Goal: Transaction & Acquisition: Book appointment/travel/reservation

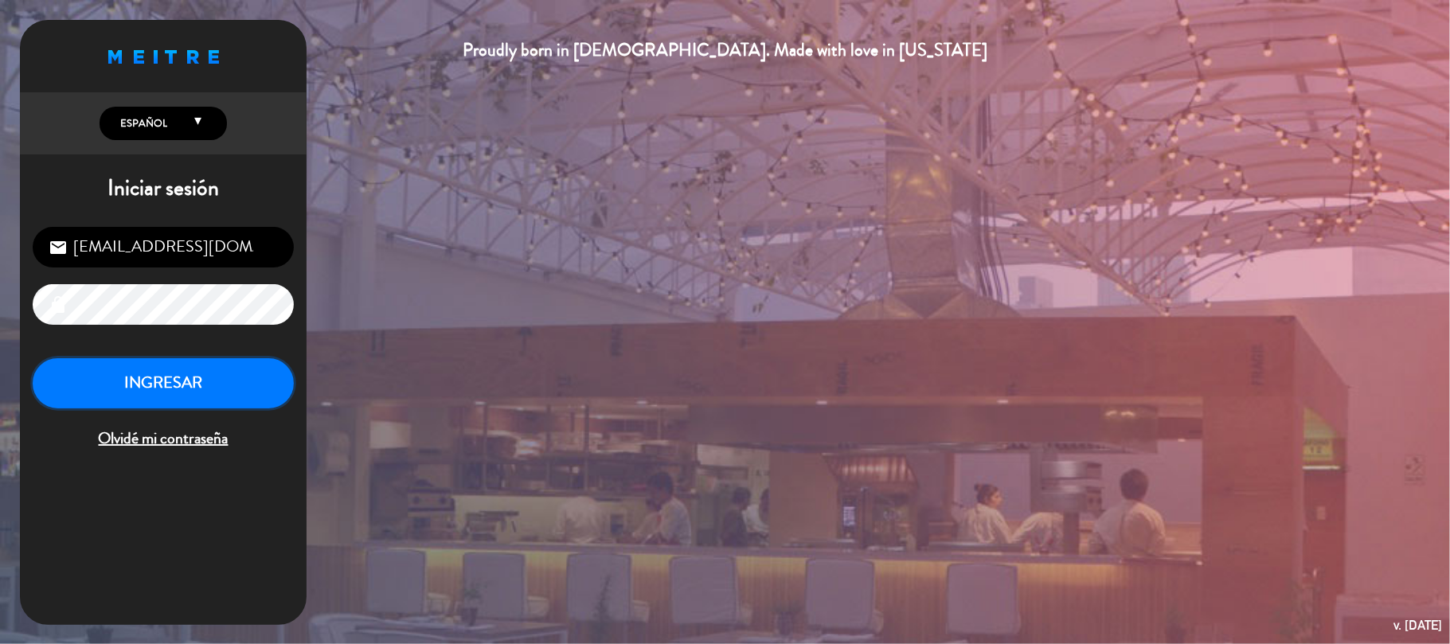
click at [268, 395] on button "INGRESAR" at bounding box center [163, 383] width 261 height 50
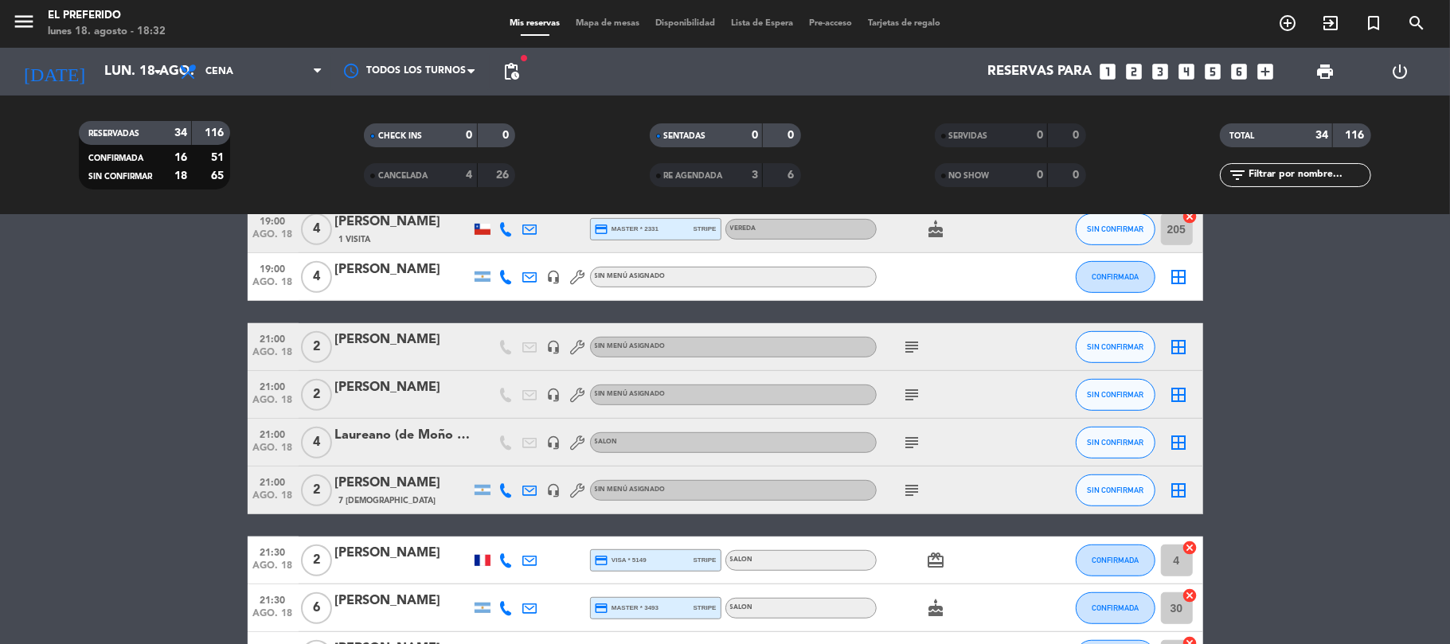
scroll to position [637, 0]
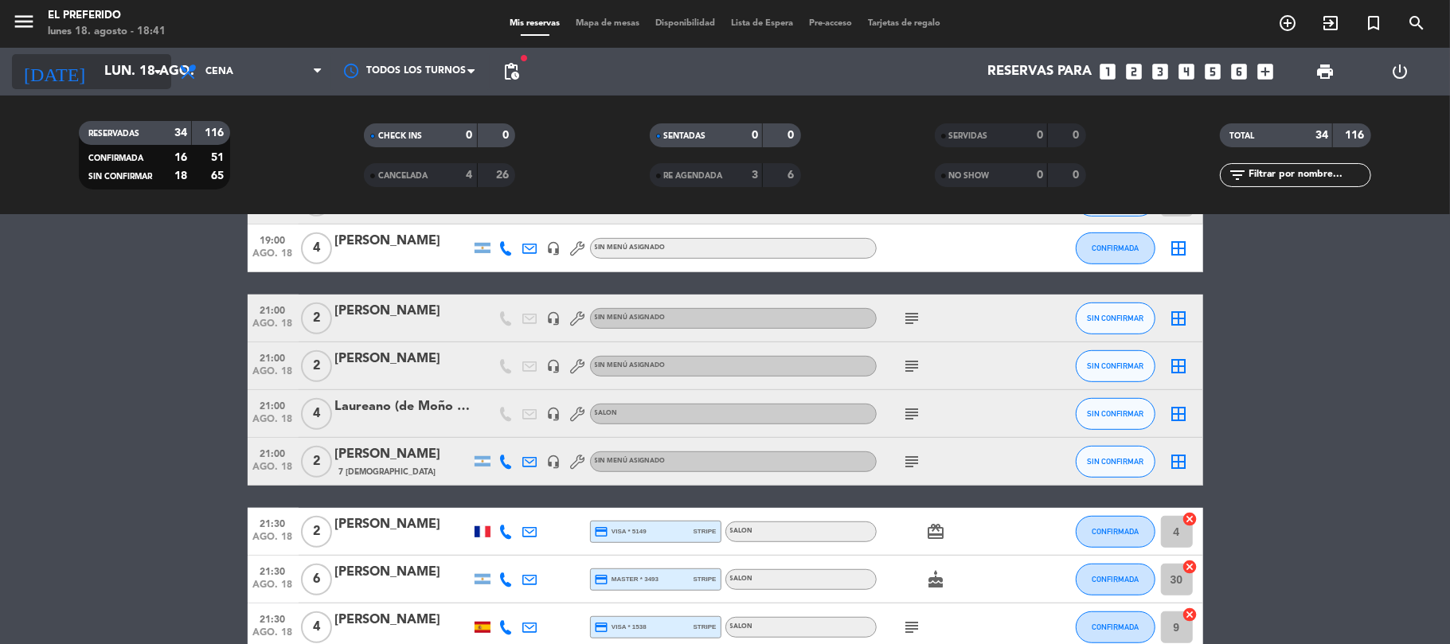
click at [124, 80] on input "lun. 18 ago." at bounding box center [182, 72] width 172 height 31
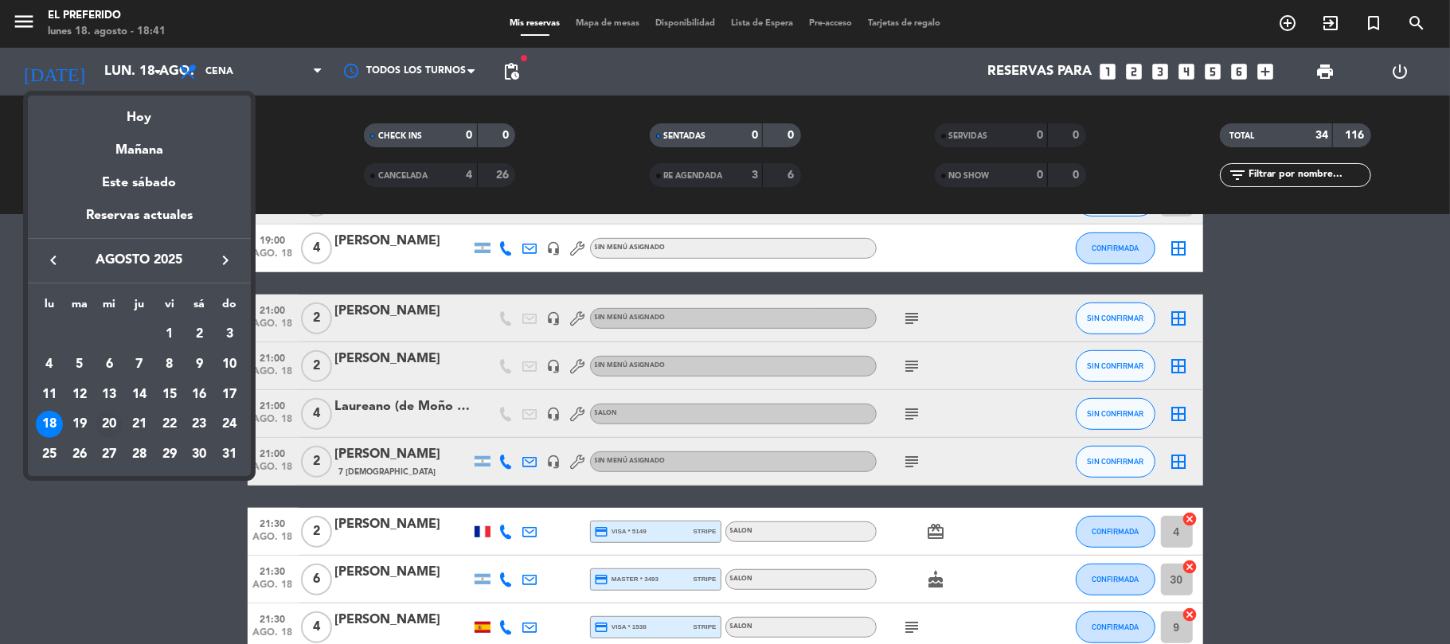
click at [100, 418] on div "20" at bounding box center [109, 424] width 27 height 27
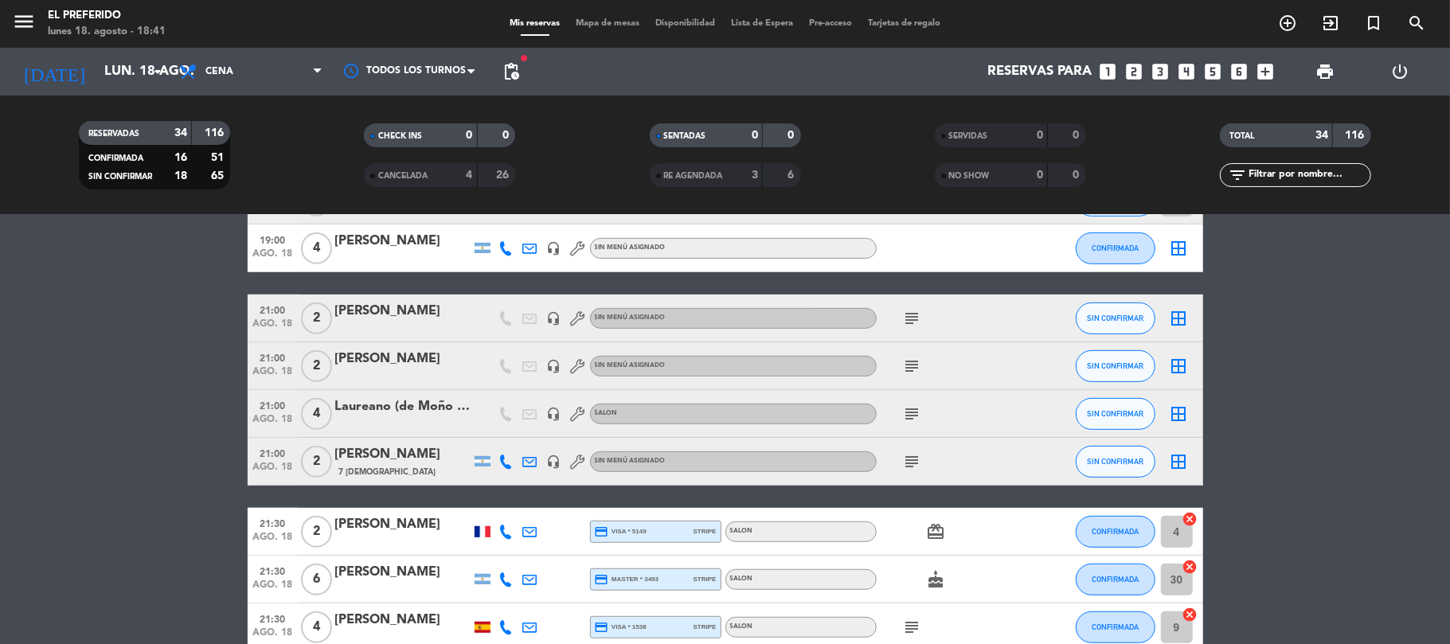
type input "mié. 20 ago."
click at [237, 74] on span "Cena" at bounding box center [250, 71] width 159 height 35
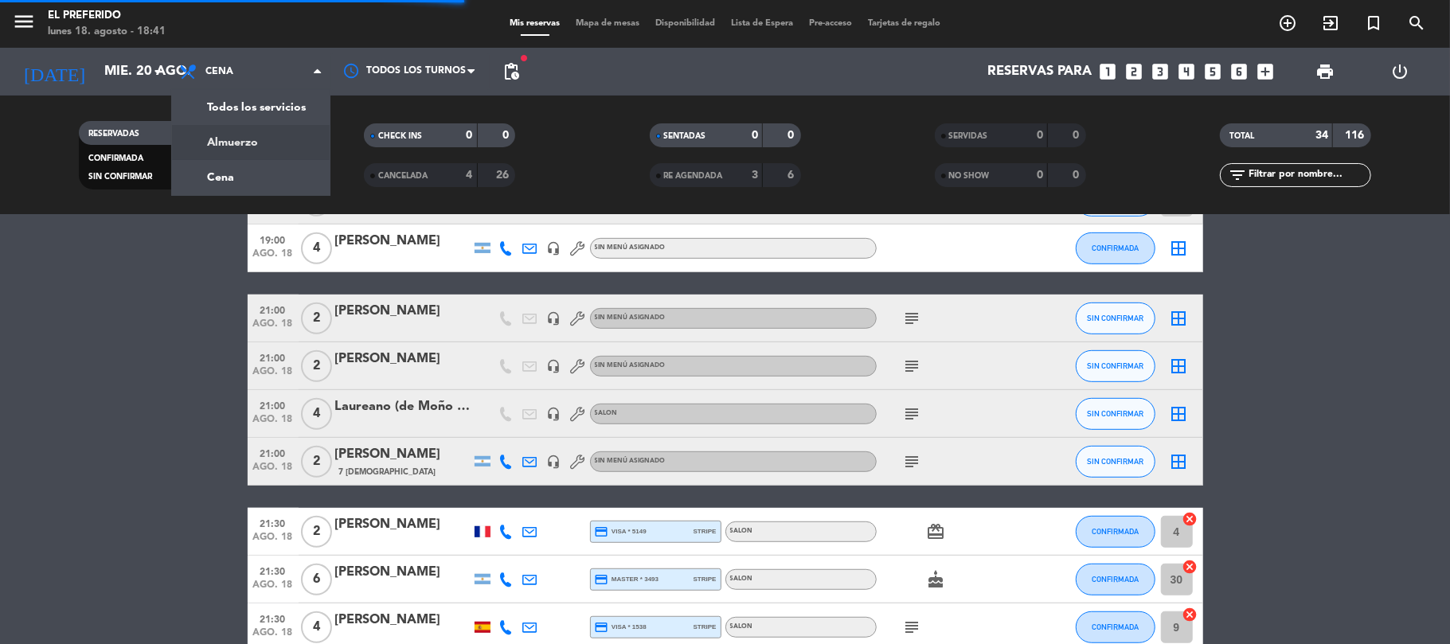
click at [221, 145] on div "menu El Preferido lunes 18. agosto - 18:41 Mis reservas Mapa de mesas Disponibi…" at bounding box center [725, 107] width 1450 height 215
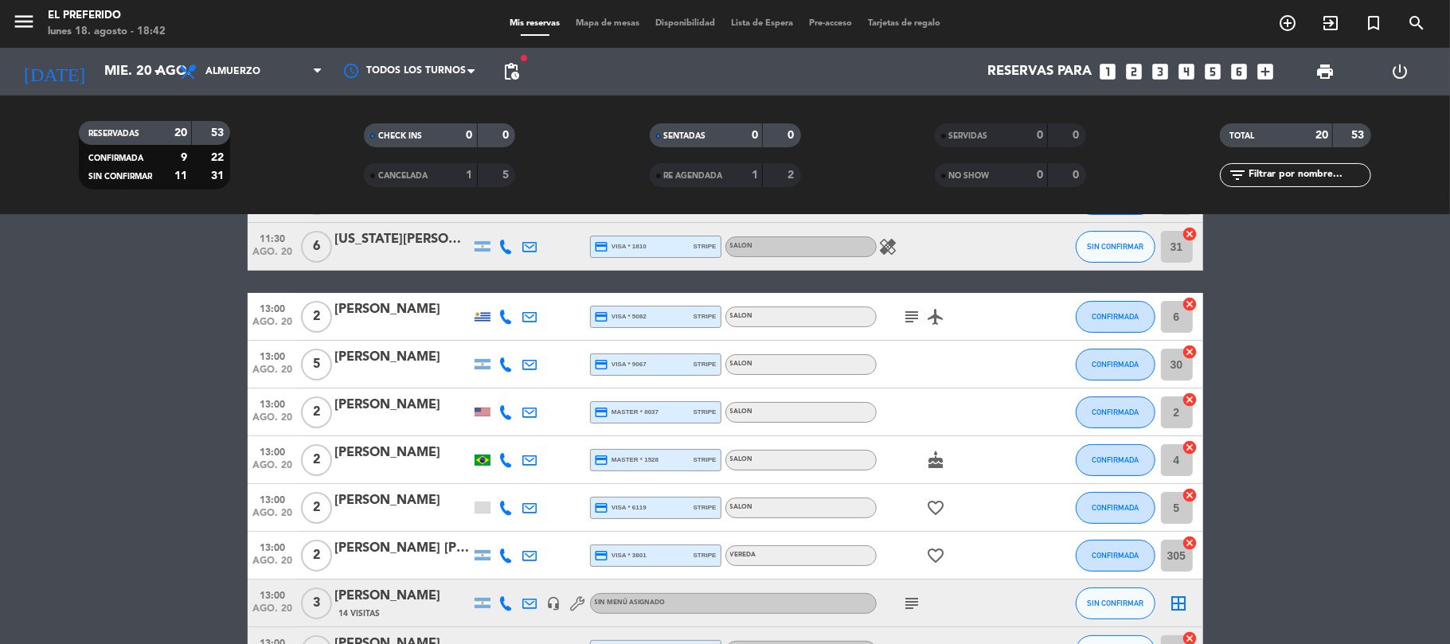
scroll to position [106, 0]
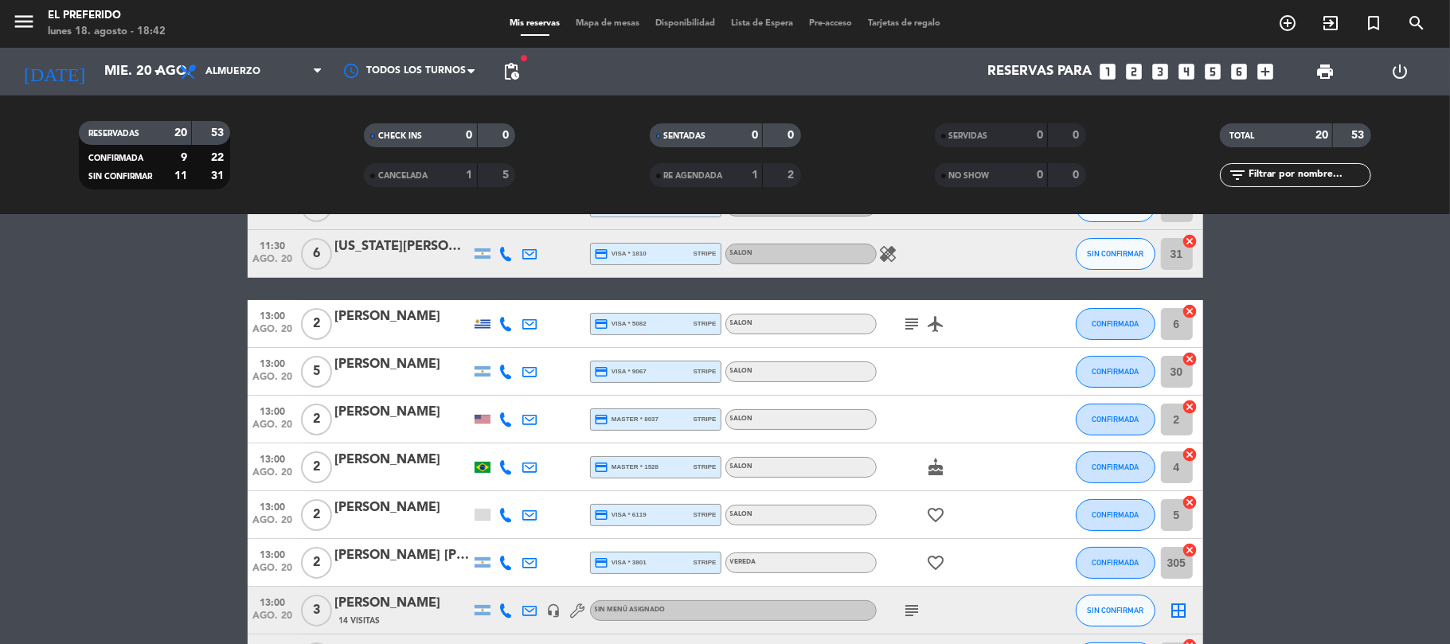
click at [322, 373] on span "5" at bounding box center [316, 372] width 31 height 32
click at [382, 368] on div "[PERSON_NAME]" at bounding box center [402, 364] width 135 height 21
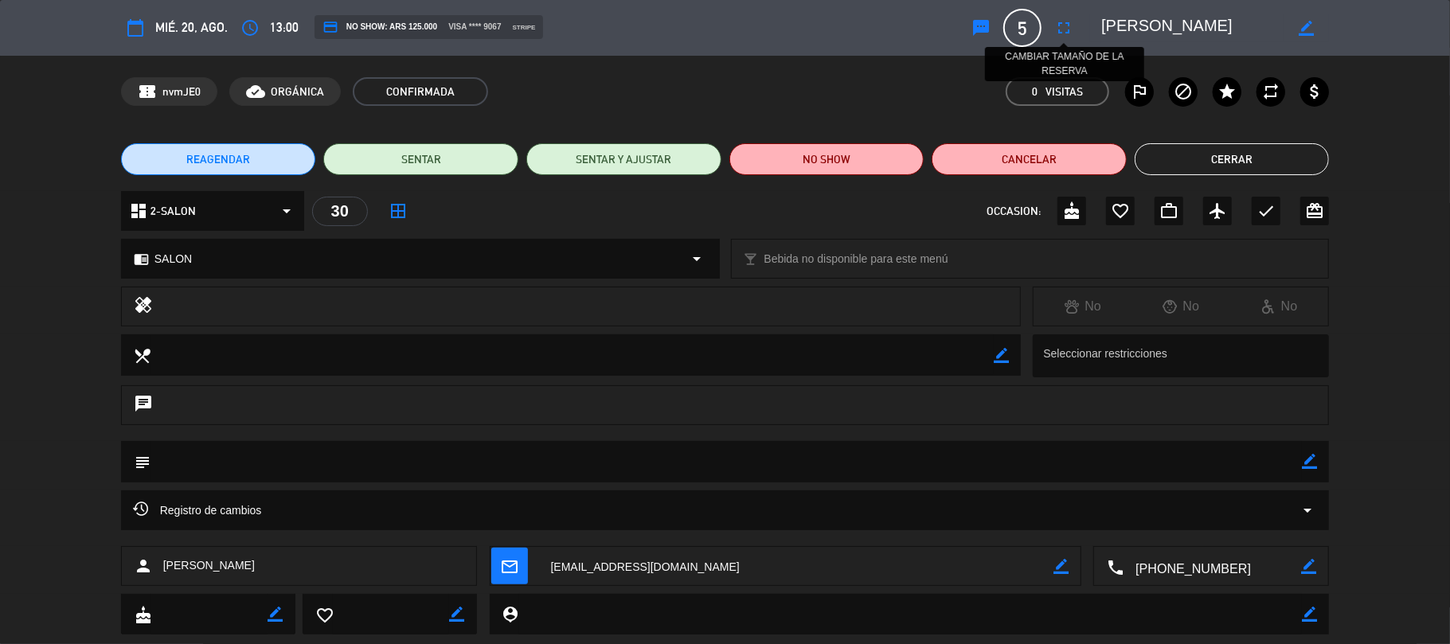
click at [1061, 24] on icon "fullscreen" at bounding box center [1063, 27] width 19 height 19
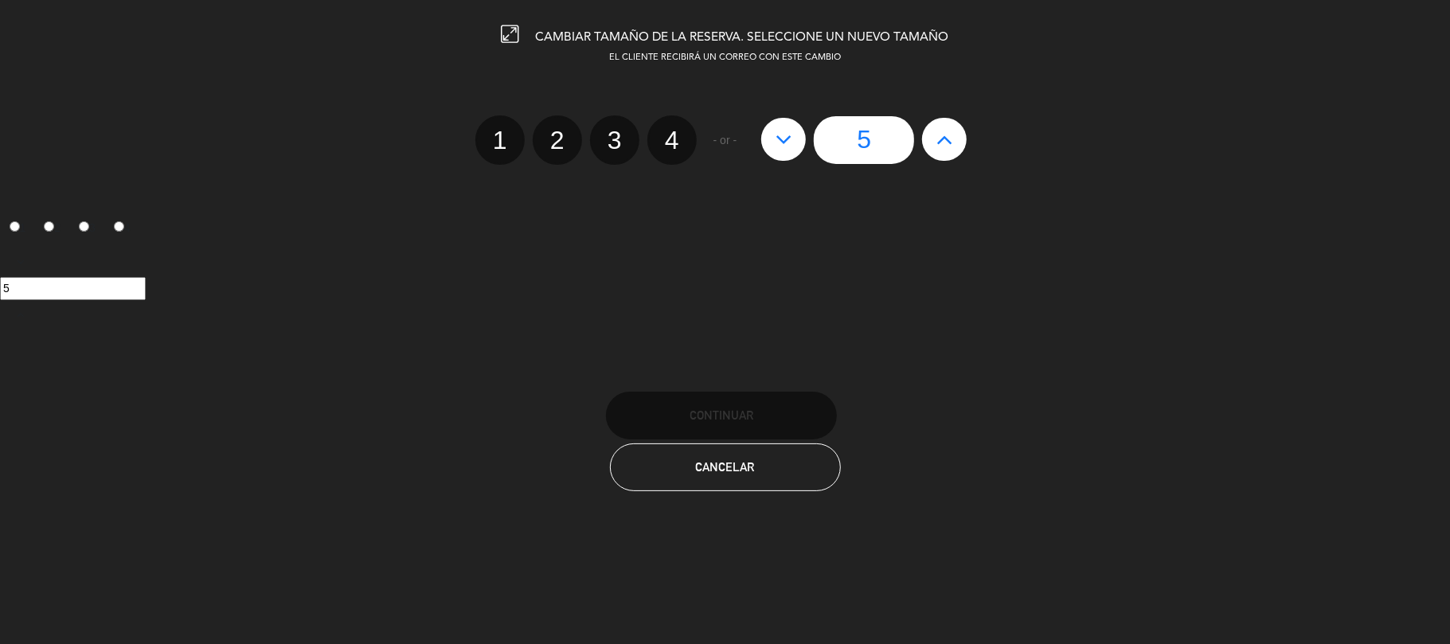
click at [787, 144] on icon at bounding box center [784, 139] width 17 height 25
click at [615, 131] on label "3" at bounding box center [614, 139] width 49 height 49
click at [615, 131] on input "3" at bounding box center [613, 126] width 10 height 10
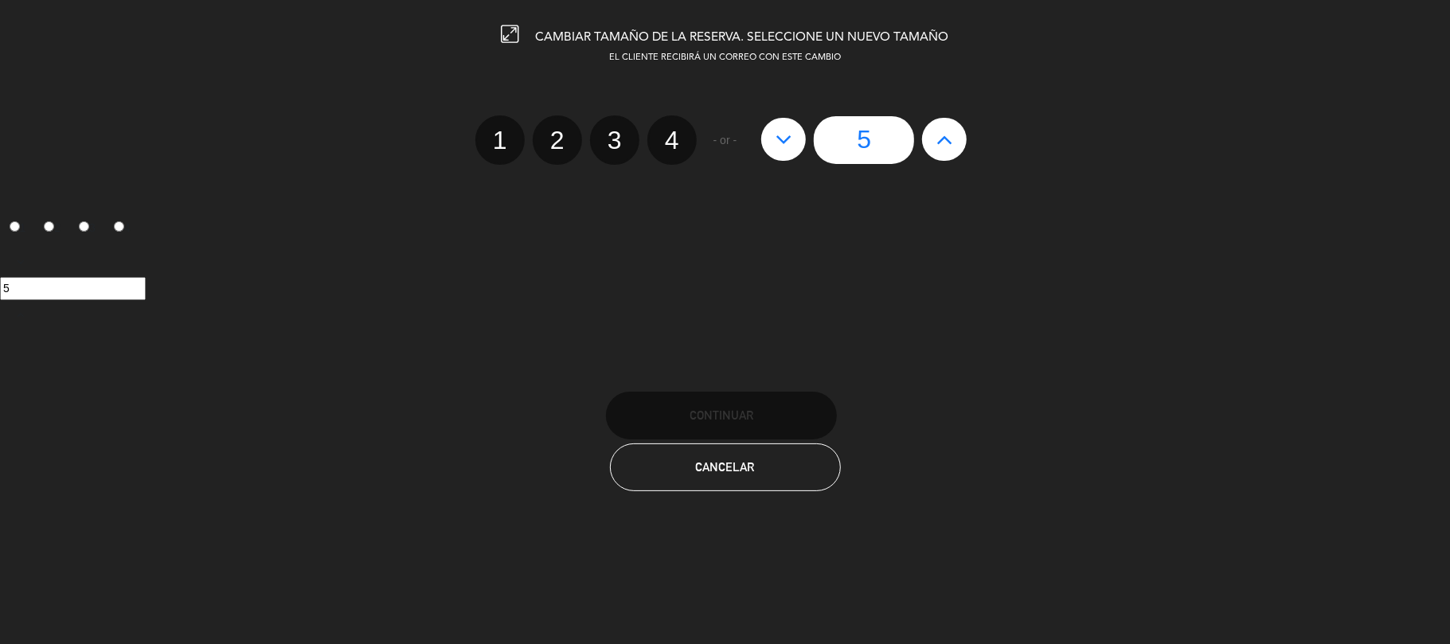
radio input "true"
radio input "false"
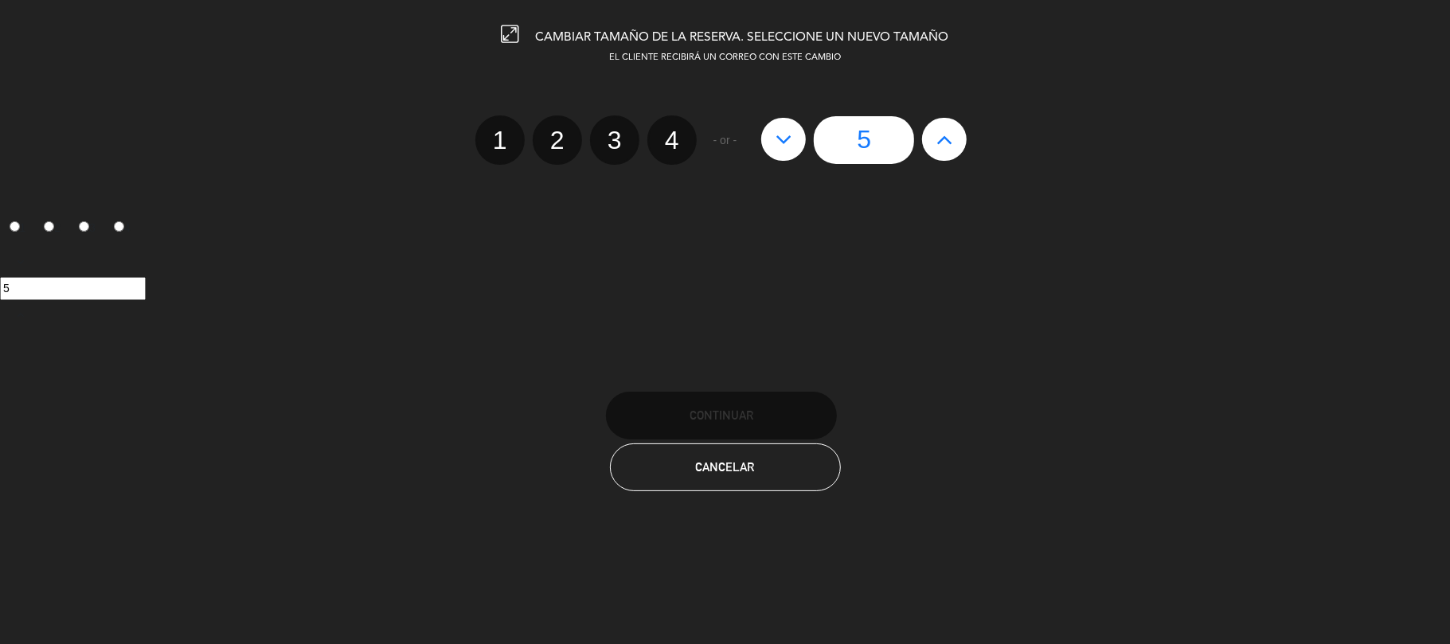
radio input "false"
radio input "true"
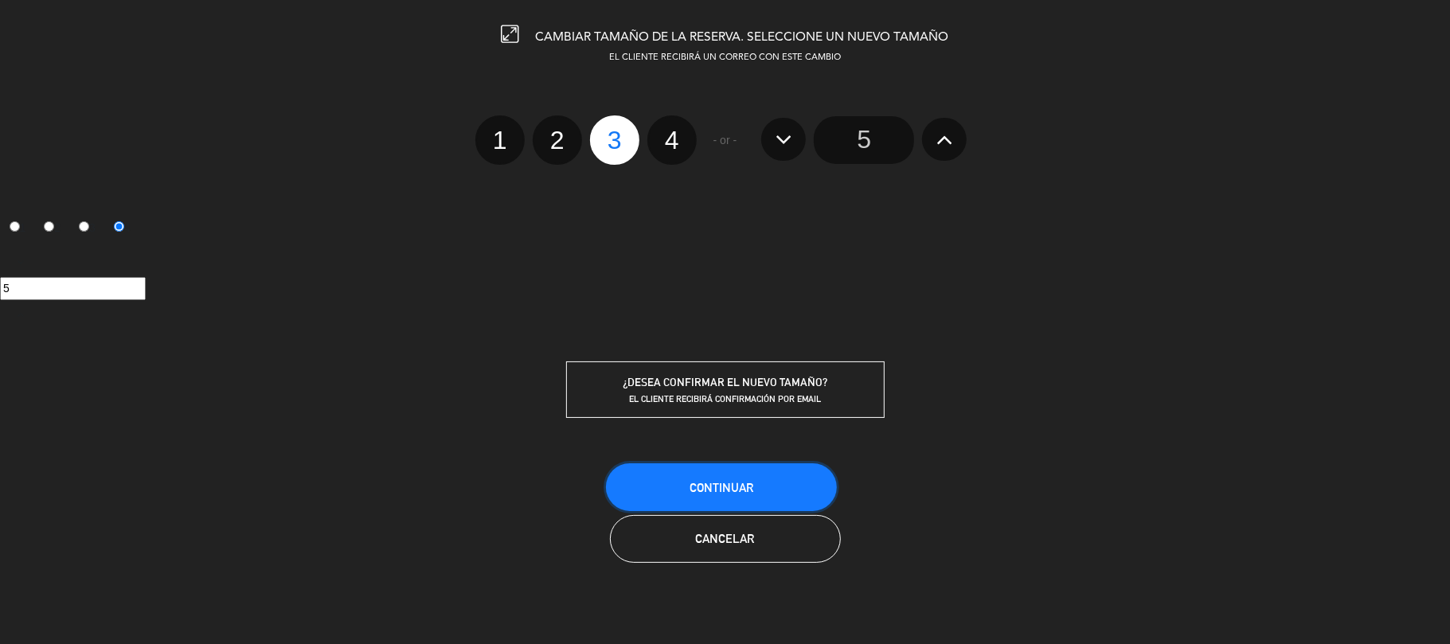
click at [717, 488] on span "Continuar" at bounding box center [722, 488] width 64 height 14
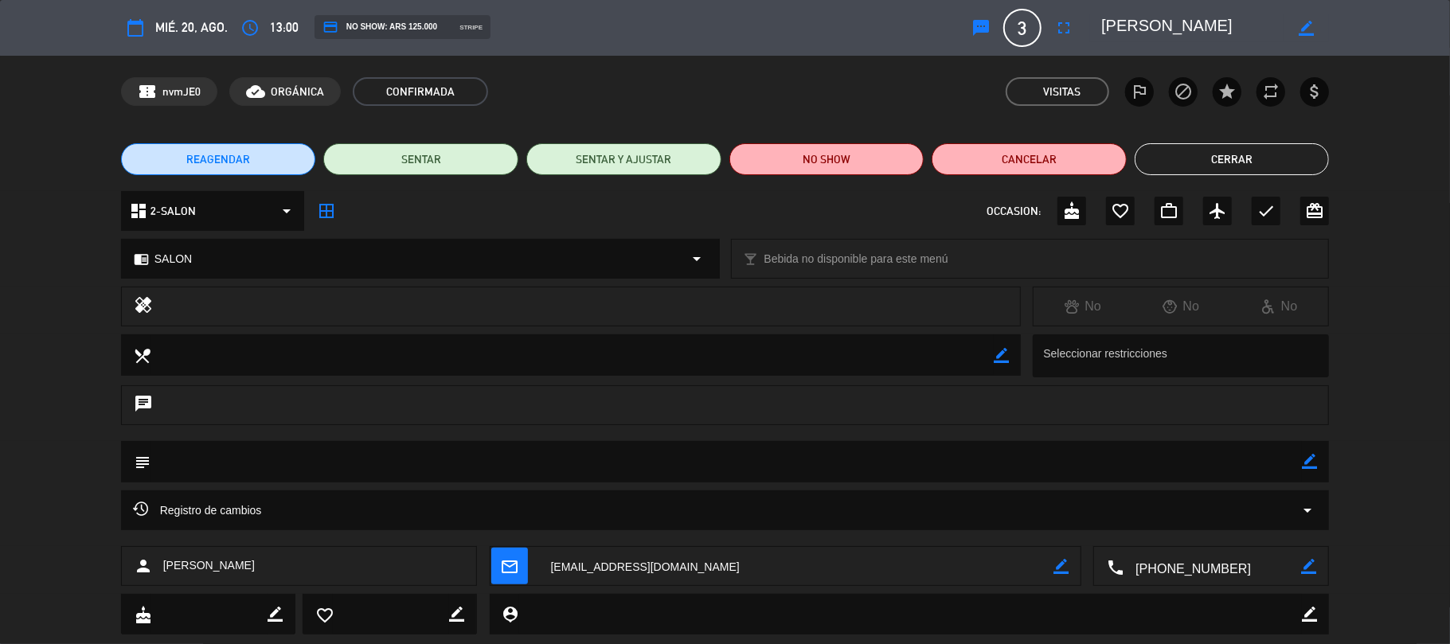
click at [1221, 151] on button "Cerrar" at bounding box center [1232, 159] width 195 height 32
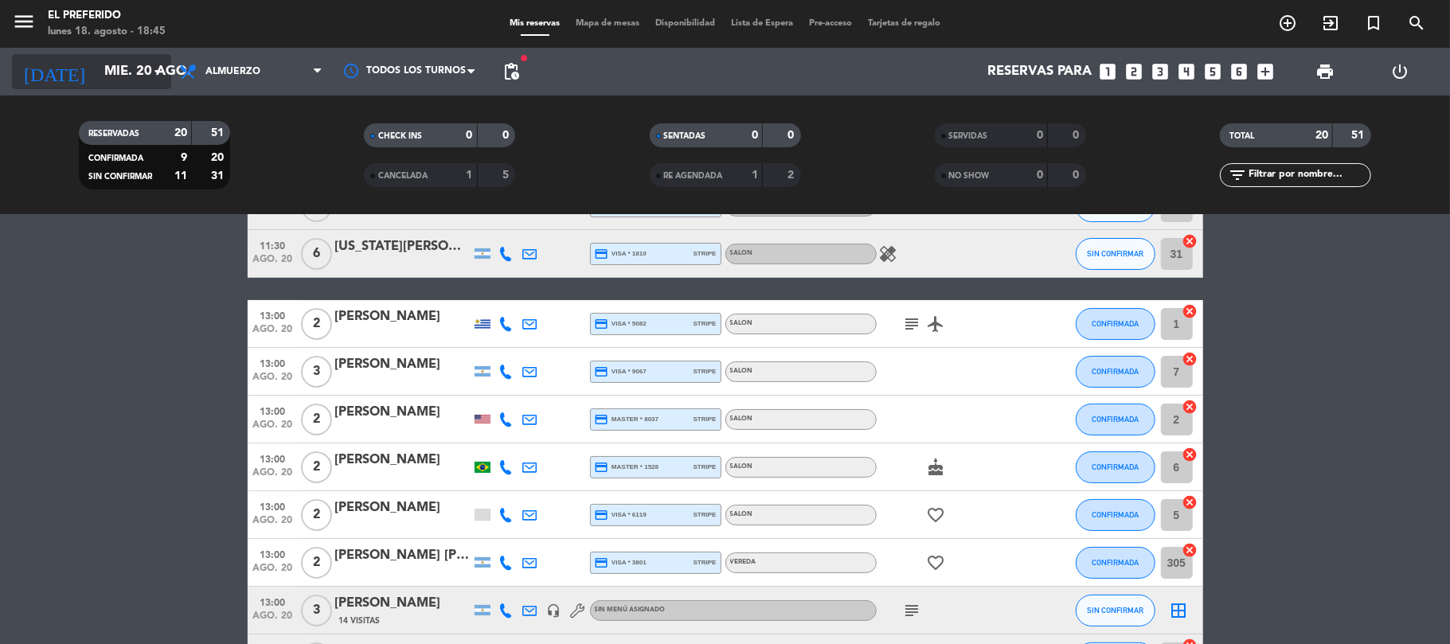
click at [150, 64] on icon "arrow_drop_down" at bounding box center [157, 71] width 19 height 19
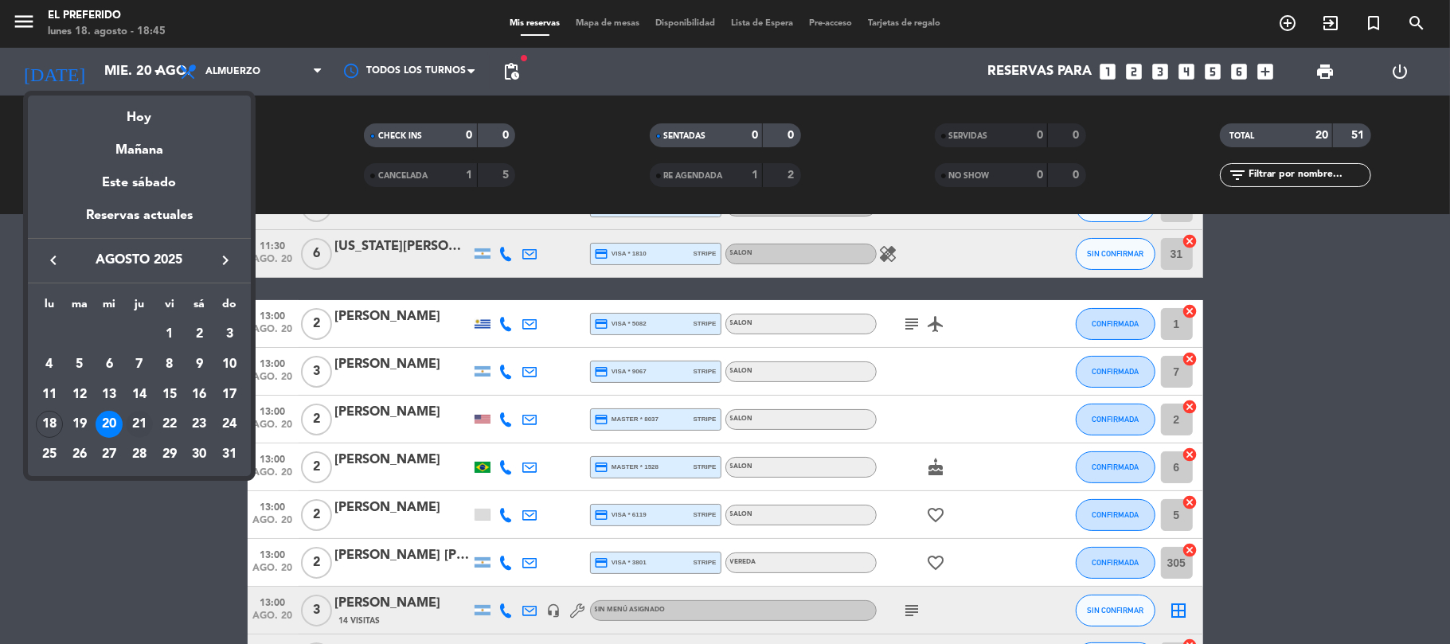
click at [131, 415] on div "21" at bounding box center [139, 424] width 27 height 27
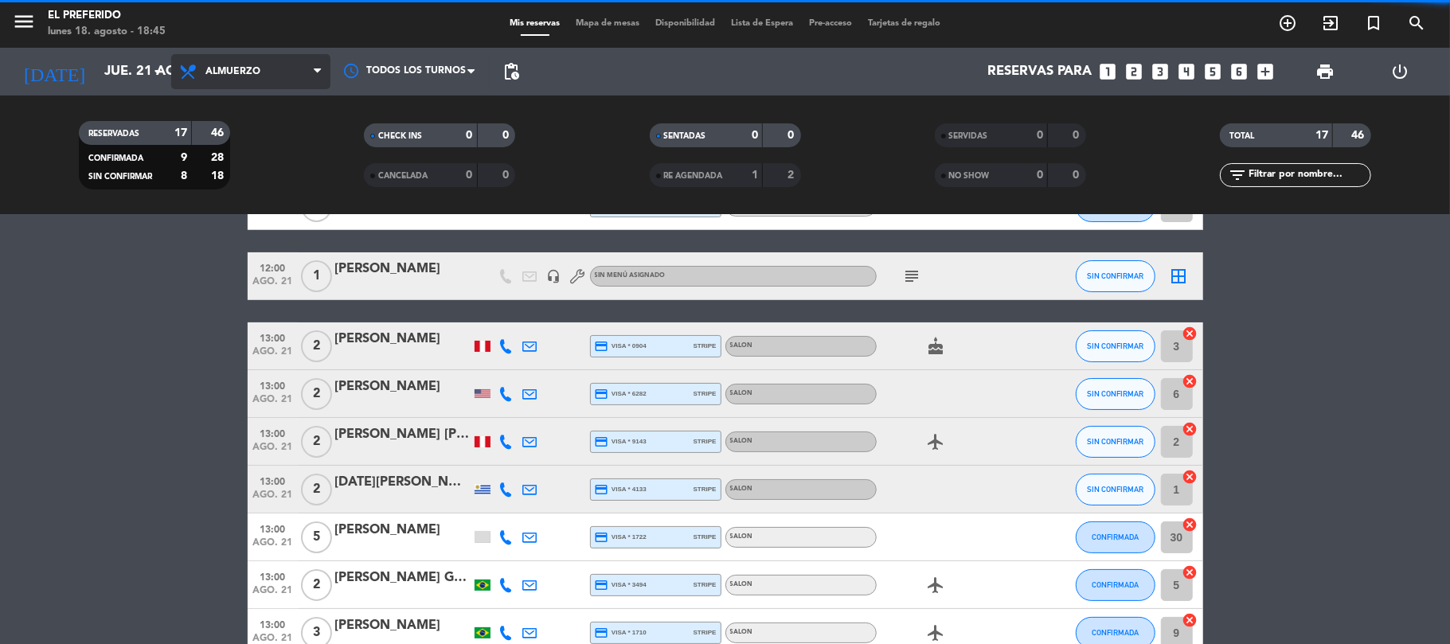
click at [265, 86] on span "Almuerzo" at bounding box center [250, 71] width 159 height 35
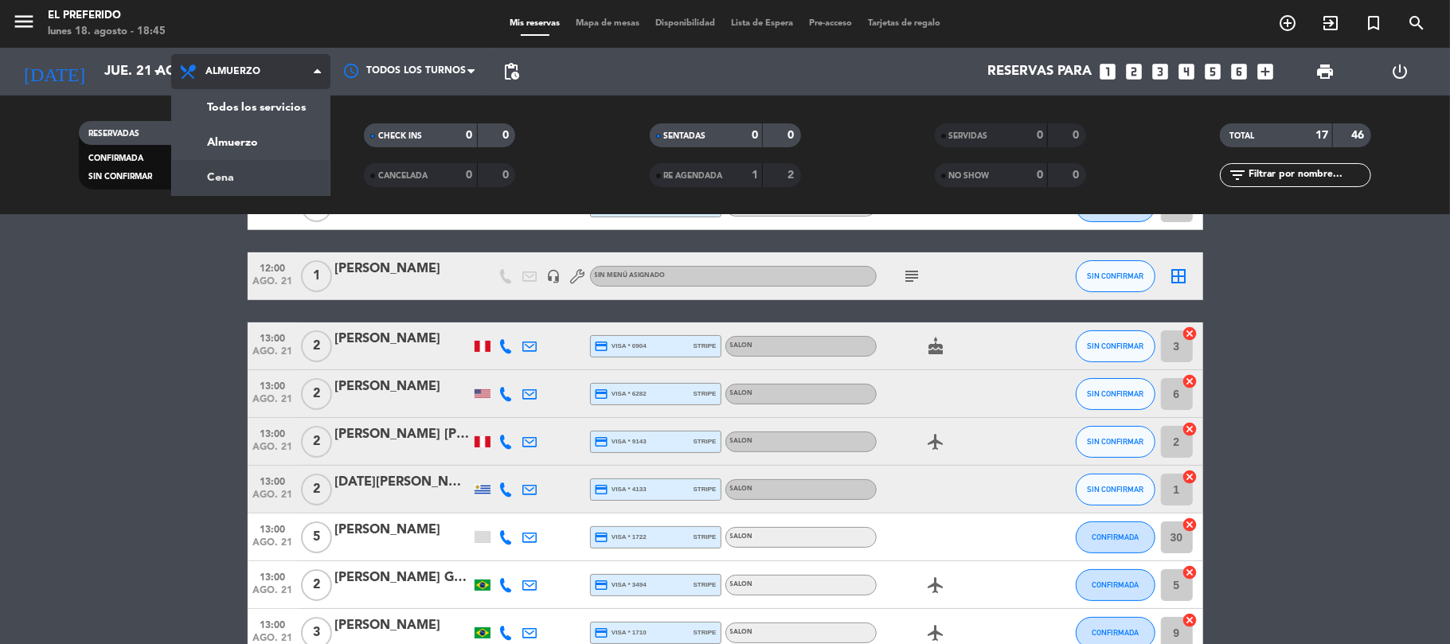
click at [240, 185] on div "menu El Preferido lunes 18. agosto - 18:45 Mis reservas Mapa de mesas Disponibi…" at bounding box center [725, 107] width 1450 height 215
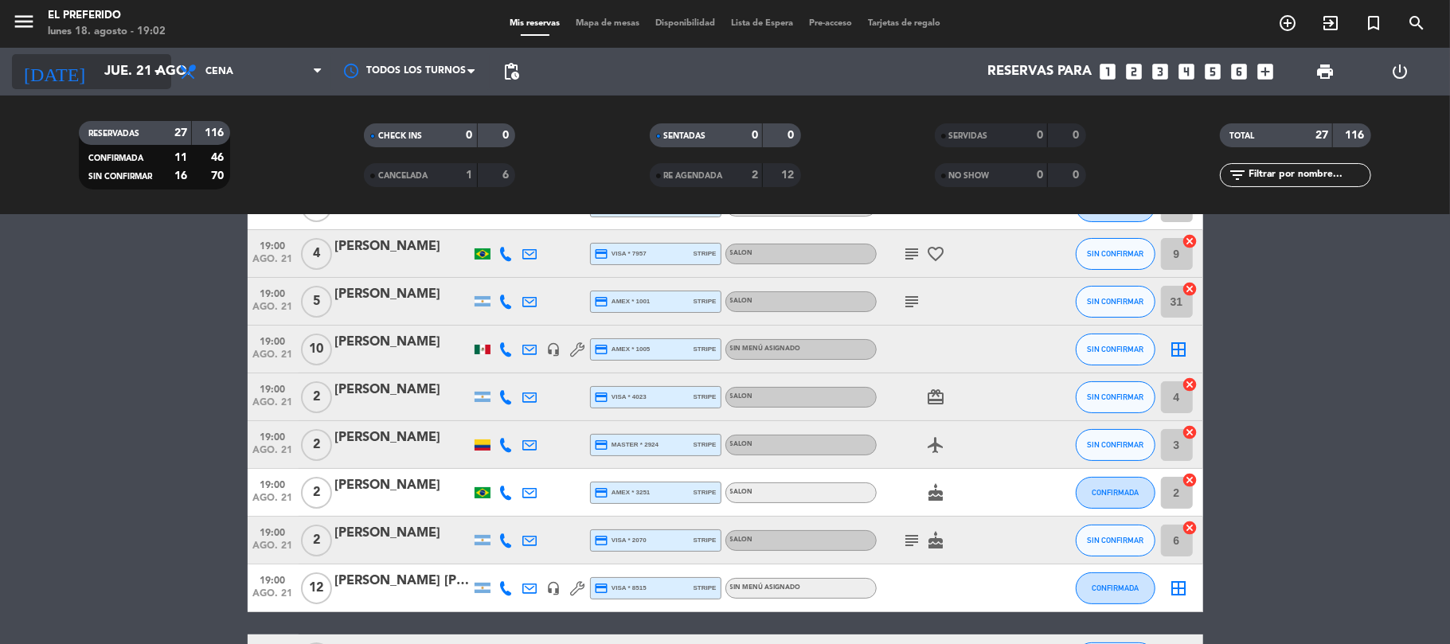
click at [150, 73] on icon "arrow_drop_down" at bounding box center [157, 71] width 19 height 19
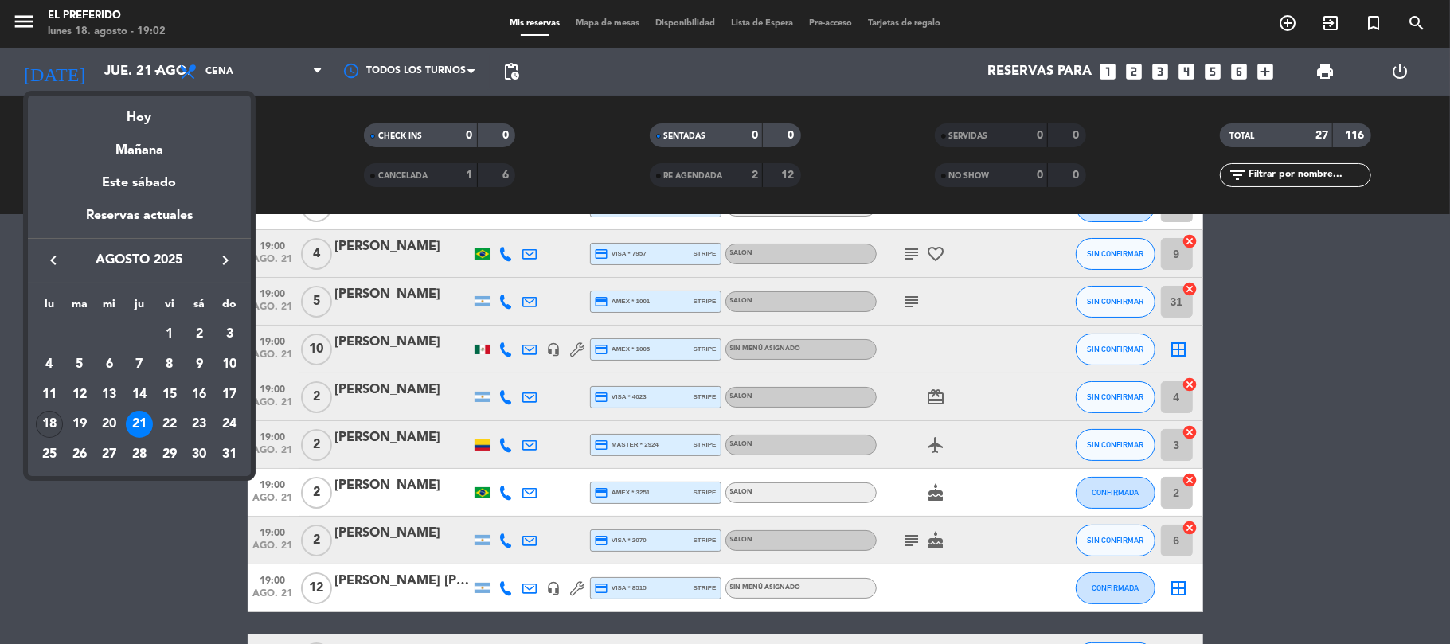
click at [41, 421] on div "18" at bounding box center [49, 424] width 27 height 27
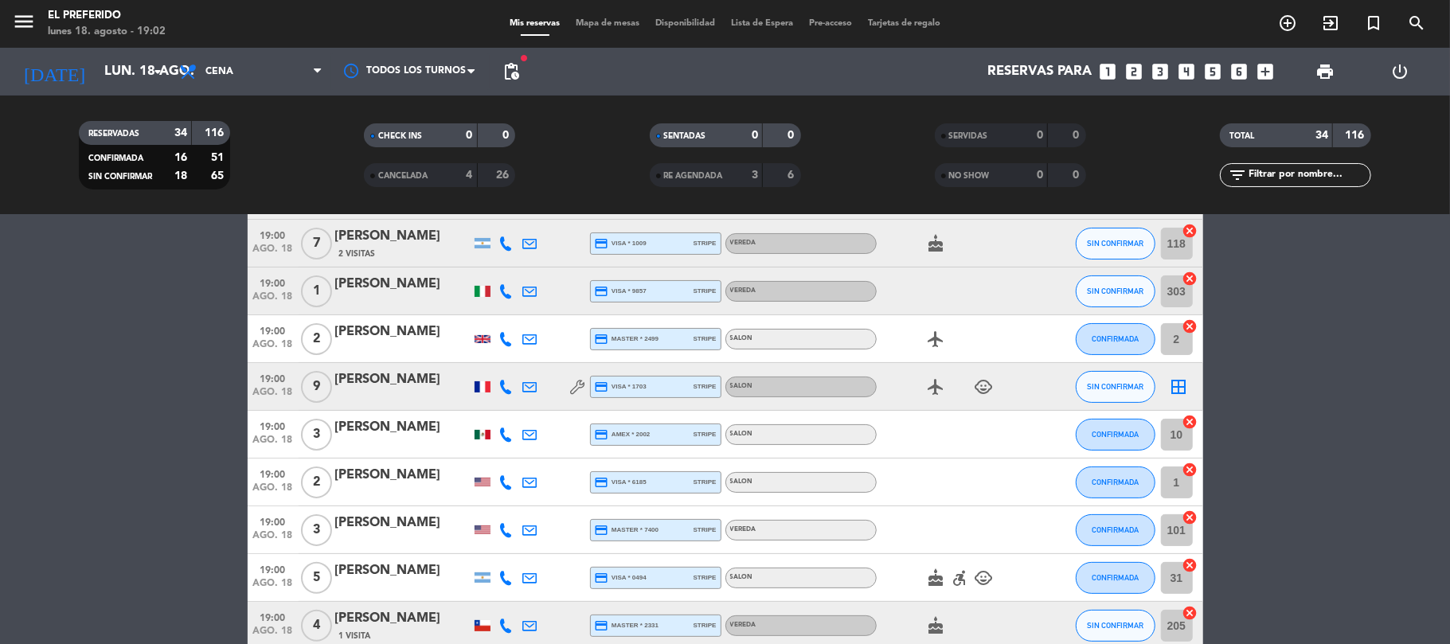
scroll to position [319, 0]
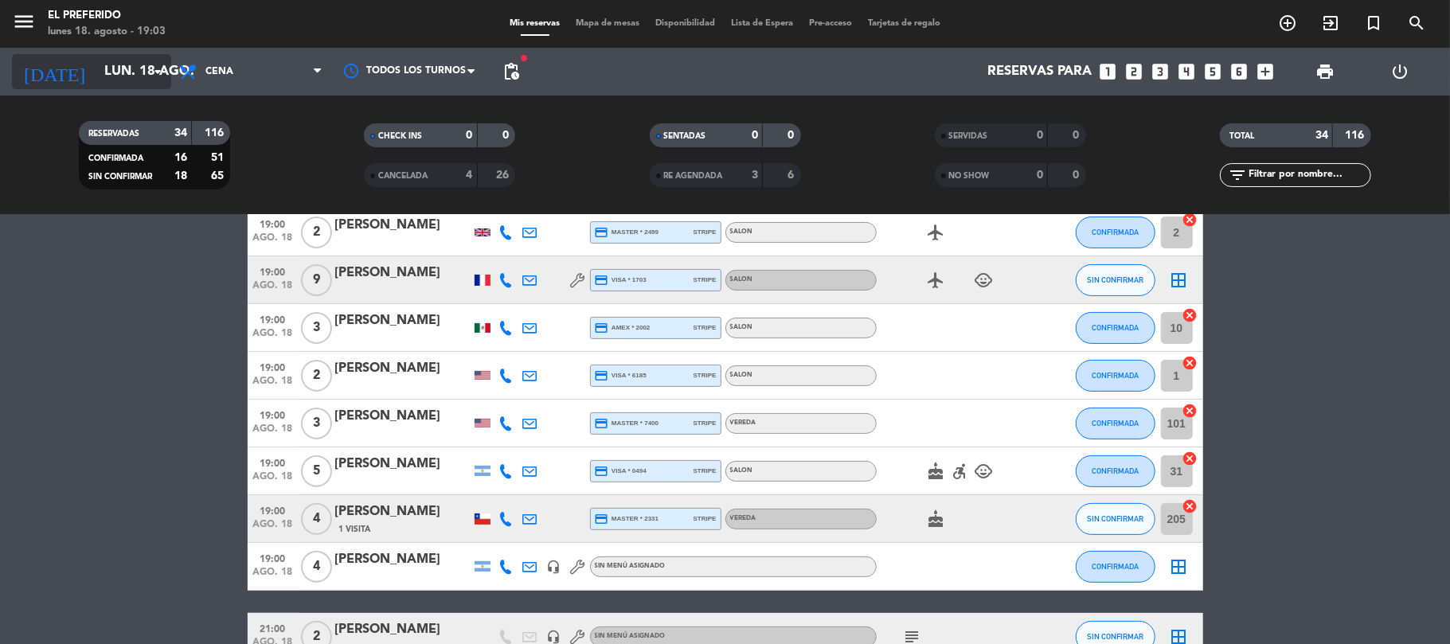
click at [96, 62] on input "lun. 18 ago." at bounding box center [182, 72] width 172 height 31
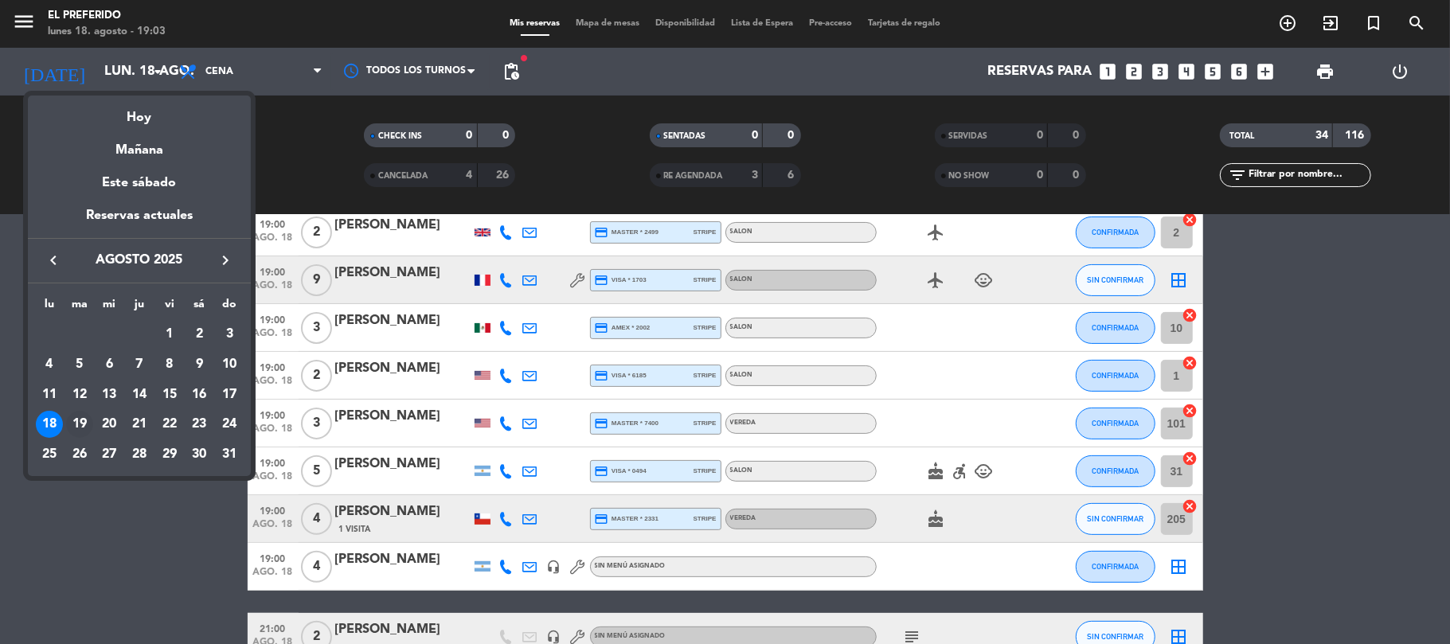
click at [78, 421] on div "19" at bounding box center [79, 424] width 27 height 27
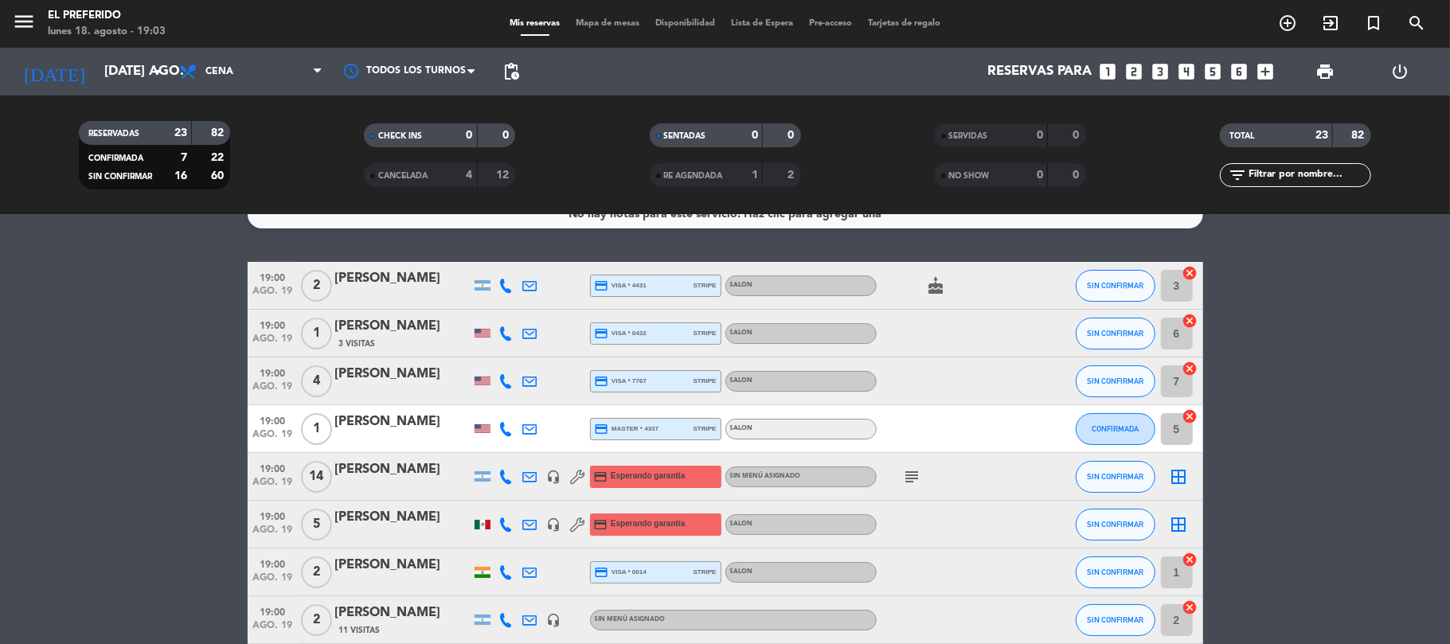
scroll to position [0, 0]
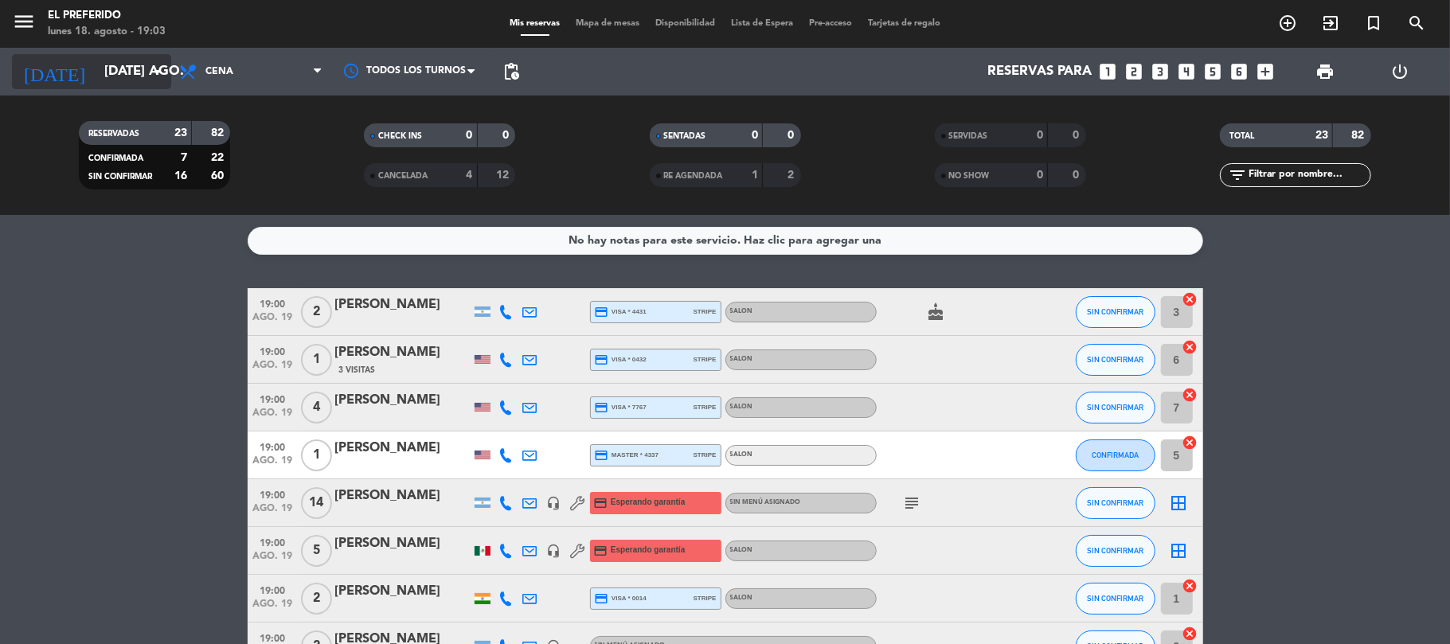
click at [135, 68] on input "[DATE] ago." at bounding box center [182, 72] width 172 height 31
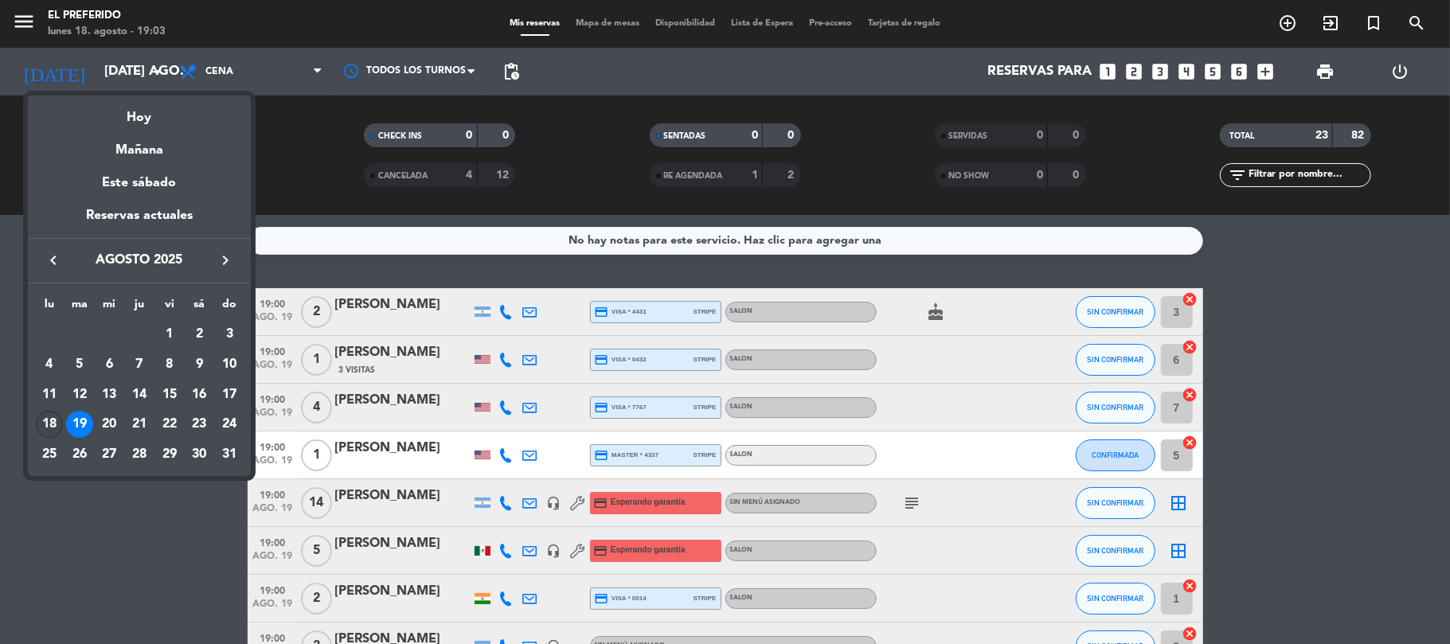
click at [52, 419] on div "18" at bounding box center [49, 424] width 27 height 27
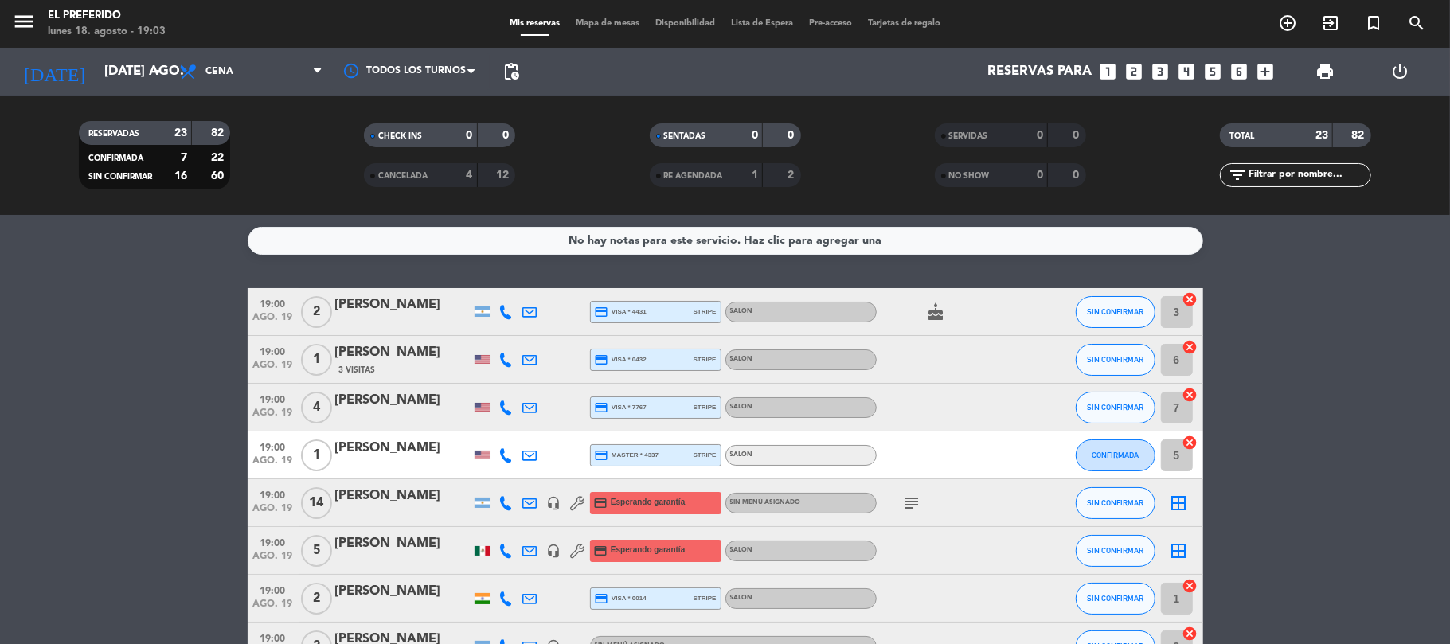
type input "lun. 18 ago."
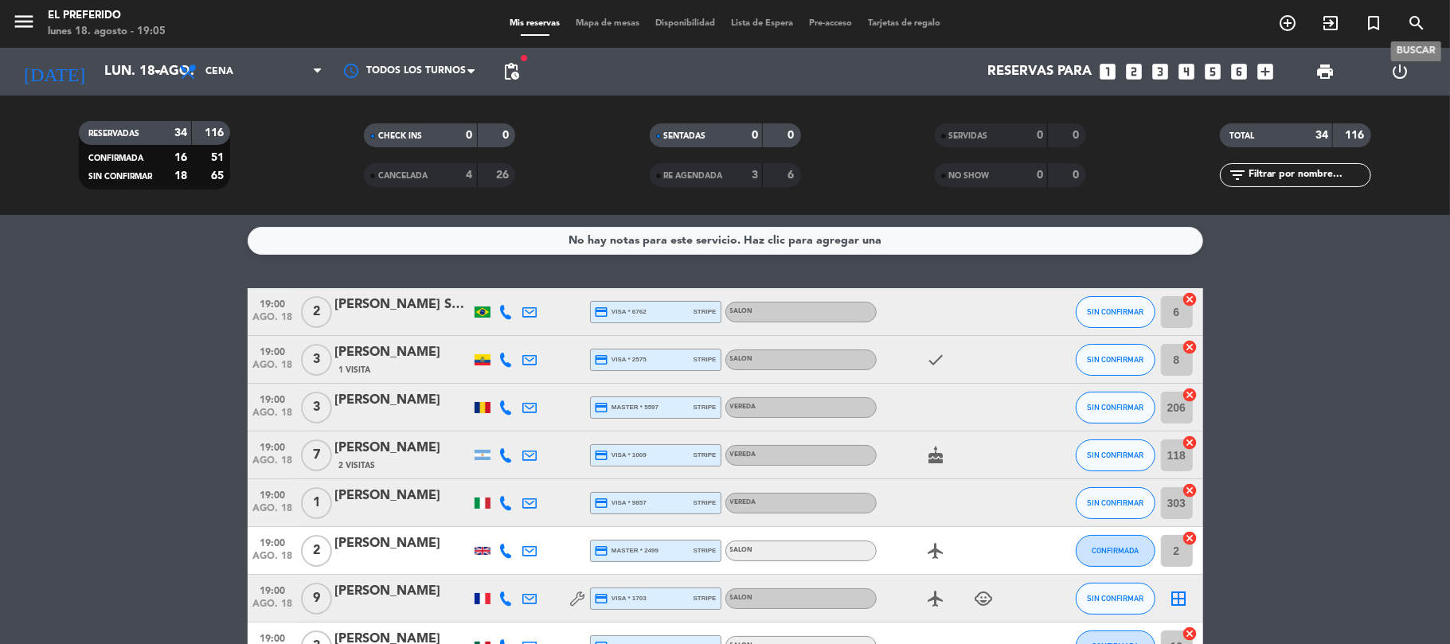
click at [1416, 20] on icon "search" at bounding box center [1416, 23] width 19 height 19
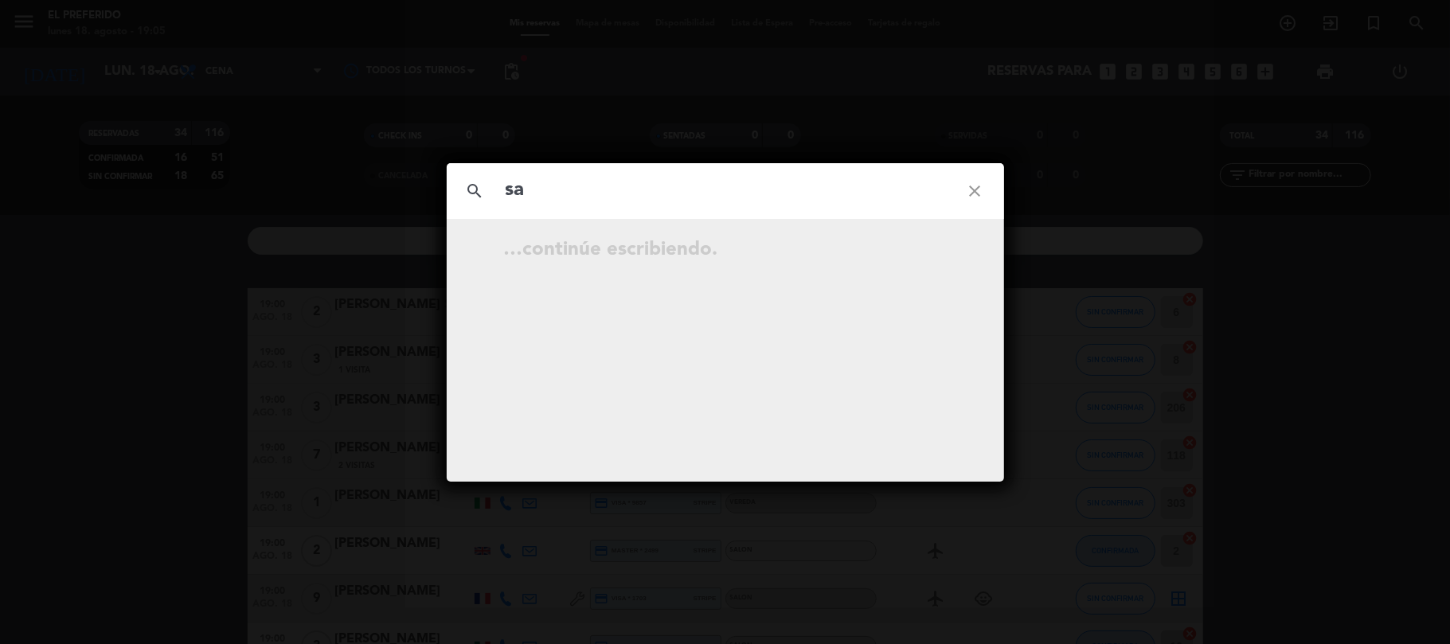
type input "s"
type input "A"
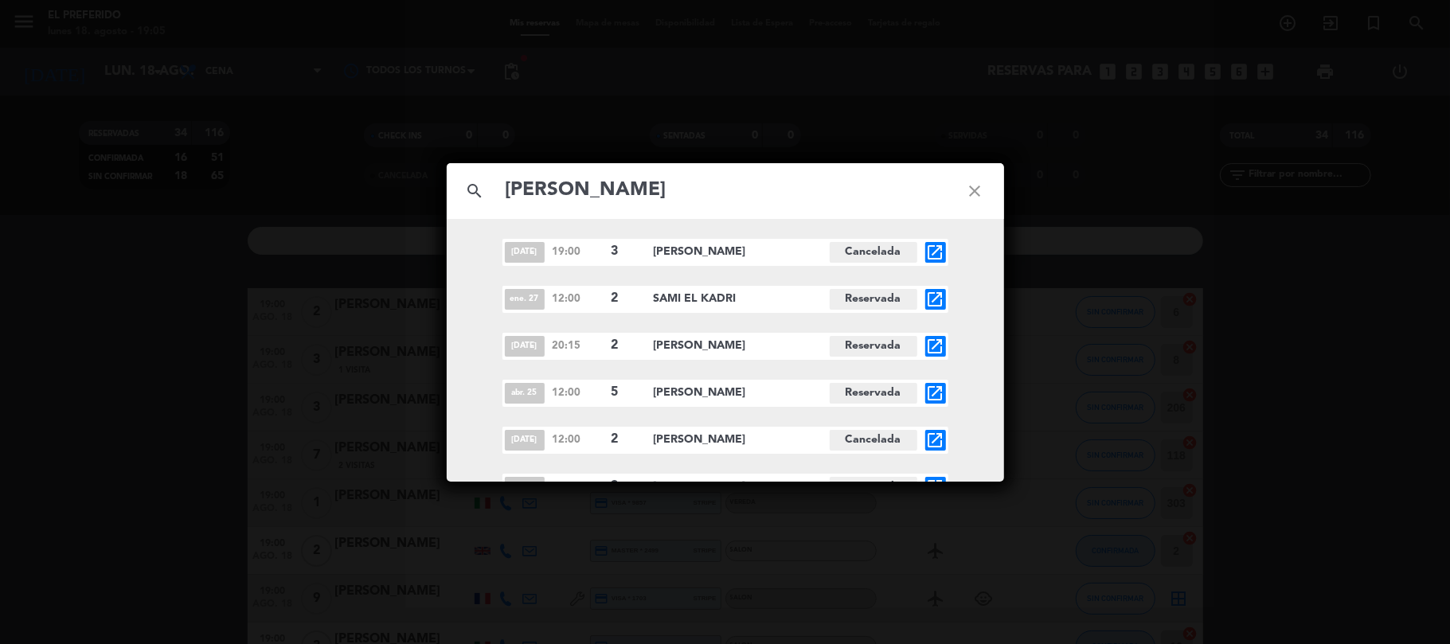
type input "[PERSON_NAME]"
click at [981, 179] on icon "close" at bounding box center [975, 190] width 57 height 57
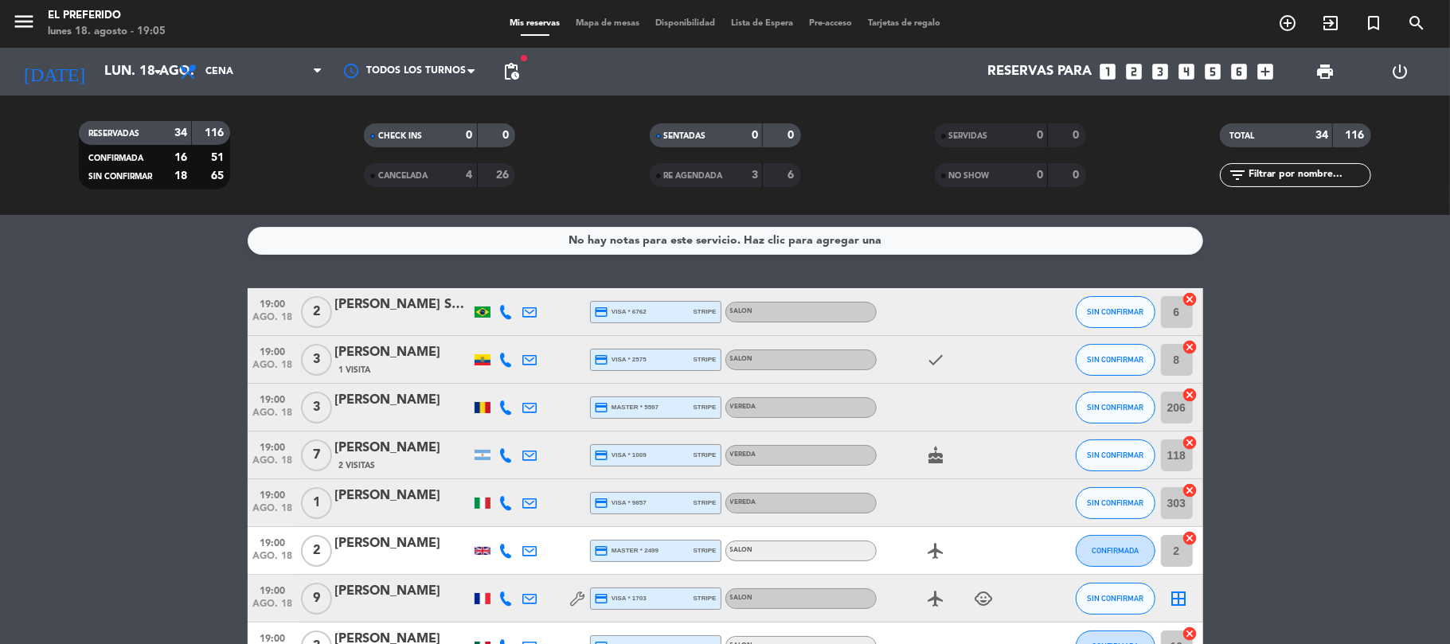
click at [1310, 256] on div "No hay notas para este servicio. Haz clic para agregar una 19:00 ago. 18 2 [PER…" at bounding box center [725, 429] width 1450 height 429
click at [1321, 176] on input "text" at bounding box center [1308, 175] width 123 height 18
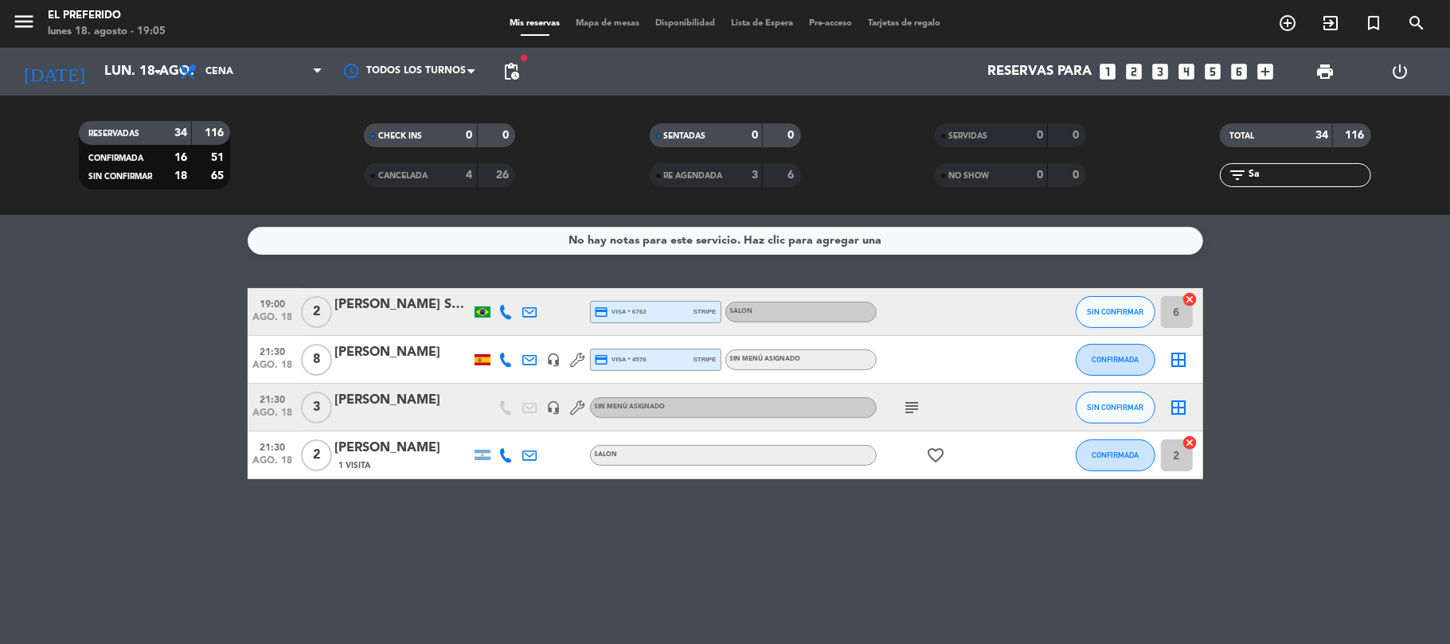
type input "S"
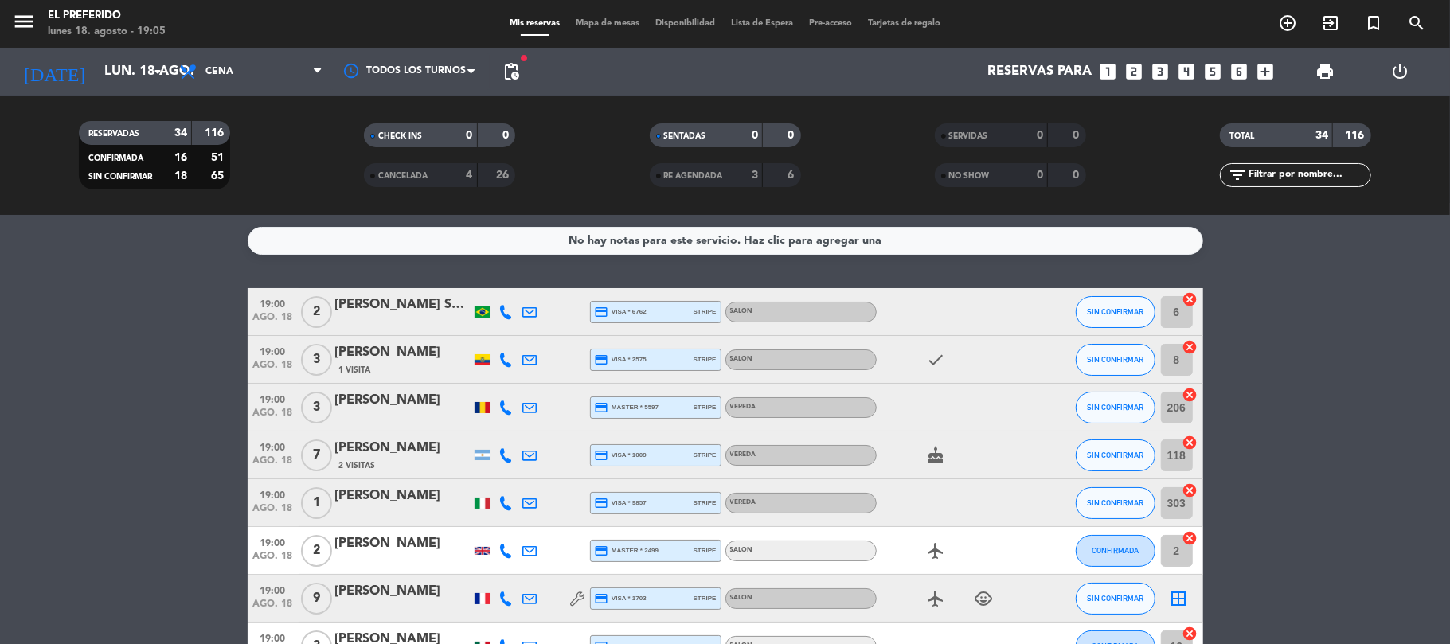
click at [155, 73] on icon "arrow_drop_down" at bounding box center [157, 71] width 19 height 19
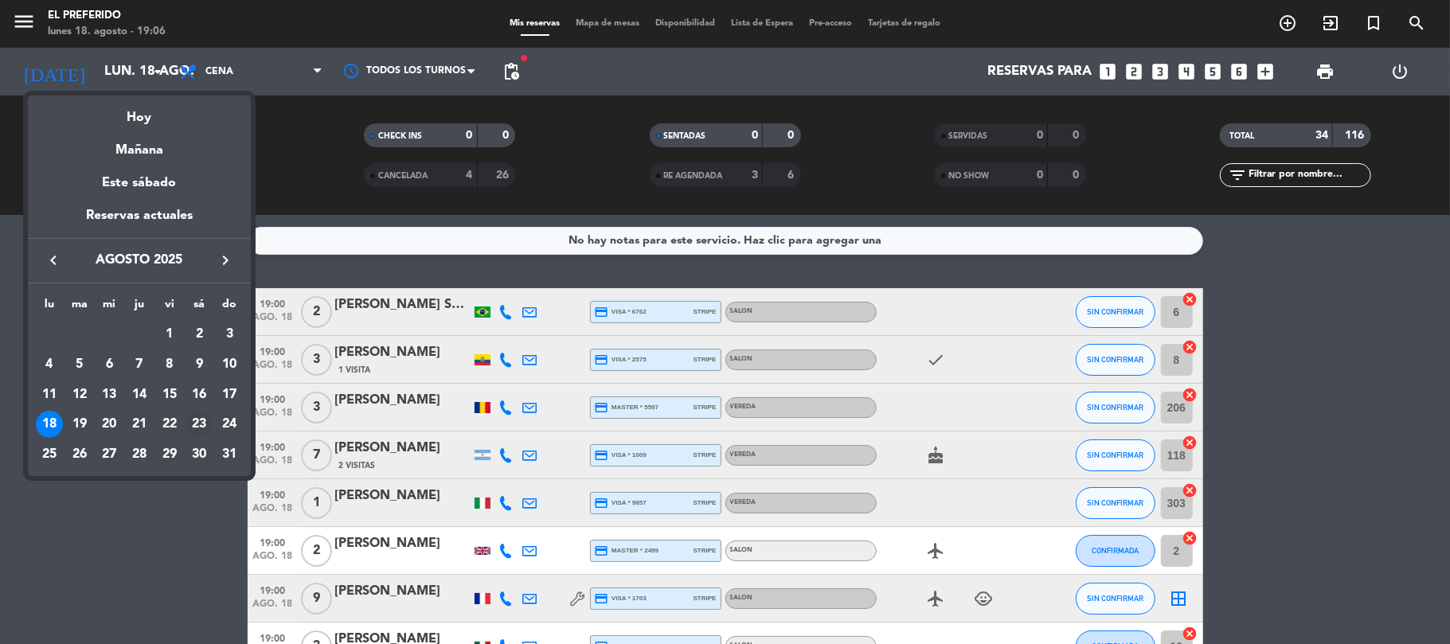
click at [204, 419] on div "23" at bounding box center [199, 424] width 27 height 27
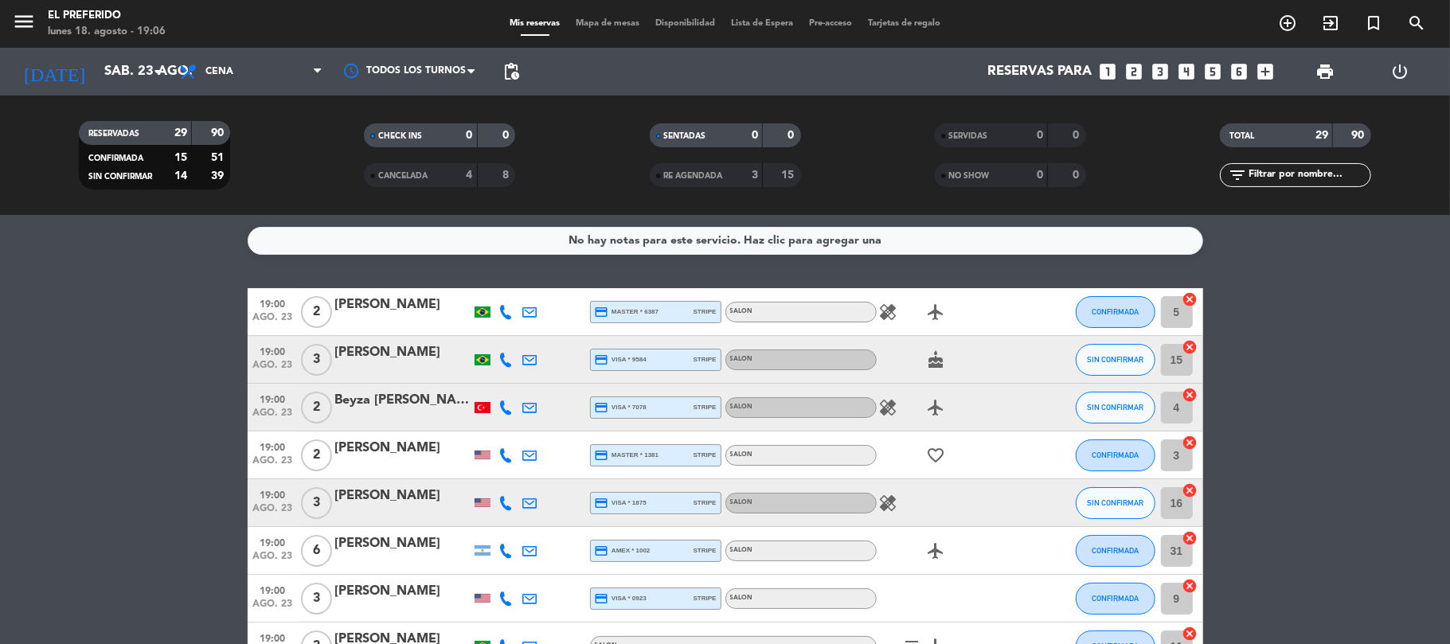
click at [241, 53] on div "Todos los servicios Almuerzo Cena Cena Todos los servicios Almuerzo Cena" at bounding box center [250, 72] width 159 height 48
click at [253, 68] on span "Cena" at bounding box center [250, 71] width 159 height 35
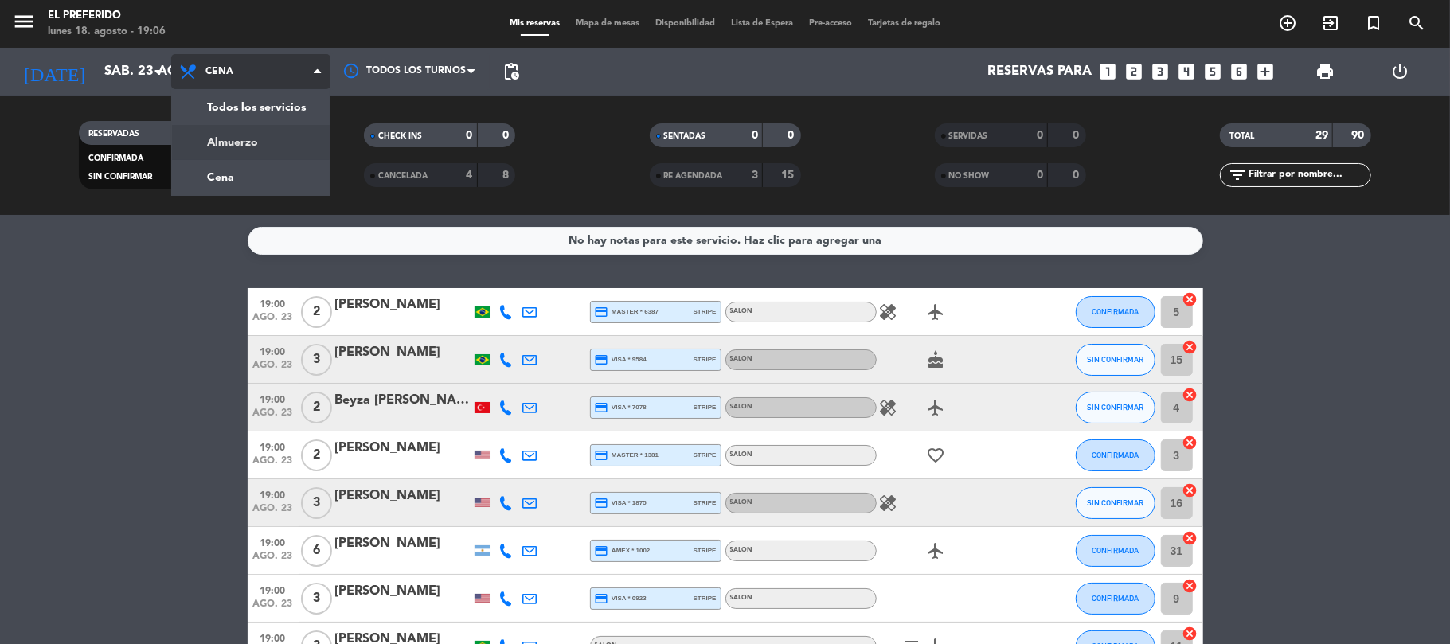
click at [258, 139] on div "menu El Preferido lunes 18. agosto - 19:06 Mis reservas Mapa de mesas Disponibi…" at bounding box center [725, 107] width 1450 height 215
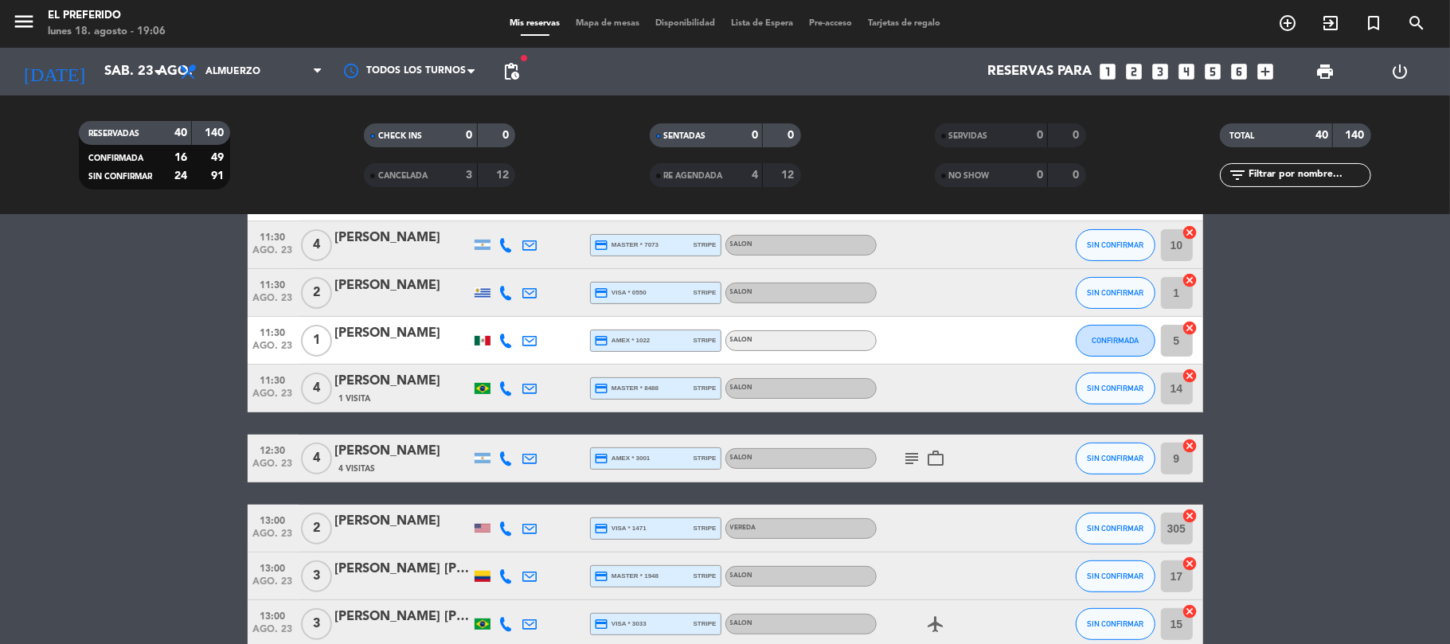
scroll to position [530, 0]
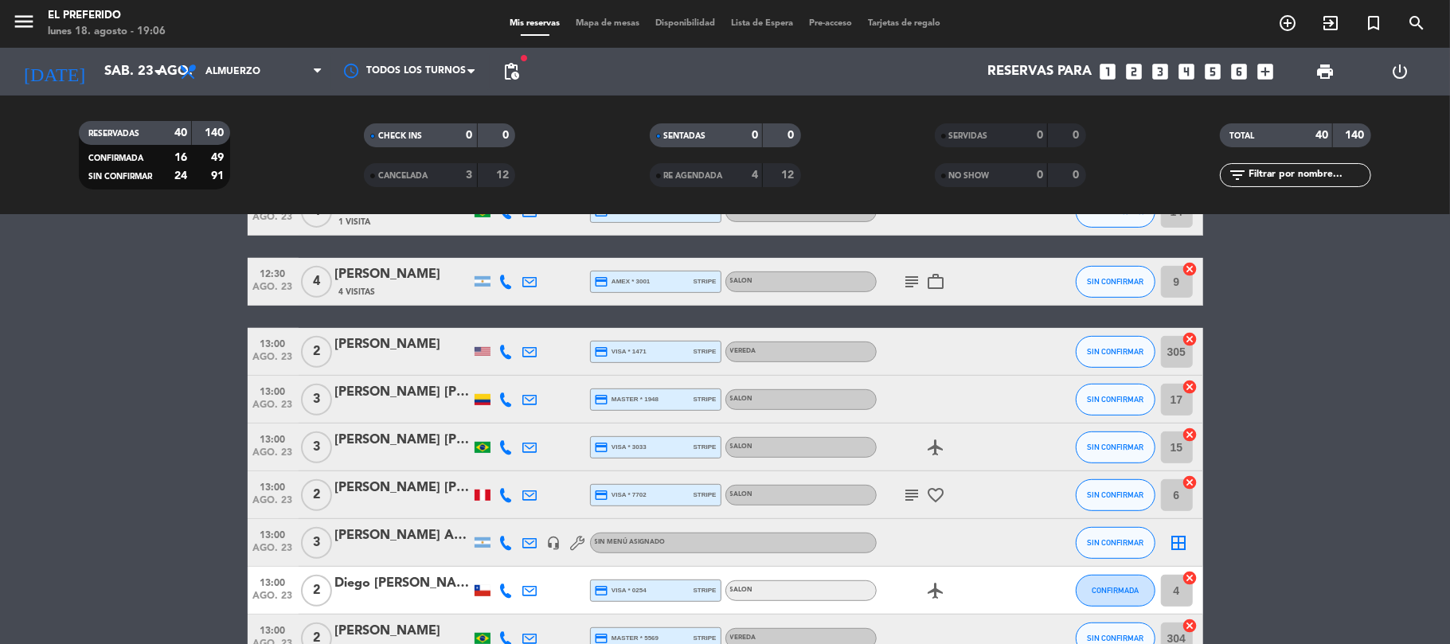
click at [408, 285] on div "4 Visitas" at bounding box center [402, 292] width 135 height 14
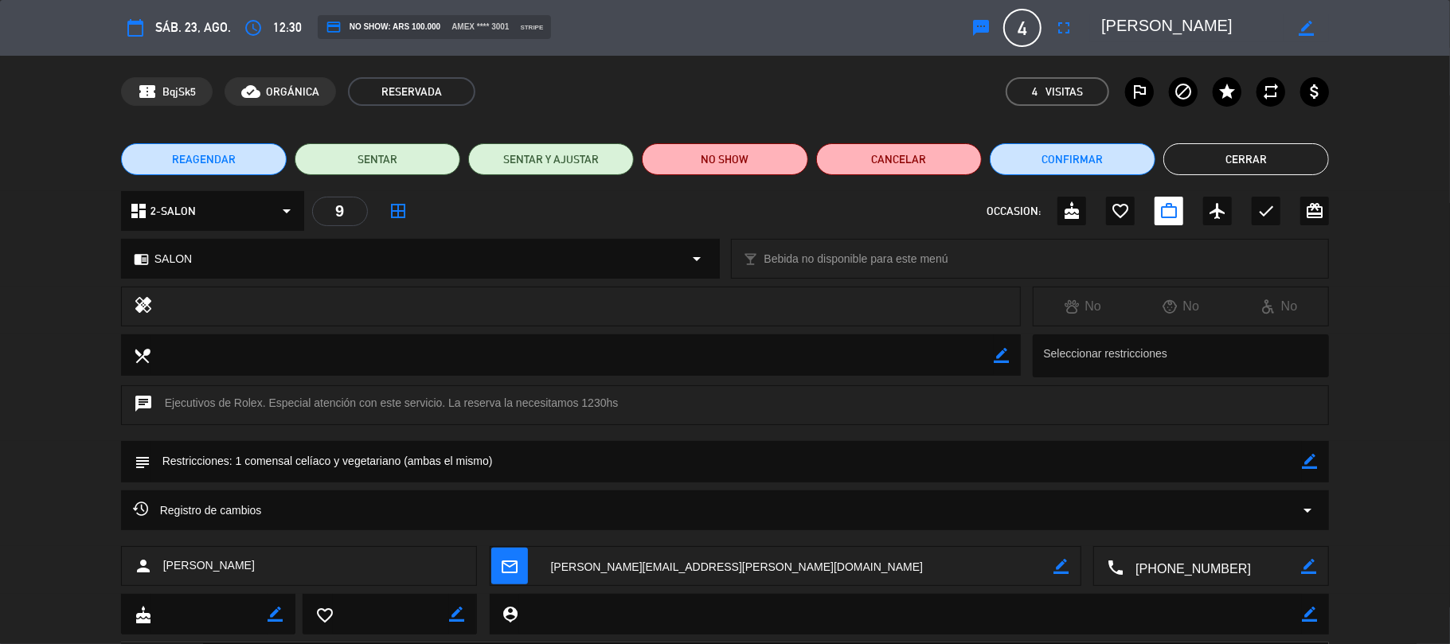
click at [1316, 157] on button "Cerrar" at bounding box center [1247, 159] width 166 height 32
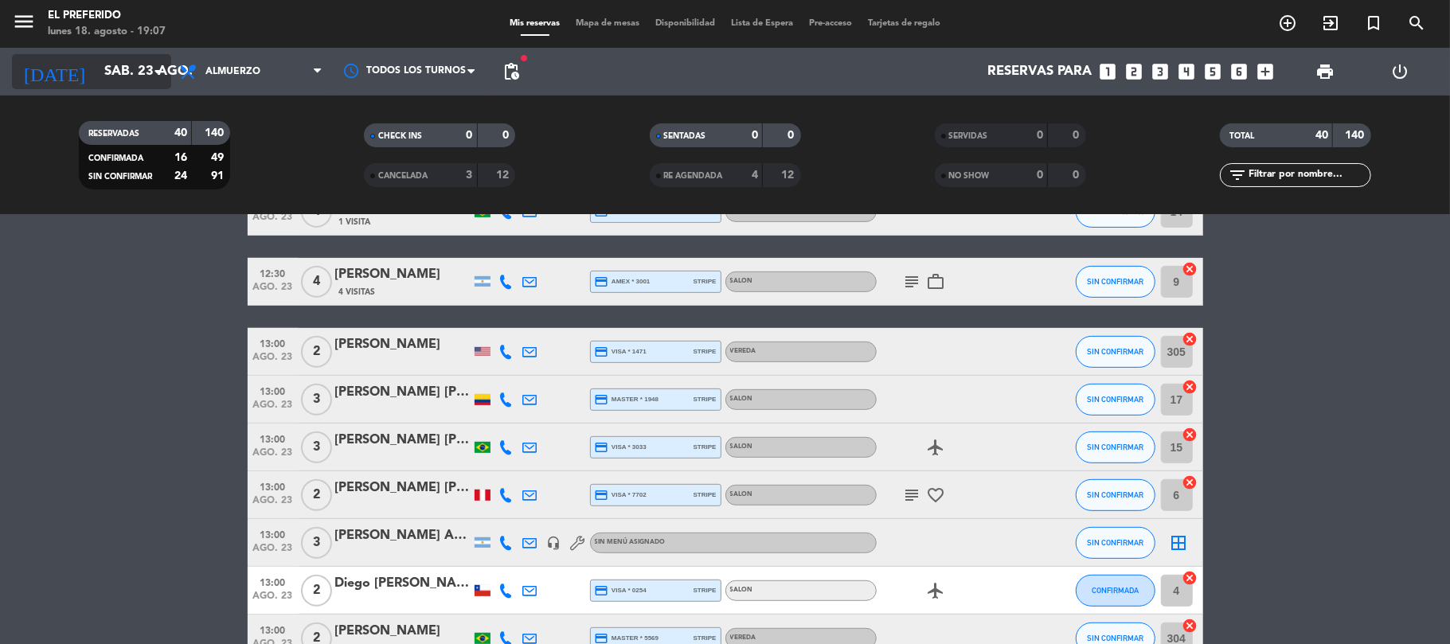
click at [112, 62] on input "sáb. 23 ago." at bounding box center [182, 72] width 172 height 31
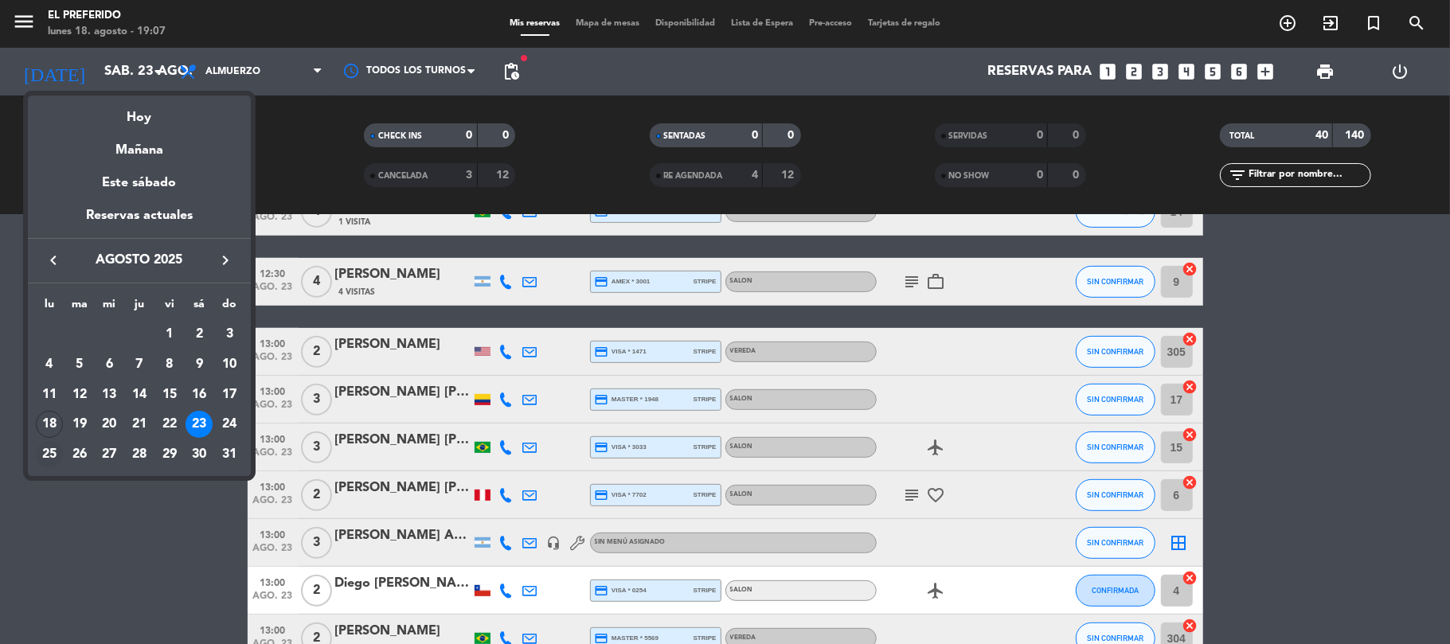
click at [48, 456] on div "25" at bounding box center [49, 454] width 27 height 27
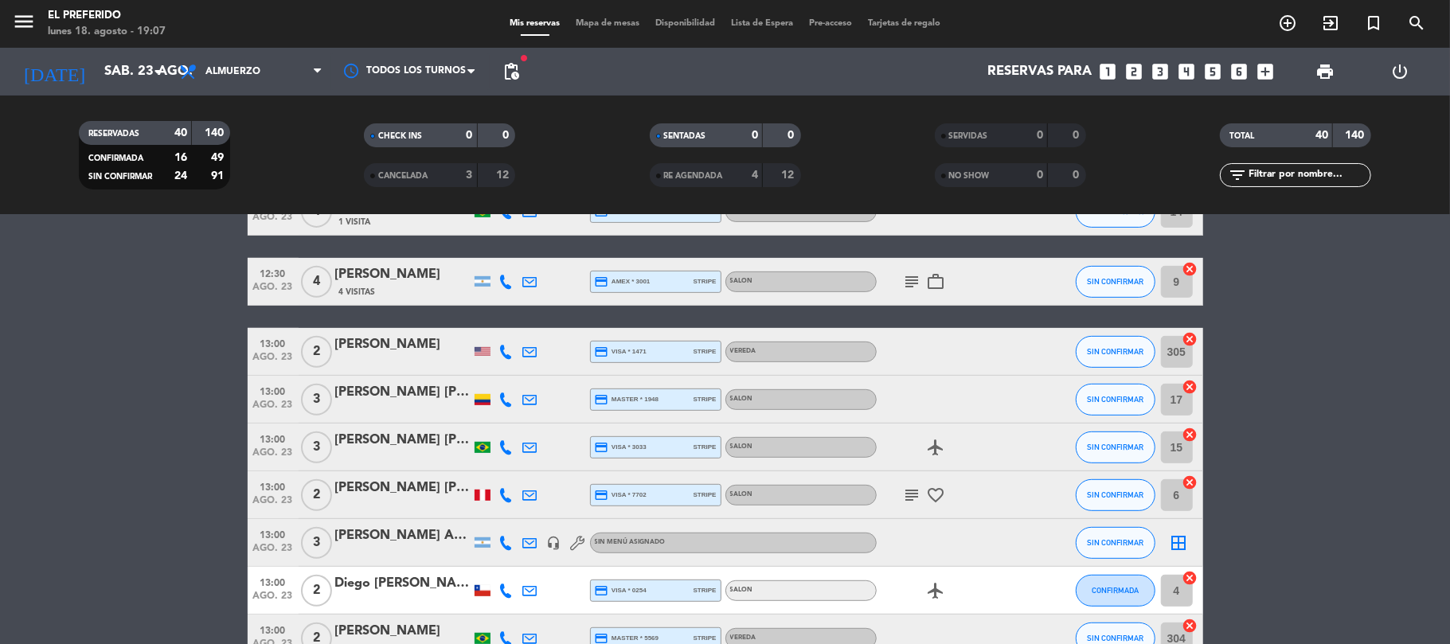
type input "lun. 25 ago."
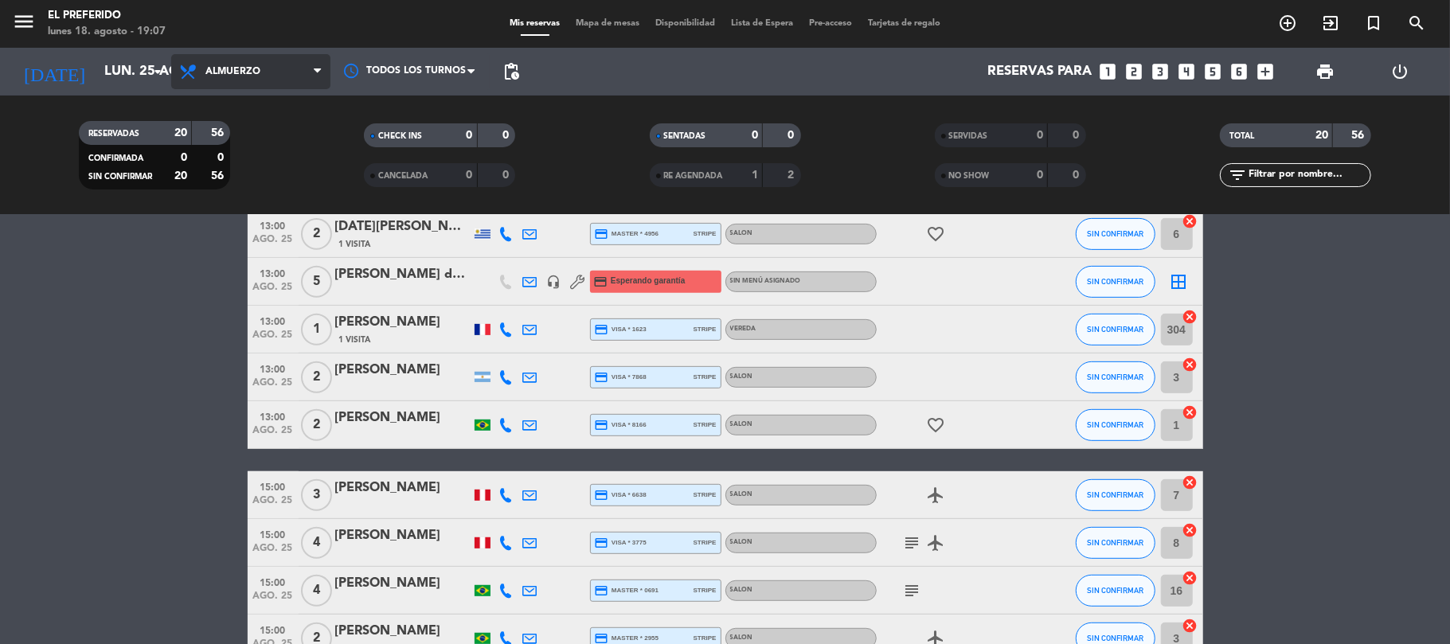
click at [247, 61] on span "Almuerzo" at bounding box center [250, 71] width 159 height 35
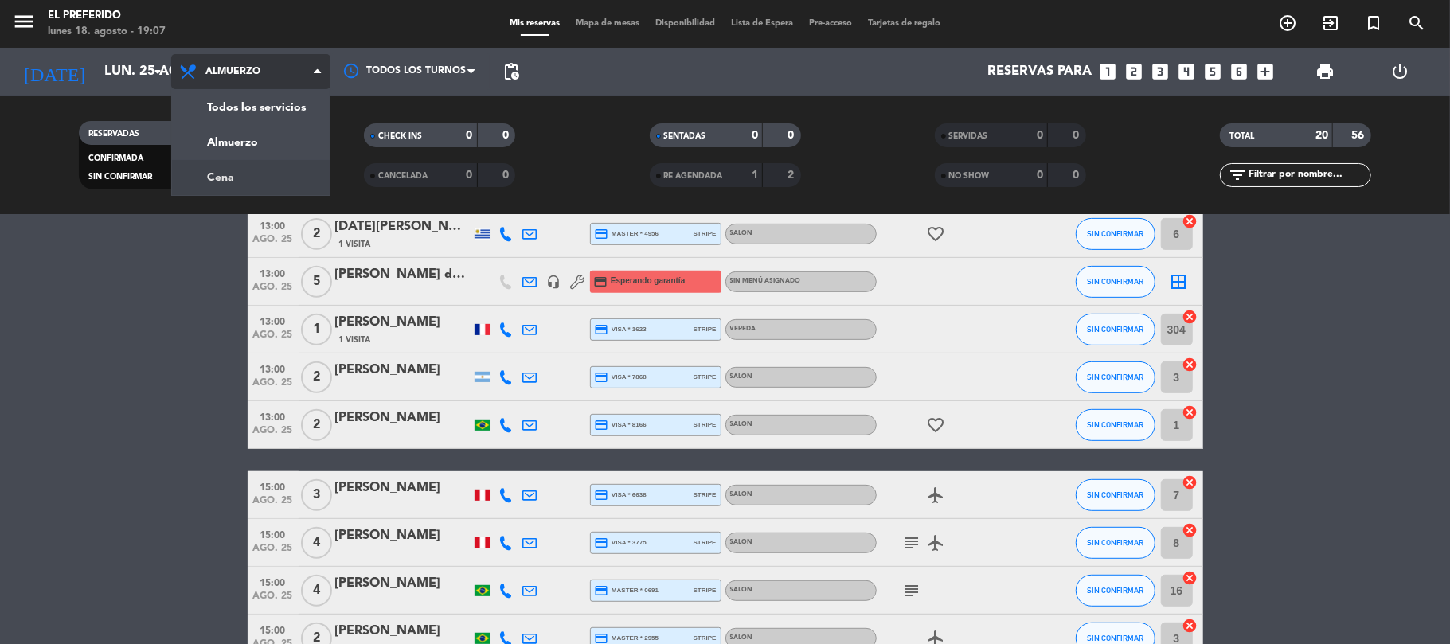
click at [212, 173] on div "menu El Preferido lunes 18. agosto - 19:07 Mis reservas Mapa de mesas Disponibi…" at bounding box center [725, 107] width 1450 height 215
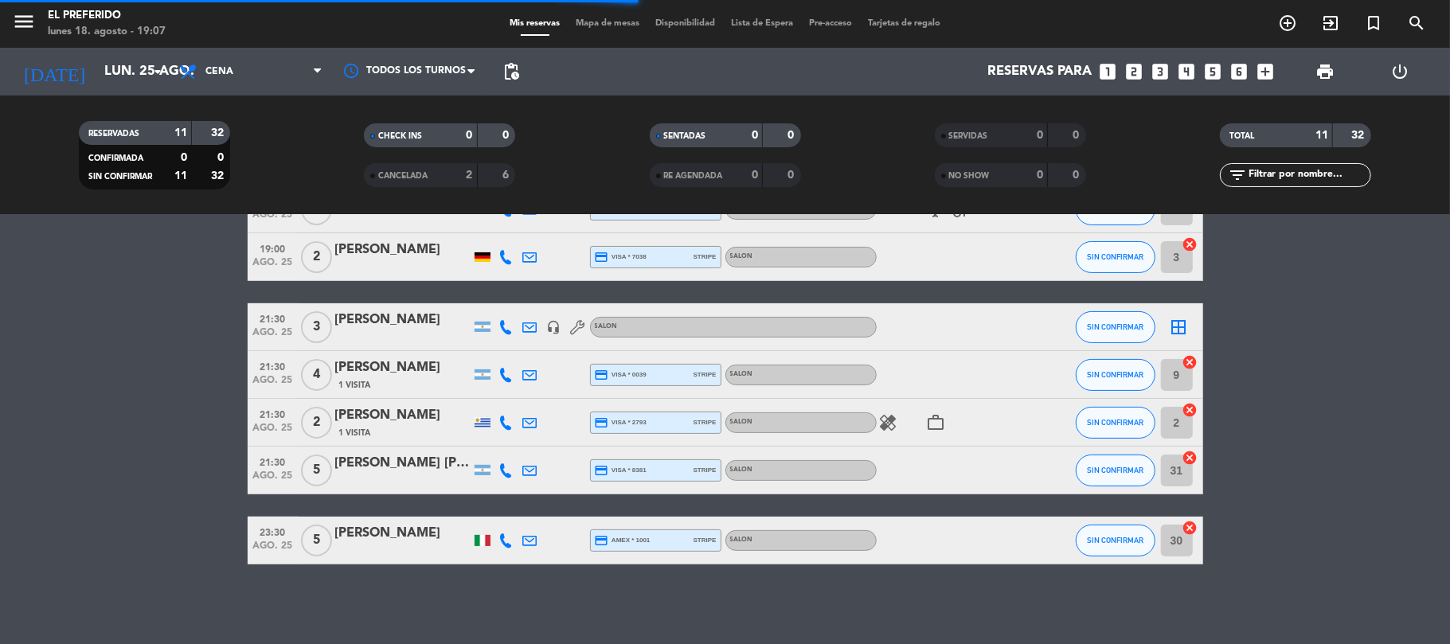
scroll to position [293, 0]
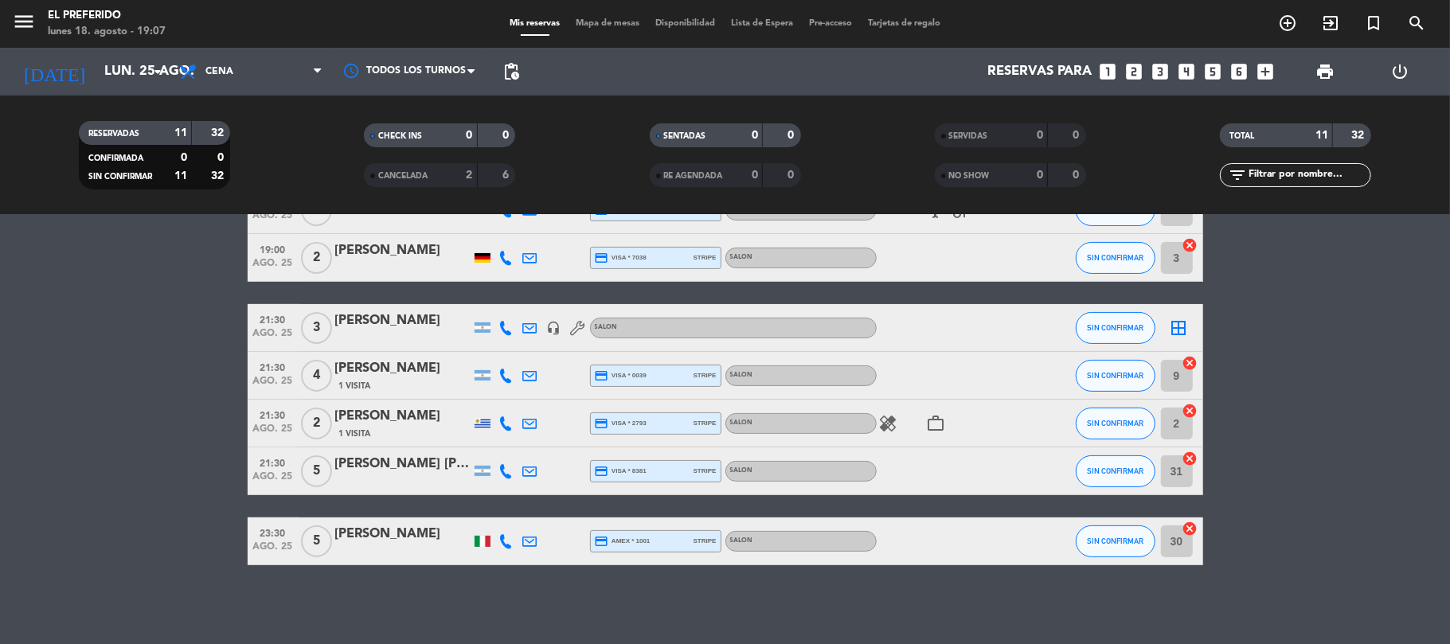
click at [1189, 75] on icon "looks_4" at bounding box center [1187, 71] width 21 height 21
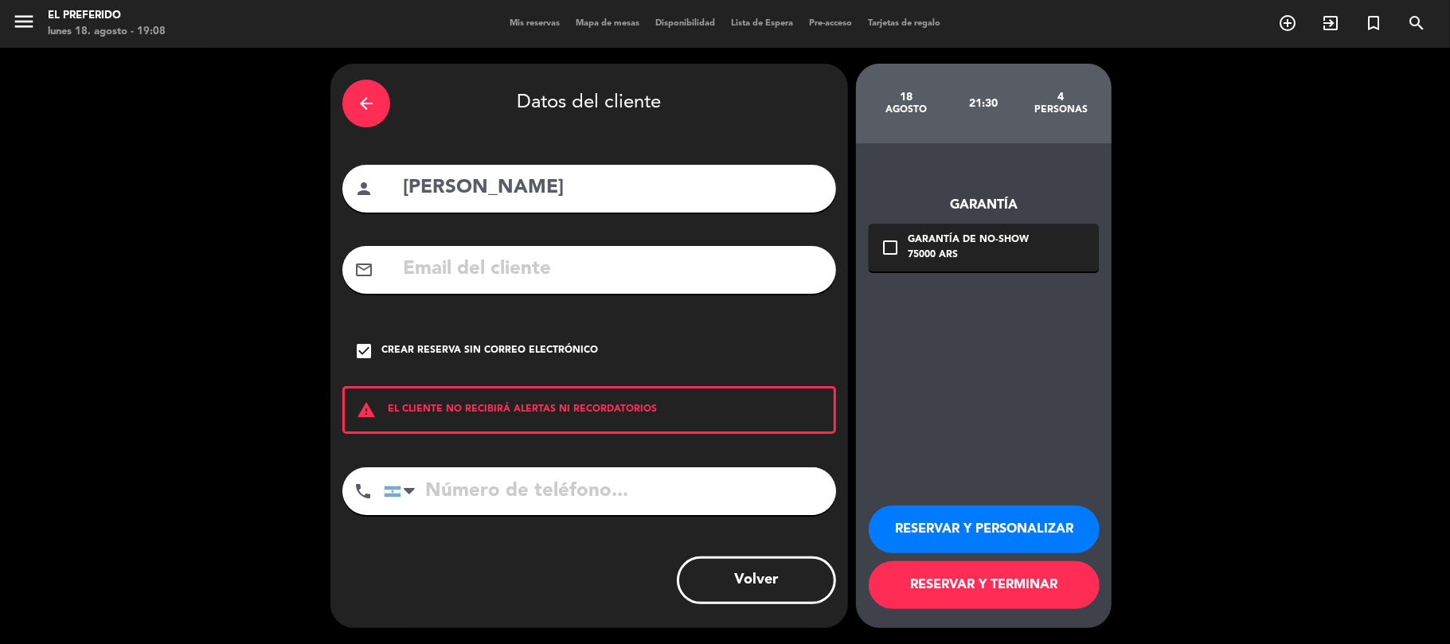
click at [370, 106] on icon "arrow_back" at bounding box center [366, 103] width 19 height 19
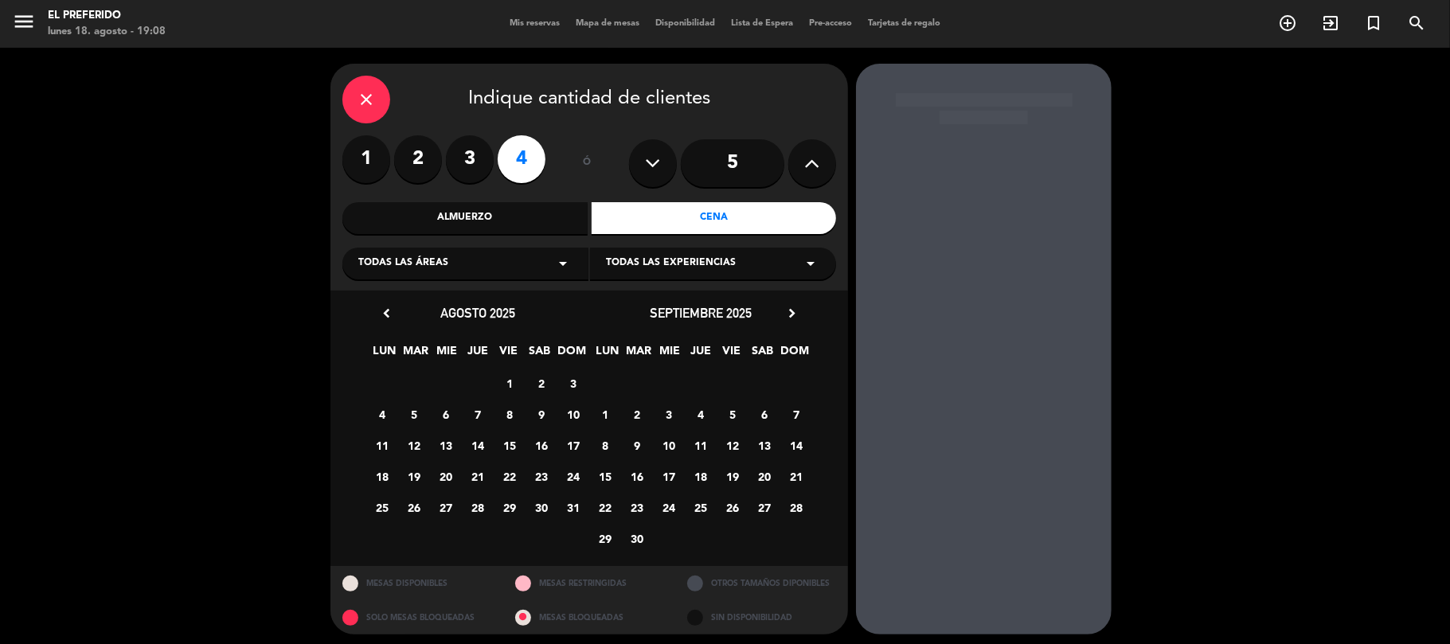
click at [383, 502] on span "25" at bounding box center [383, 508] width 26 height 26
click at [365, 88] on div "close" at bounding box center [366, 100] width 48 height 48
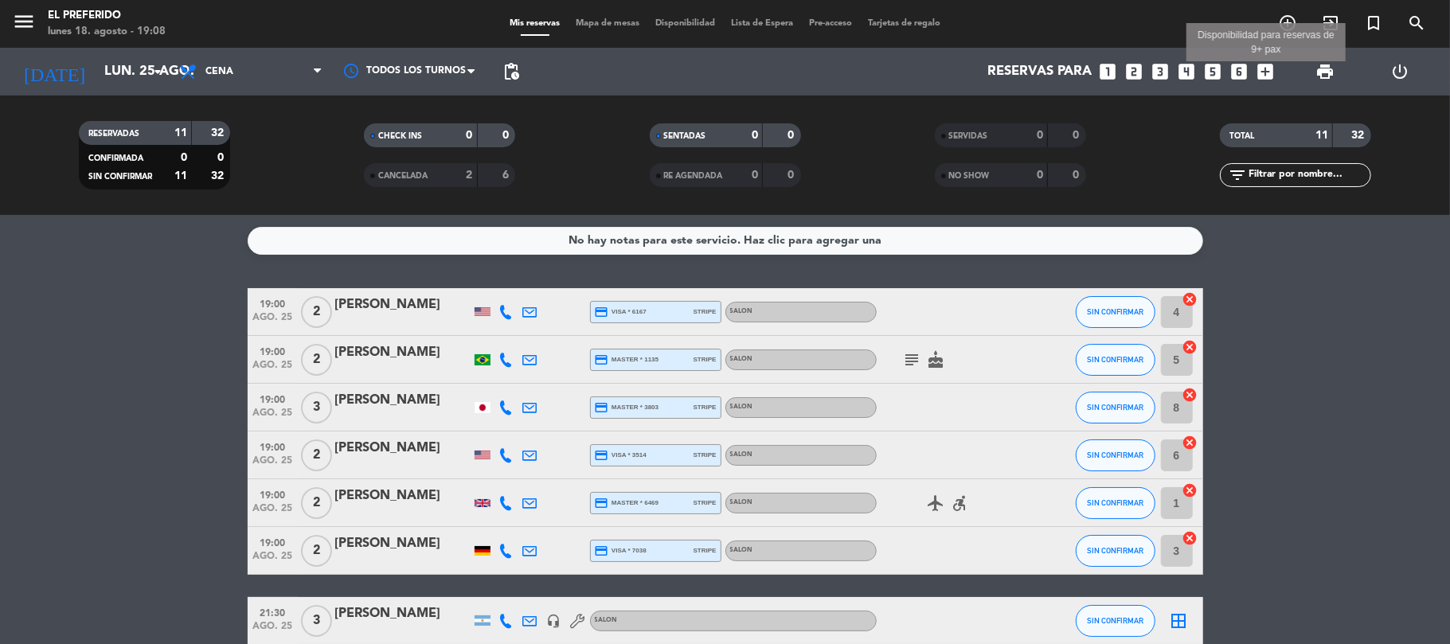
click at [1265, 76] on icon "add_box" at bounding box center [1266, 71] width 21 height 21
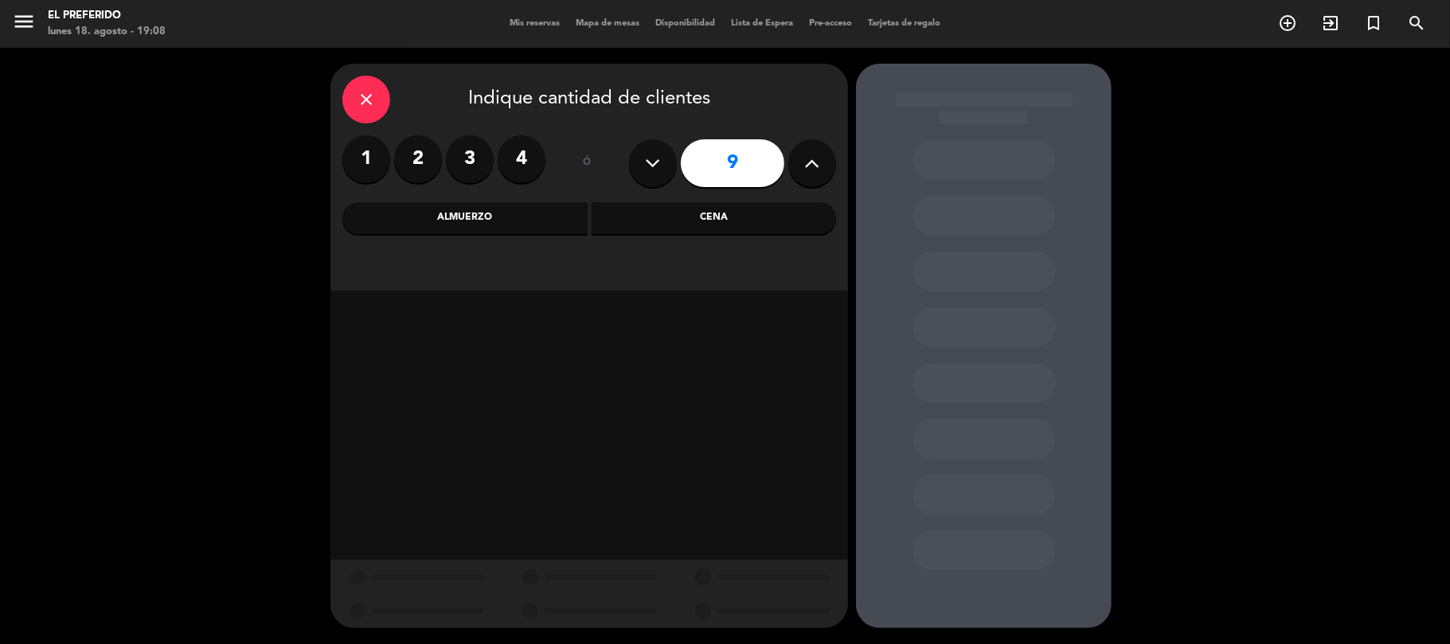
click at [507, 156] on label "4" at bounding box center [522, 159] width 48 height 48
click at [698, 207] on div "Cena" at bounding box center [714, 218] width 245 height 32
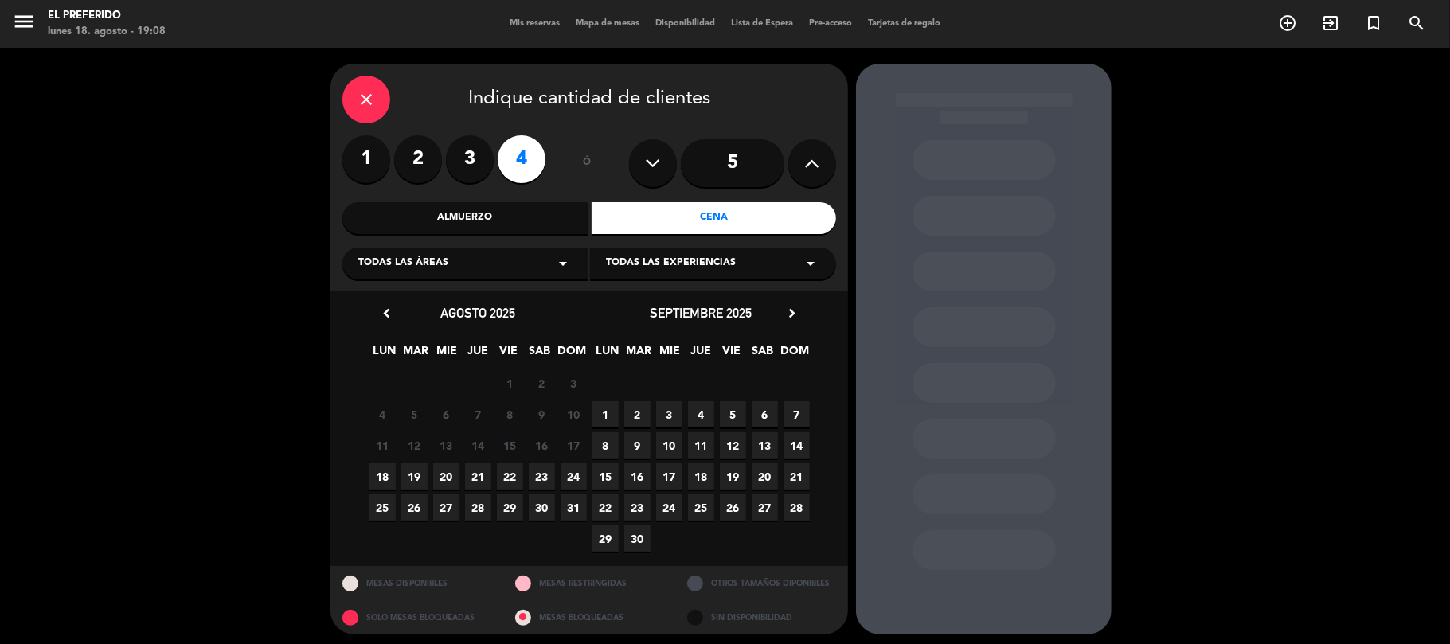
click at [382, 513] on span "25" at bounding box center [383, 508] width 26 height 26
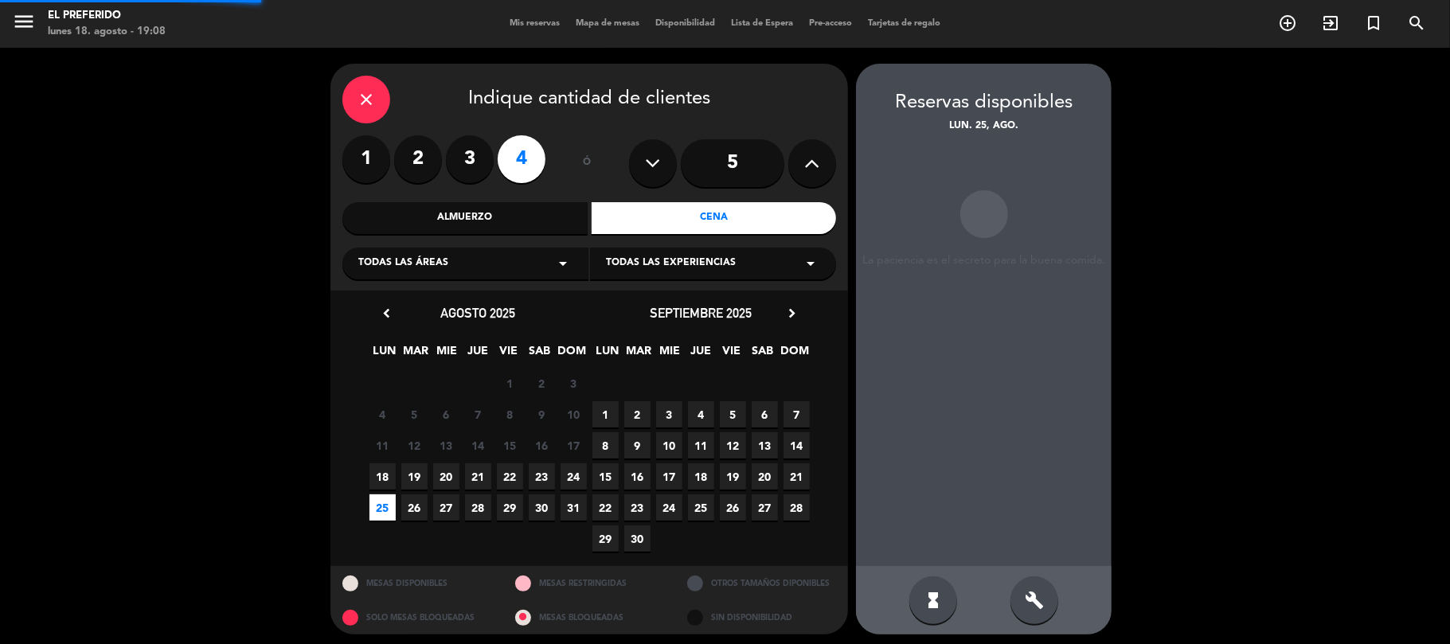
scroll to position [6, 0]
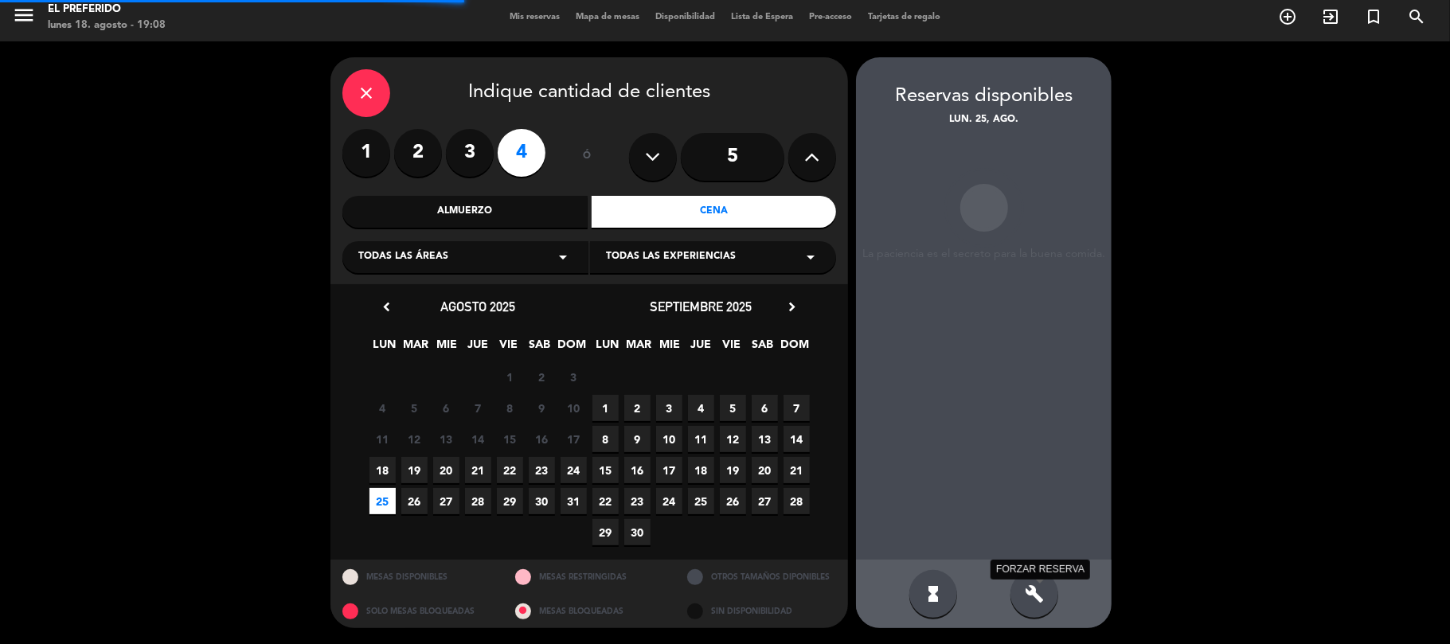
click at [1035, 589] on icon "build" at bounding box center [1034, 594] width 19 height 19
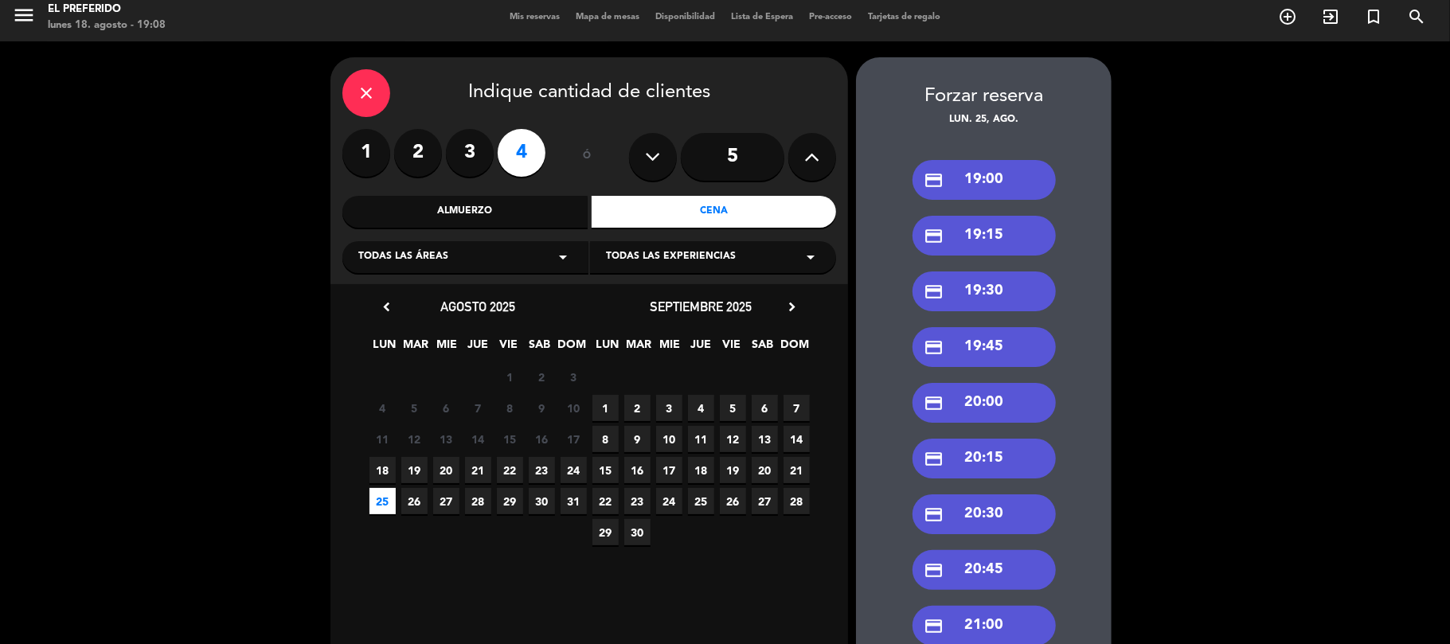
scroll to position [112, 0]
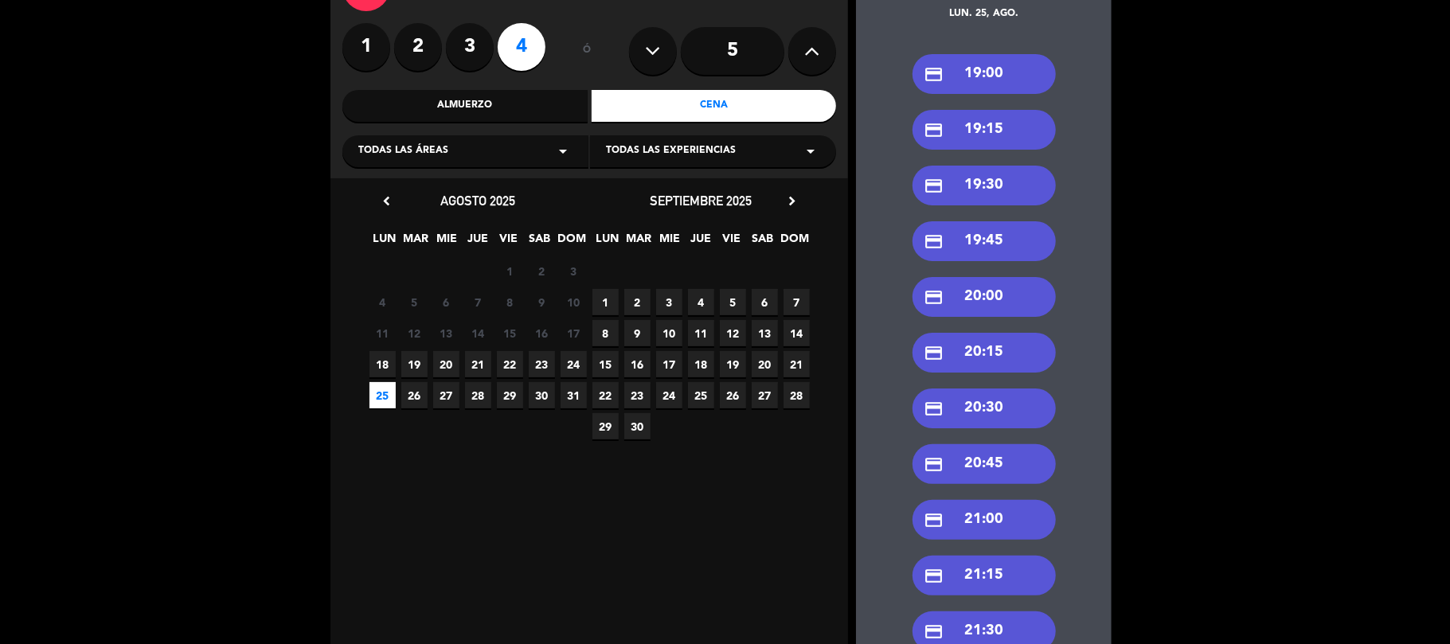
click at [1001, 518] on div "credit_card 21:00" at bounding box center [984, 520] width 143 height 40
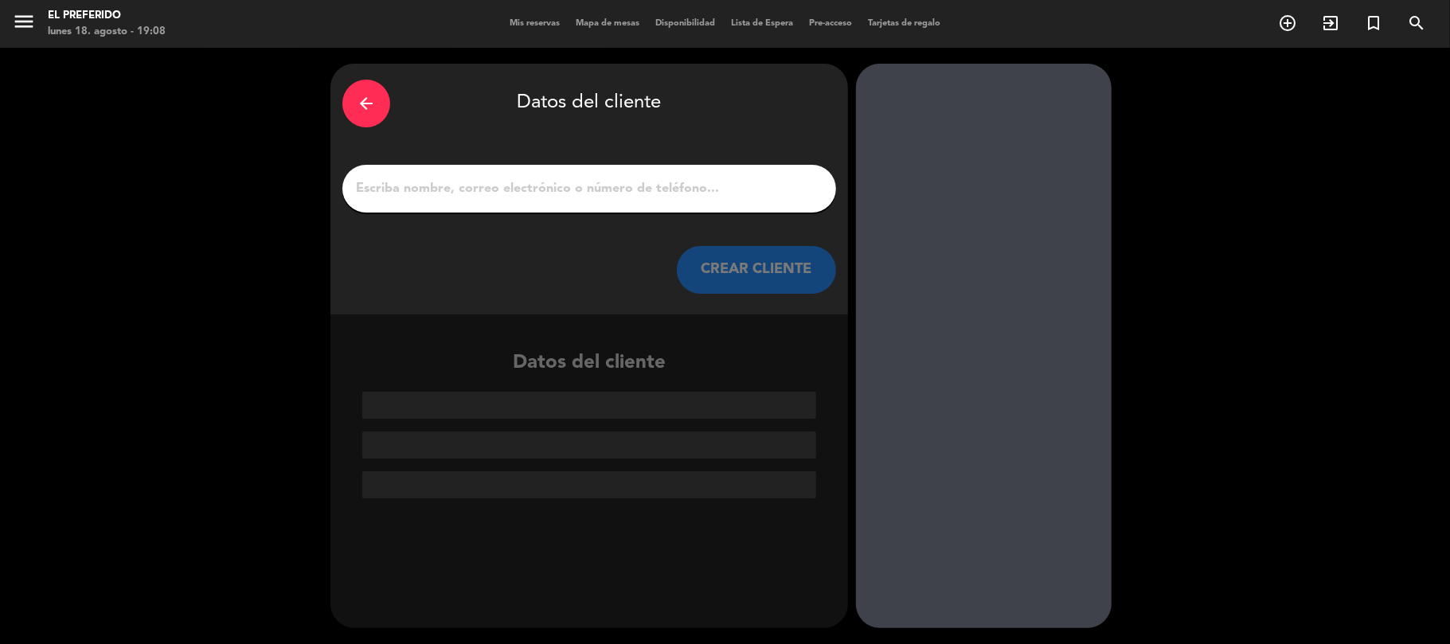
scroll to position [0, 0]
click at [530, 178] on input "1" at bounding box center [589, 189] width 470 height 22
click at [396, 195] on input "1" at bounding box center [589, 189] width 470 height 22
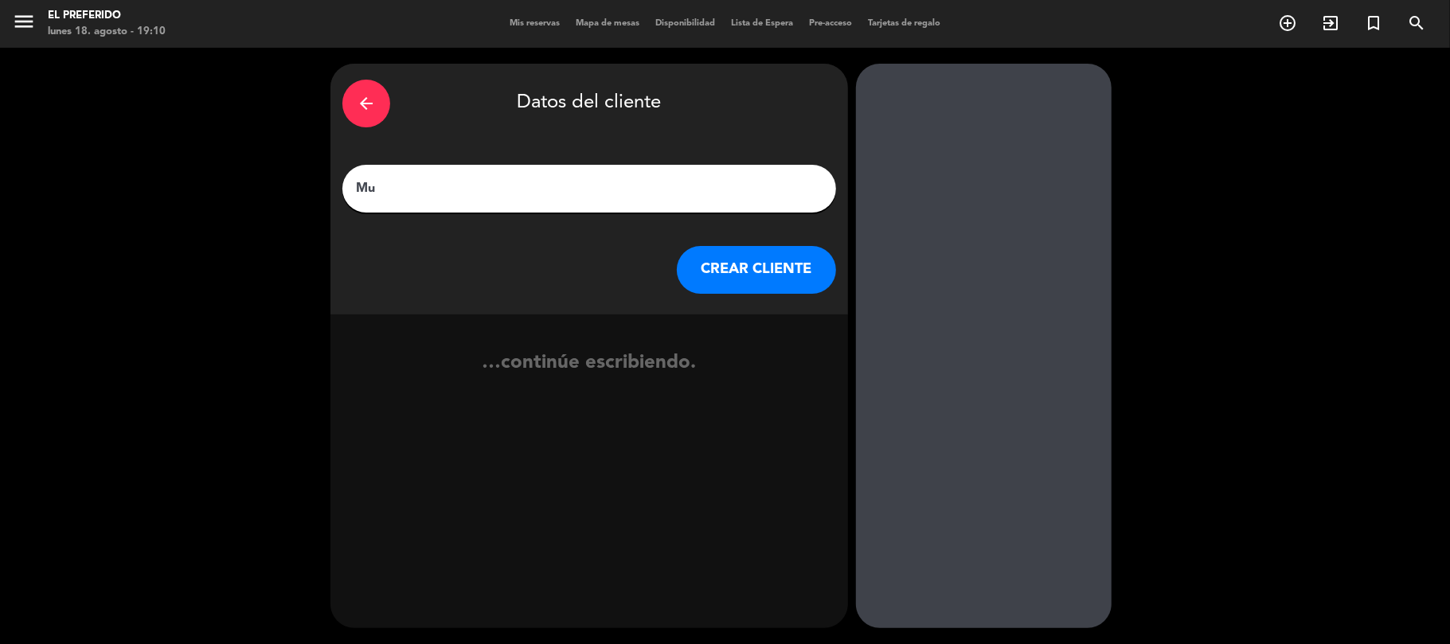
type input "M"
type input "Colega parisiana"
click at [548, 194] on input "Colega parisiana" at bounding box center [589, 189] width 470 height 22
click at [542, 192] on input "Colega parisiana" at bounding box center [589, 189] width 470 height 22
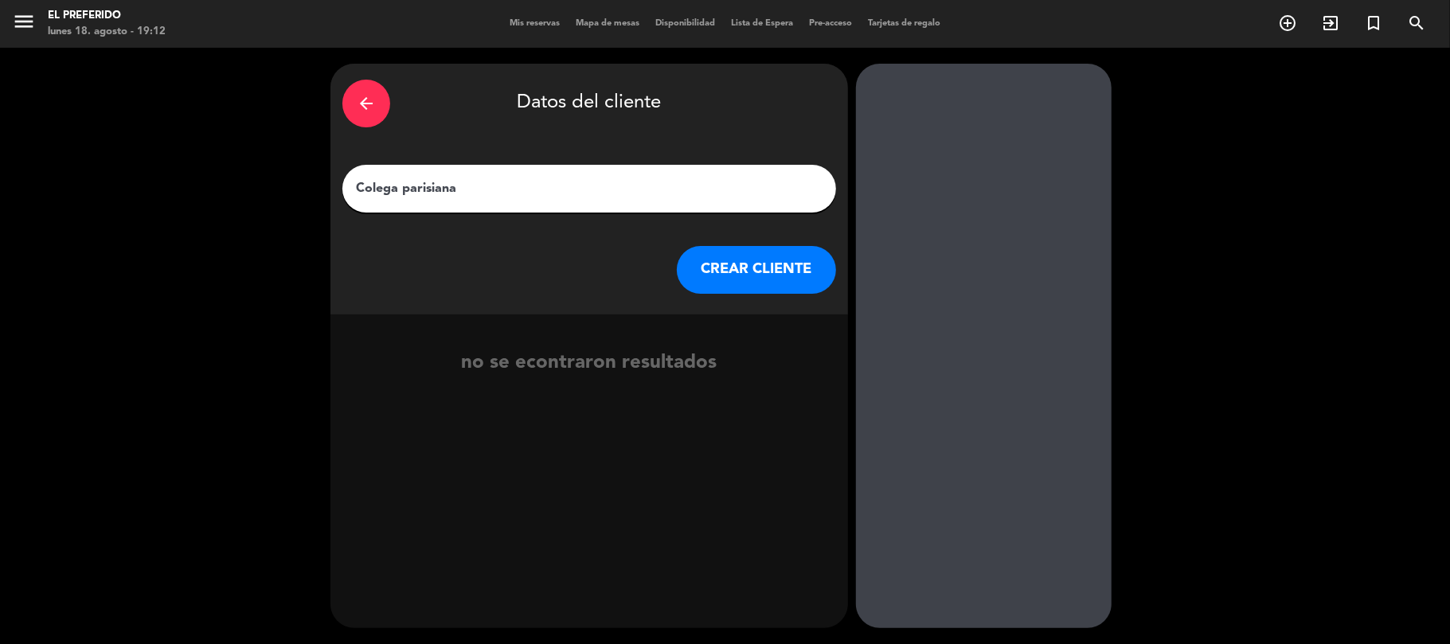
click at [542, 192] on input "Colega parisiana" at bounding box center [589, 189] width 470 height 22
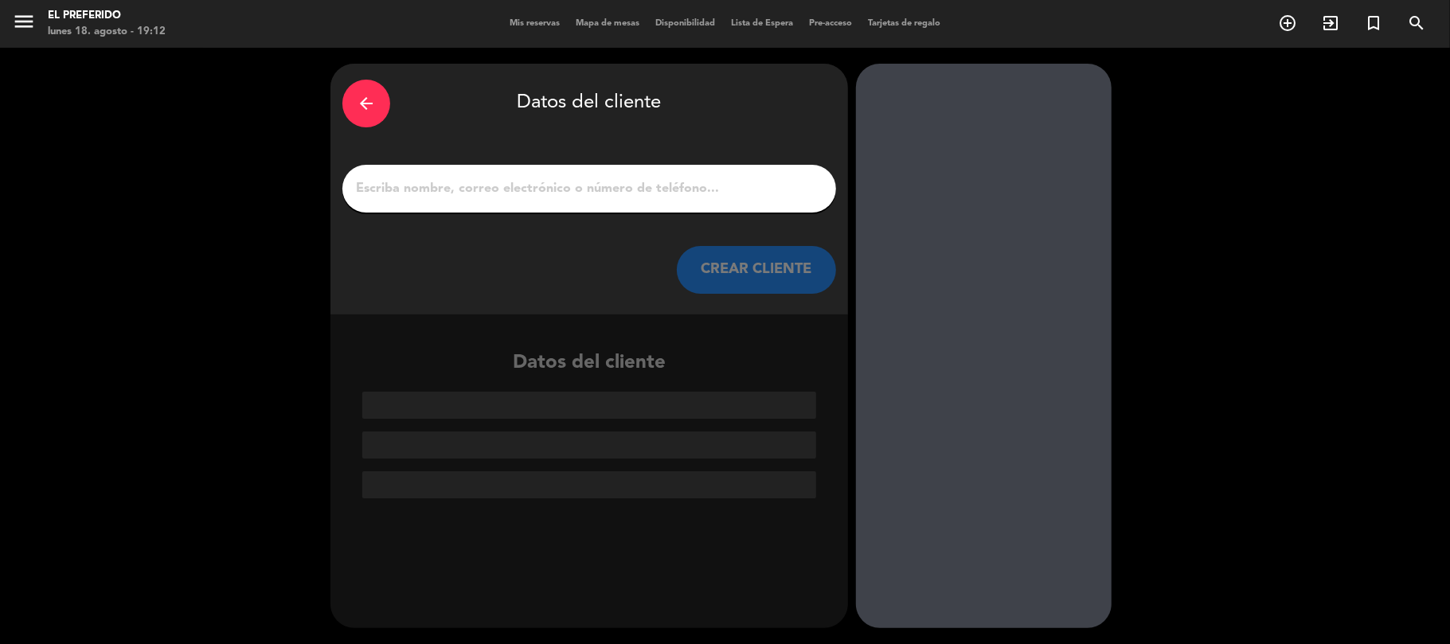
click at [355, 107] on div "arrow_back" at bounding box center [366, 104] width 48 height 48
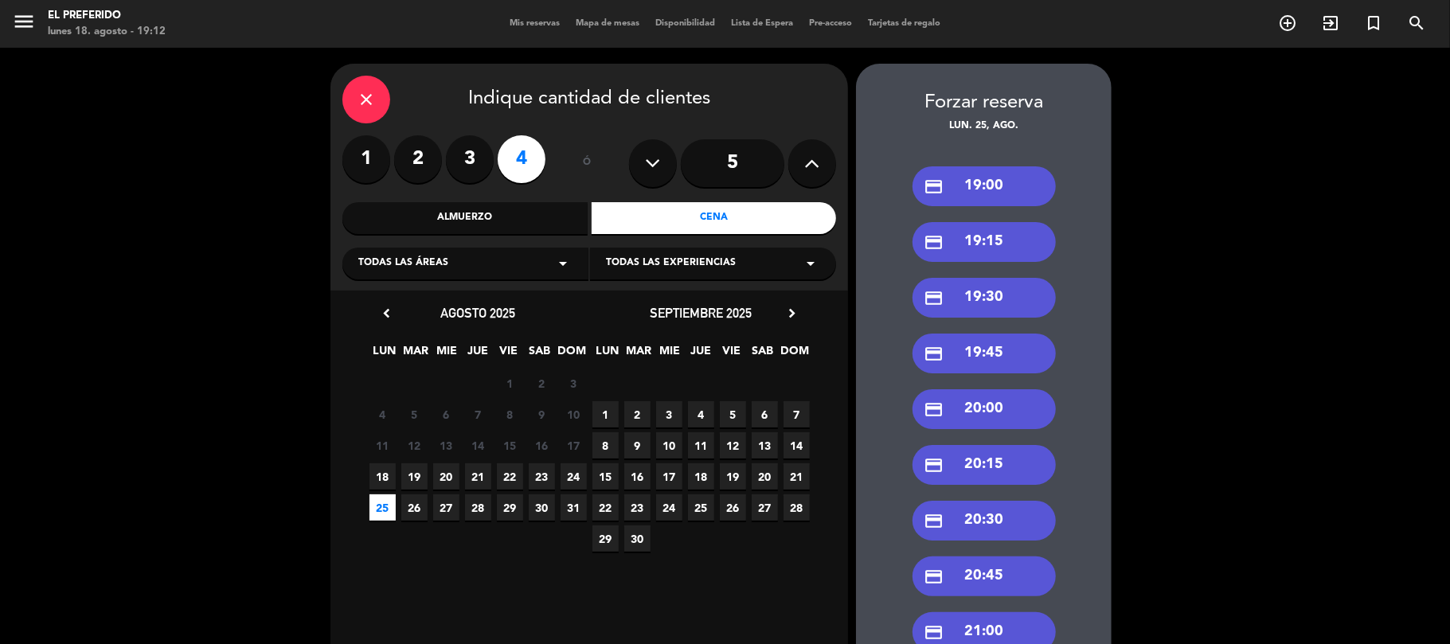
click at [355, 106] on div "close" at bounding box center [366, 100] width 48 height 48
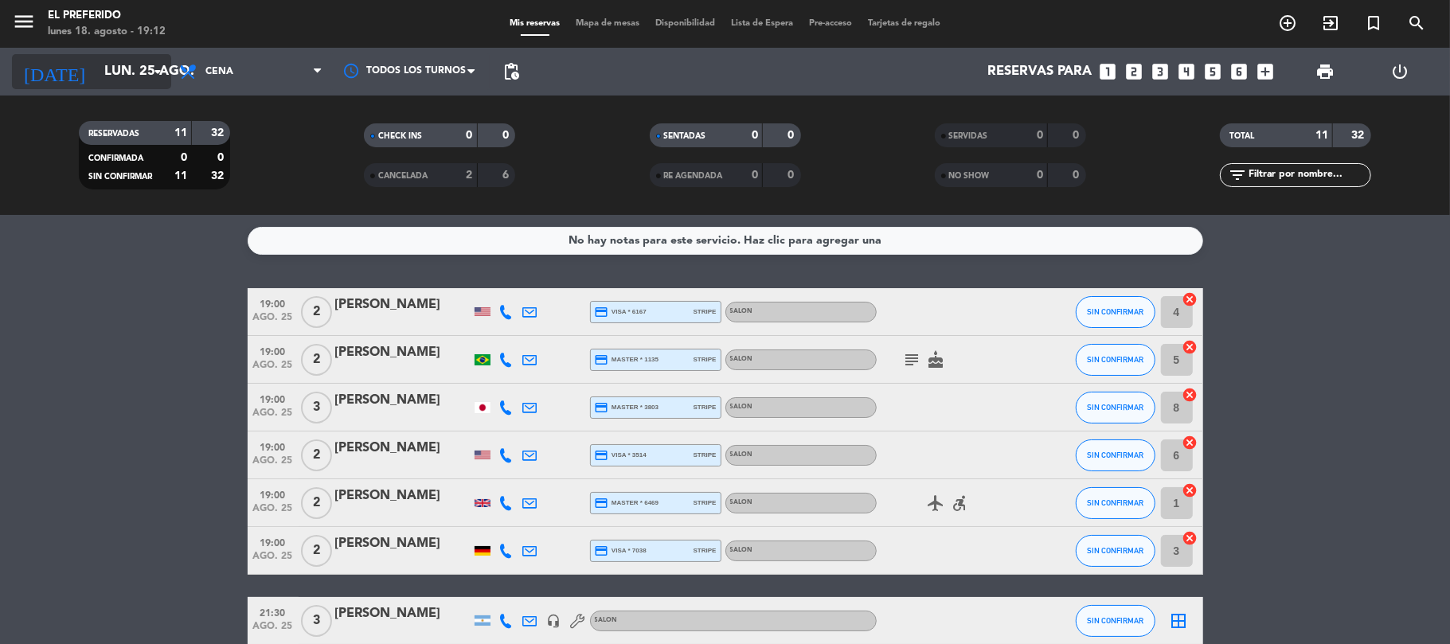
click at [134, 64] on input "lun. 25 ago." at bounding box center [182, 72] width 172 height 31
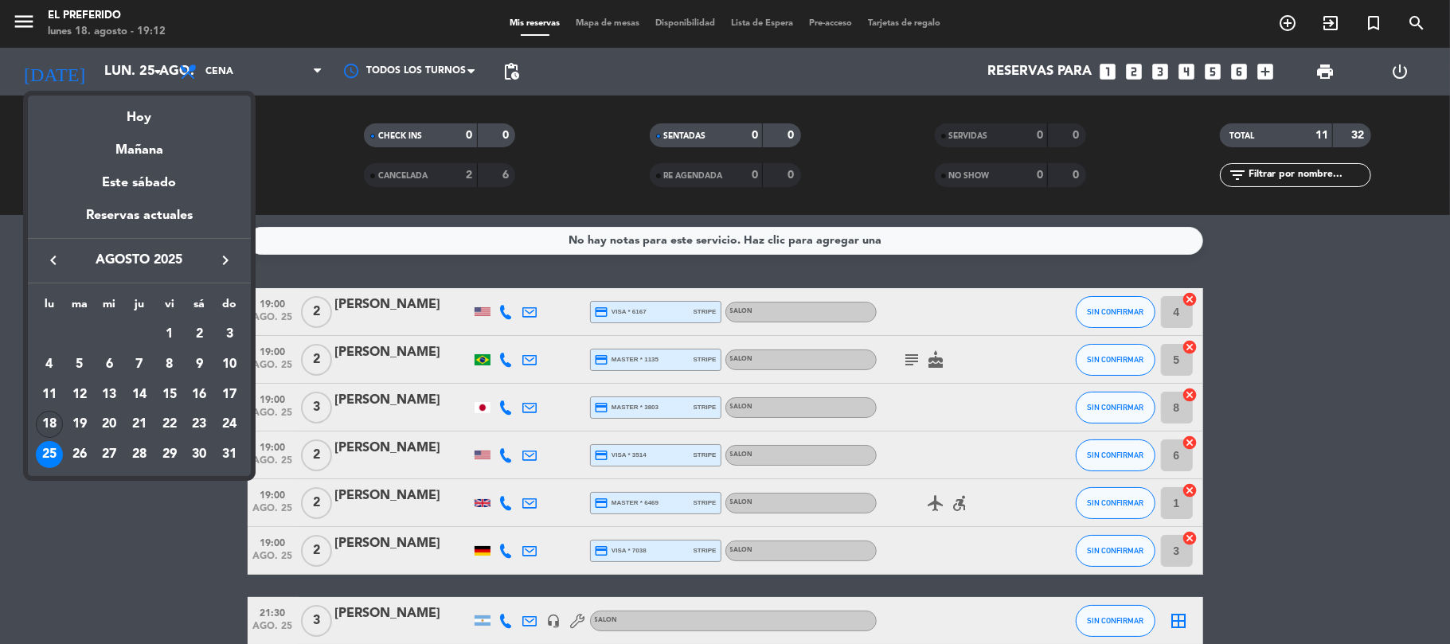
click at [43, 427] on div "18" at bounding box center [49, 424] width 27 height 27
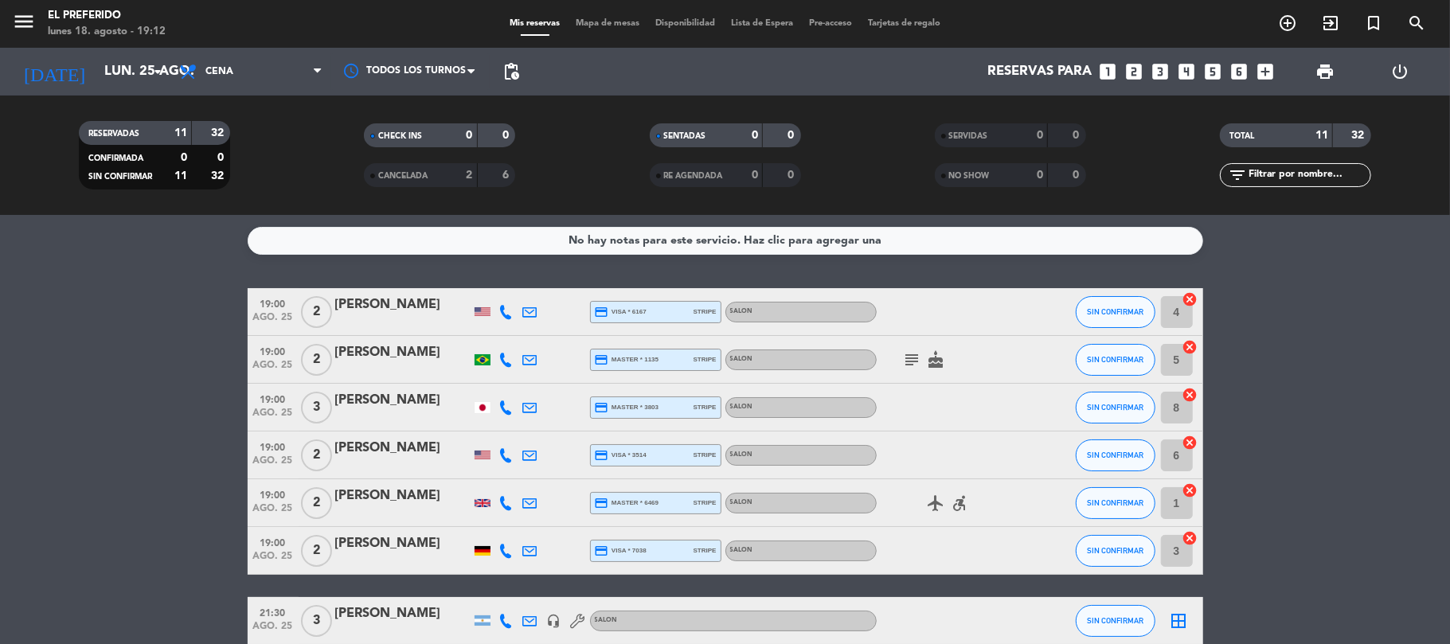
type input "lun. 18 ago."
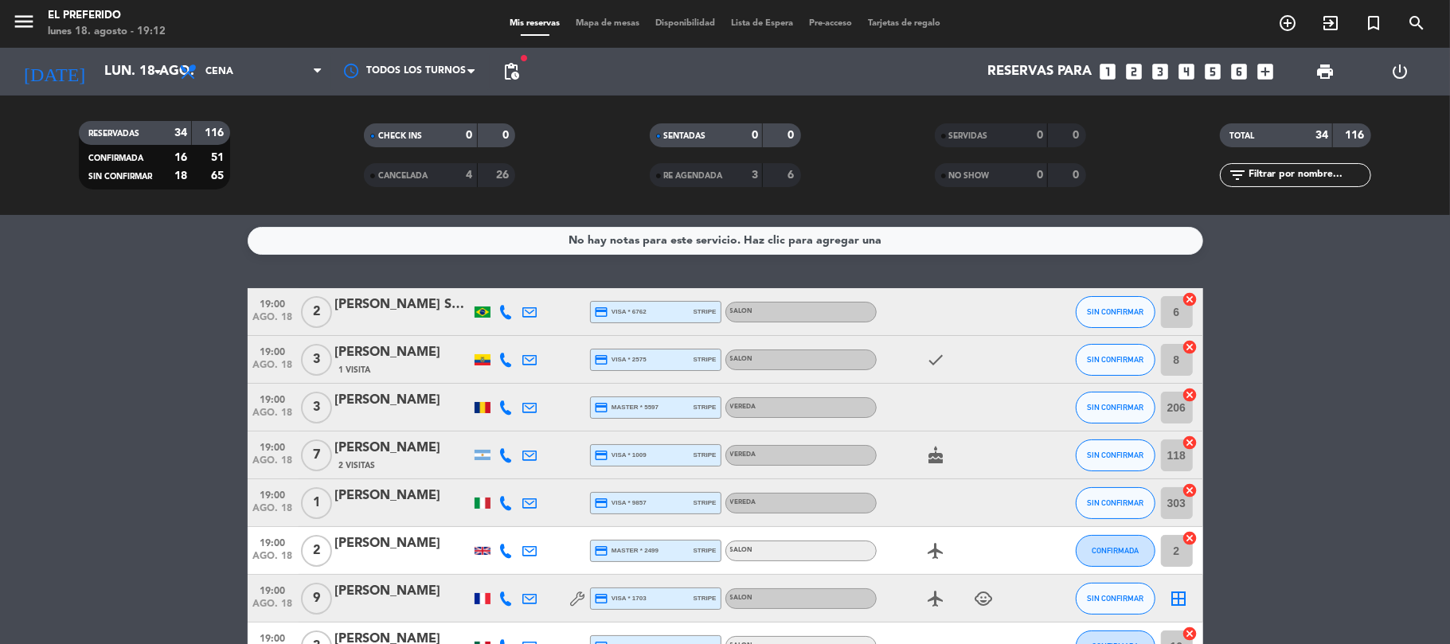
click at [1139, 72] on icon "looks_two" at bounding box center [1135, 71] width 21 height 21
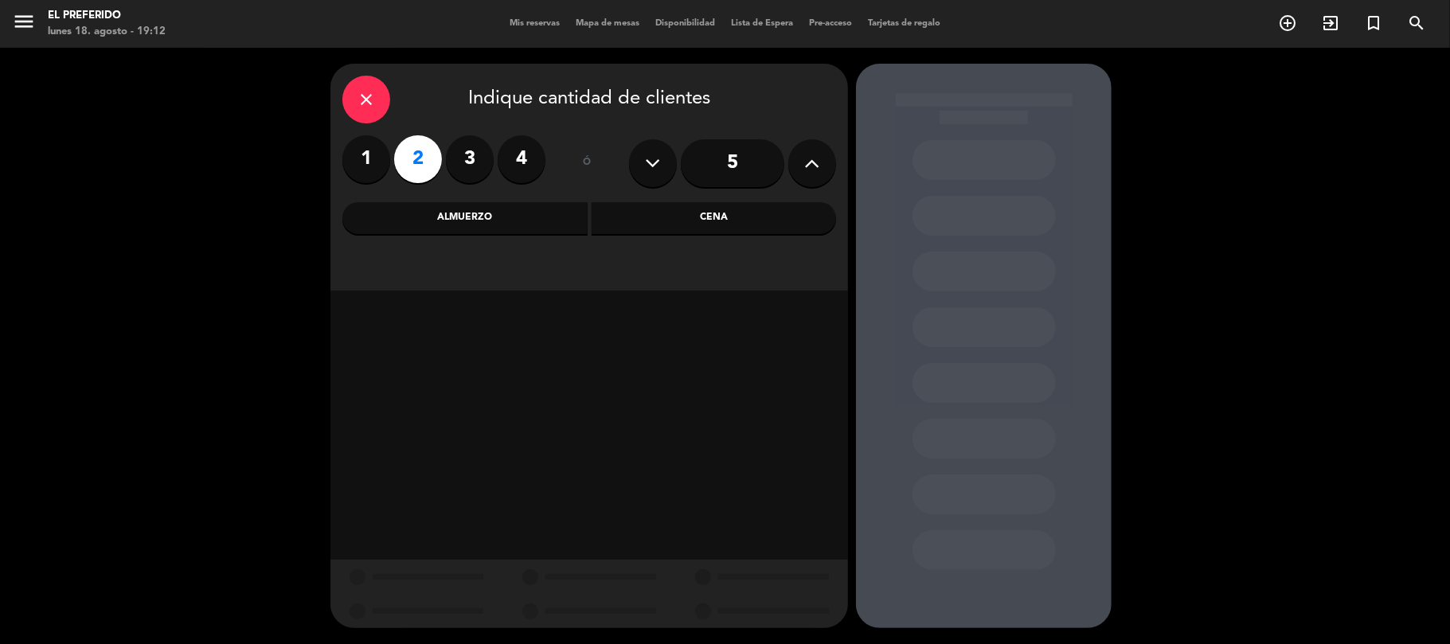
click at [644, 218] on div "Cena" at bounding box center [714, 218] width 245 height 32
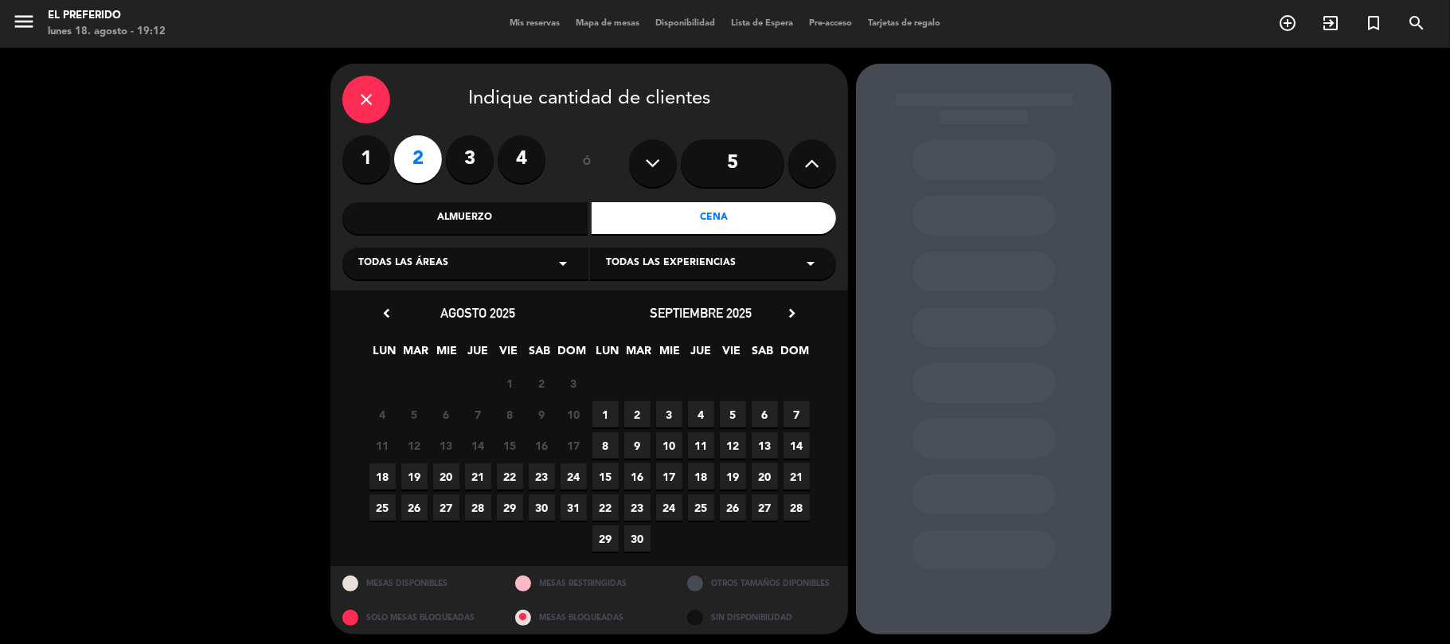
click at [385, 479] on span "18" at bounding box center [383, 477] width 26 height 26
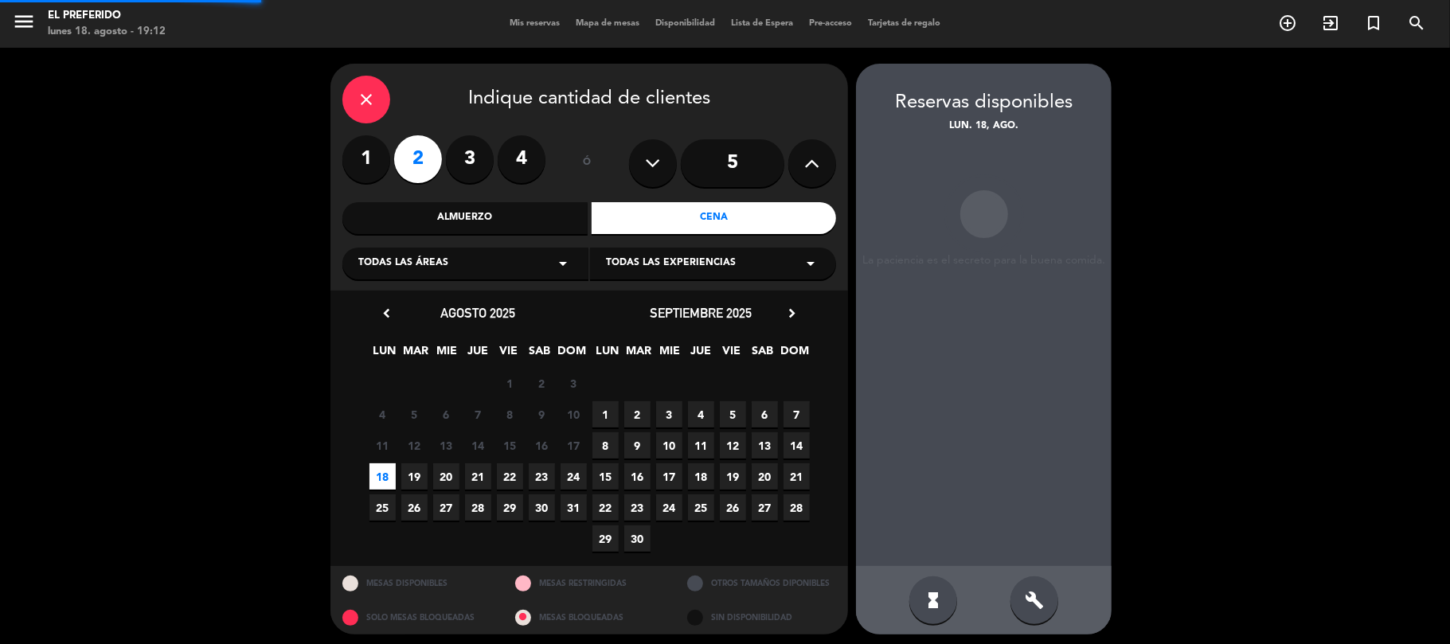
scroll to position [6, 0]
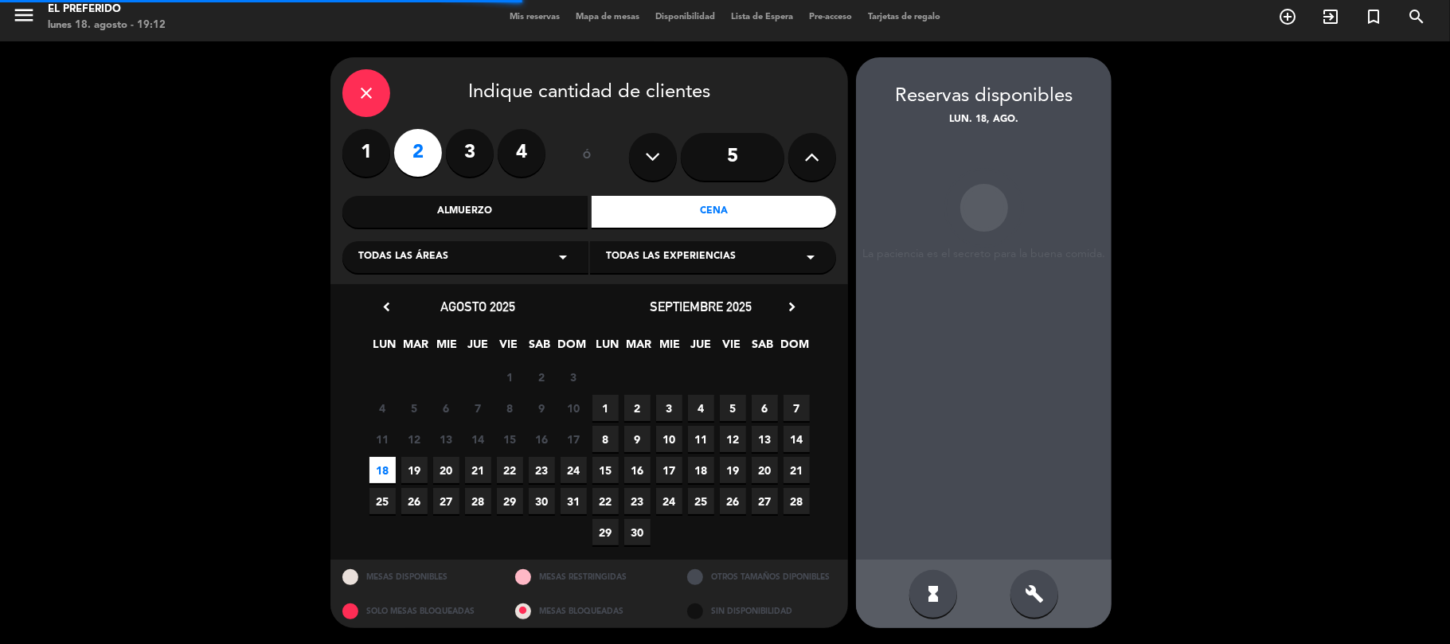
click at [1021, 603] on div "build" at bounding box center [1035, 594] width 48 height 48
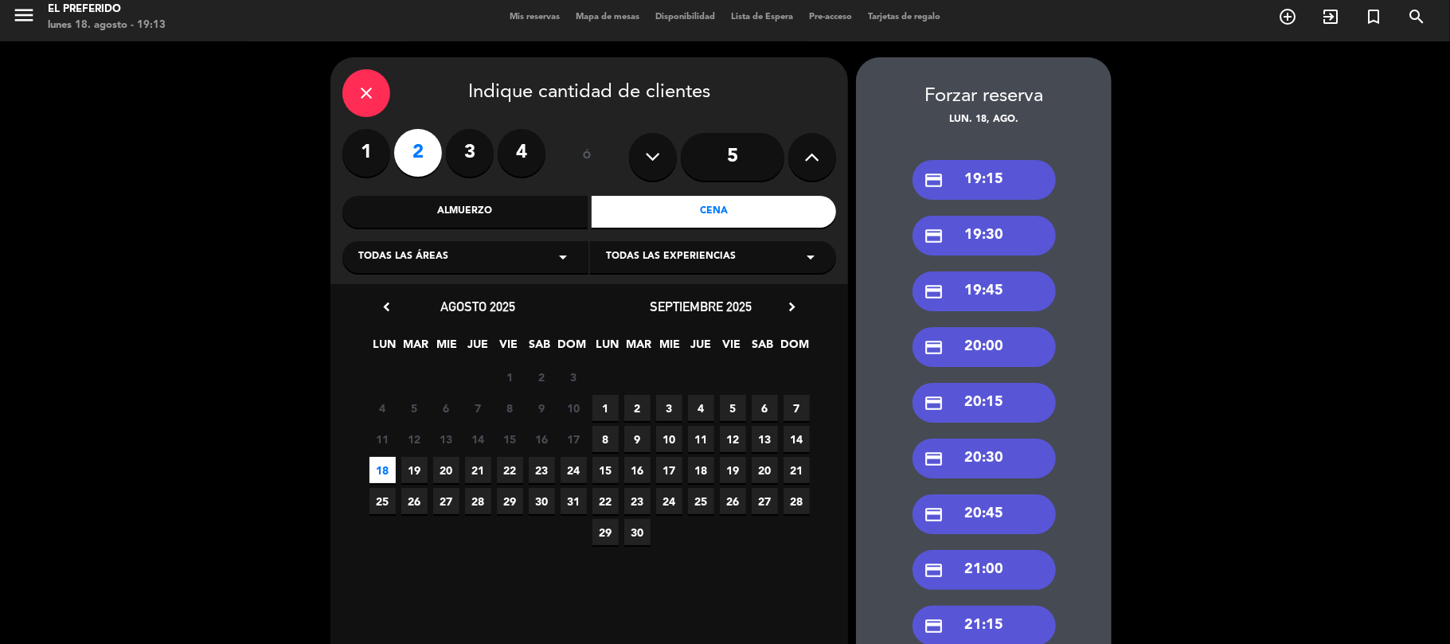
click at [998, 233] on div "credit_card 19:30" at bounding box center [984, 236] width 143 height 40
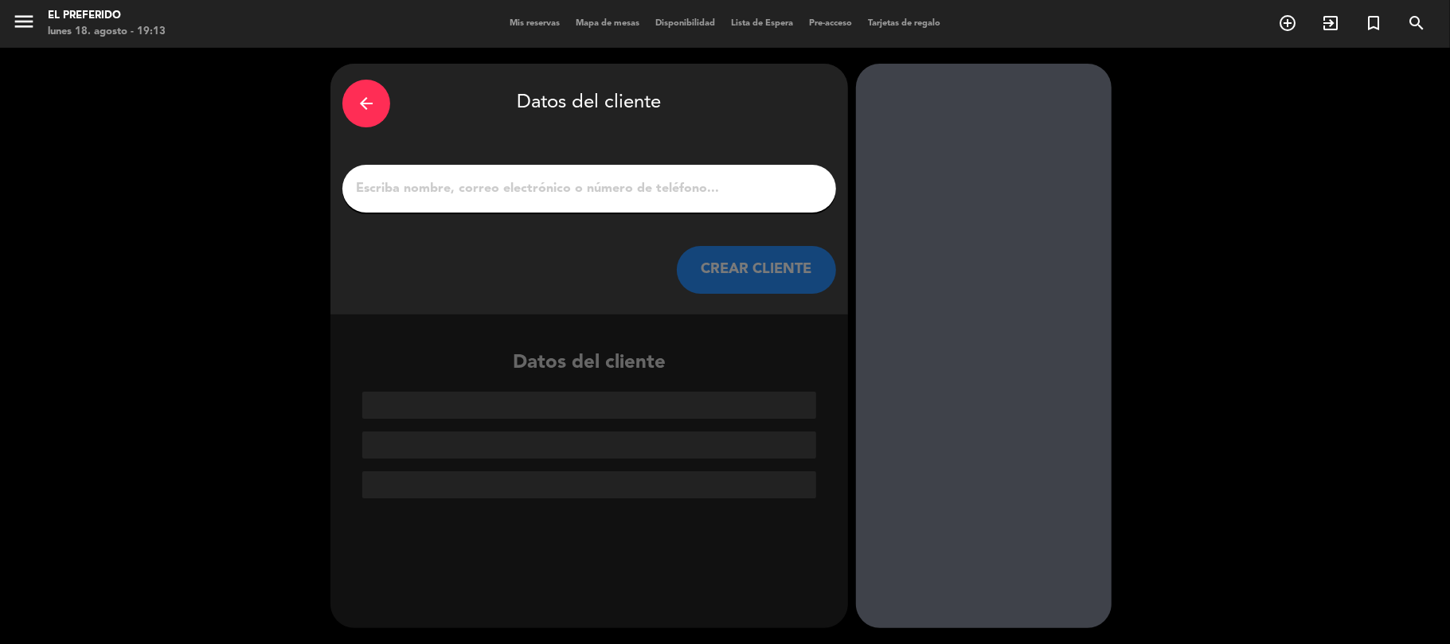
scroll to position [0, 0]
click at [521, 190] on input "1" at bounding box center [589, 189] width 470 height 22
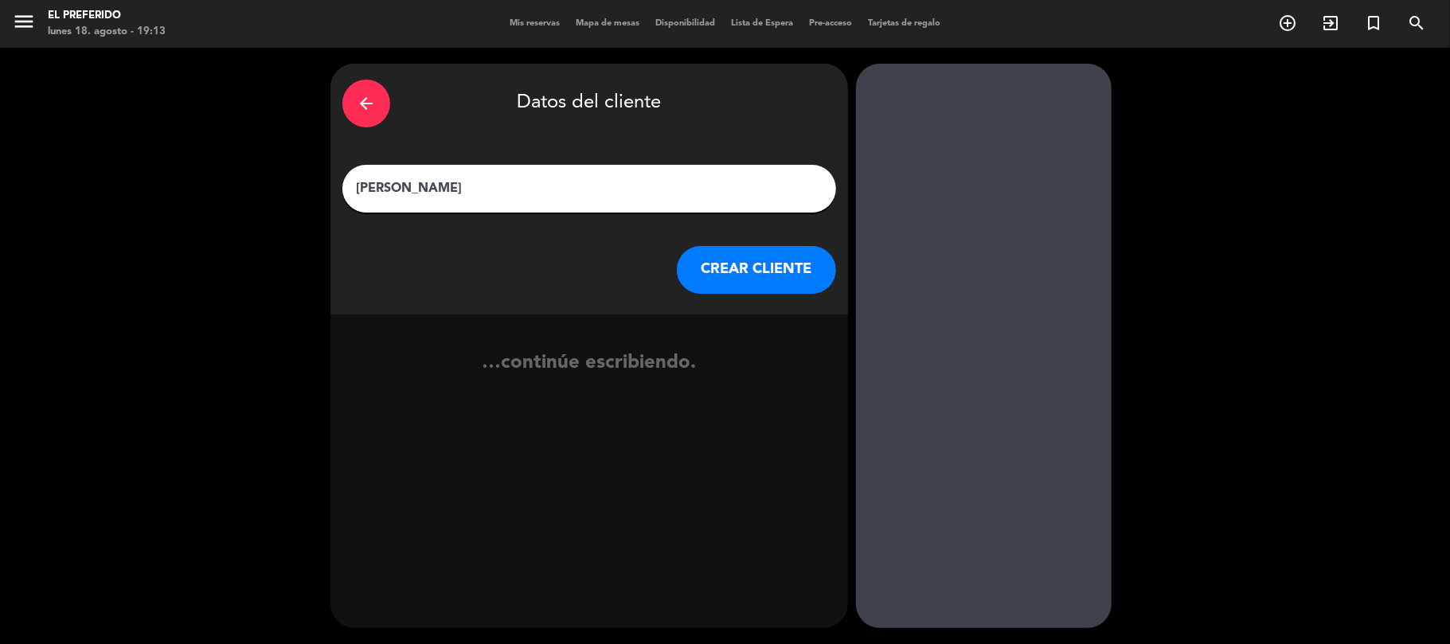
type input "[PERSON_NAME]"
click at [702, 237] on div "arrow_back Datos del cliente [PERSON_NAME] [PERSON_NAME] CLIENTE" at bounding box center [590, 189] width 518 height 251
click at [724, 268] on button "CREAR CLIENTE" at bounding box center [756, 270] width 159 height 48
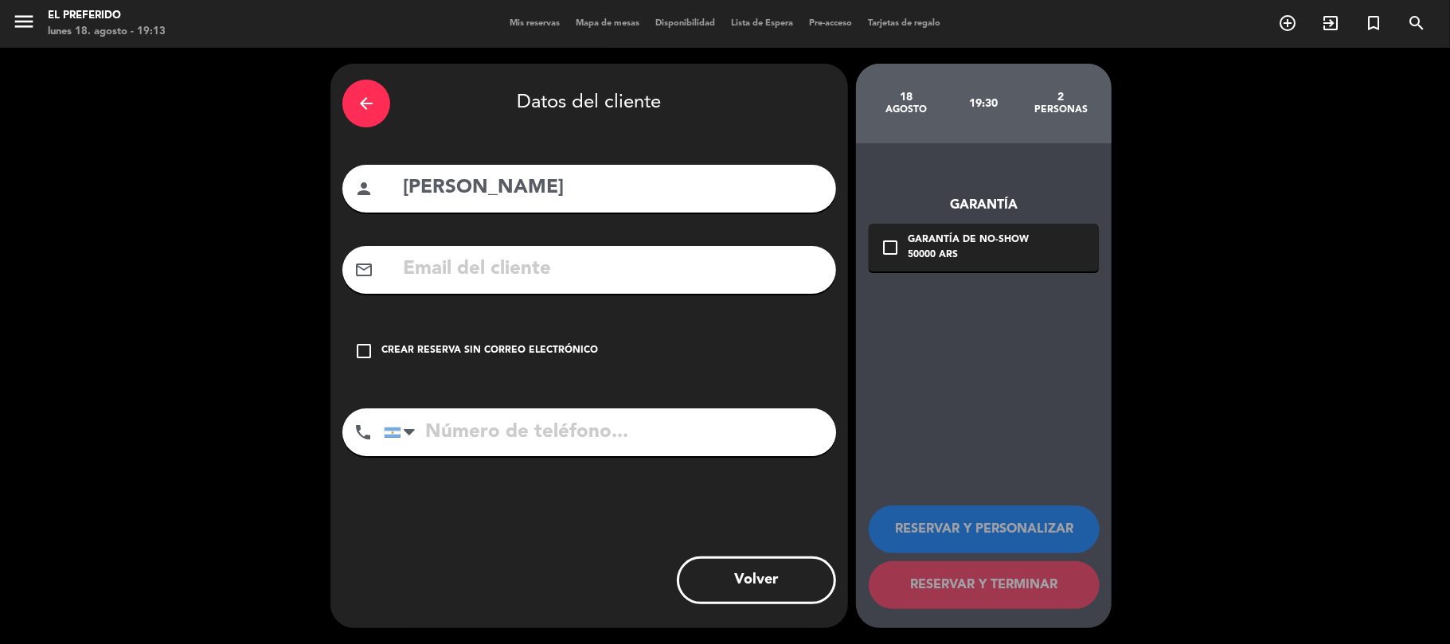
click at [561, 444] on input "tel" at bounding box center [610, 433] width 452 height 48
click at [370, 96] on icon "arrow_back" at bounding box center [366, 103] width 19 height 19
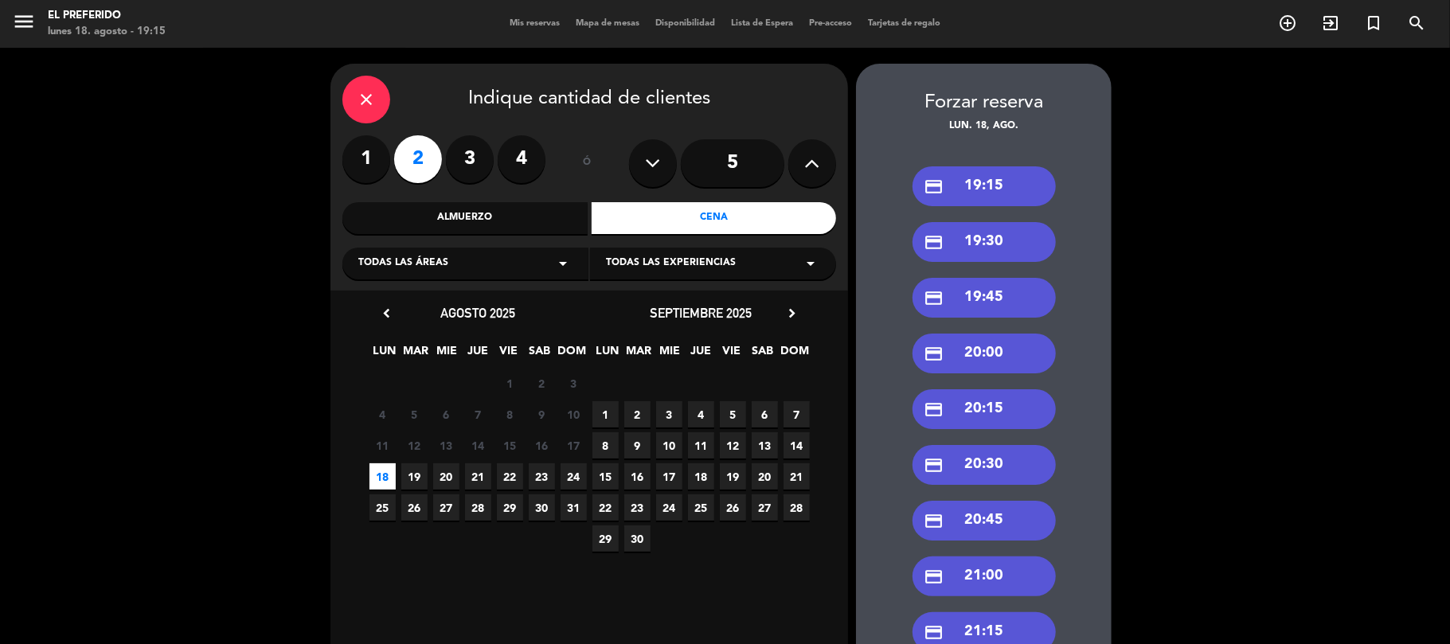
click at [370, 96] on icon "close" at bounding box center [366, 99] width 19 height 19
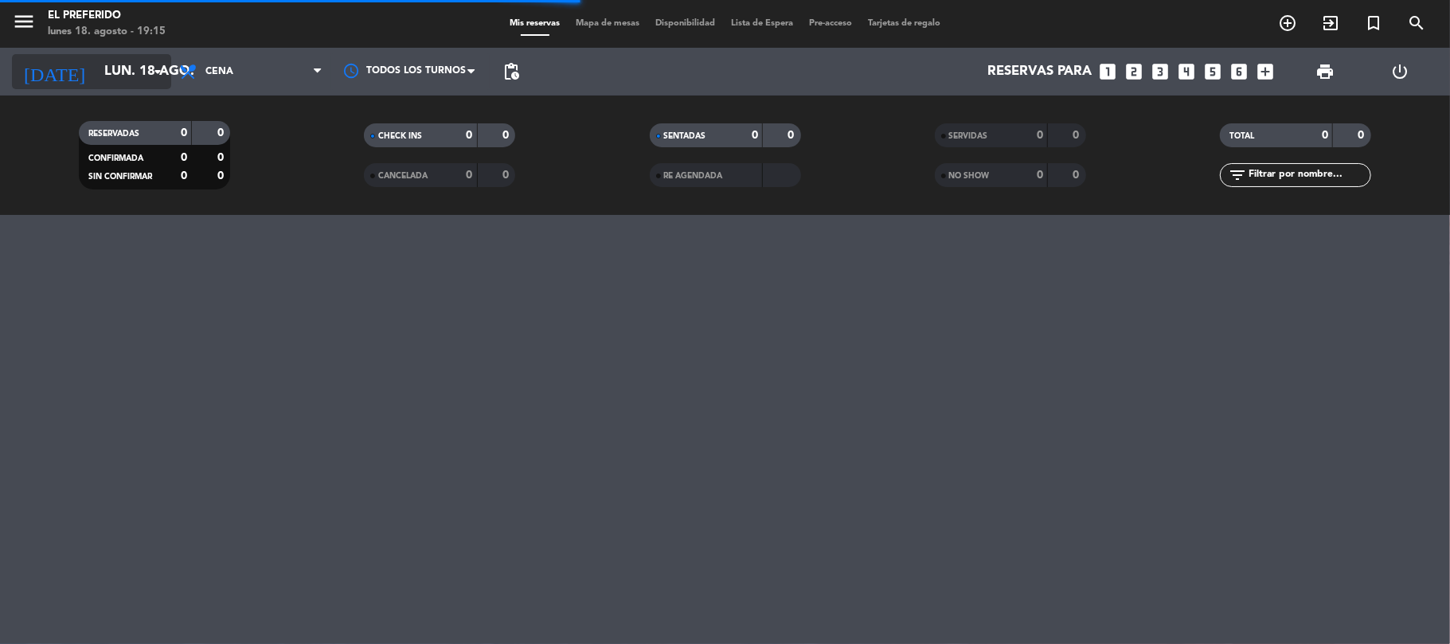
click at [132, 78] on input "lun. 18 ago." at bounding box center [182, 72] width 172 height 31
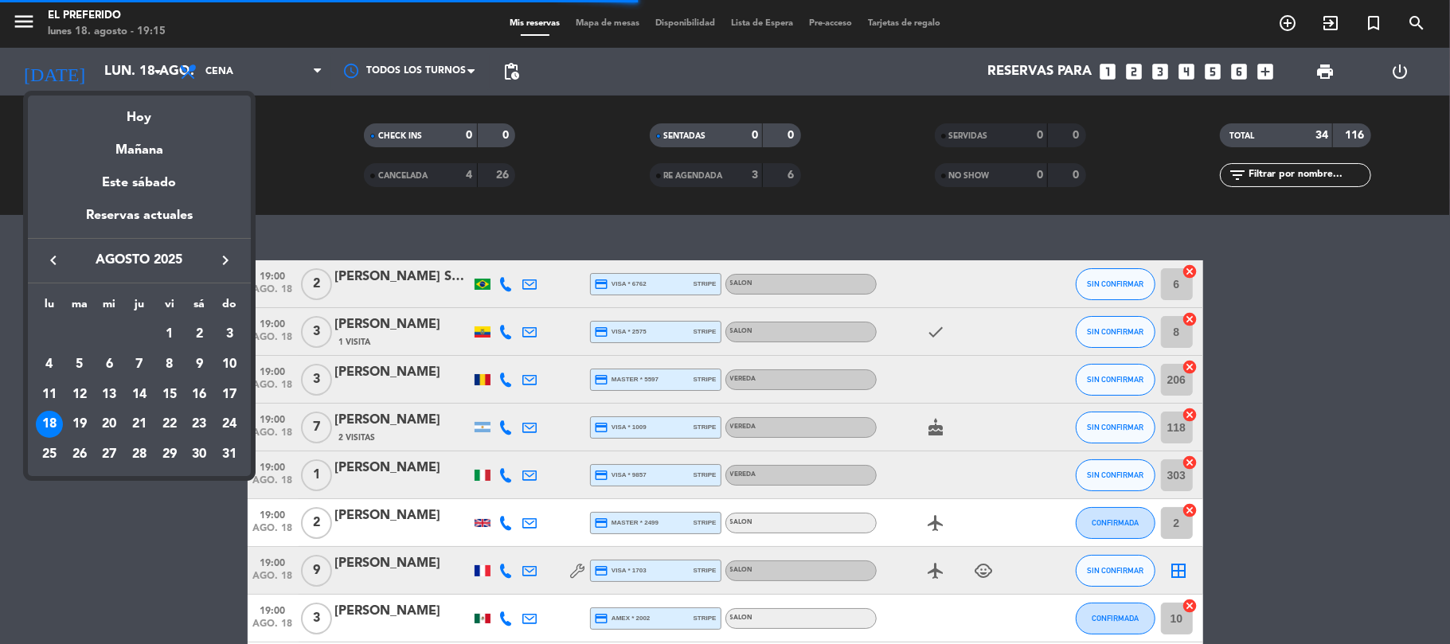
click at [395, 435] on div at bounding box center [725, 322] width 1450 height 644
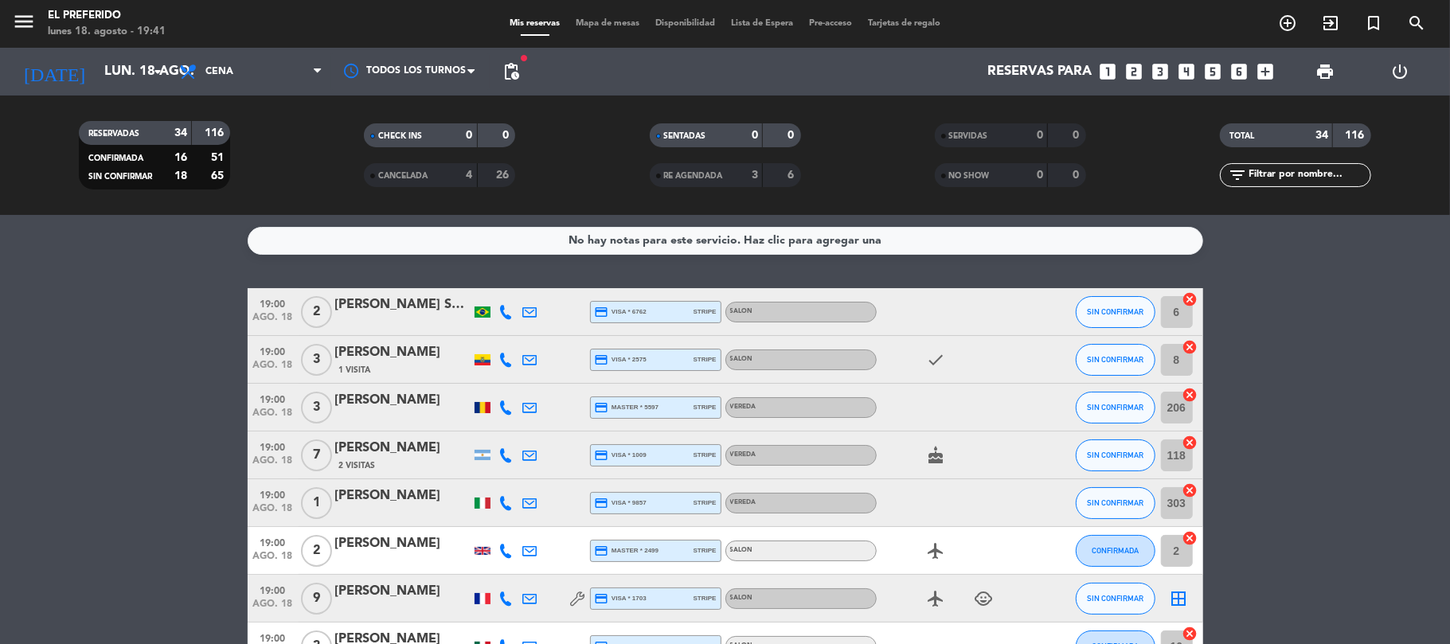
click at [1129, 72] on icon "looks_two" at bounding box center [1135, 71] width 21 height 21
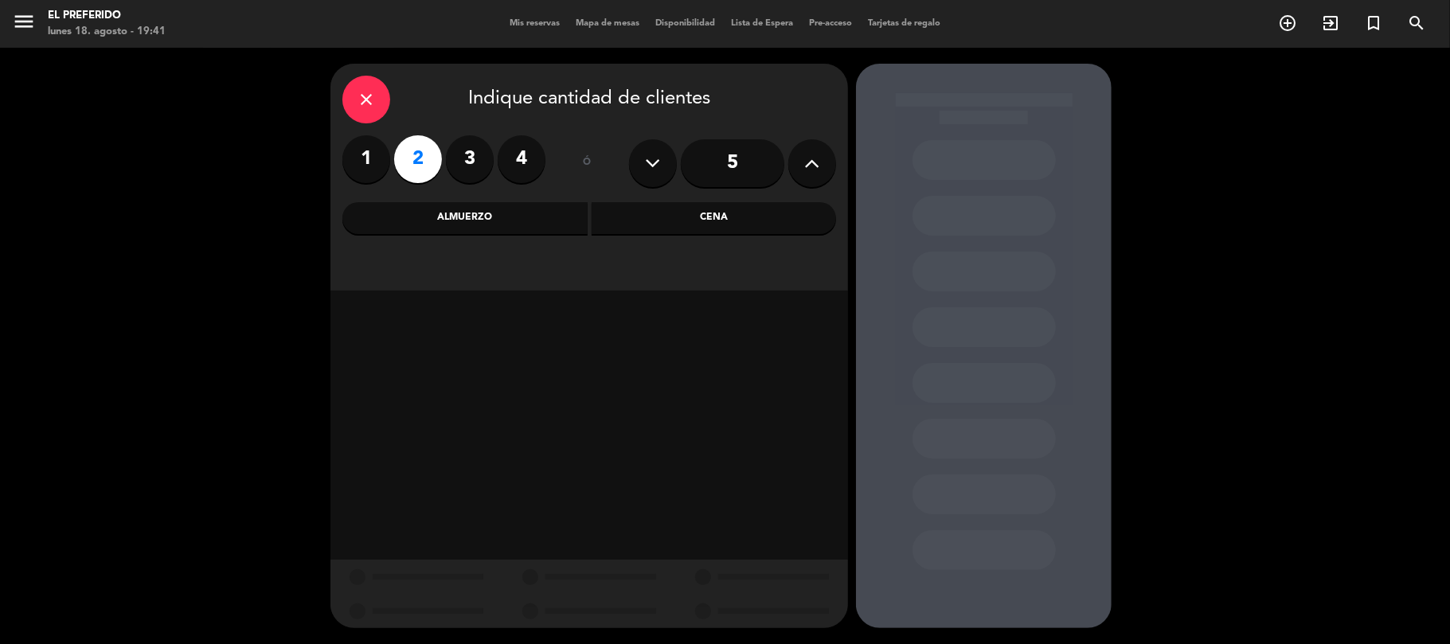
click at [628, 221] on div "Cena" at bounding box center [714, 218] width 245 height 32
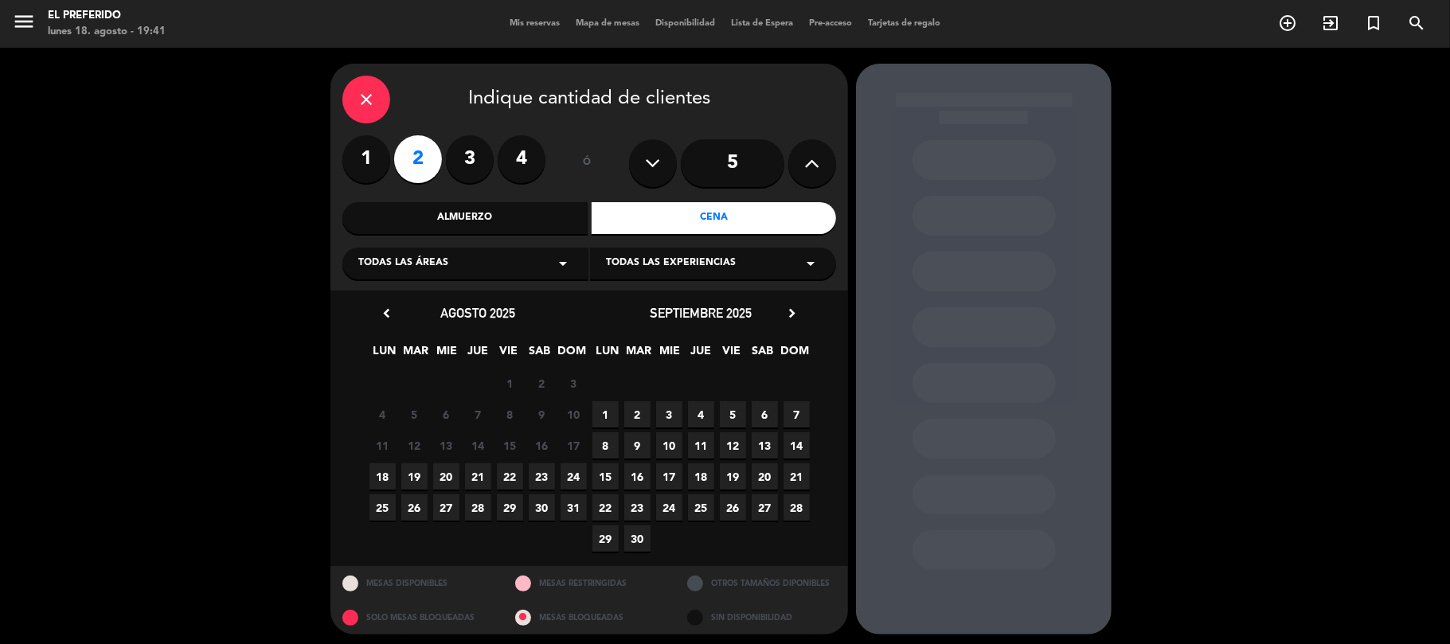
click at [389, 473] on span "18" at bounding box center [383, 477] width 26 height 26
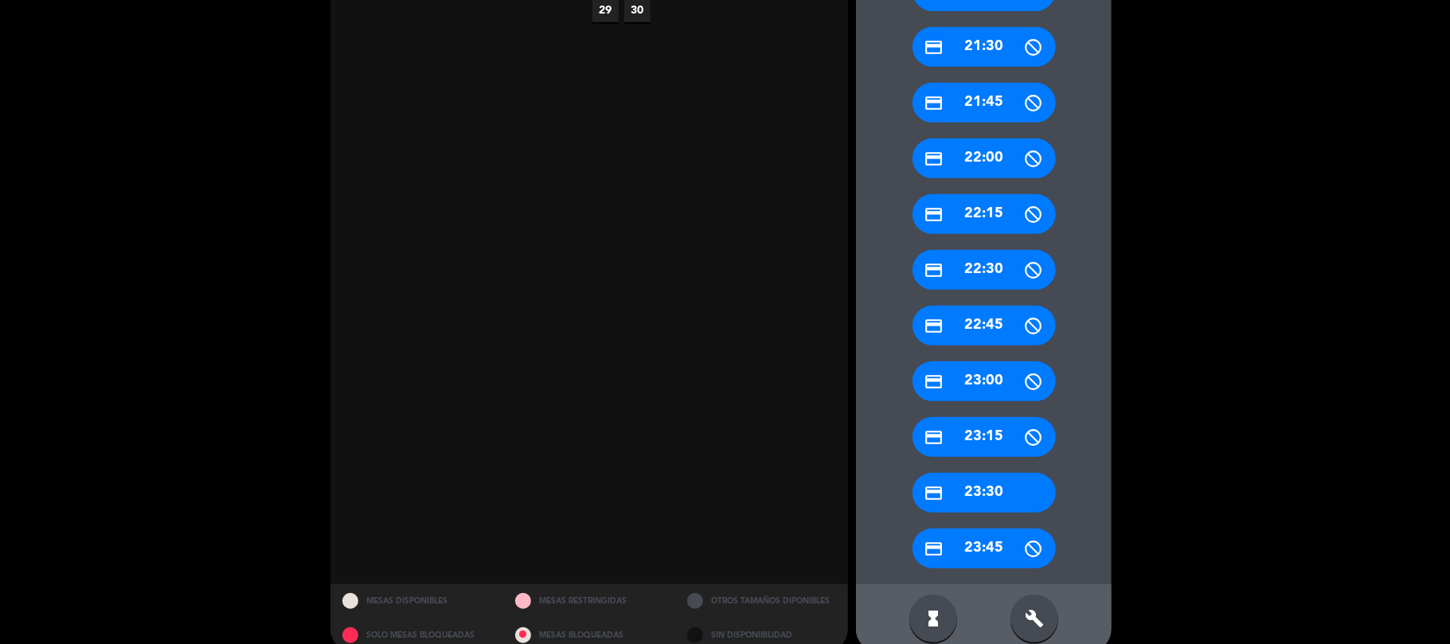
scroll to position [537, 0]
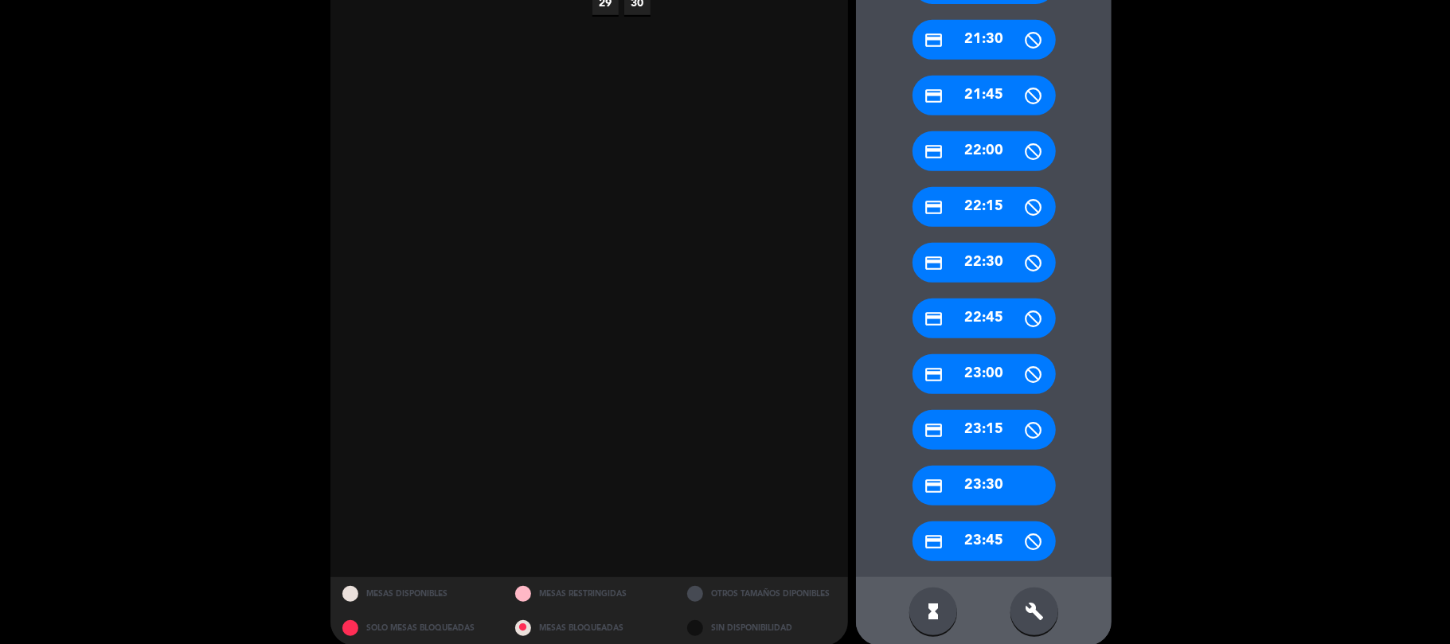
click at [1045, 591] on div "build" at bounding box center [1035, 612] width 48 height 48
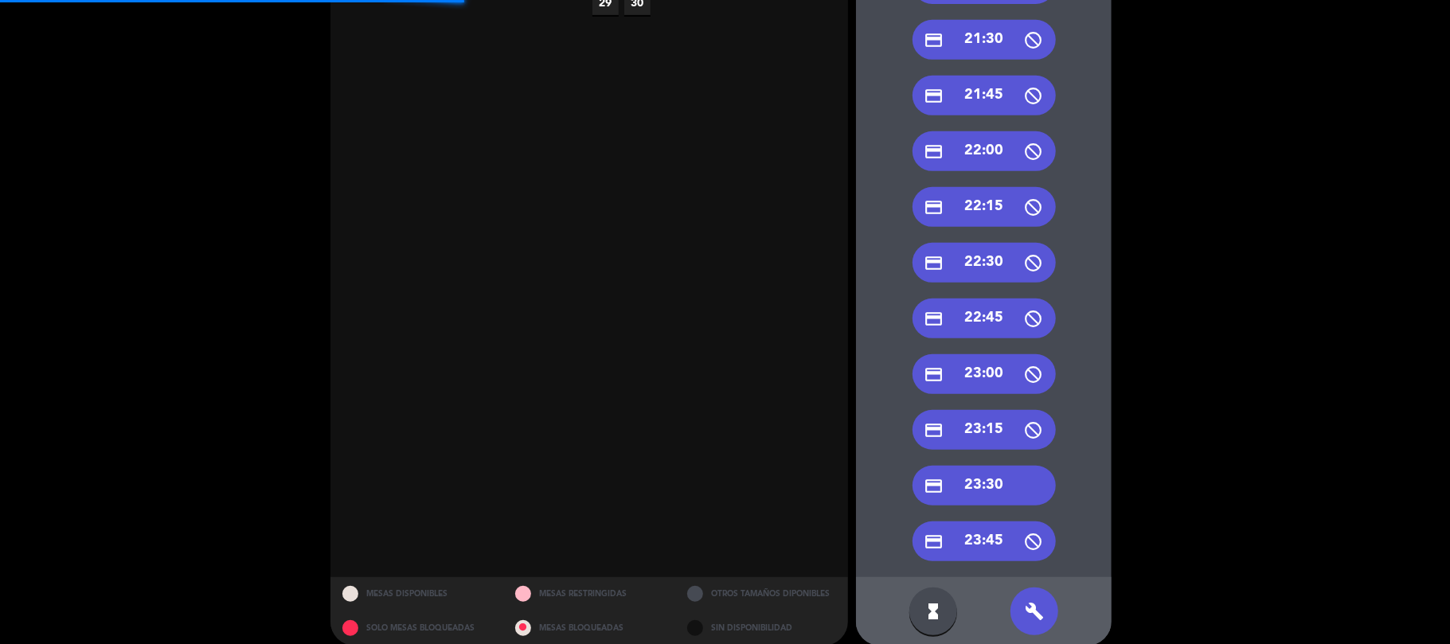
scroll to position [431, 0]
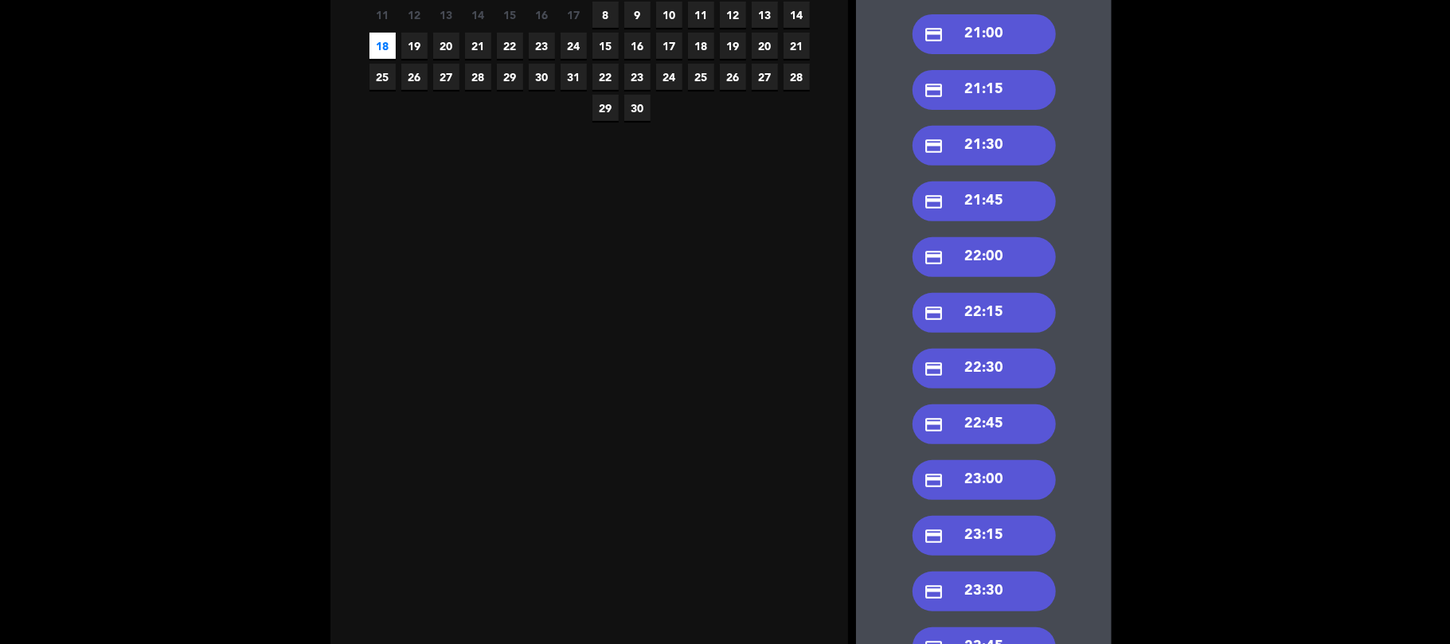
click at [983, 33] on div "credit_card 21:00" at bounding box center [984, 34] width 143 height 40
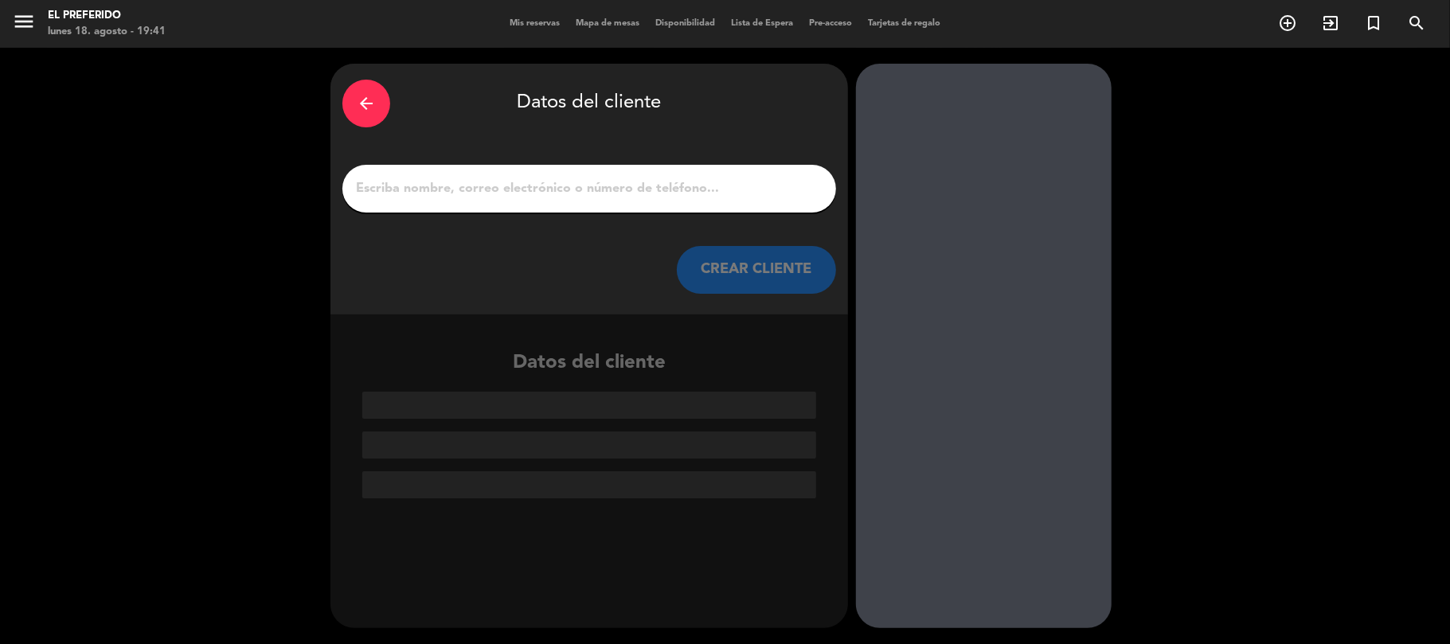
scroll to position [0, 0]
click at [434, 174] on div at bounding box center [589, 189] width 494 height 48
click at [440, 179] on input "1" at bounding box center [589, 189] width 470 height 22
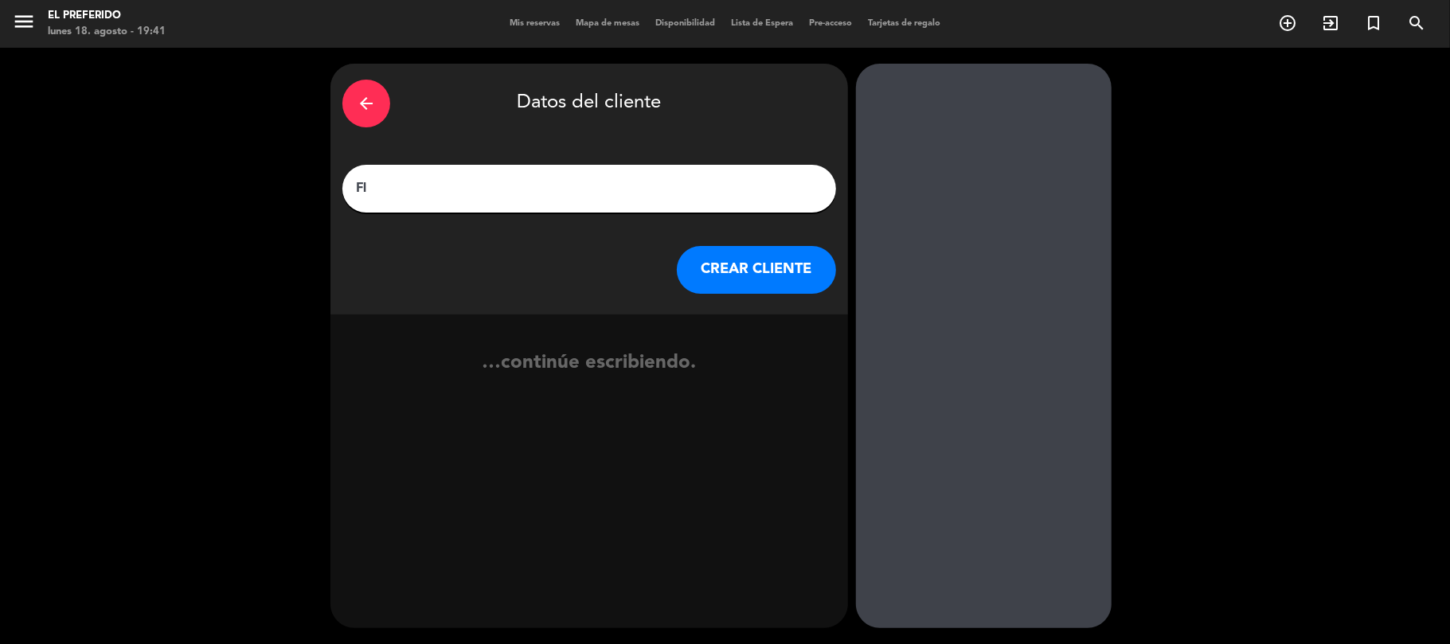
type input "F"
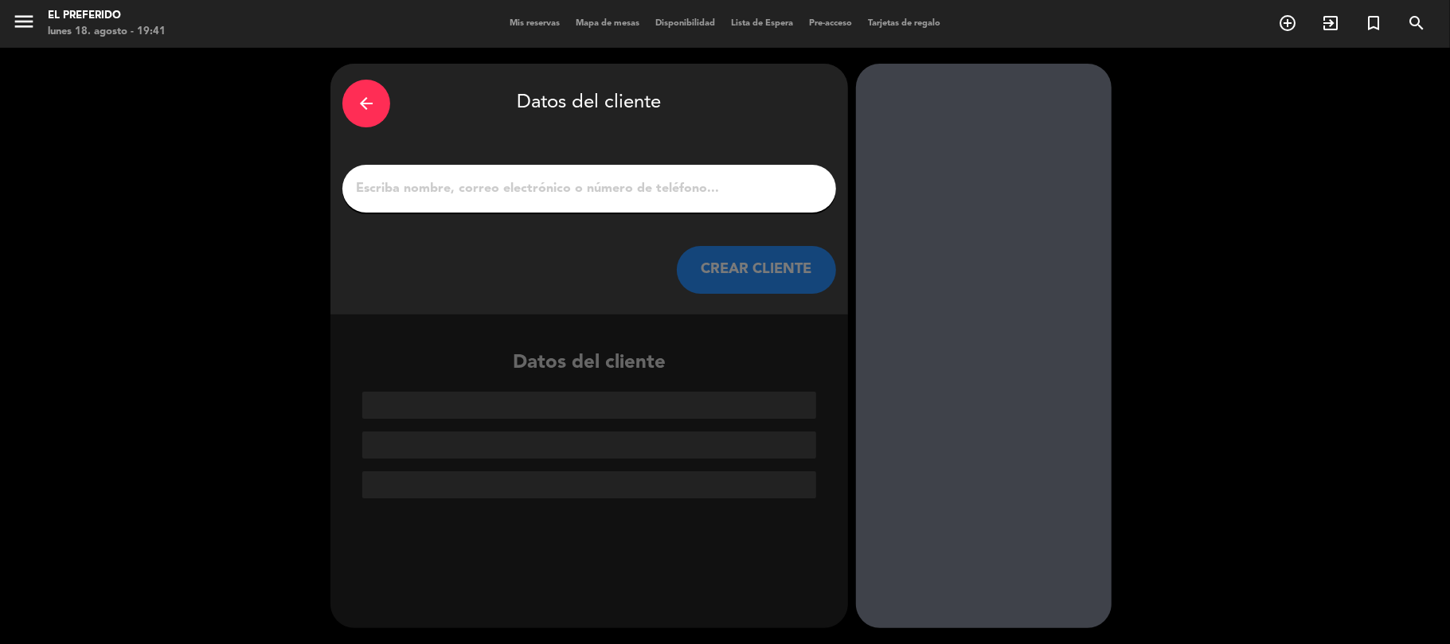
click at [377, 99] on div "arrow_back" at bounding box center [366, 104] width 48 height 48
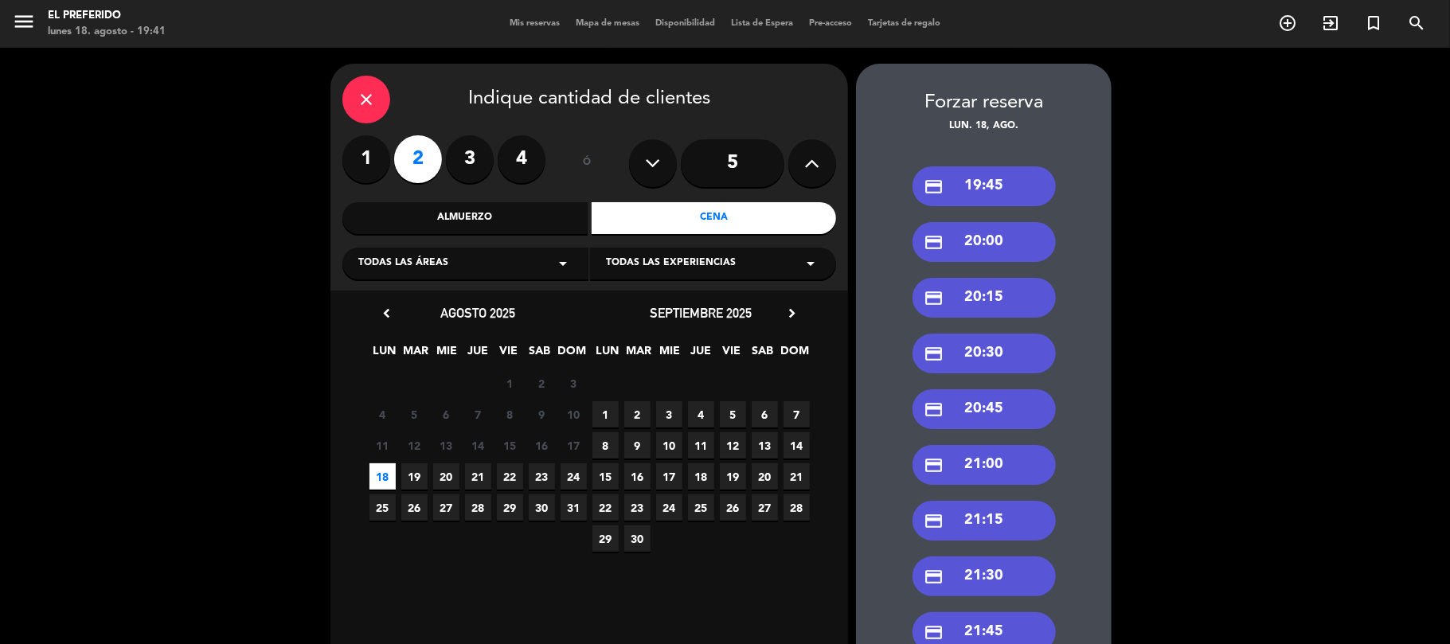
click at [377, 99] on div "close" at bounding box center [366, 100] width 48 height 48
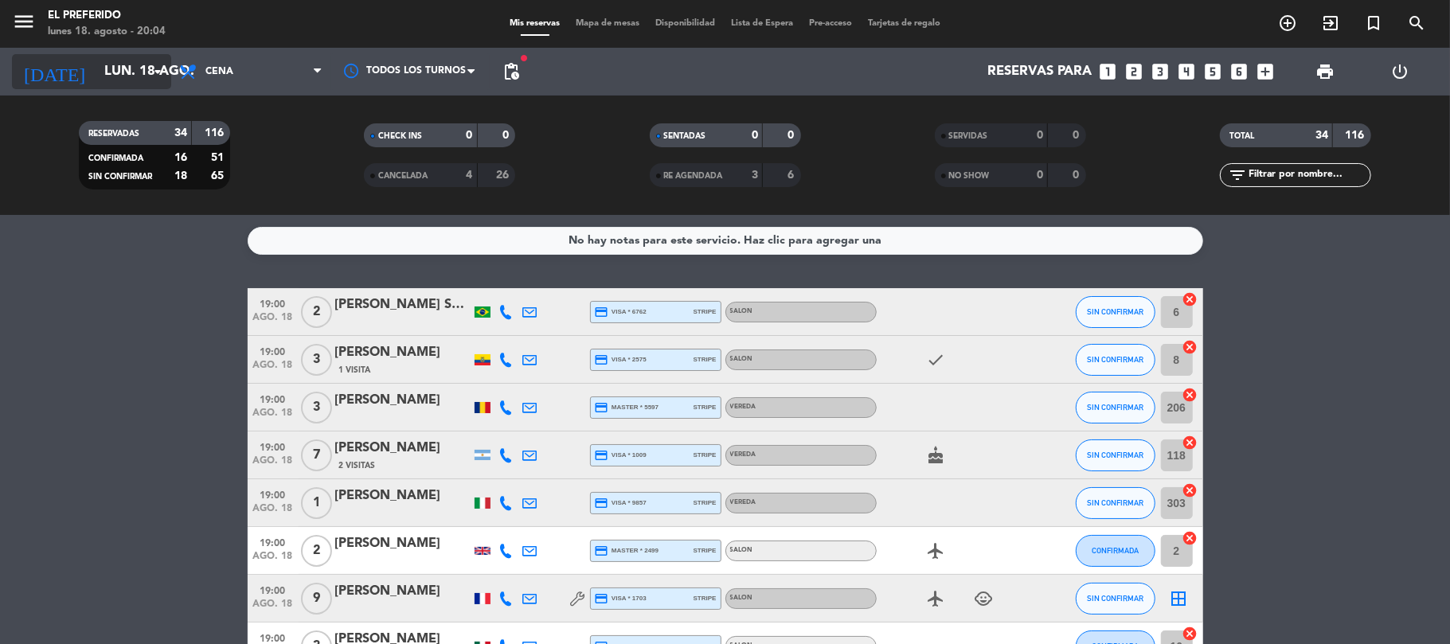
click at [112, 84] on input "lun. 18 ago." at bounding box center [182, 72] width 172 height 31
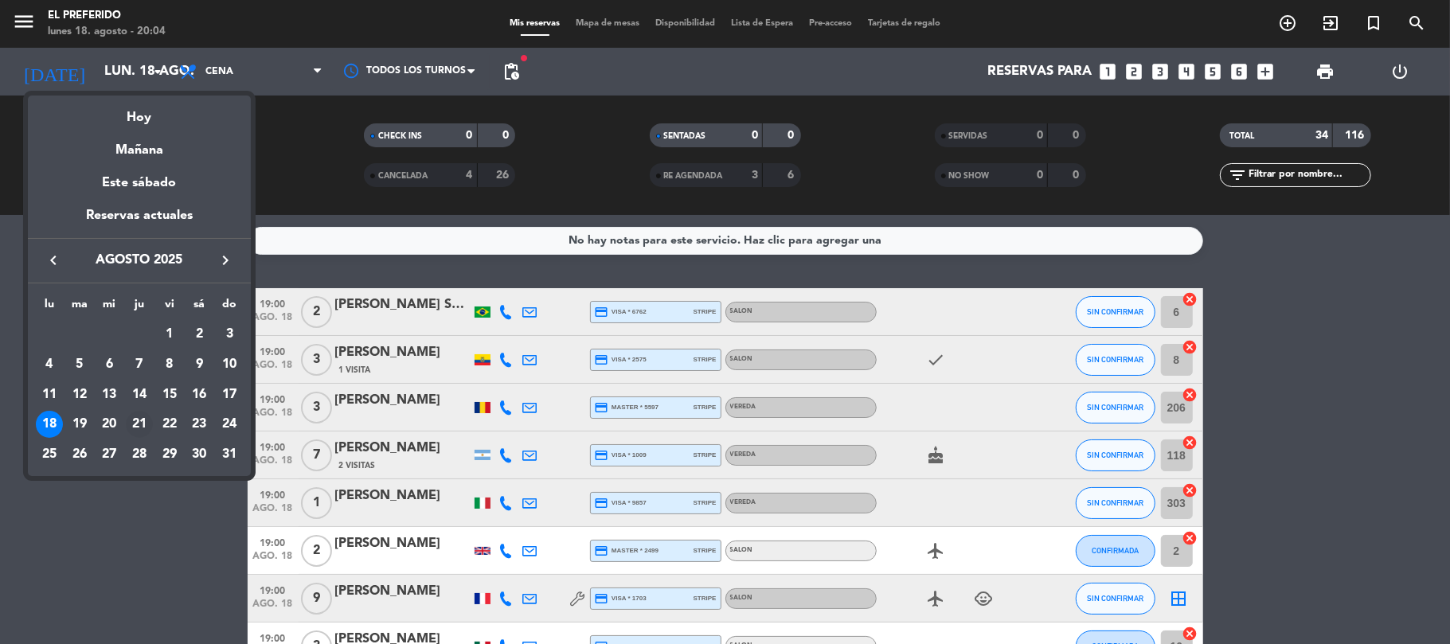
click at [135, 421] on div "21" at bounding box center [139, 424] width 27 height 27
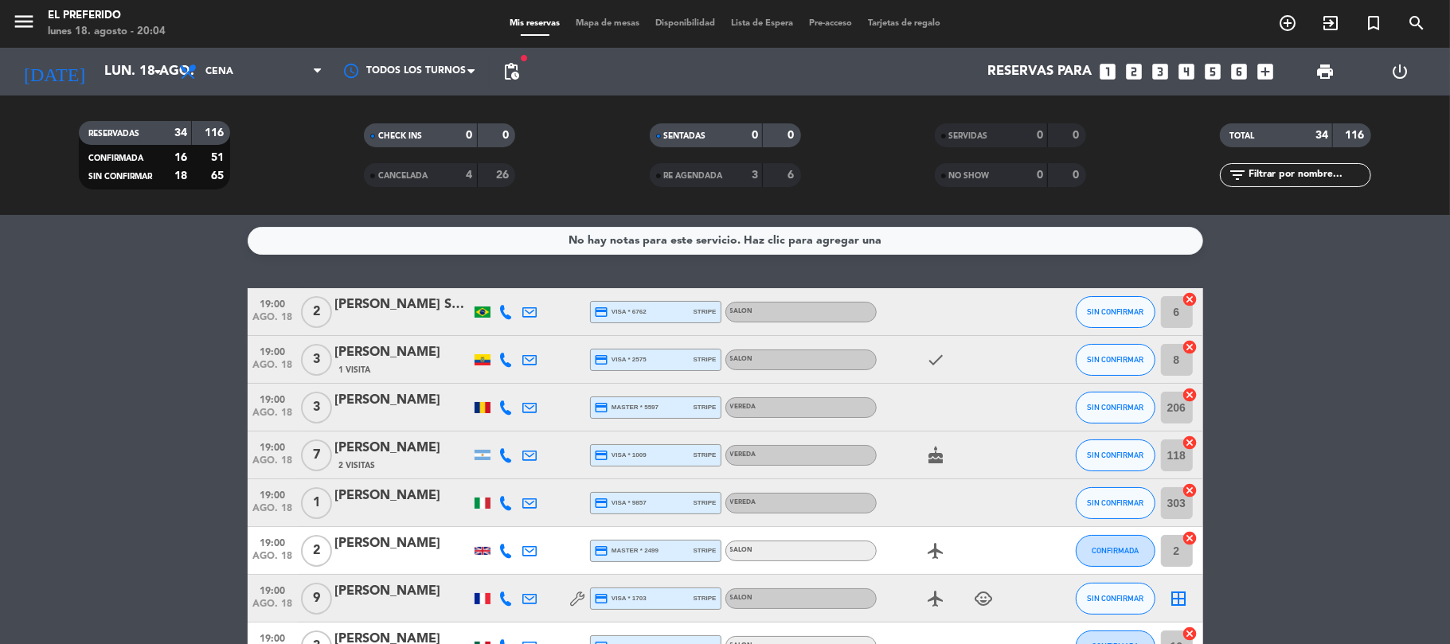
type input "jue. 21 ago."
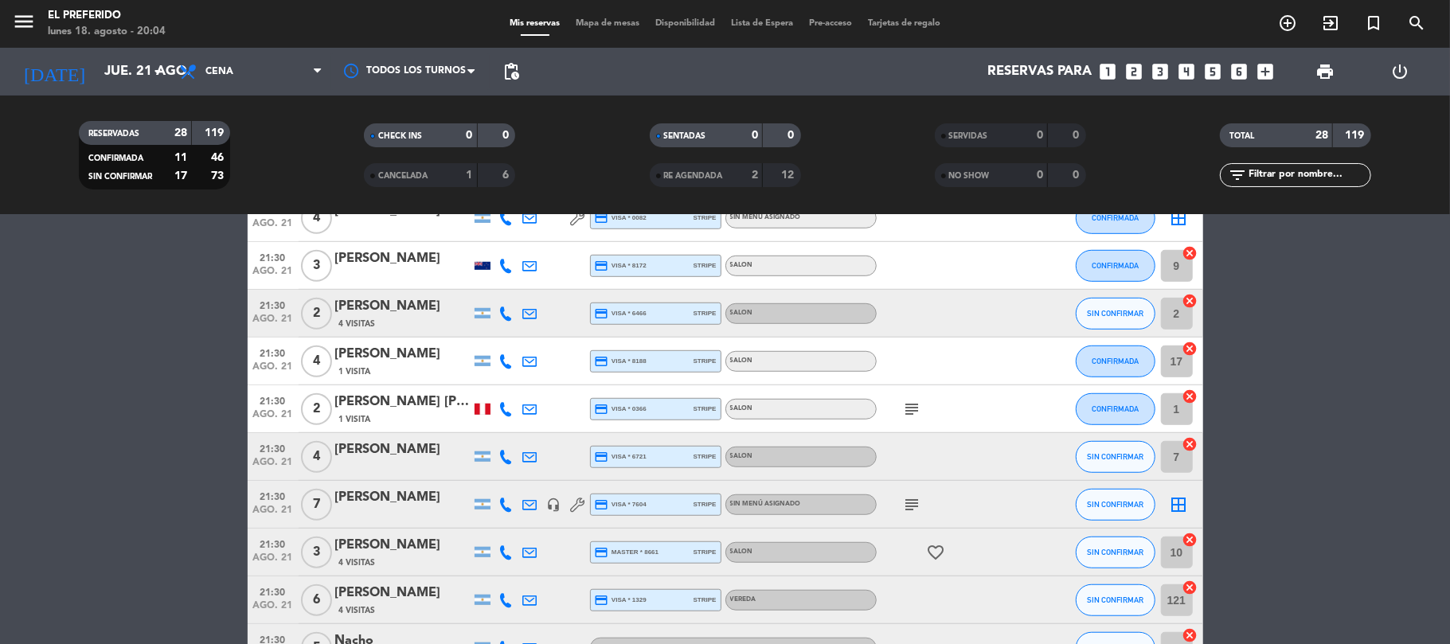
scroll to position [849, 0]
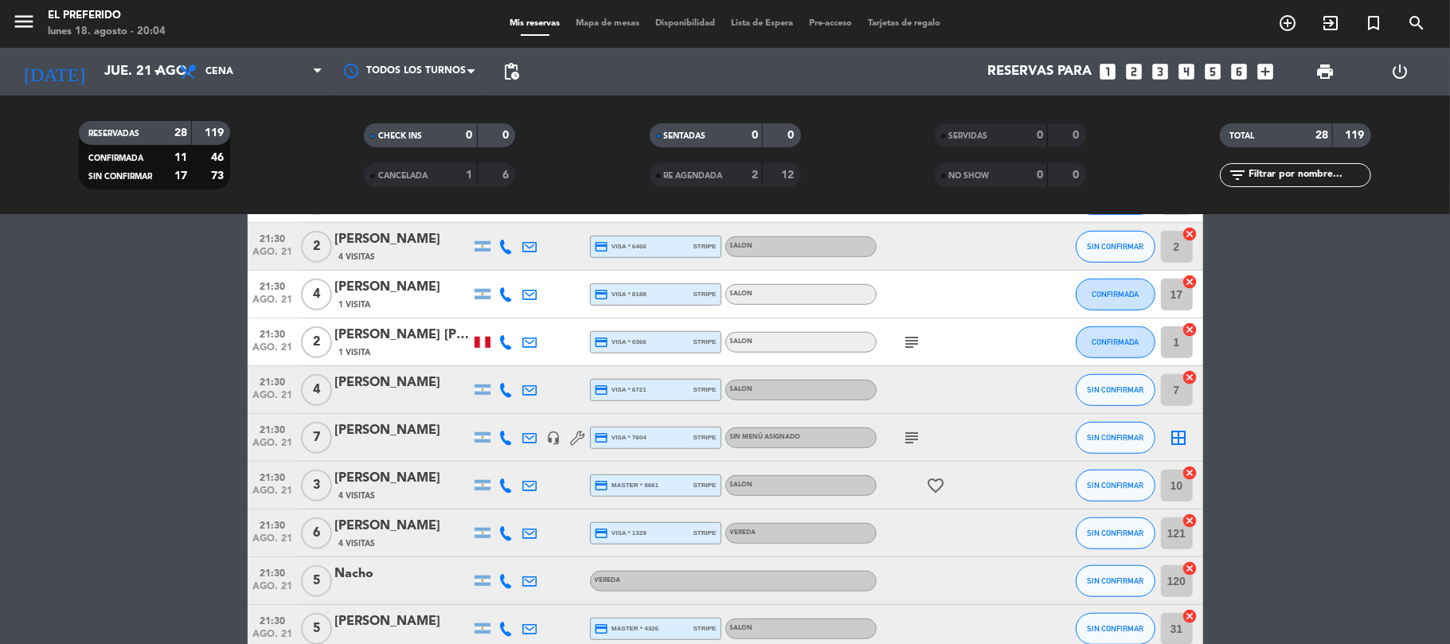
click at [415, 516] on div "[PERSON_NAME]" at bounding box center [402, 526] width 135 height 21
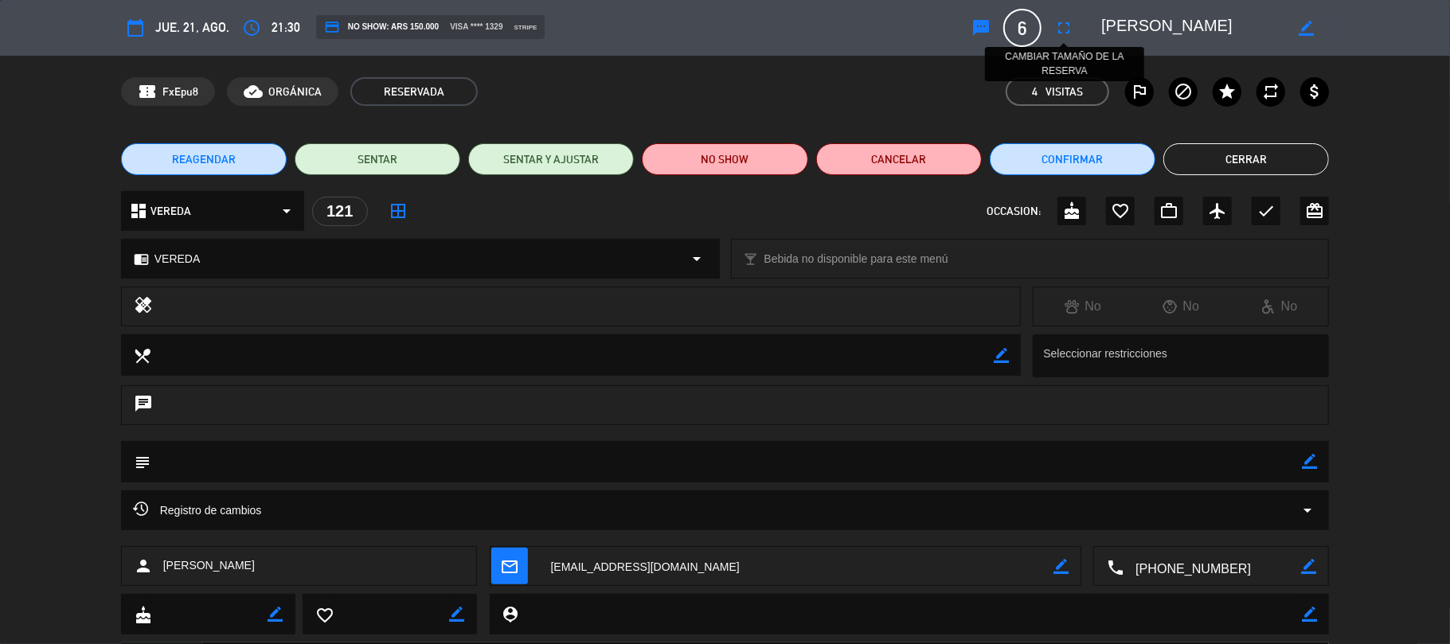
click at [1070, 27] on icon "fullscreen" at bounding box center [1063, 27] width 19 height 19
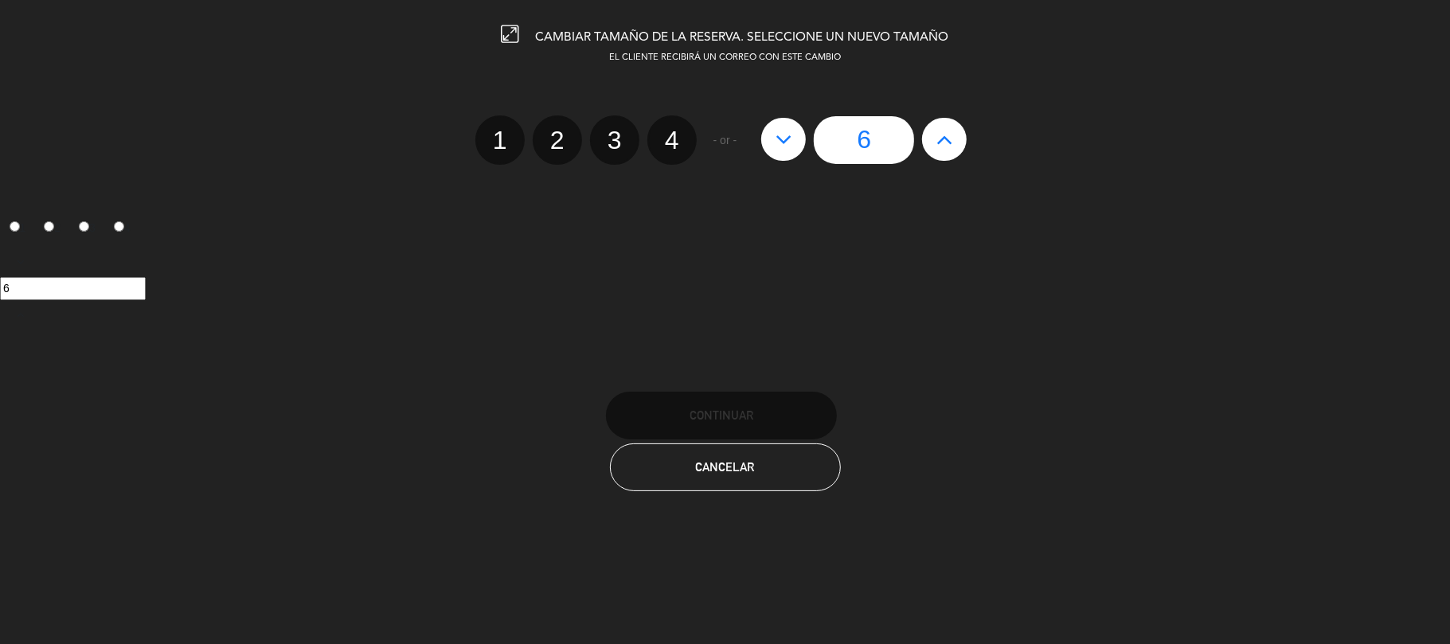
click at [950, 129] on icon at bounding box center [945, 139] width 17 height 25
type input "7"
click at [950, 129] on icon at bounding box center [945, 139] width 17 height 25
type input "8"
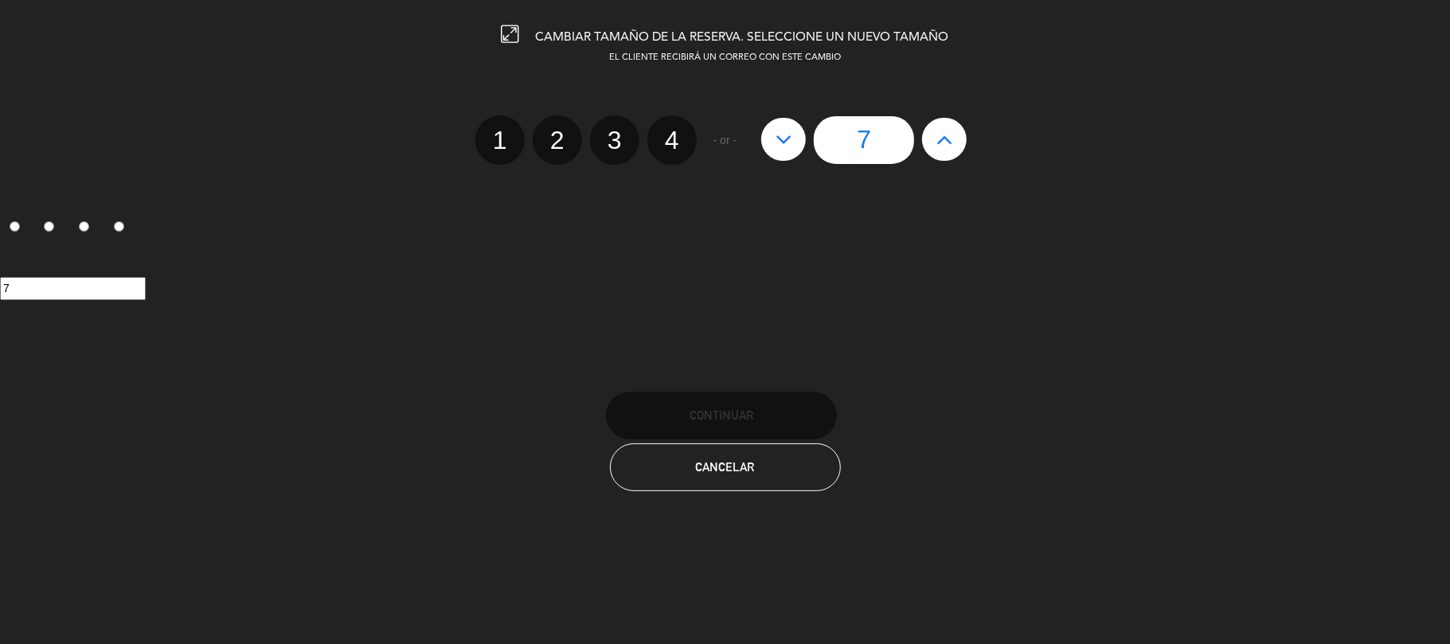
type input "8"
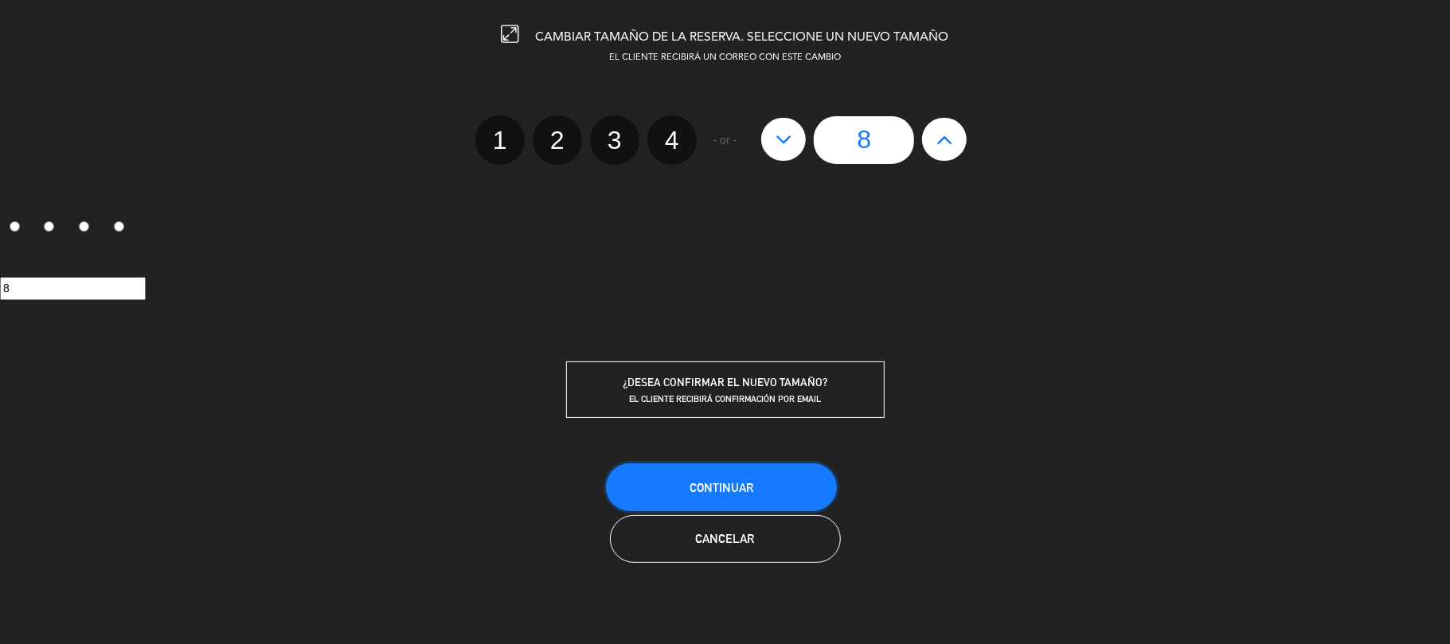
click at [778, 466] on button "Continuar" at bounding box center [721, 488] width 231 height 48
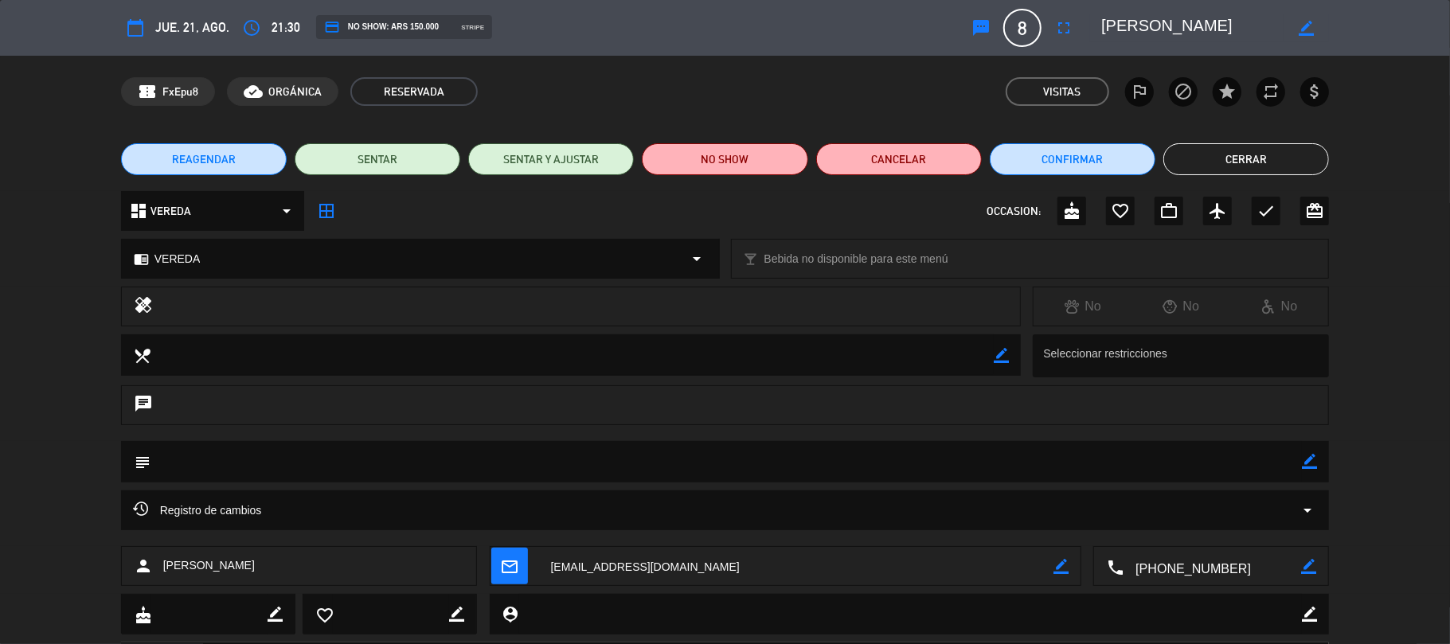
click at [1252, 167] on button "Cerrar" at bounding box center [1247, 159] width 166 height 32
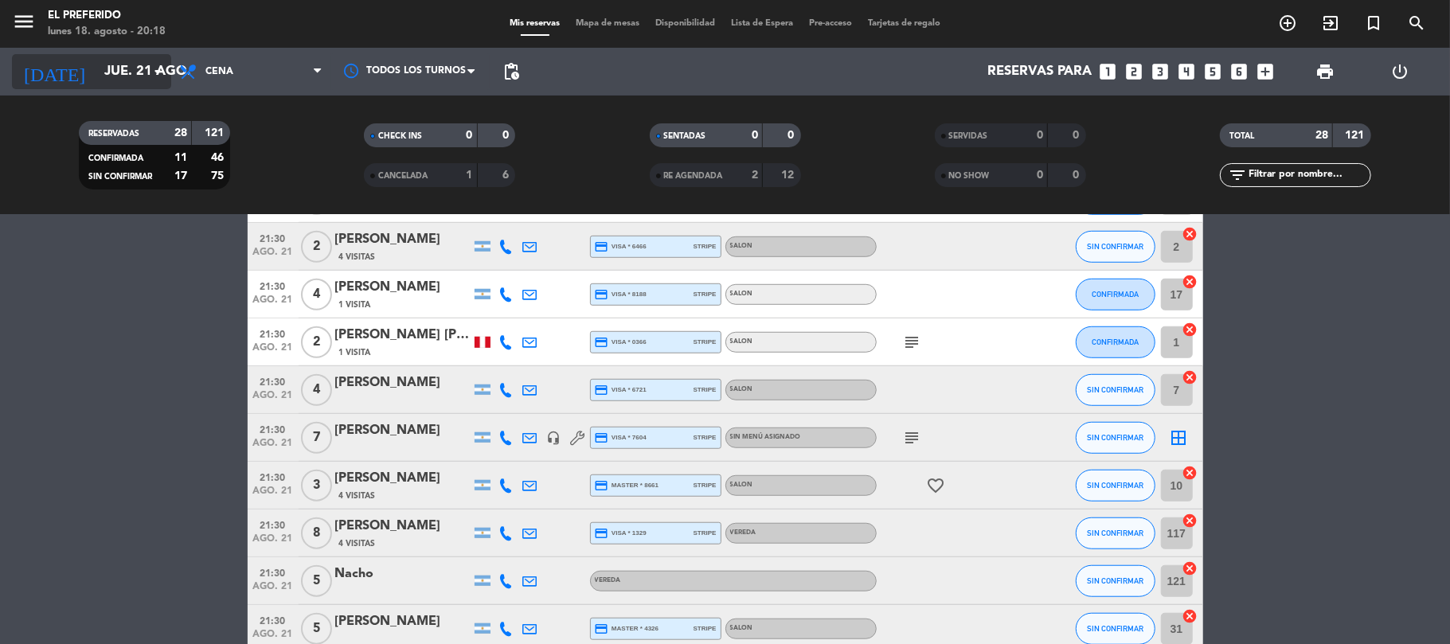
click at [115, 84] on input "jue. 21 ago." at bounding box center [182, 72] width 172 height 31
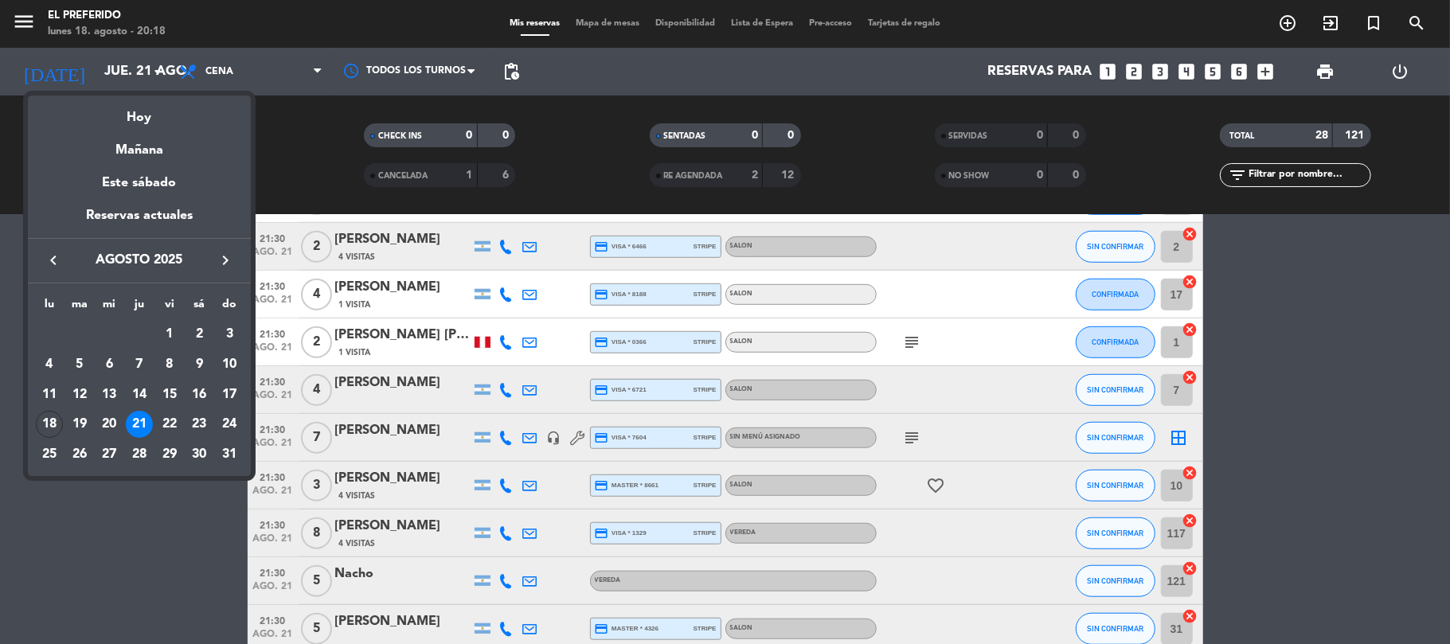
click at [230, 268] on icon "keyboard_arrow_right" at bounding box center [225, 260] width 19 height 19
click at [172, 417] on div "19" at bounding box center [169, 424] width 27 height 27
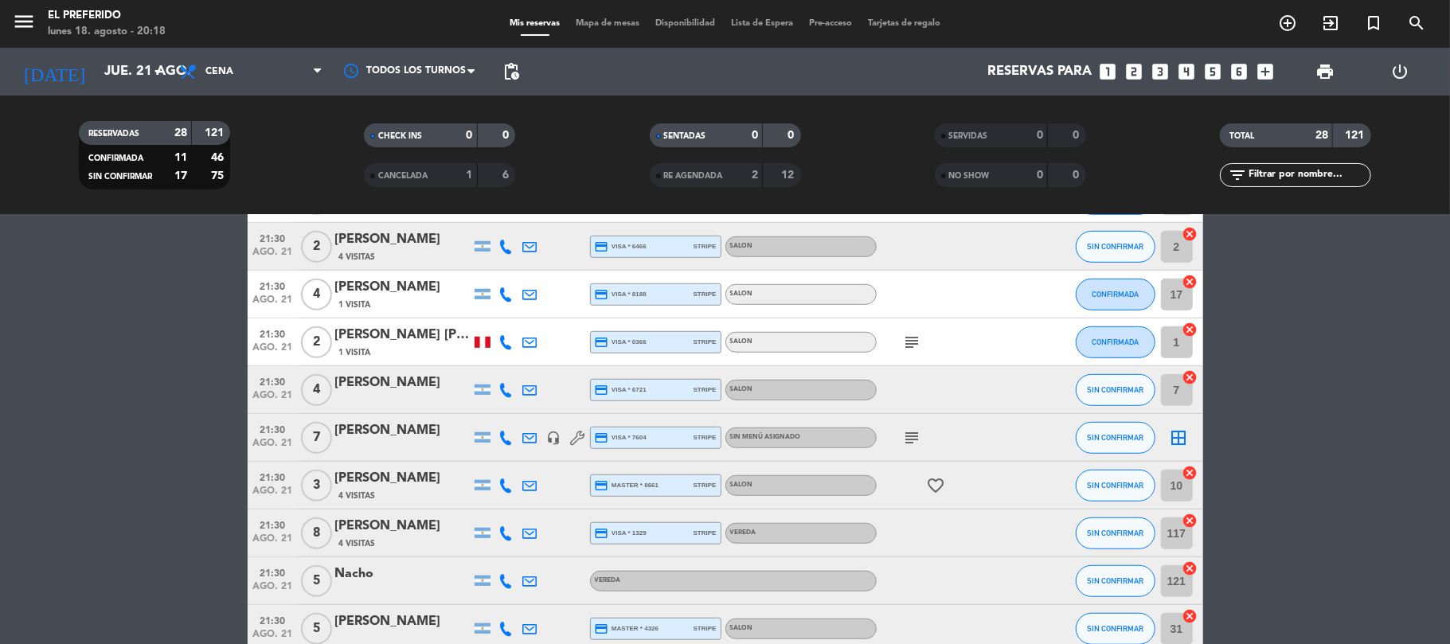
type input "vie. [DATE]"
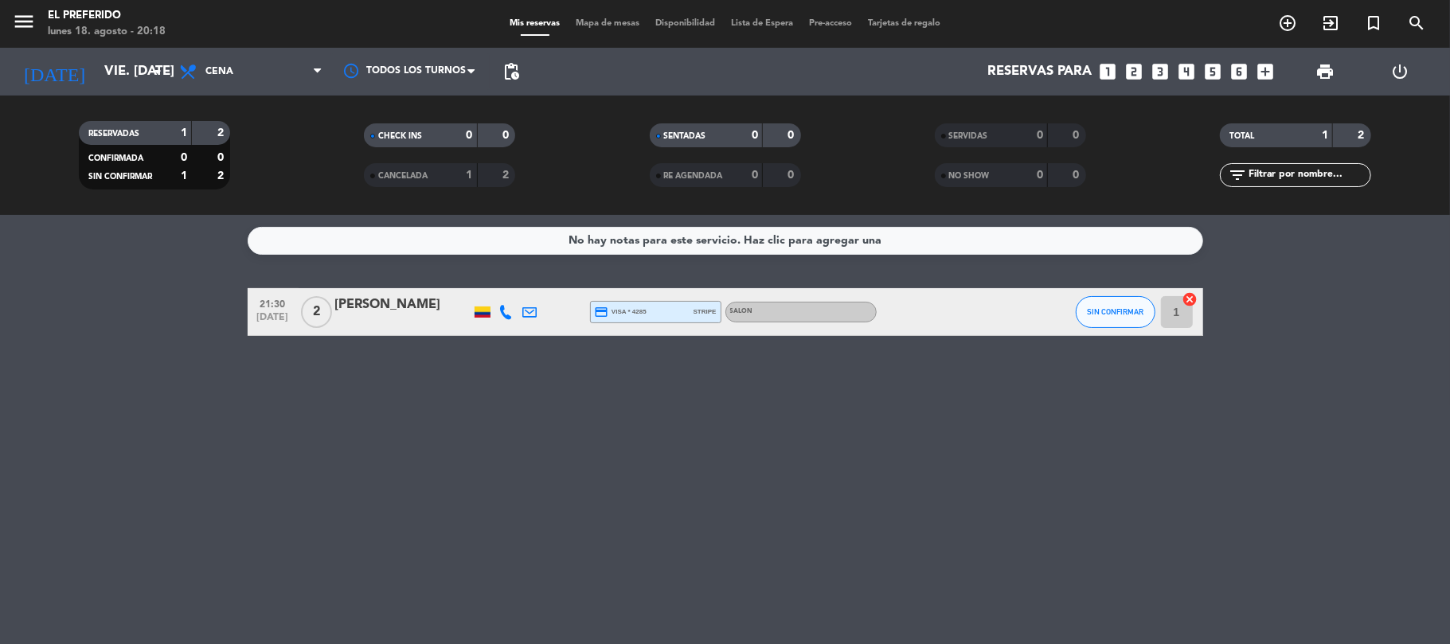
scroll to position [0, 0]
click at [268, 59] on span "Cena" at bounding box center [250, 71] width 159 height 35
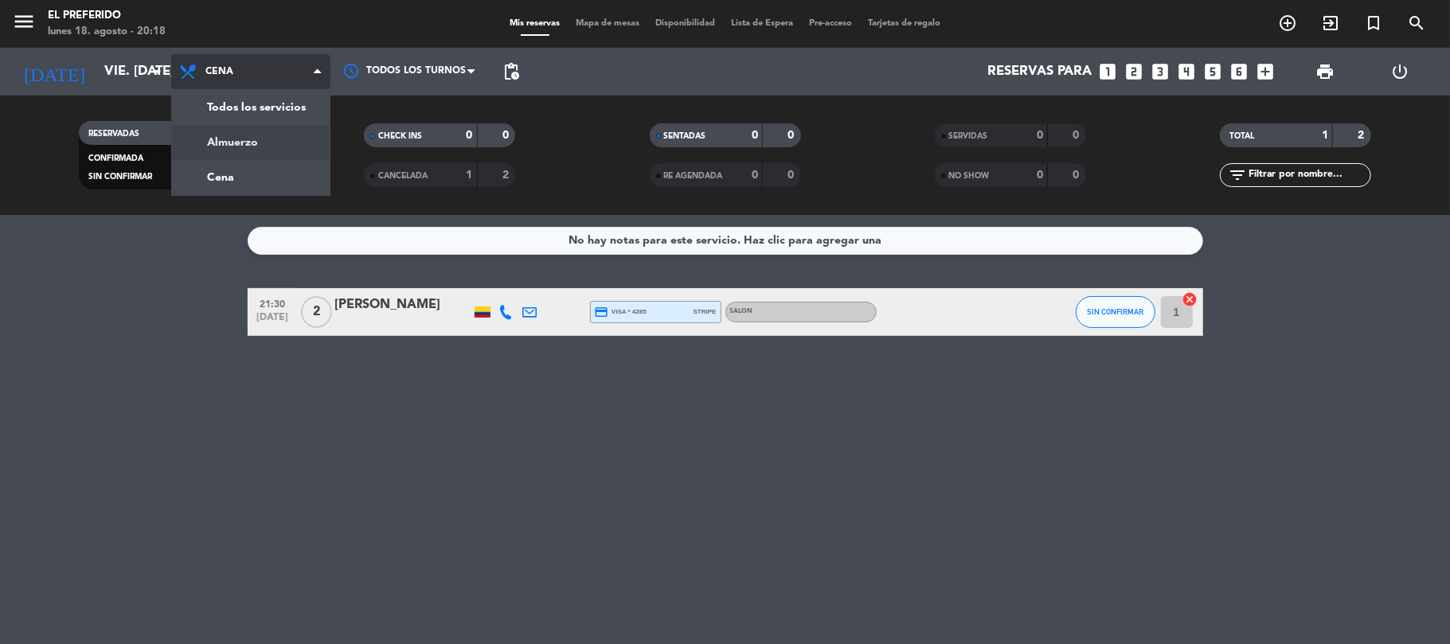
click at [266, 137] on div "menu El Preferido lunes 18. agosto - 20:18 Mis reservas Mapa de mesas Disponibi…" at bounding box center [725, 107] width 1450 height 215
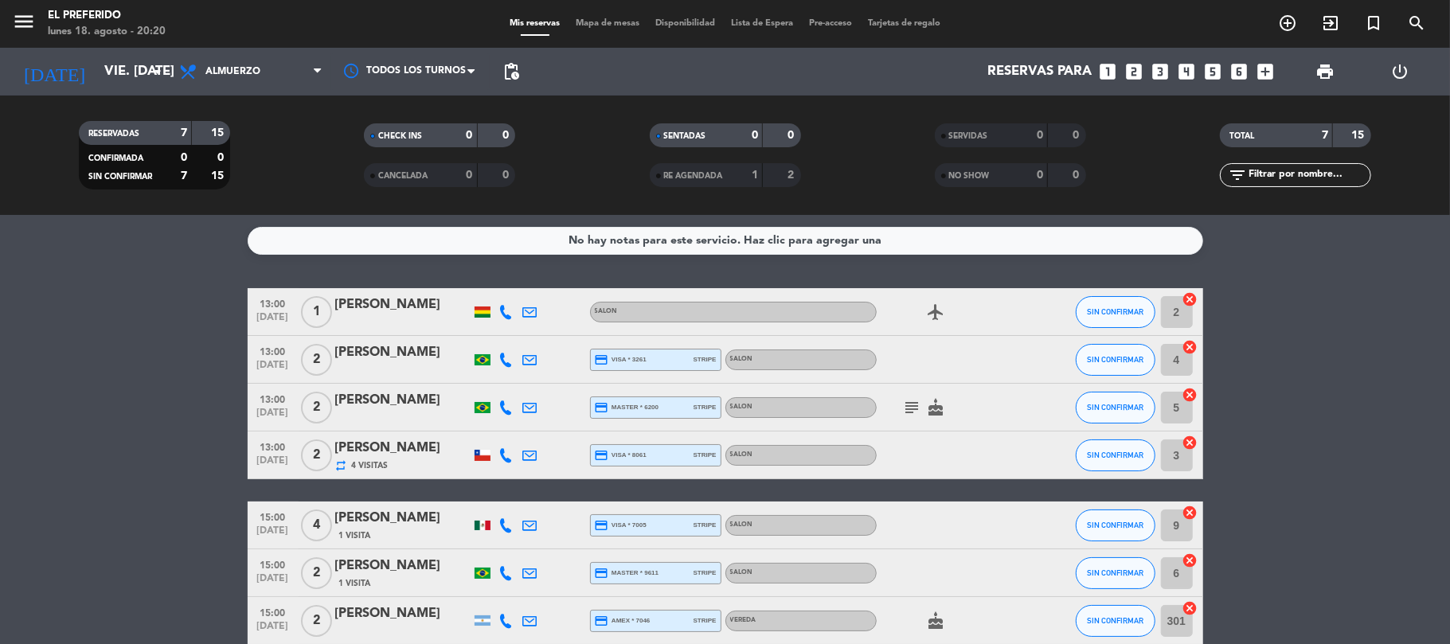
click at [1262, 59] on div "Reservas para looks_one looks_two looks_3 looks_4 looks_5 looks_6 add_box" at bounding box center [904, 72] width 755 height 48
click at [1266, 71] on icon "add_box" at bounding box center [1266, 71] width 21 height 21
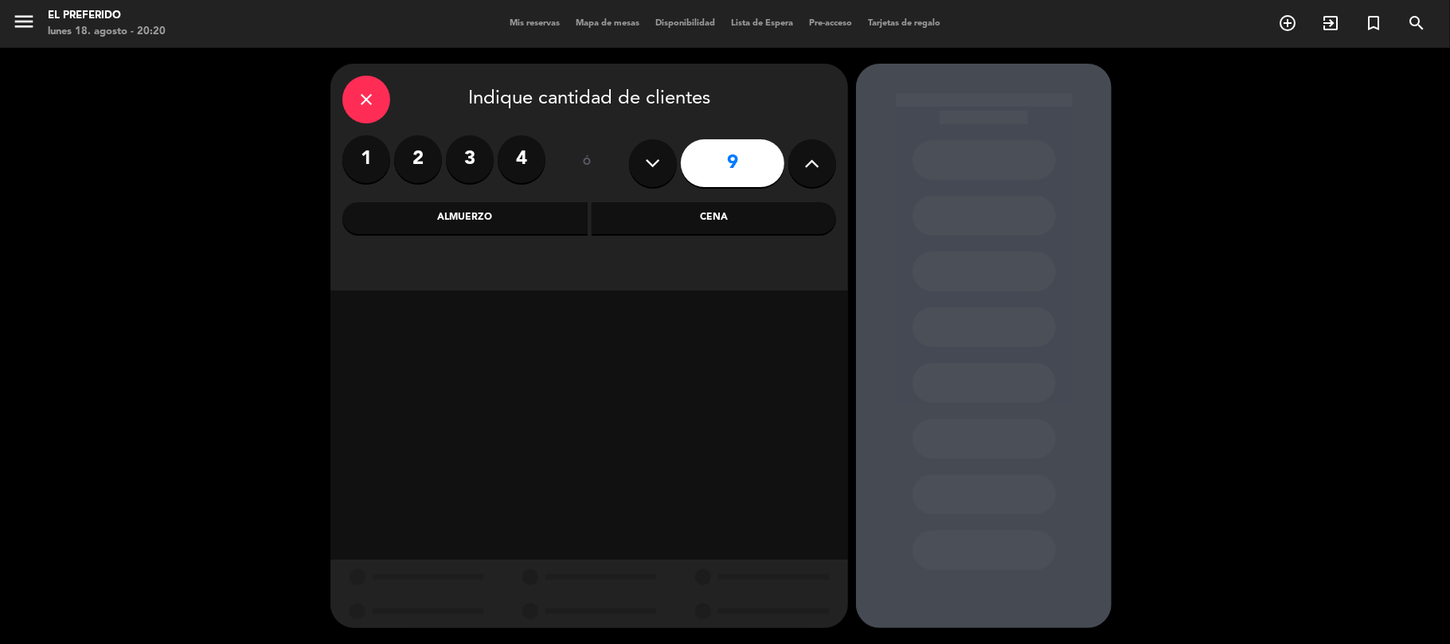
click at [357, 100] on icon "close" at bounding box center [366, 99] width 19 height 19
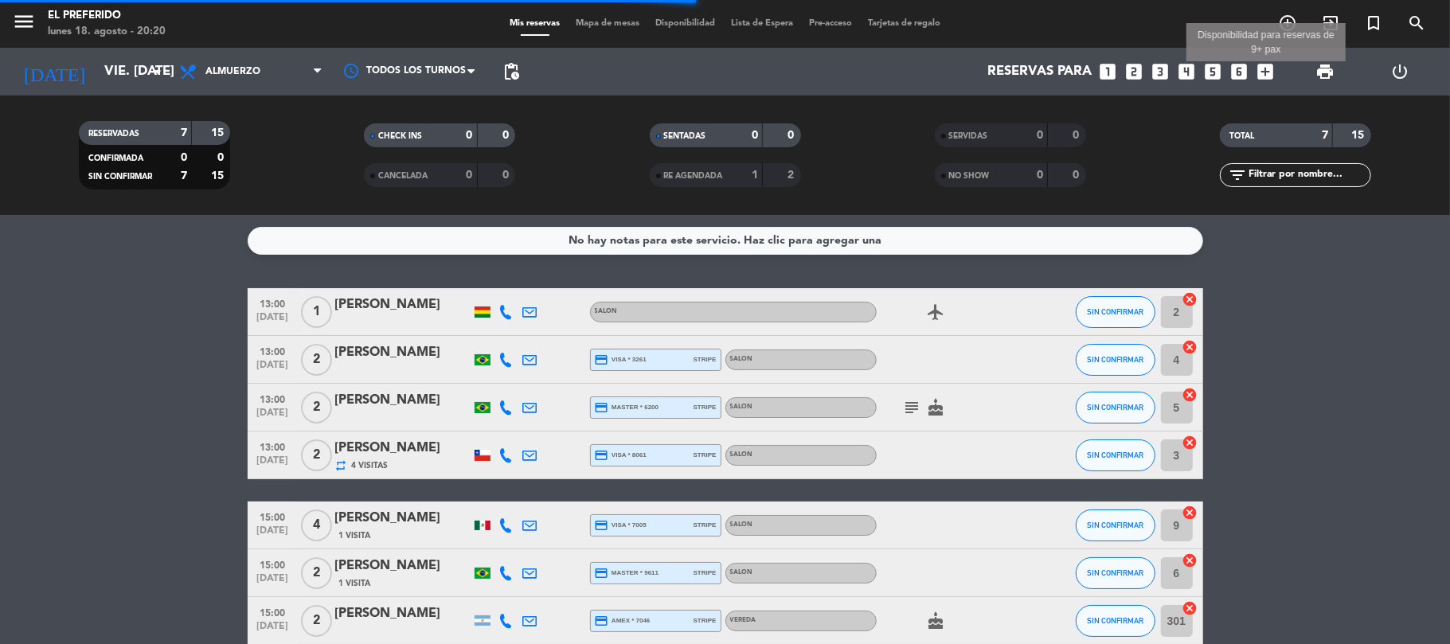
click at [1277, 57] on div "Reservas para looks_one looks_two looks_3 looks_4 looks_5 looks_6 add_box Dispo…" at bounding box center [904, 72] width 755 height 48
click at [1262, 84] on div "Reservas para looks_one looks_two looks_3 looks_4 looks_5 looks_6 add_box" at bounding box center [904, 72] width 755 height 48
click at [1266, 61] on icon "add_box" at bounding box center [1266, 71] width 21 height 21
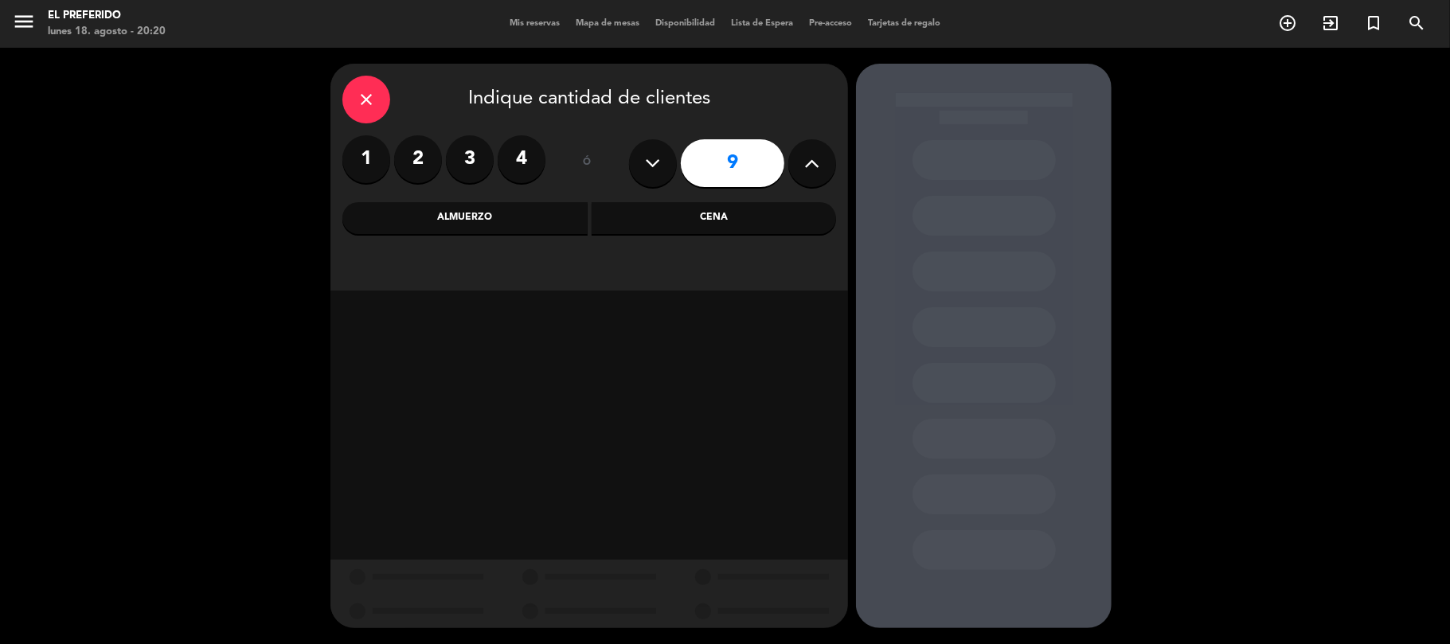
click at [637, 233] on div "Cena" at bounding box center [714, 218] width 245 height 32
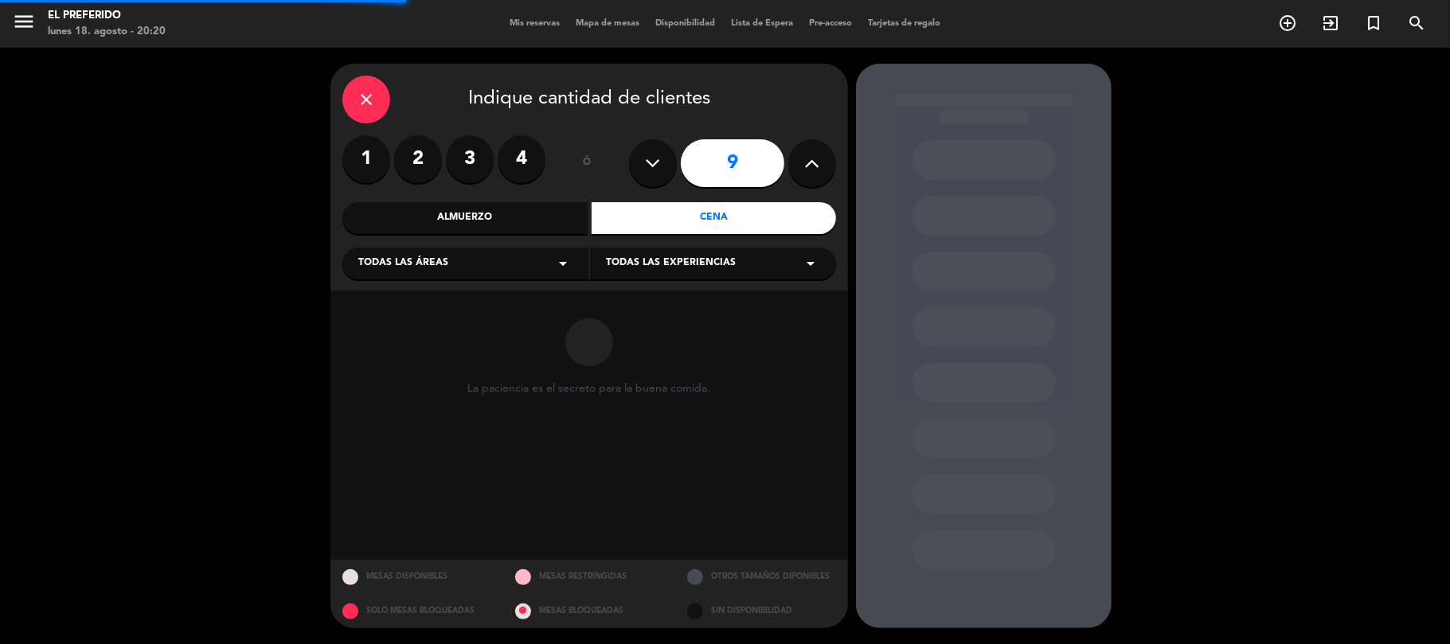
click at [457, 202] on div "Almuerzo" at bounding box center [464, 218] width 245 height 32
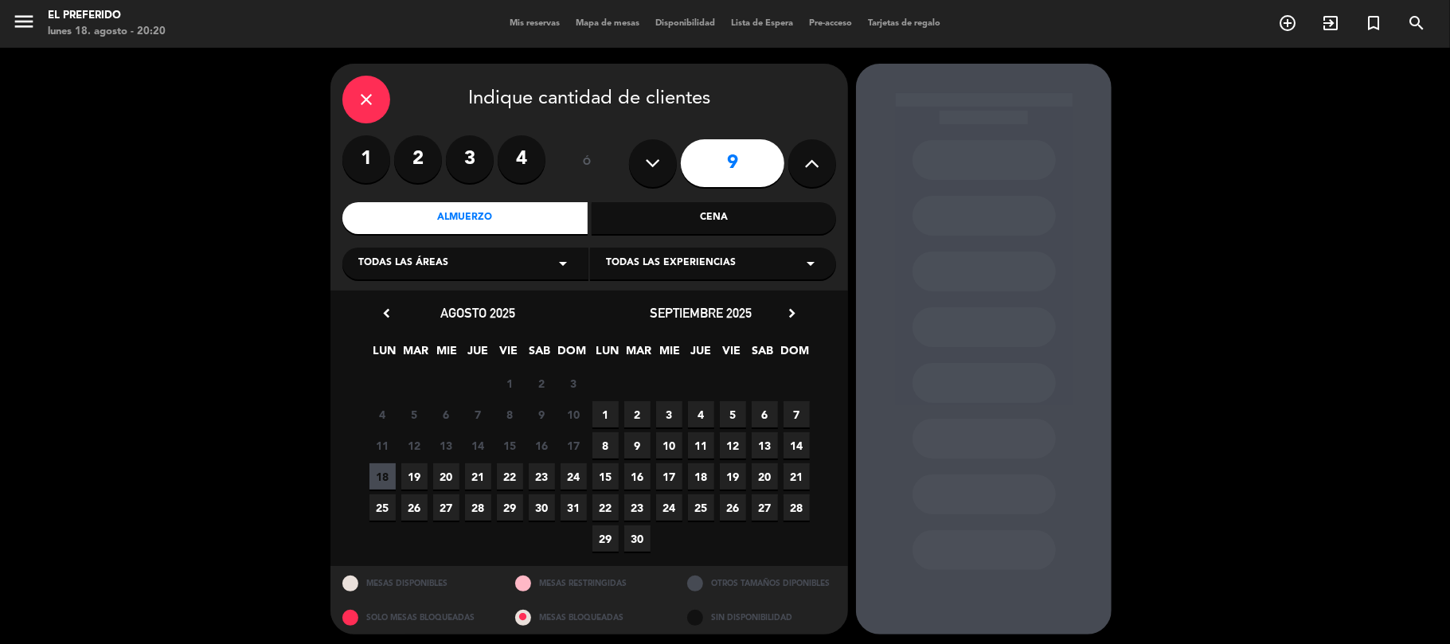
click at [728, 484] on span "19" at bounding box center [733, 477] width 26 height 26
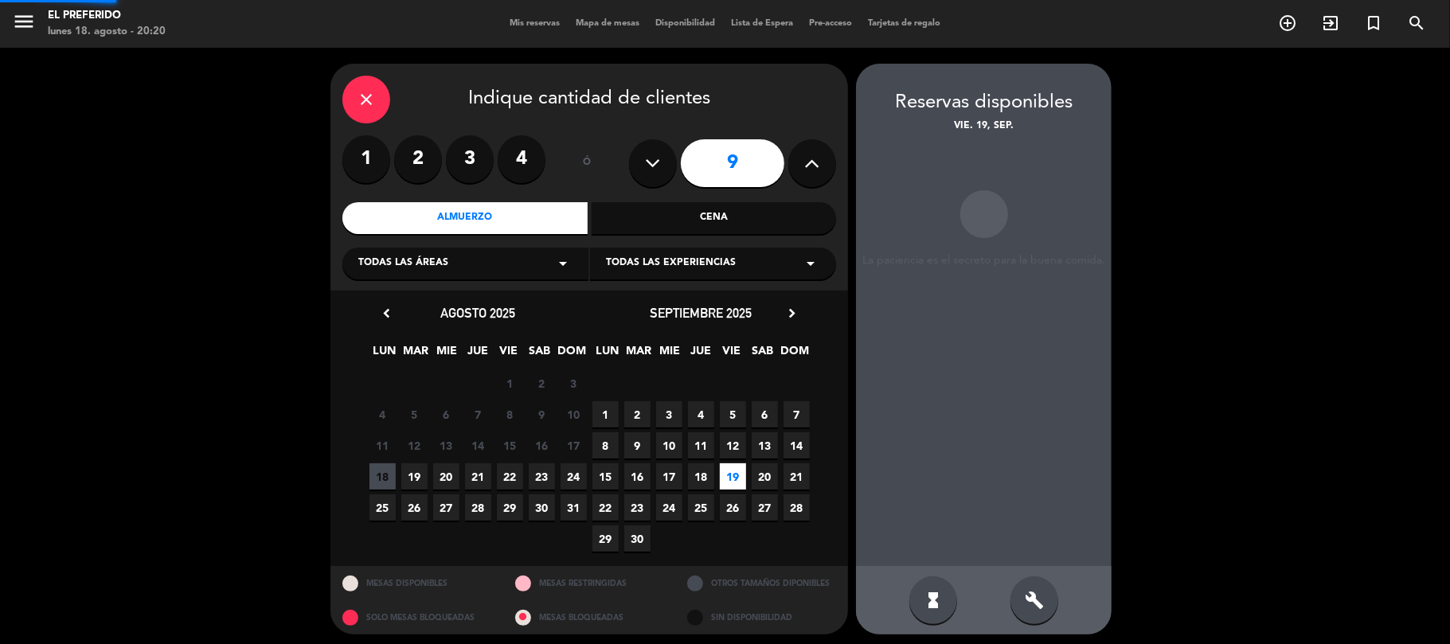
scroll to position [6, 0]
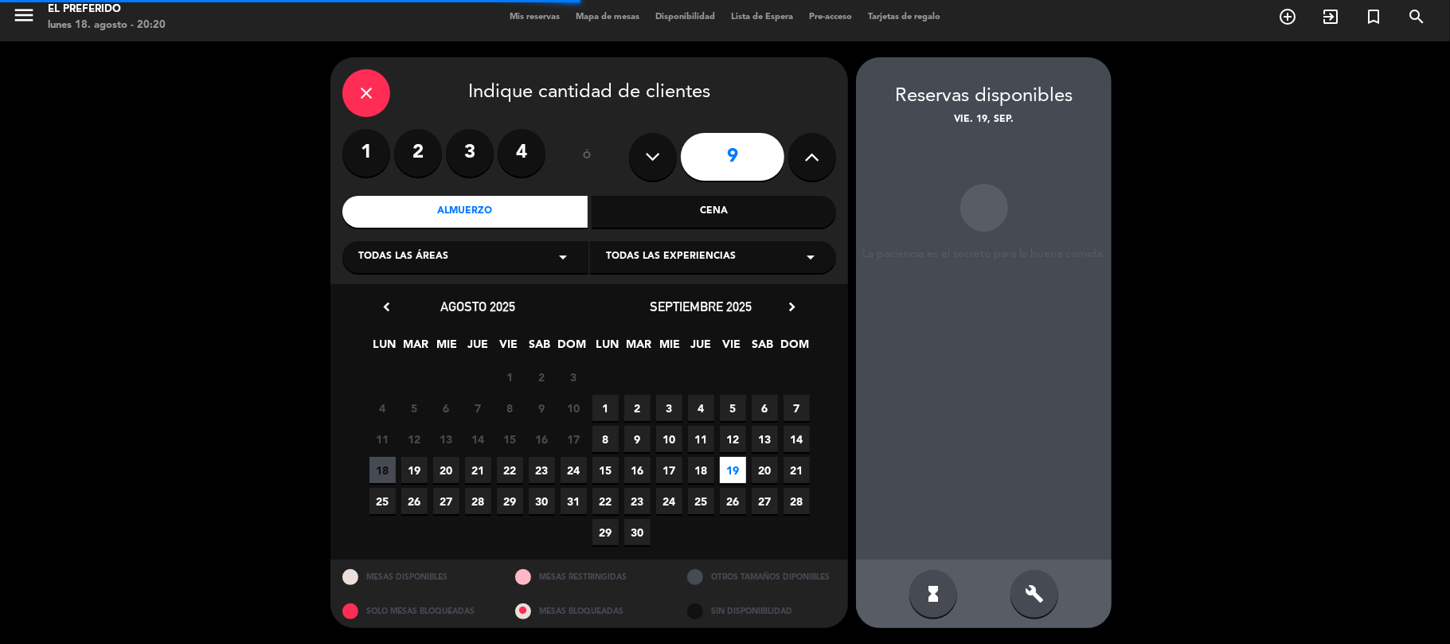
click at [1027, 577] on div "build" at bounding box center [1035, 594] width 48 height 48
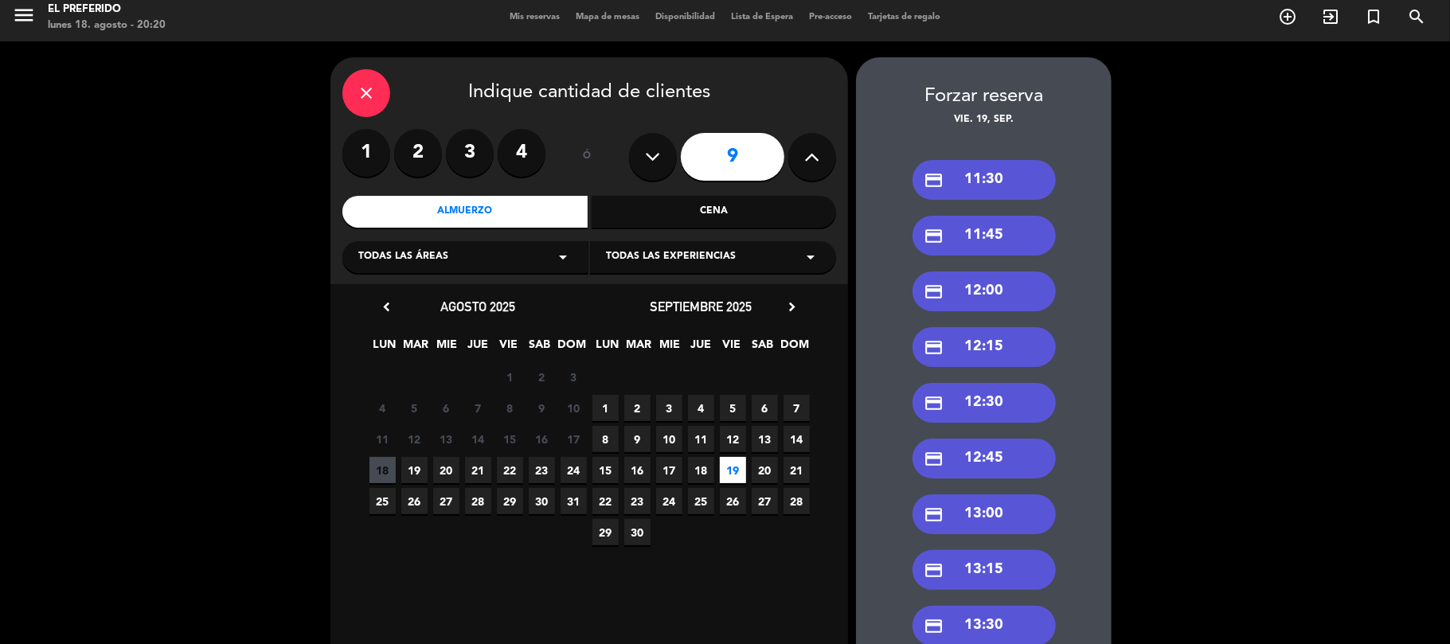
click at [1001, 511] on div "credit_card 13:00" at bounding box center [984, 515] width 143 height 40
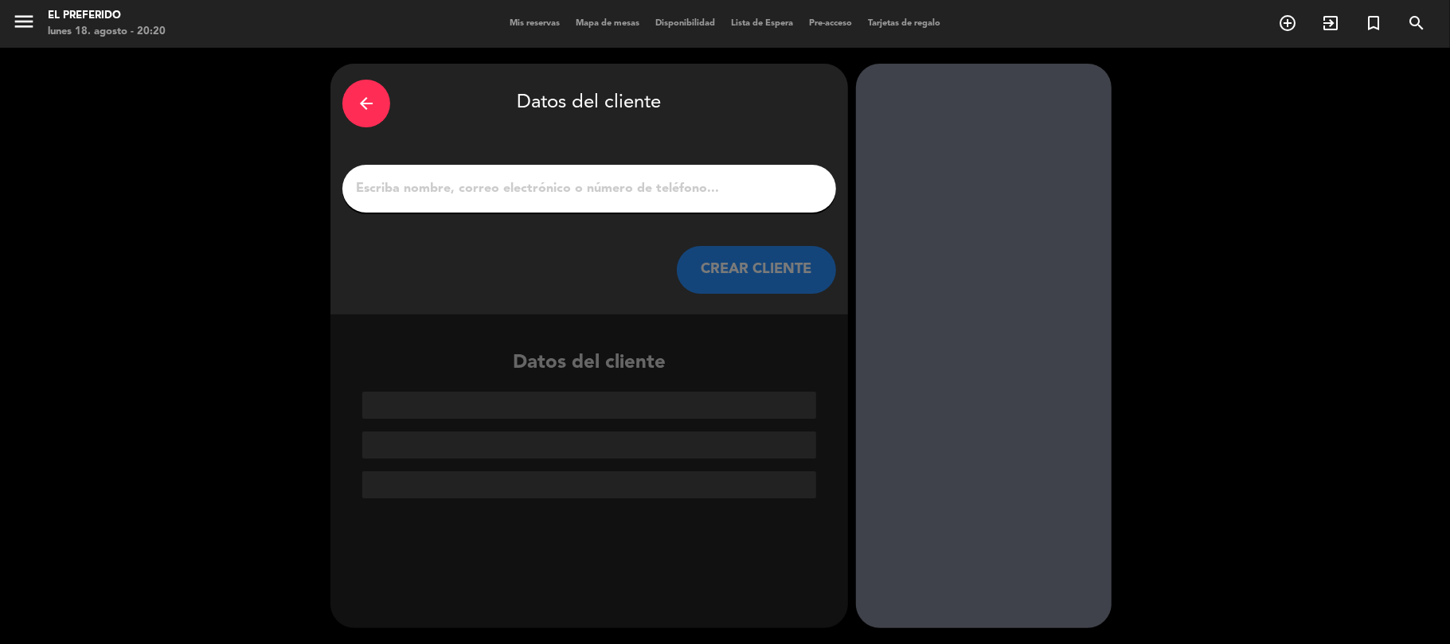
drag, startPoint x: 540, startPoint y: 192, endPoint x: 536, endPoint y: 201, distance: 9.6
click at [540, 192] on input "1" at bounding box center [589, 189] width 470 height 22
drag, startPoint x: 354, startPoint y: 105, endPoint x: 252, endPoint y: 96, distance: 102.3
click at [354, 108] on div "arrow_back" at bounding box center [366, 104] width 48 height 48
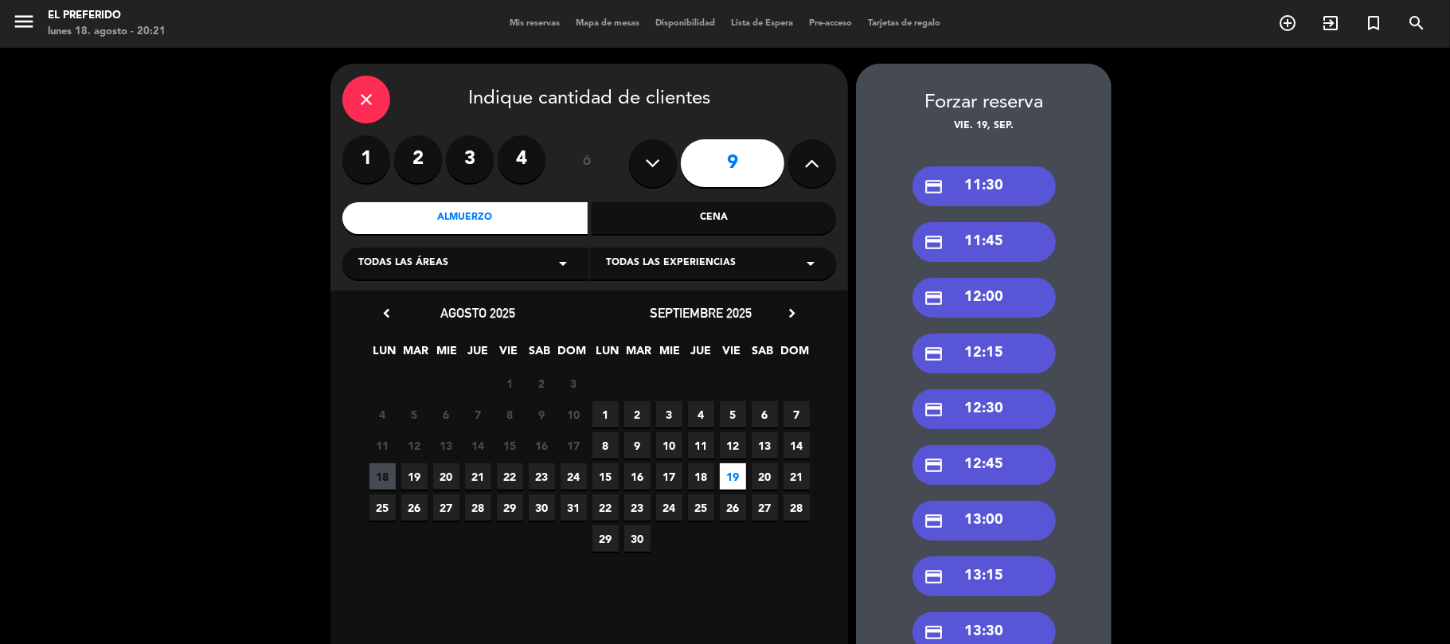
click at [374, 104] on icon "close" at bounding box center [366, 99] width 19 height 19
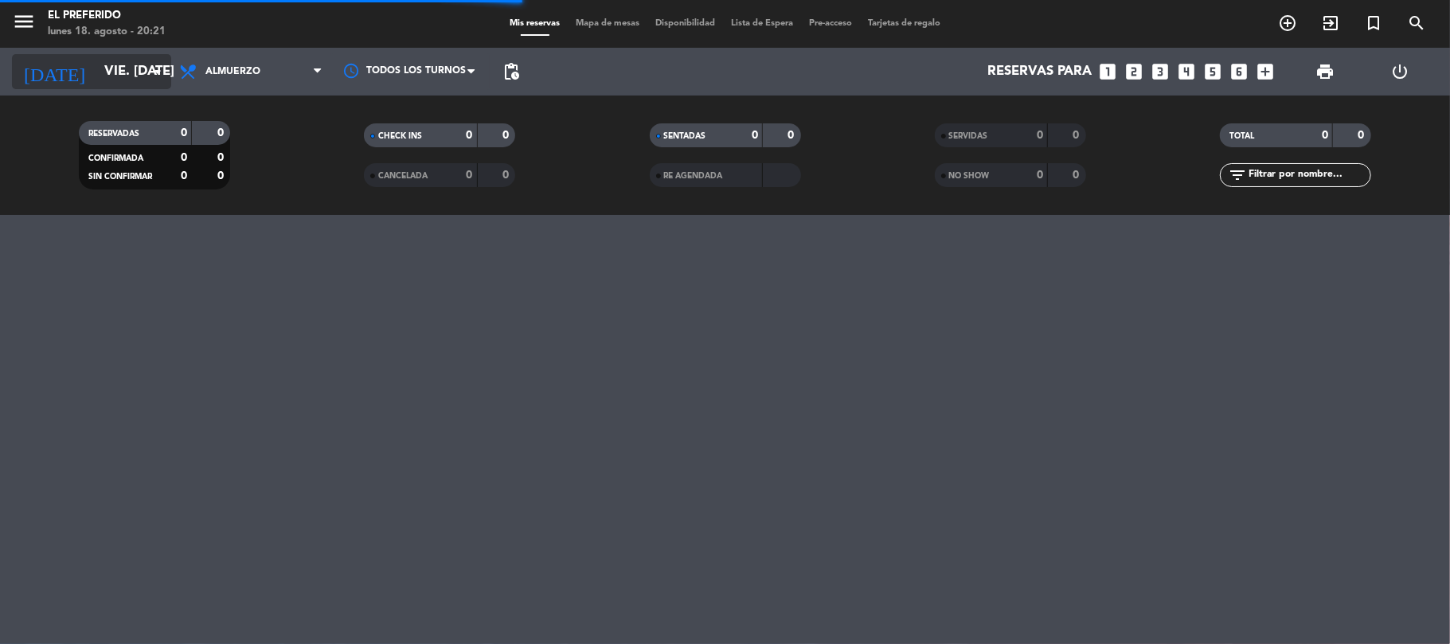
click at [112, 61] on input "vie. [DATE]" at bounding box center [182, 72] width 172 height 31
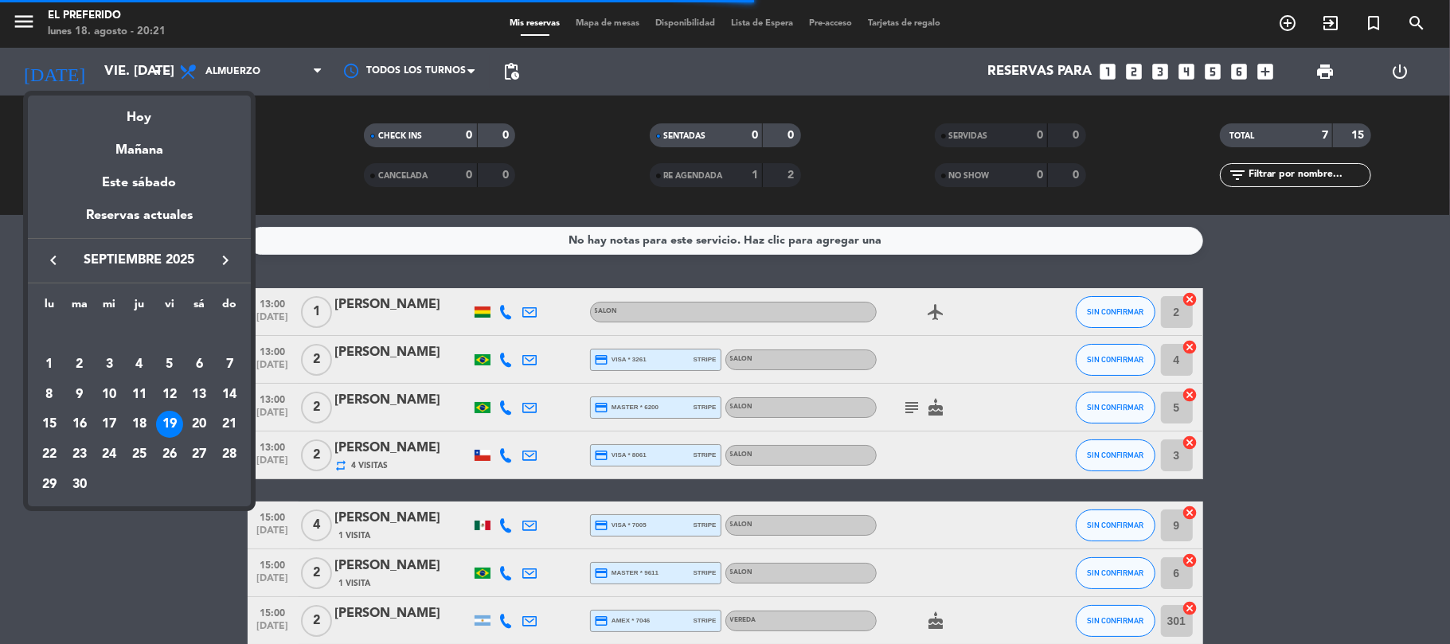
drag, startPoint x: 57, startPoint y: 259, endPoint x: 56, endPoint y: 276, distance: 16.8
click at [57, 264] on icon "keyboard_arrow_left" at bounding box center [53, 260] width 19 height 19
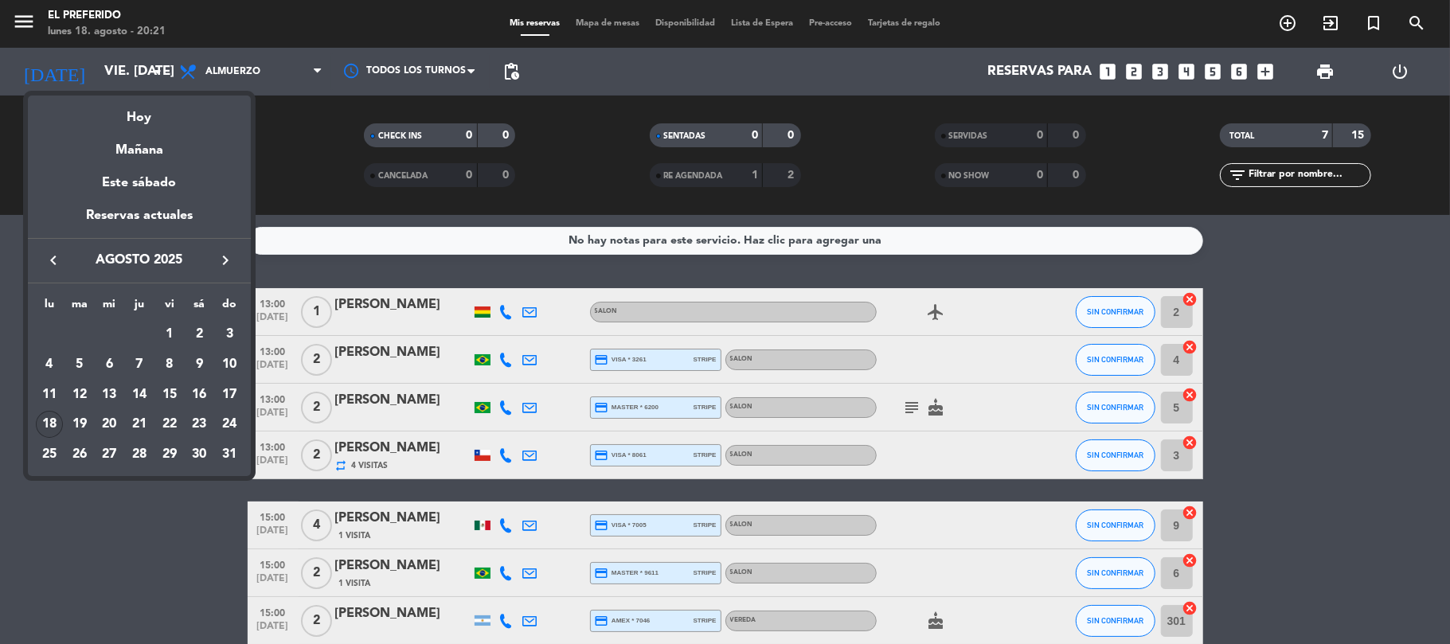
click at [56, 422] on div "18" at bounding box center [49, 424] width 27 height 27
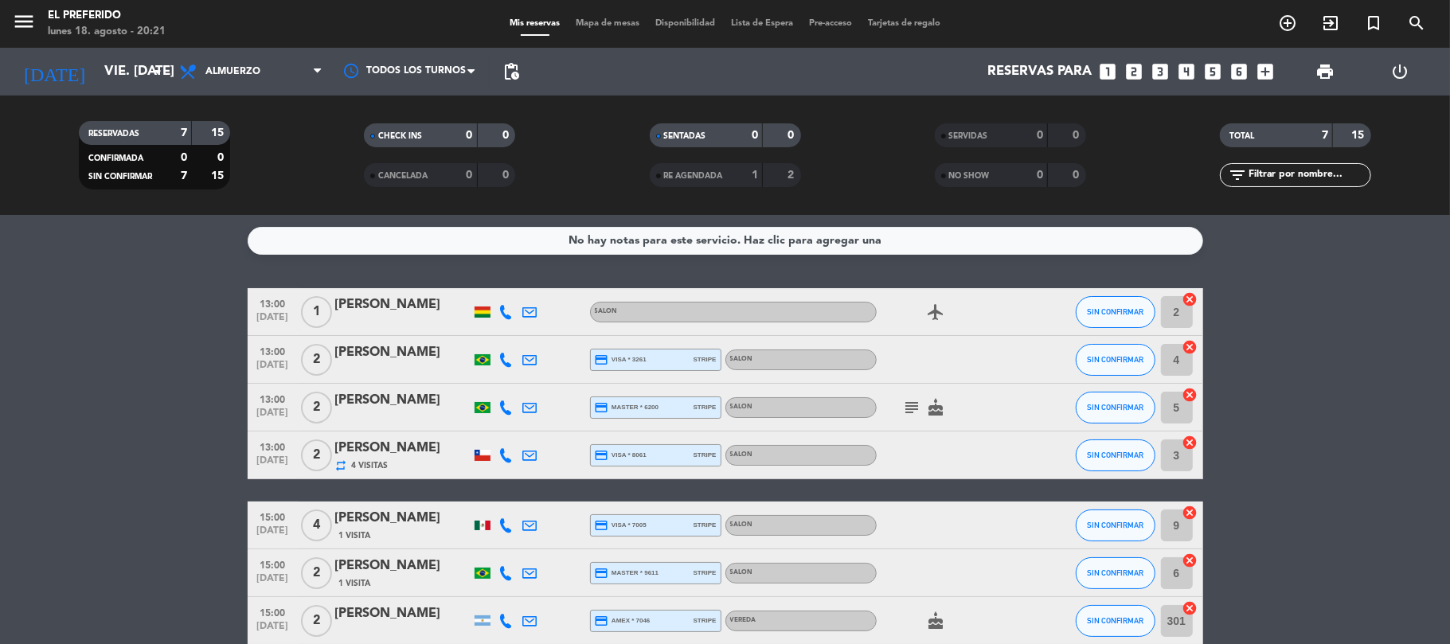
type input "lun. 18 ago."
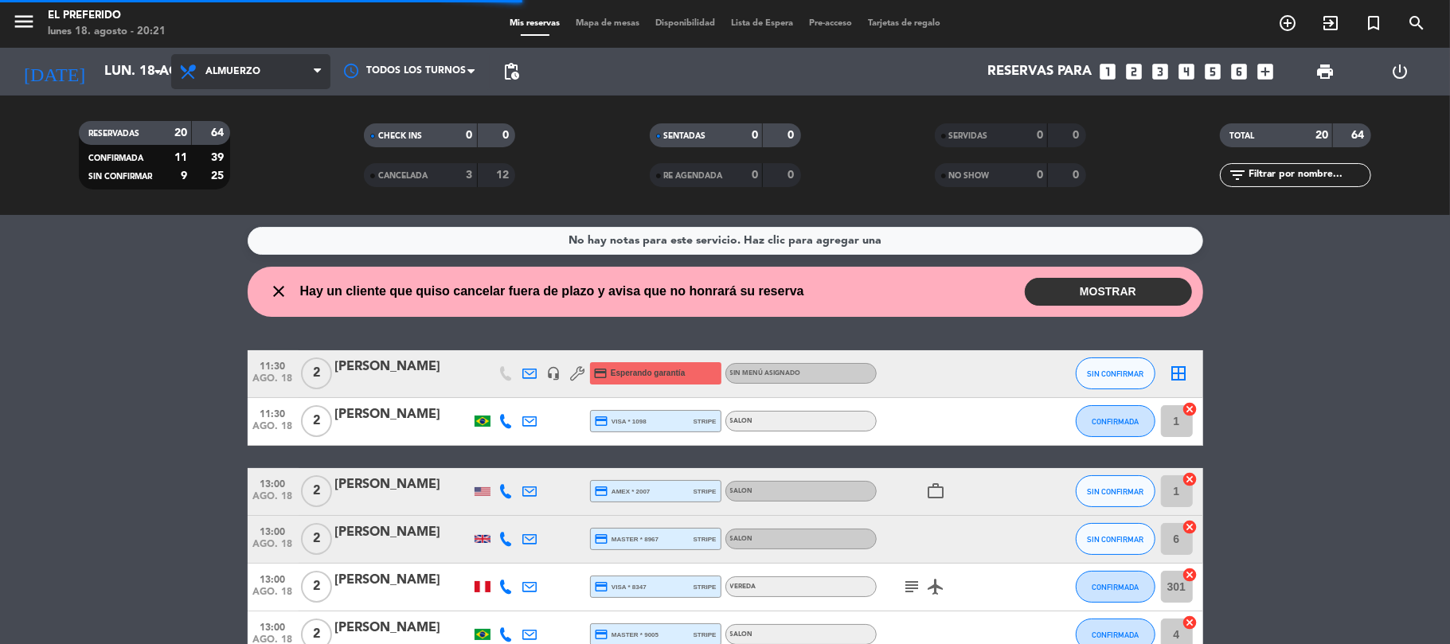
click at [280, 70] on span "Almuerzo" at bounding box center [250, 71] width 159 height 35
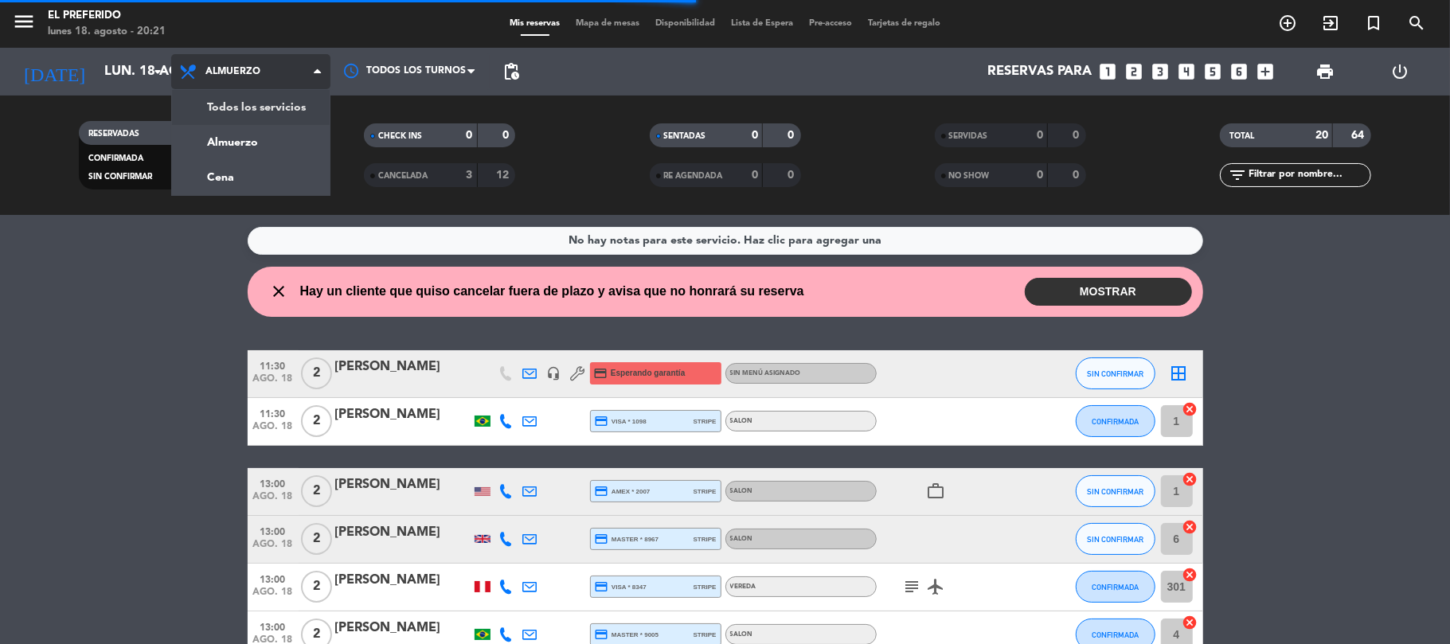
click at [264, 172] on div "menu El Preferido lunes 18. agosto - 20:21 Mis reservas Mapa de mesas Disponibi…" at bounding box center [725, 107] width 1450 height 215
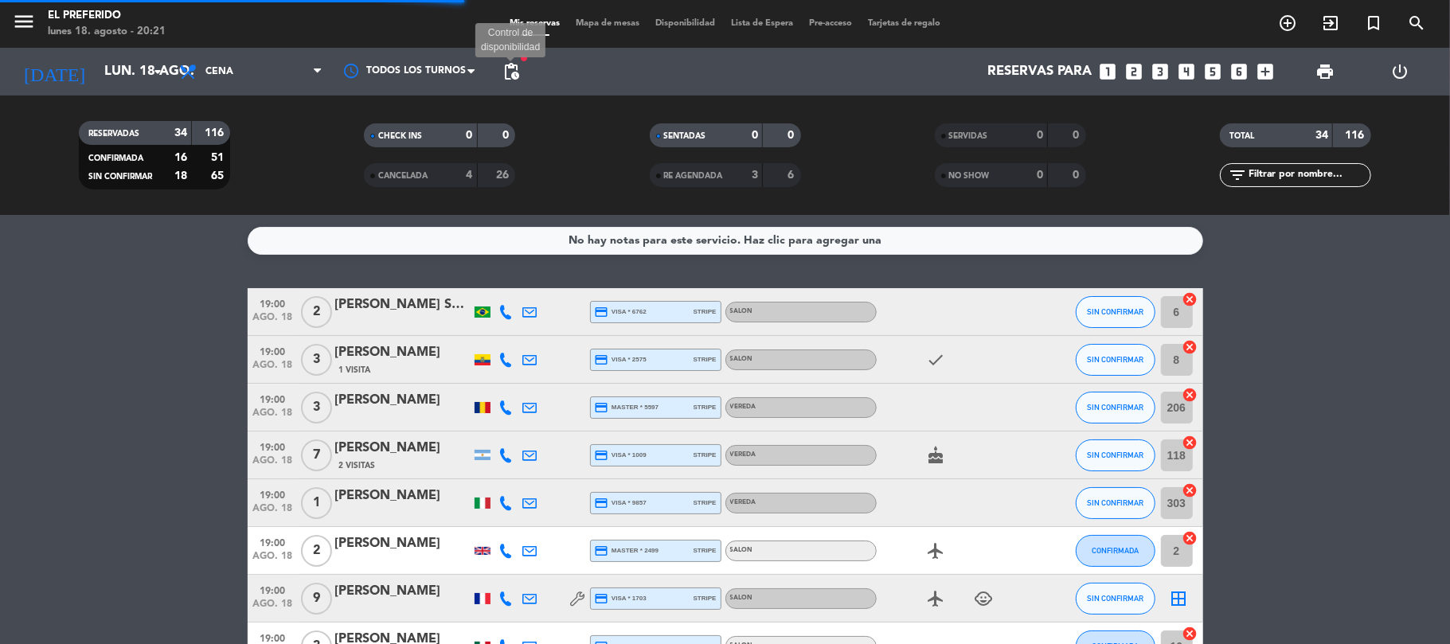
click at [517, 68] on span "pending_actions" at bounding box center [511, 71] width 19 height 19
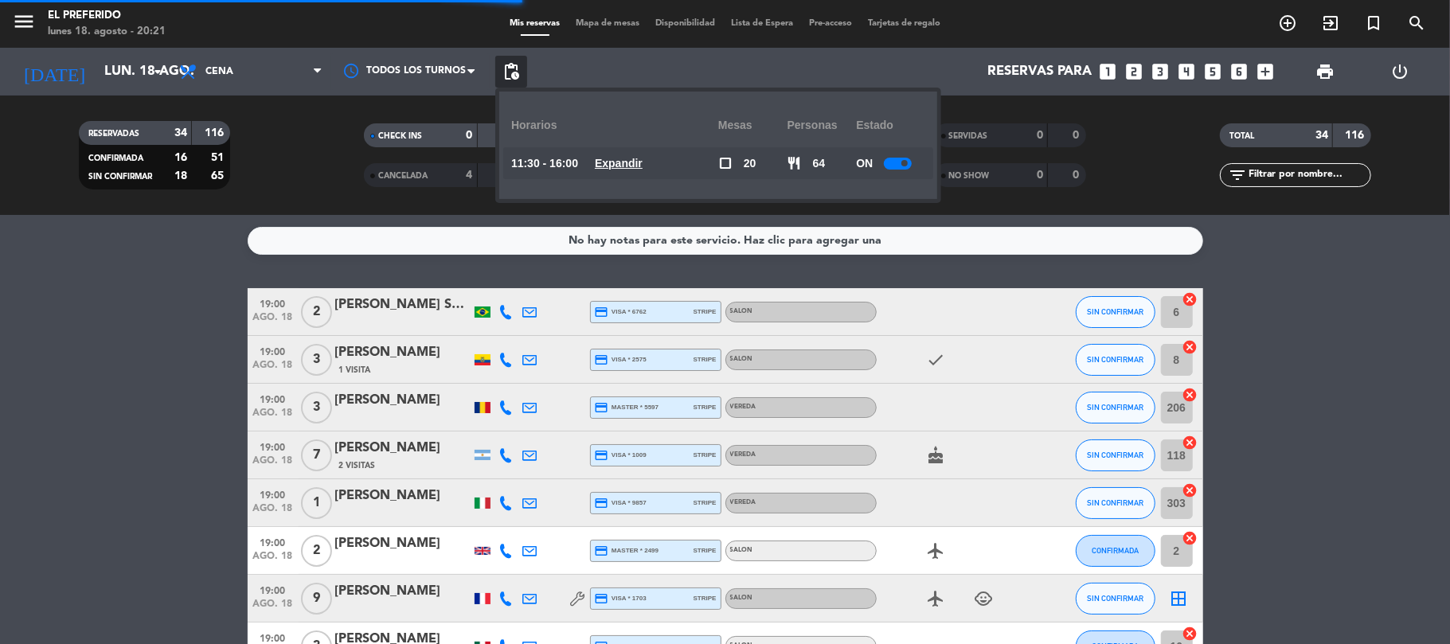
click at [612, 164] on u "Expandir" at bounding box center [619, 163] width 48 height 13
click at [643, 172] on span "Expandir" at bounding box center [619, 164] width 48 height 18
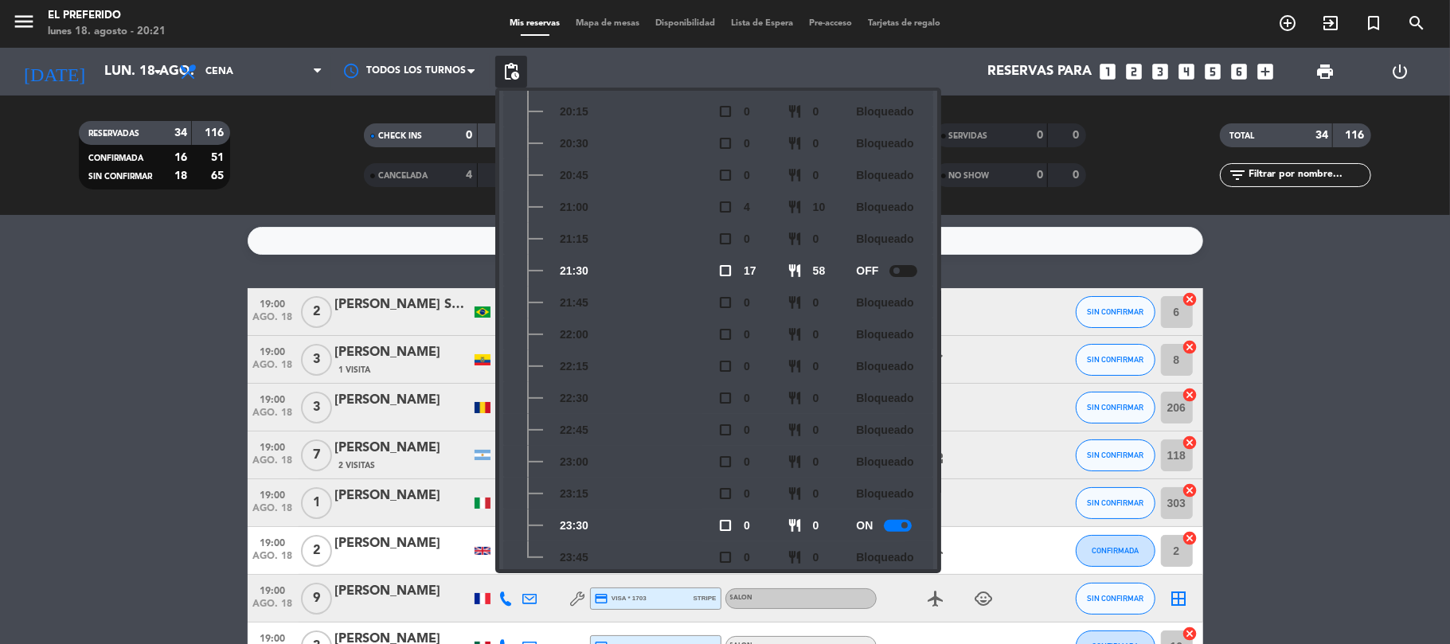
scroll to position [266, 0]
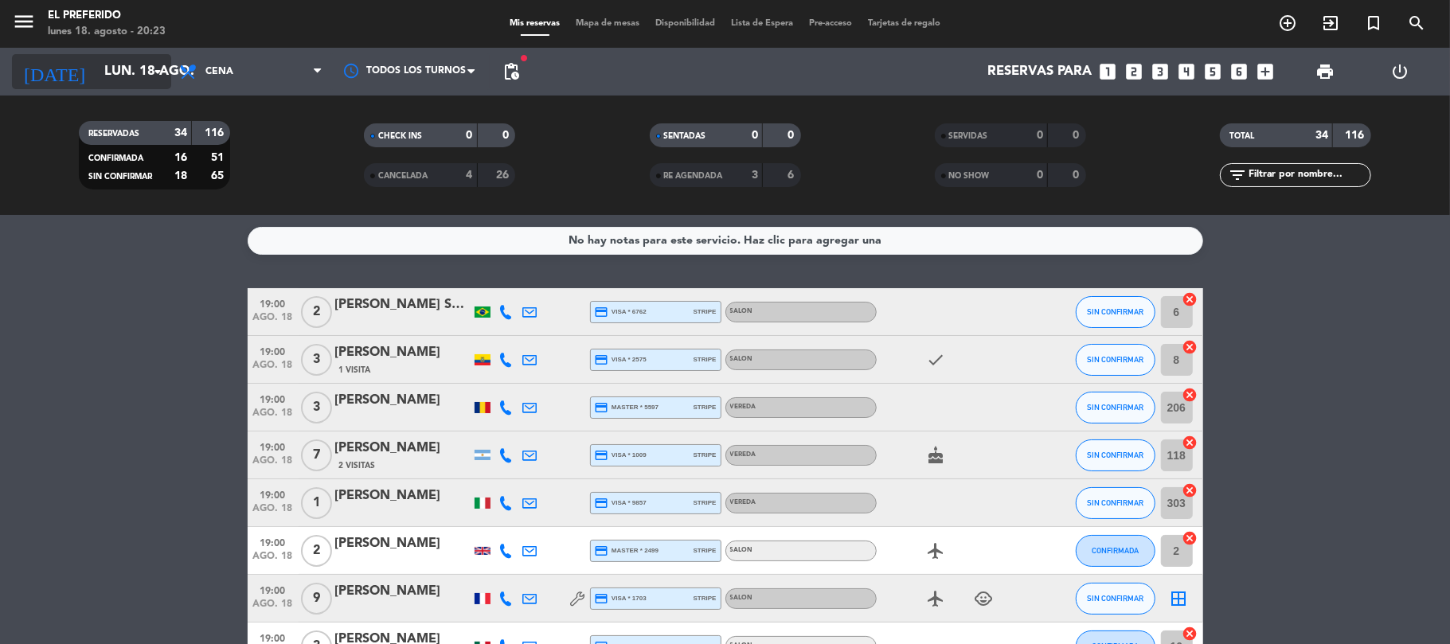
click at [143, 84] on input "lun. 18 ago." at bounding box center [182, 72] width 172 height 31
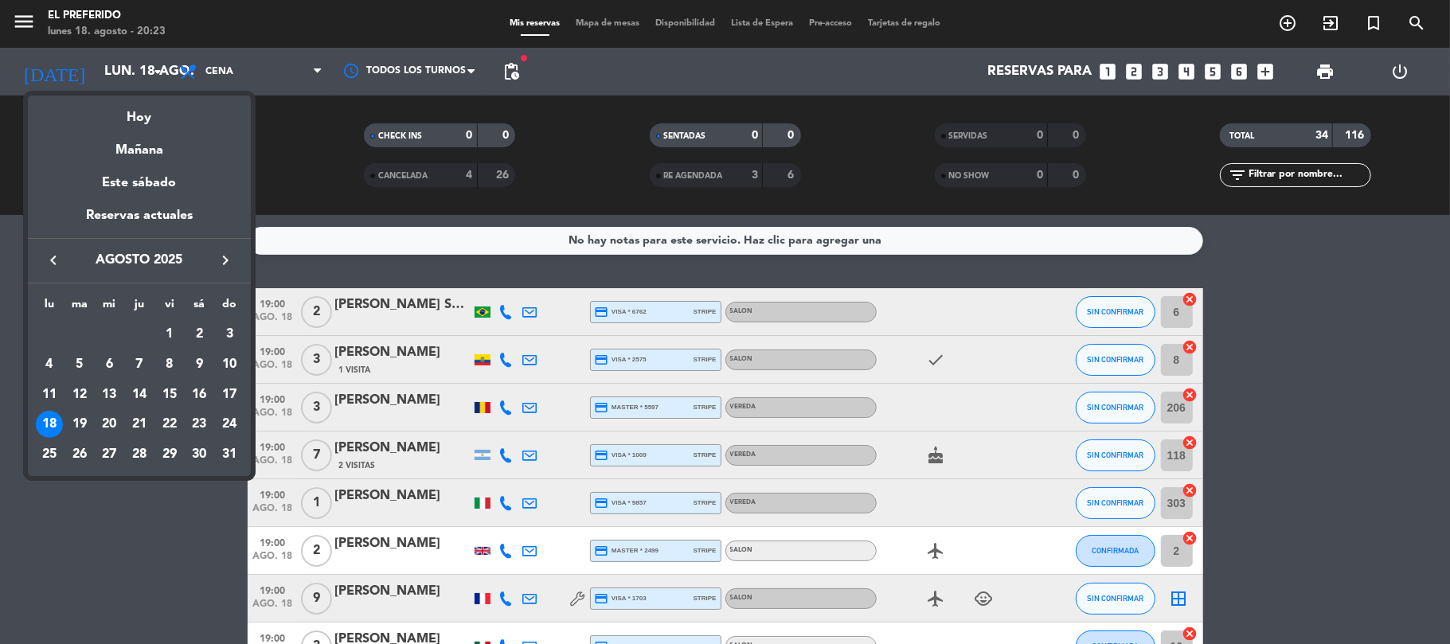
click at [1260, 73] on div at bounding box center [725, 322] width 1450 height 644
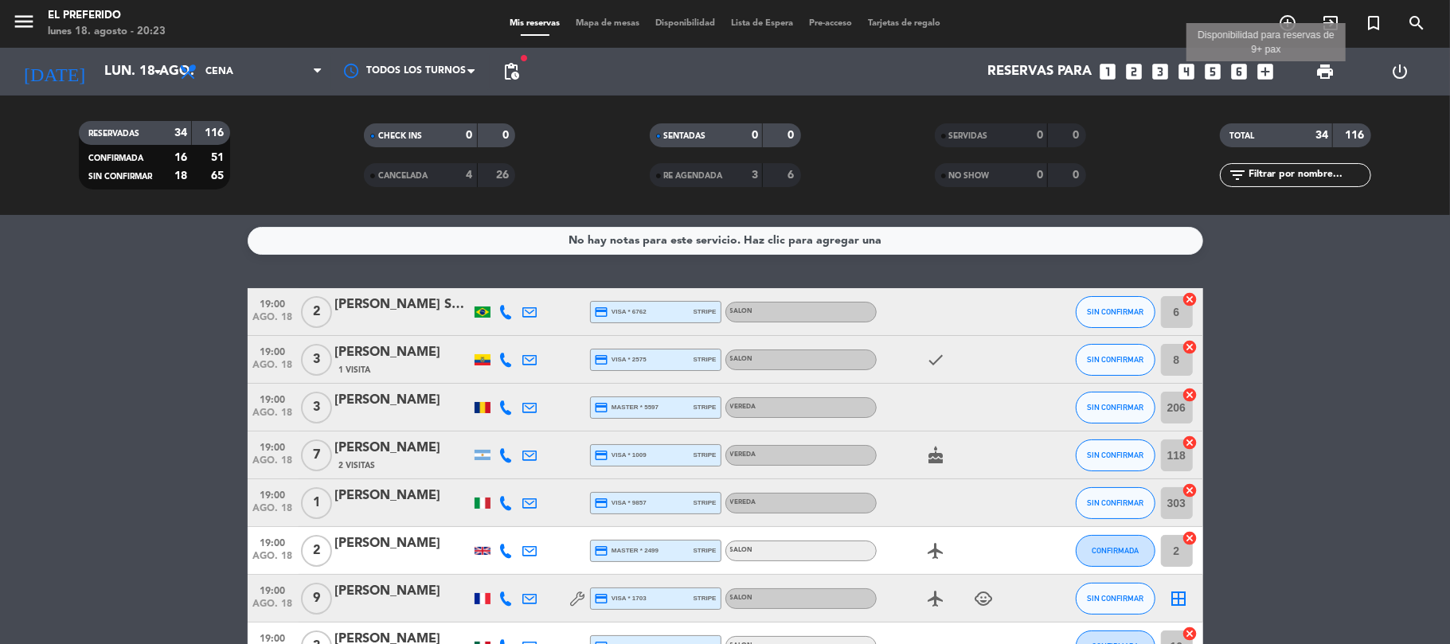
click at [1260, 73] on icon "add_box" at bounding box center [1266, 71] width 21 height 21
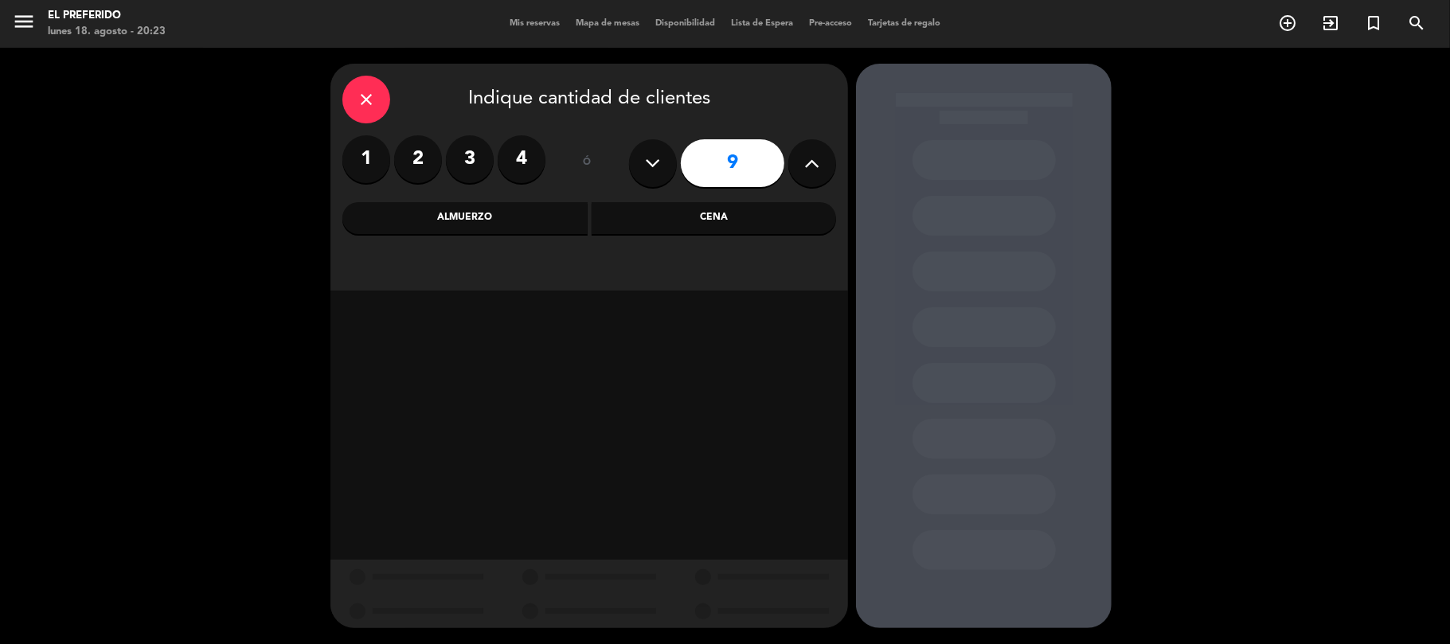
click at [561, 215] on div "Almuerzo" at bounding box center [464, 218] width 245 height 32
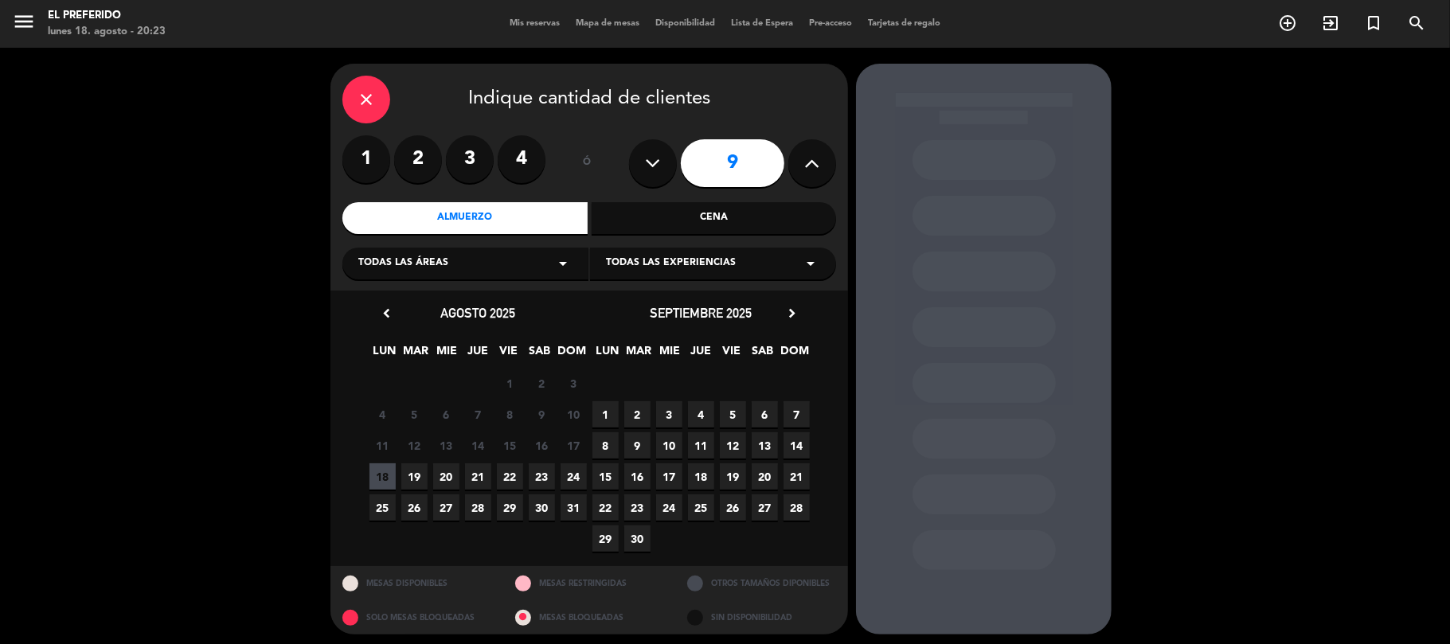
click at [739, 478] on span "19" at bounding box center [733, 477] width 26 height 26
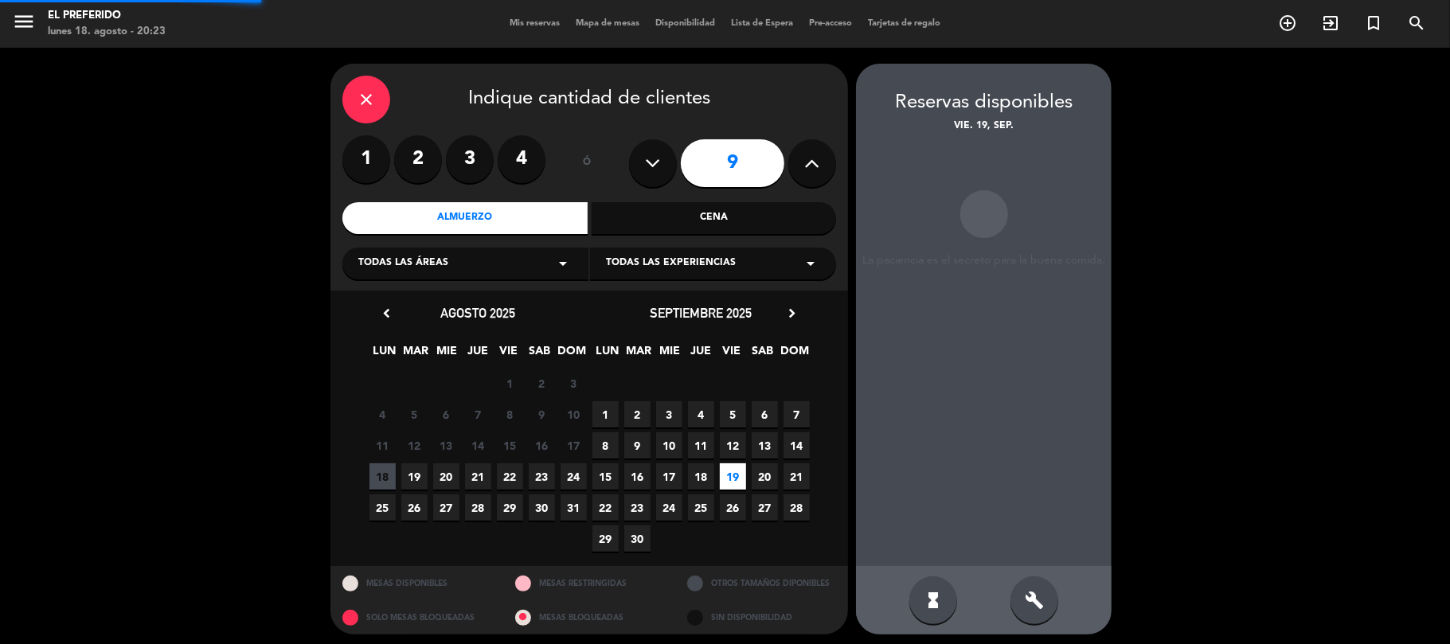
scroll to position [6, 0]
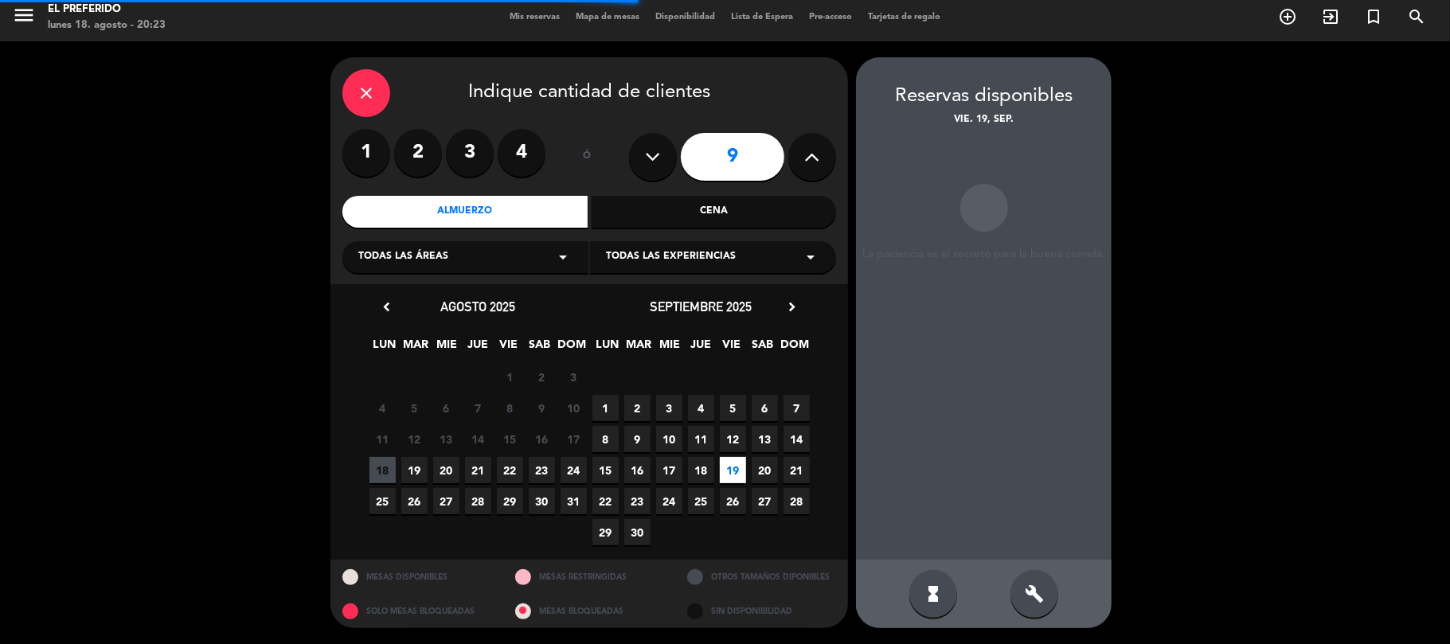
click at [1039, 604] on div "build" at bounding box center [1035, 594] width 48 height 48
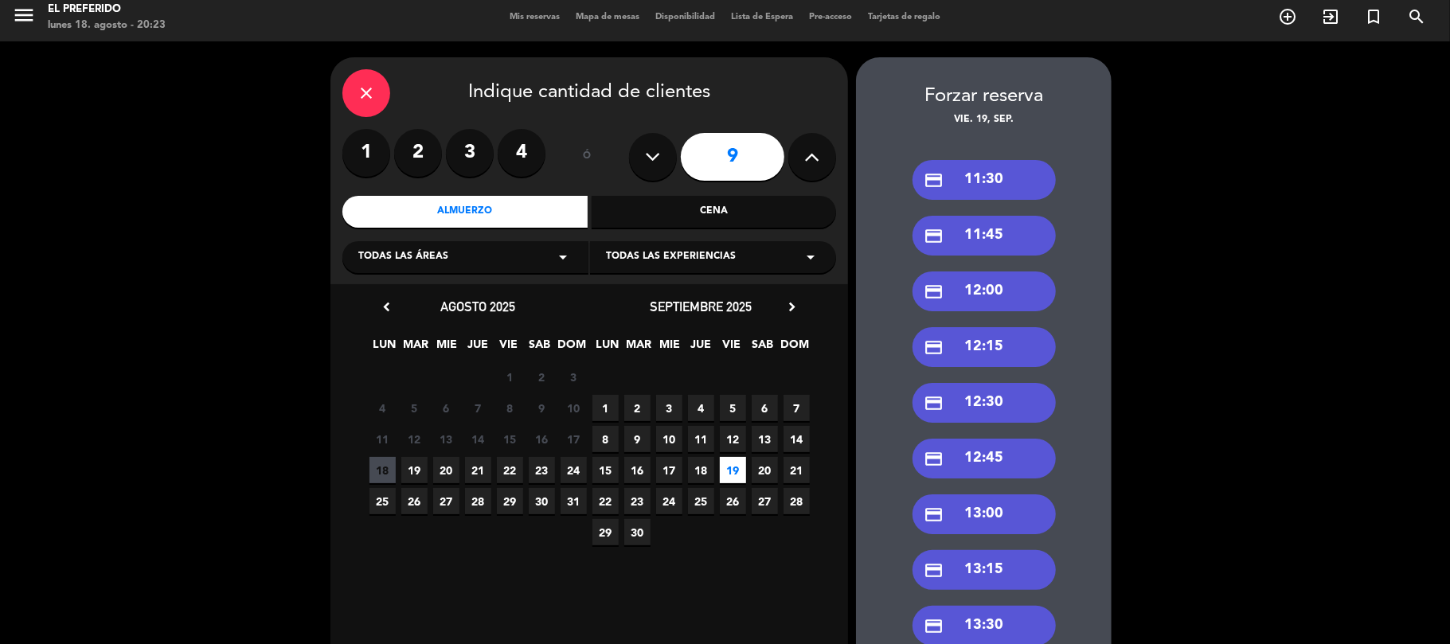
click at [1020, 520] on div "credit_card 13:00" at bounding box center [984, 515] width 143 height 40
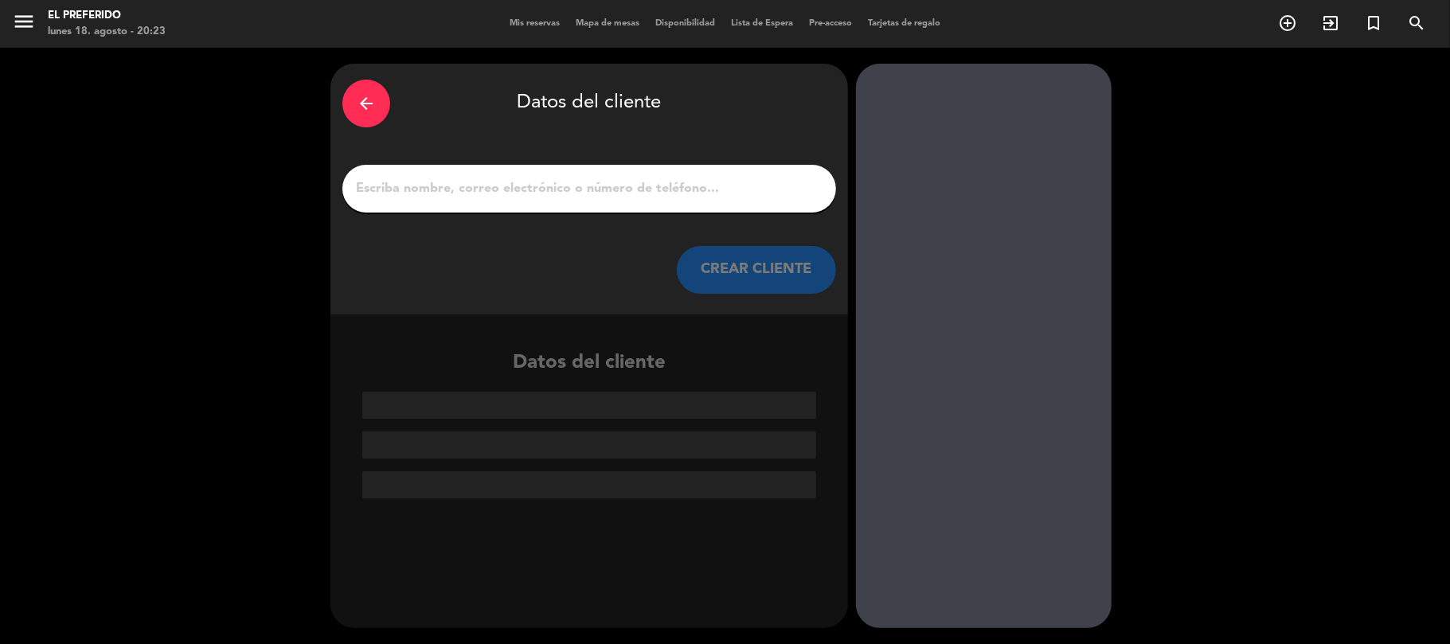
scroll to position [0, 0]
click at [354, 115] on div "arrow_back" at bounding box center [366, 104] width 48 height 48
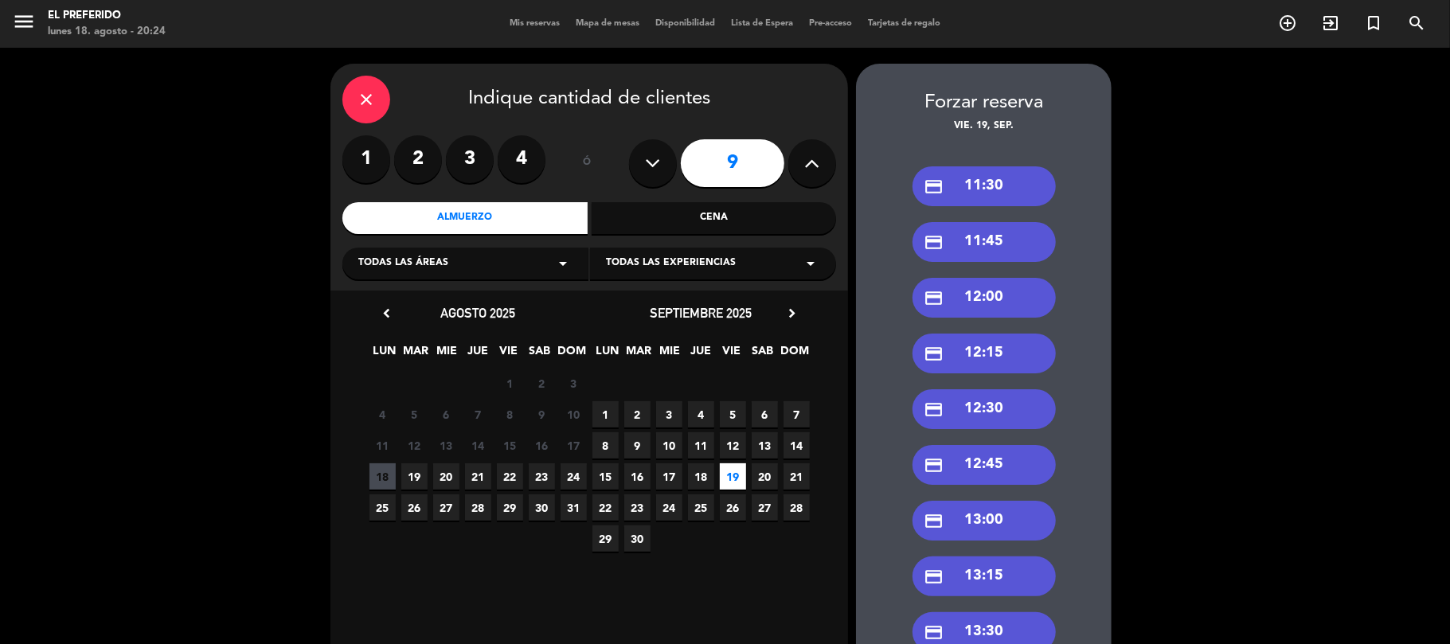
click at [806, 156] on icon at bounding box center [812, 163] width 15 height 24
type input "10"
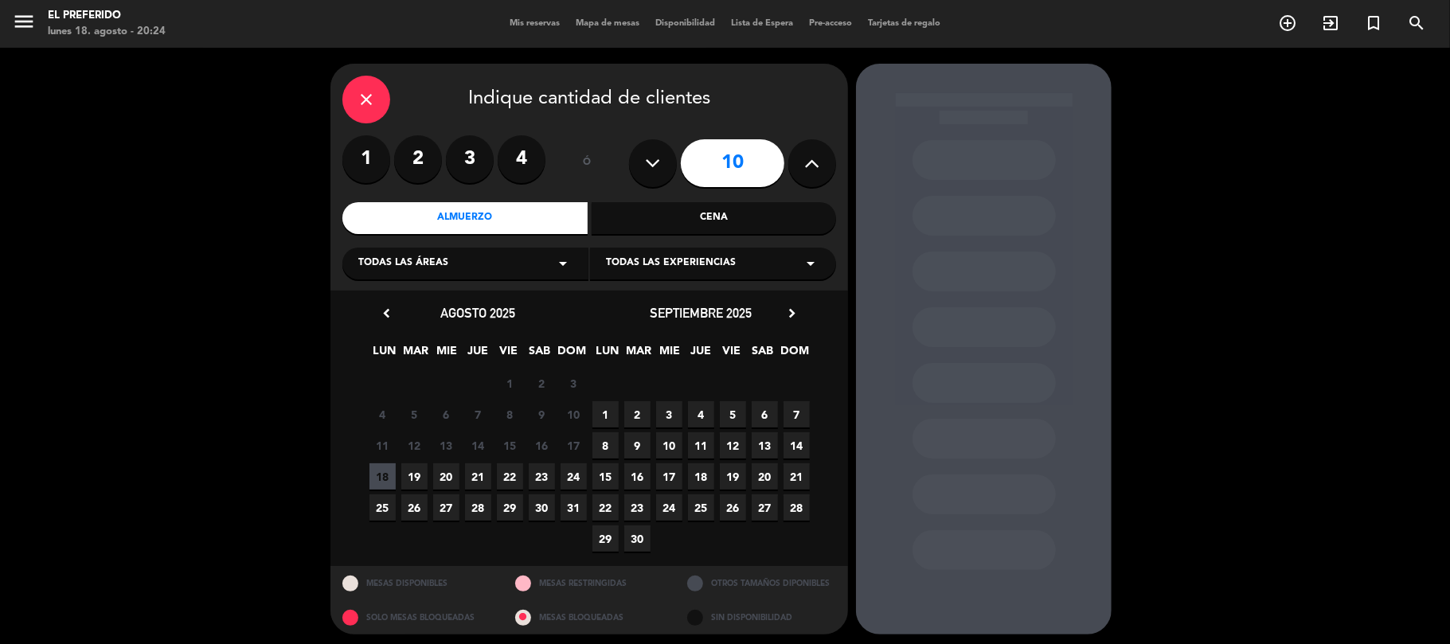
click at [738, 476] on span "19" at bounding box center [733, 477] width 26 height 26
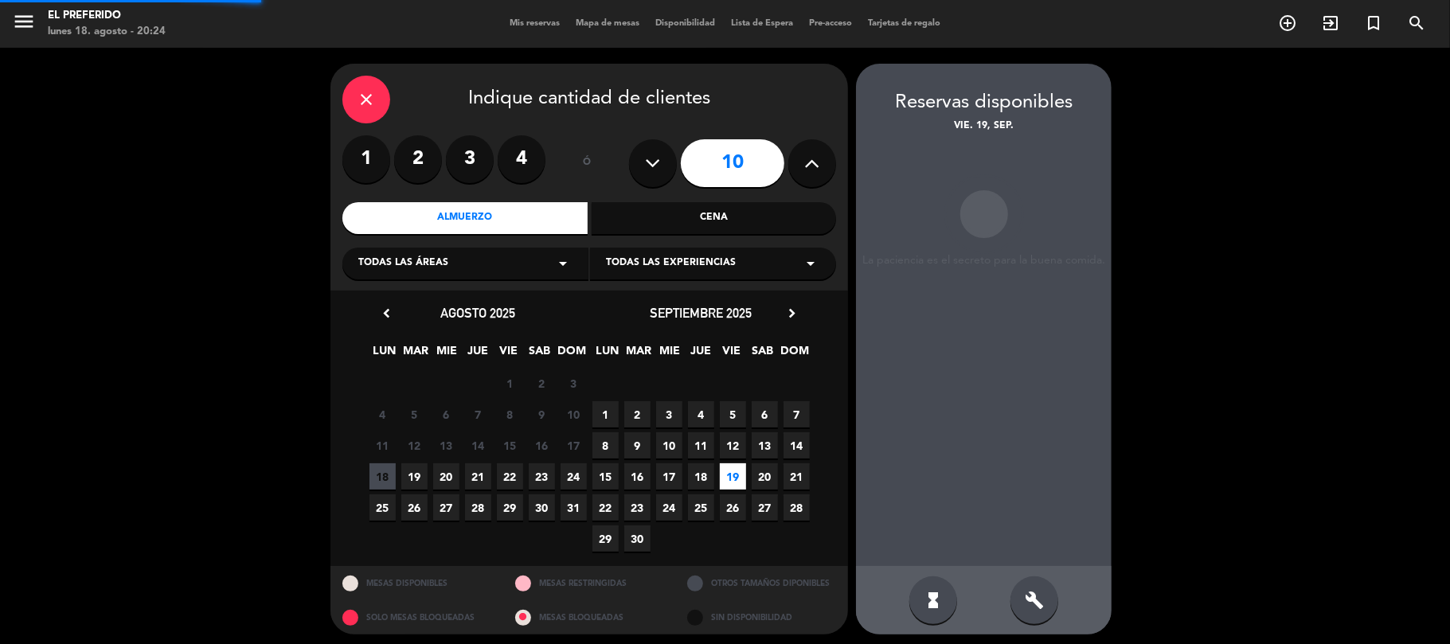
scroll to position [6, 0]
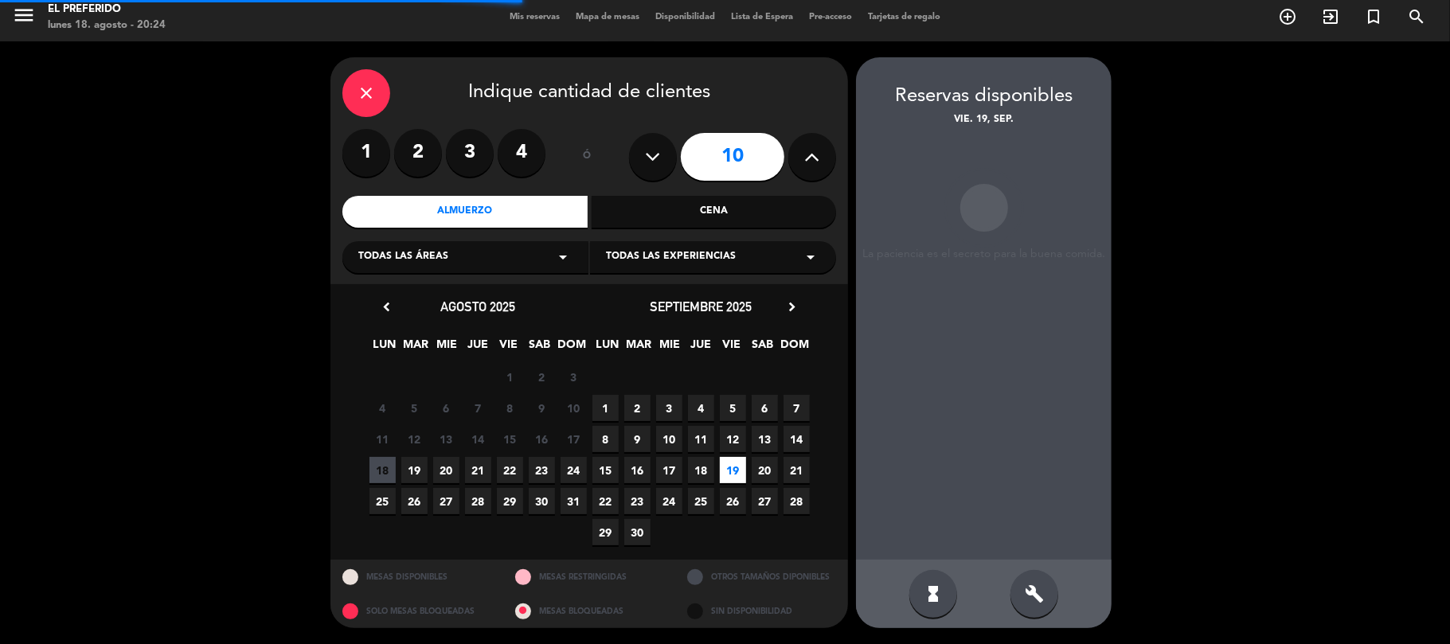
click at [1025, 594] on icon "build" at bounding box center [1034, 594] width 19 height 19
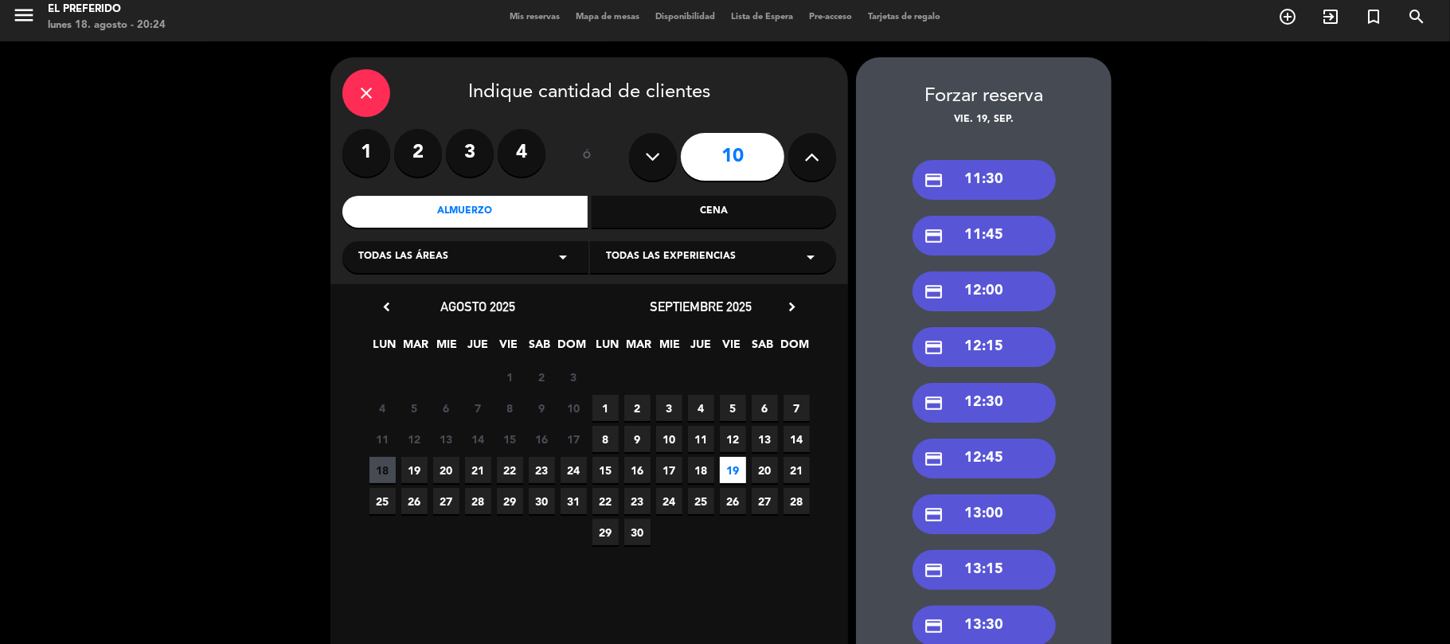
click at [998, 520] on div "credit_card 13:00" at bounding box center [984, 515] width 143 height 40
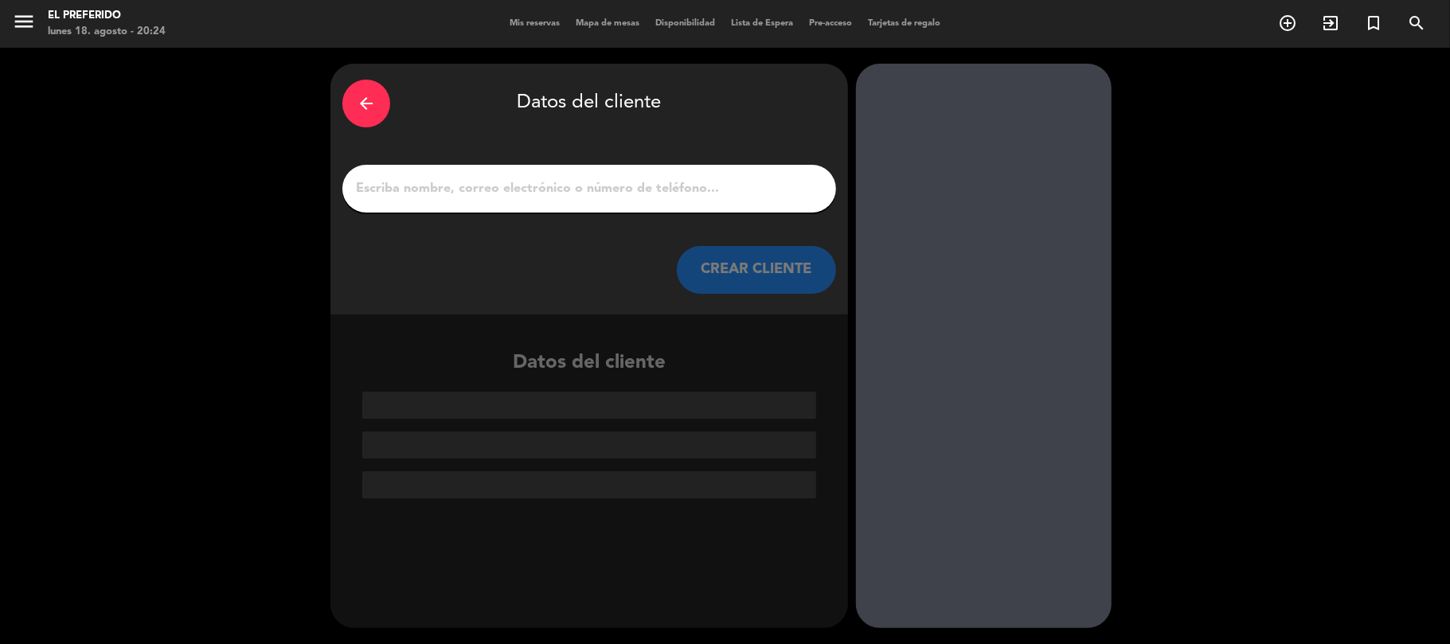
scroll to position [0, 0]
click at [539, 170] on div at bounding box center [589, 189] width 494 height 48
click at [543, 189] on input "1" at bounding box center [589, 189] width 470 height 22
paste input "[PERSON_NAME]."
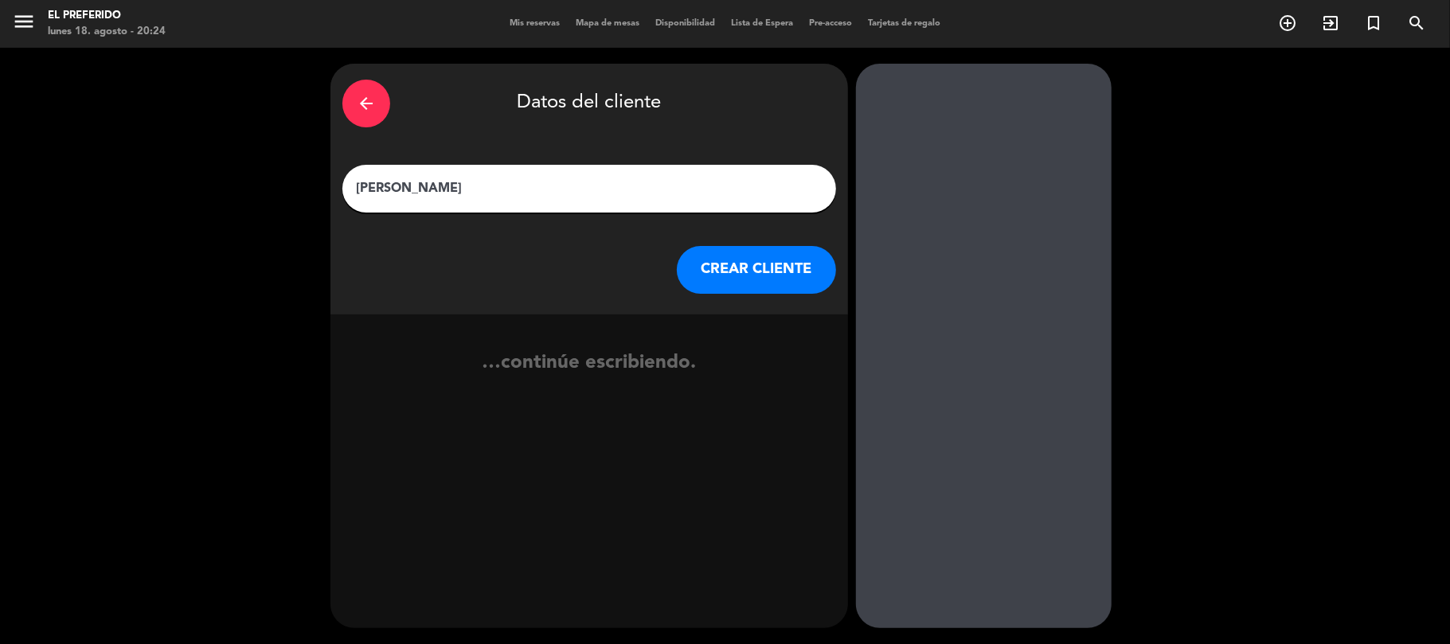
type input "[PERSON_NAME]"
click at [760, 264] on button "CREAR CLIENTE" at bounding box center [756, 270] width 159 height 48
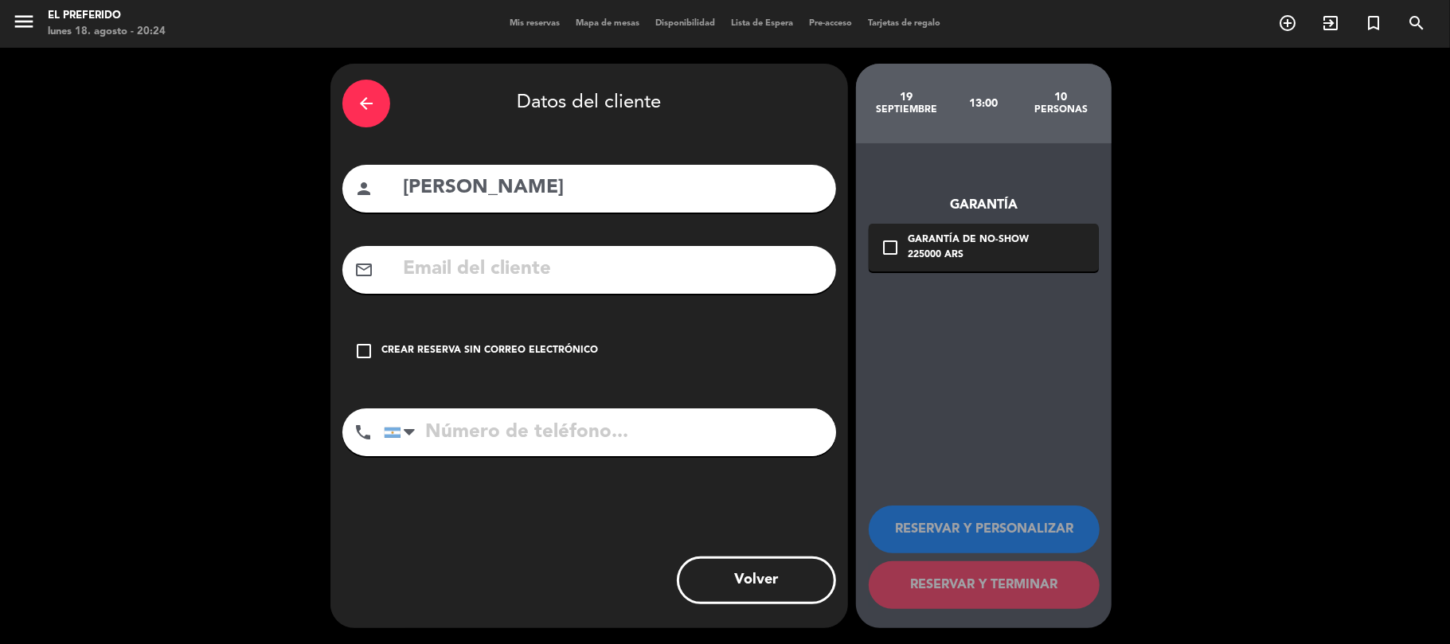
click at [473, 261] on input "text" at bounding box center [612, 269] width 423 height 33
paste input "[PERSON_NAME][EMAIL_ADDRESS][DOMAIN_NAME]"
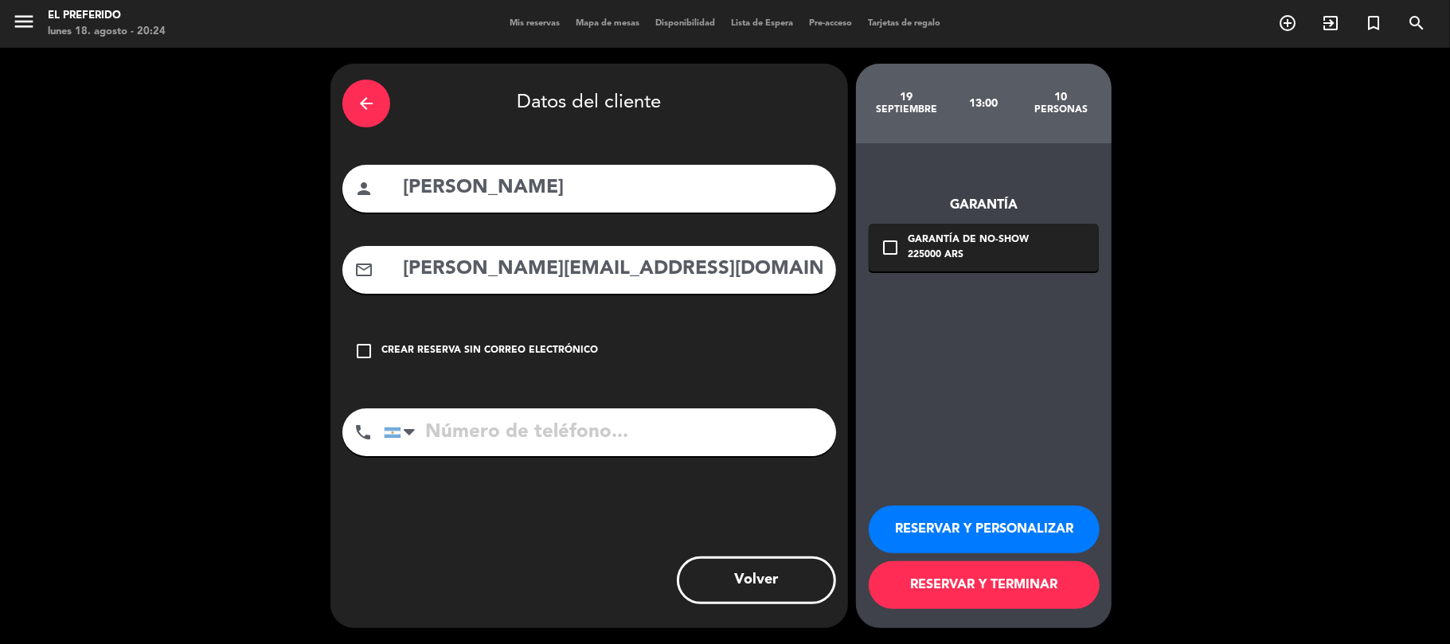
type input "[PERSON_NAME][EMAIL_ADDRESS][DOMAIN_NAME]"
click at [521, 424] on input "tel" at bounding box center [610, 433] width 452 height 48
paste input "[PHONE_NUMBER]"
type input "[PHONE_NUMBER]"
click at [895, 246] on icon "check_box_outline_blank" at bounding box center [890, 247] width 19 height 19
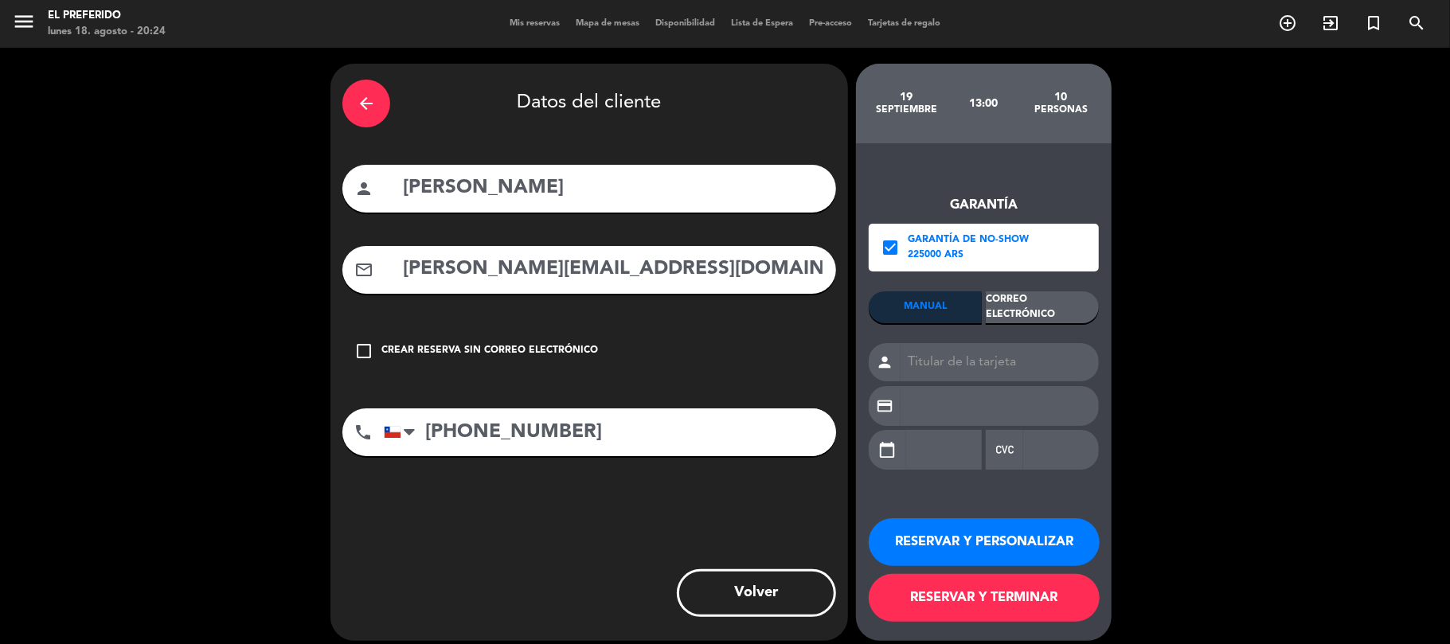
click at [1016, 301] on div "Correo Electrónico" at bounding box center [1042, 307] width 113 height 32
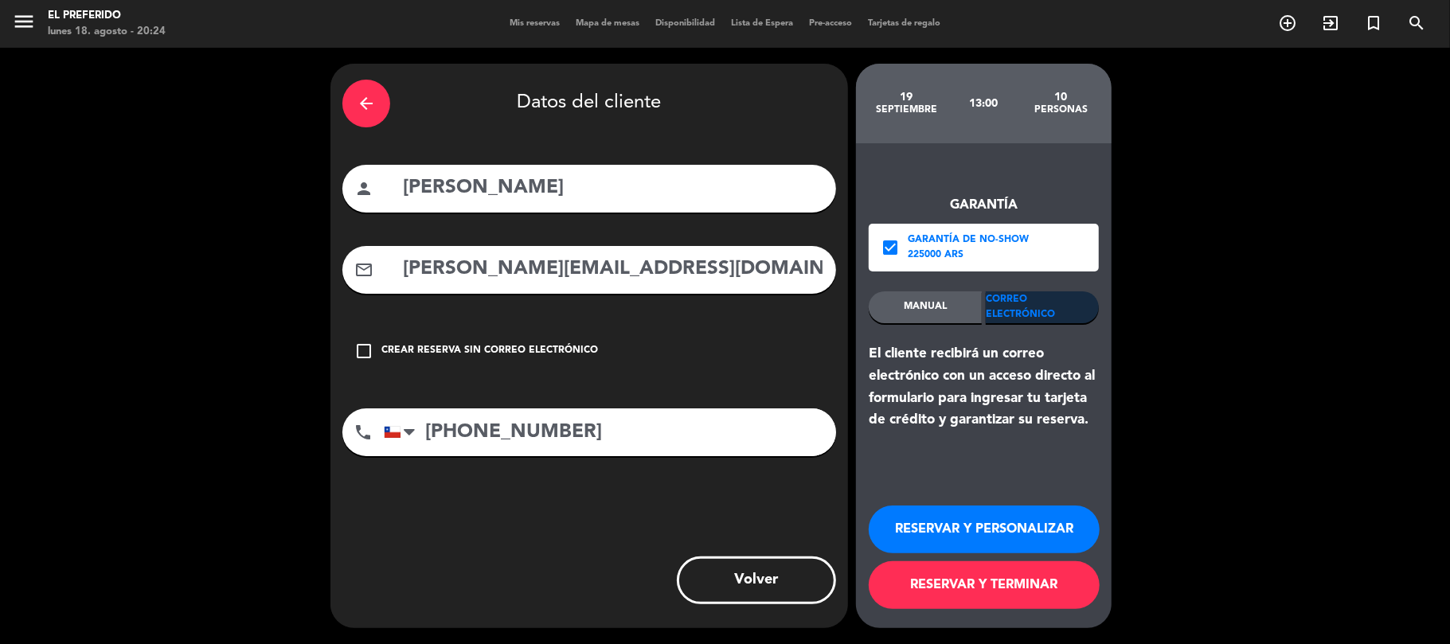
click at [880, 526] on button "RESERVAR Y PERSONALIZAR" at bounding box center [984, 530] width 231 height 48
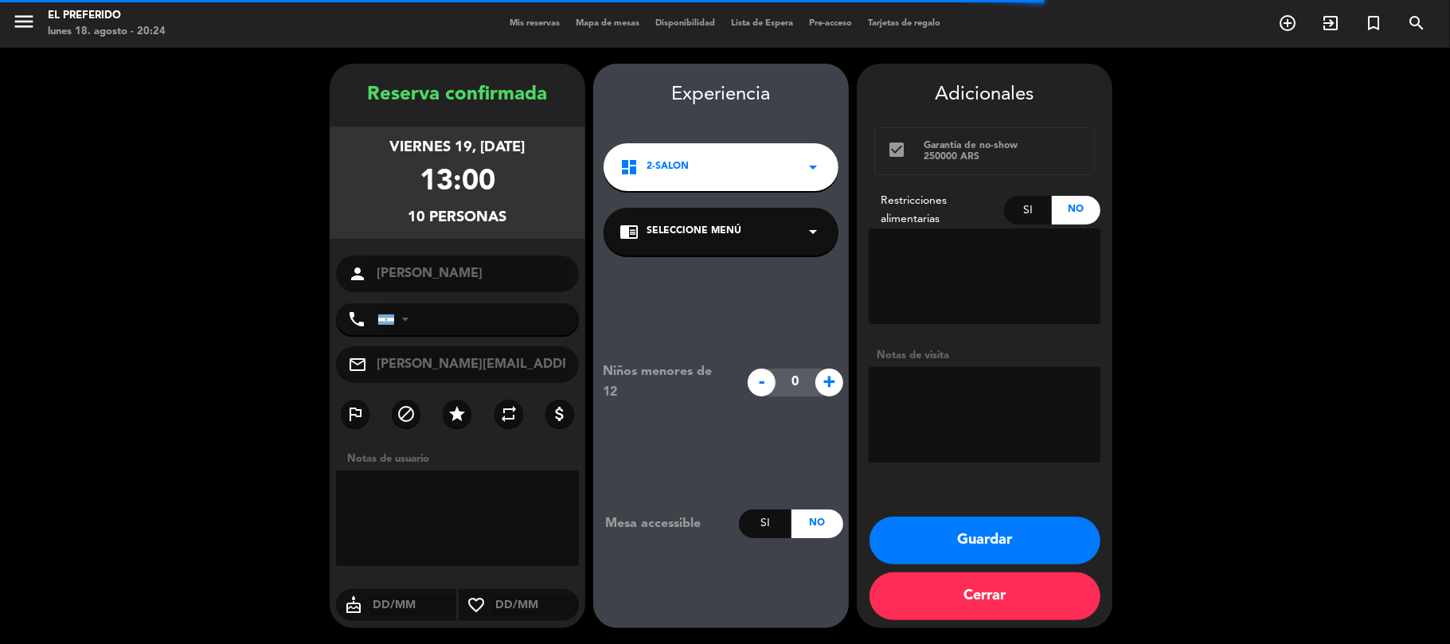
type input "[PHONE_NUMBER]"
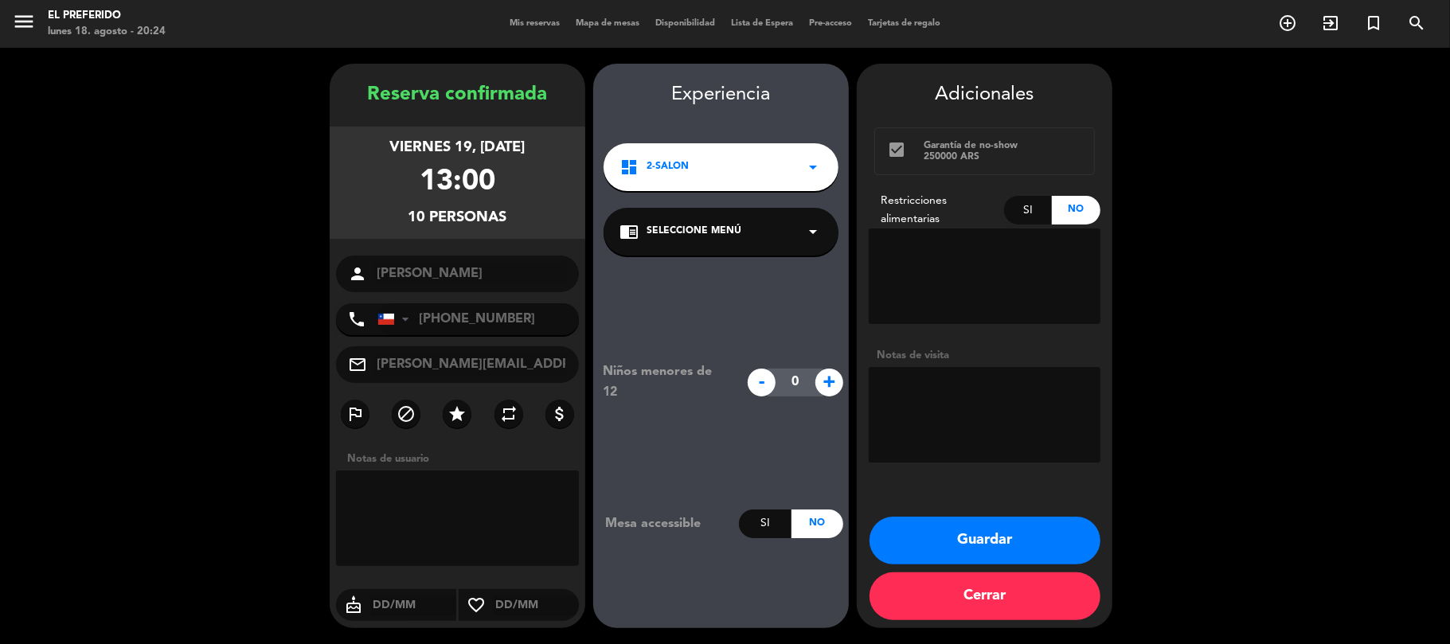
click at [1004, 415] on textarea at bounding box center [985, 415] width 232 height 96
type textarea "Cumpleaños Nro 70"
click at [983, 543] on button "Guardar" at bounding box center [985, 541] width 231 height 48
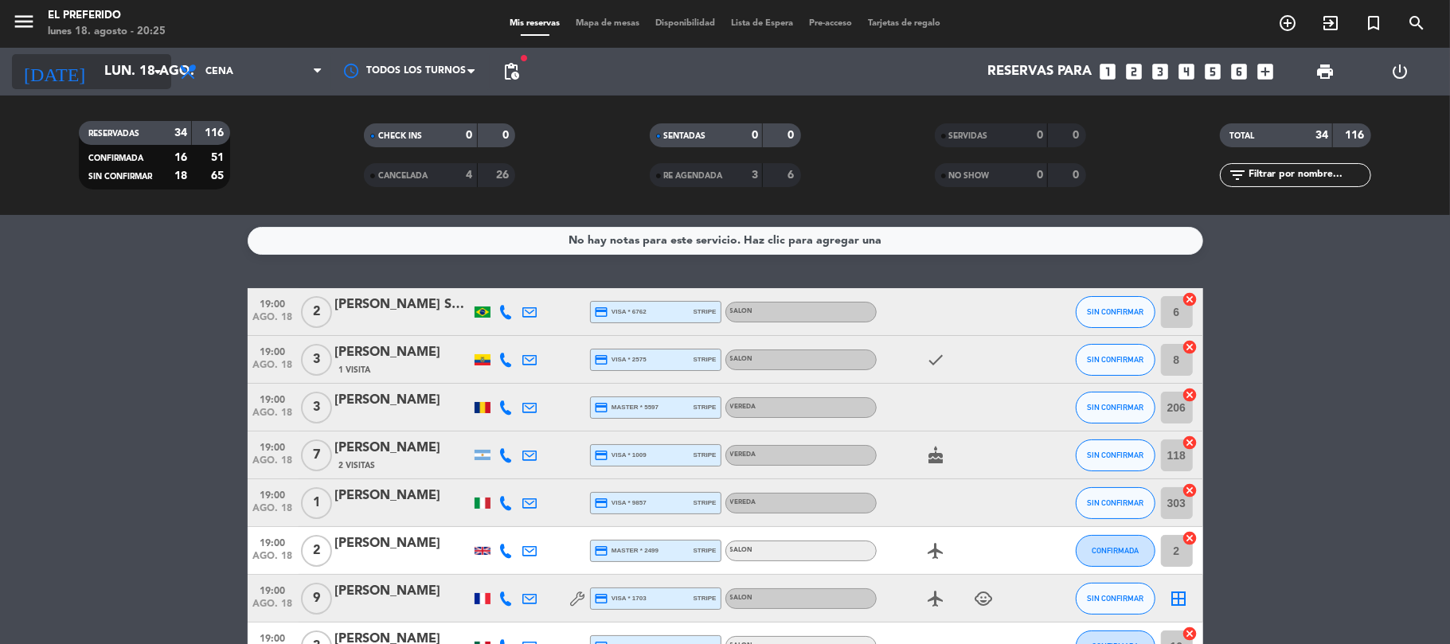
click at [112, 81] on input "lun. 18 ago." at bounding box center [182, 72] width 172 height 31
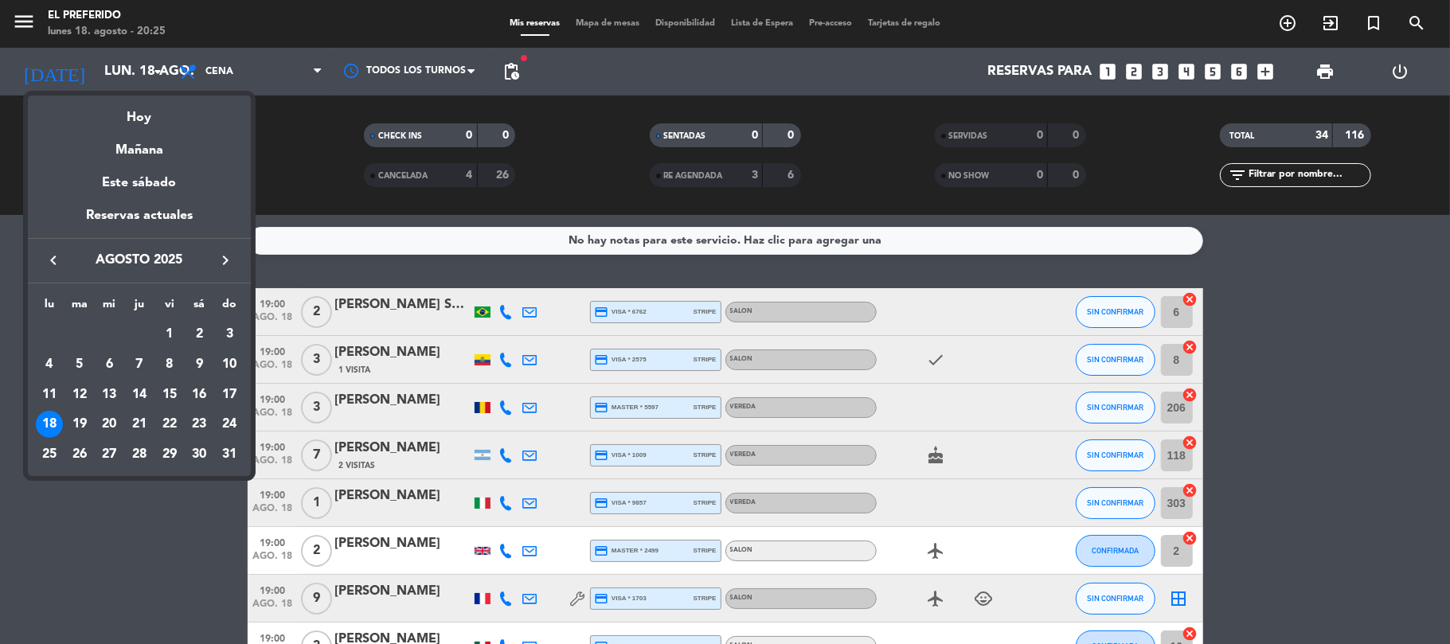
click at [231, 265] on icon "keyboard_arrow_right" at bounding box center [225, 260] width 19 height 19
click at [172, 424] on div "19" at bounding box center [169, 424] width 27 height 27
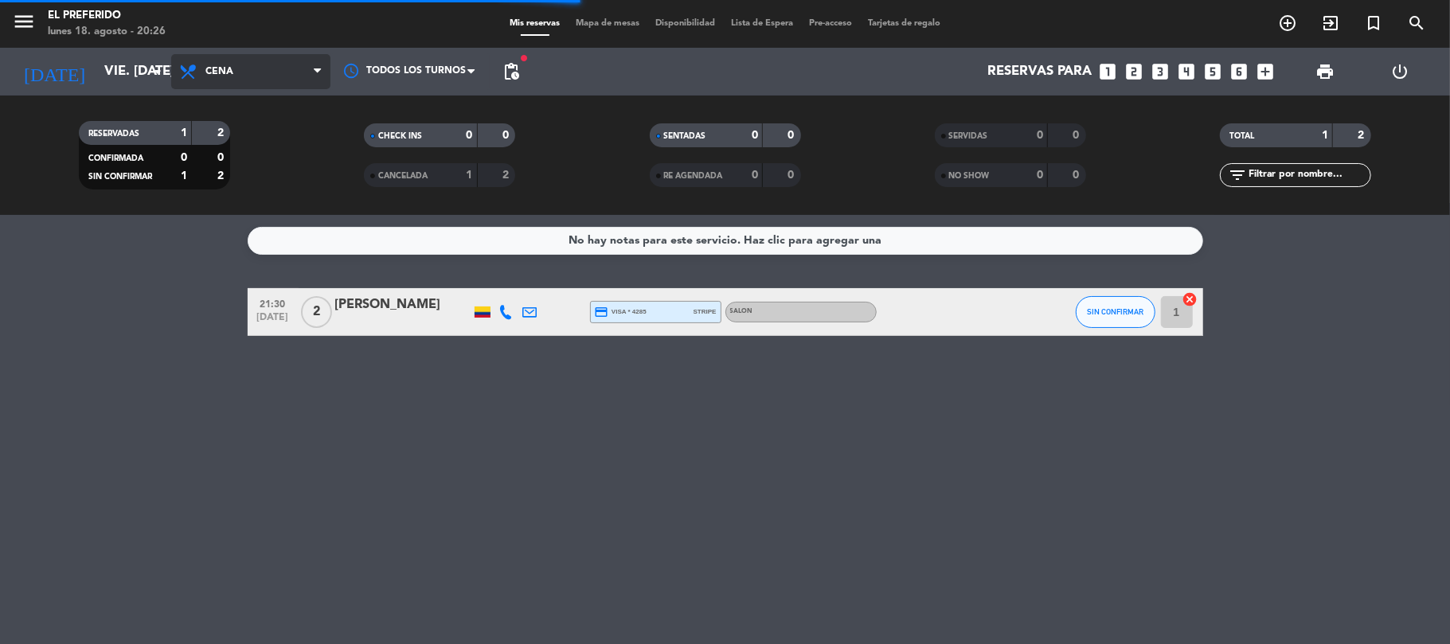
click at [263, 76] on span "Cena" at bounding box center [250, 71] width 159 height 35
click at [274, 138] on div "menu El Preferido lunes 18. agosto - 20:26 Mis reservas Mapa de mesas Disponibi…" at bounding box center [725, 107] width 1450 height 215
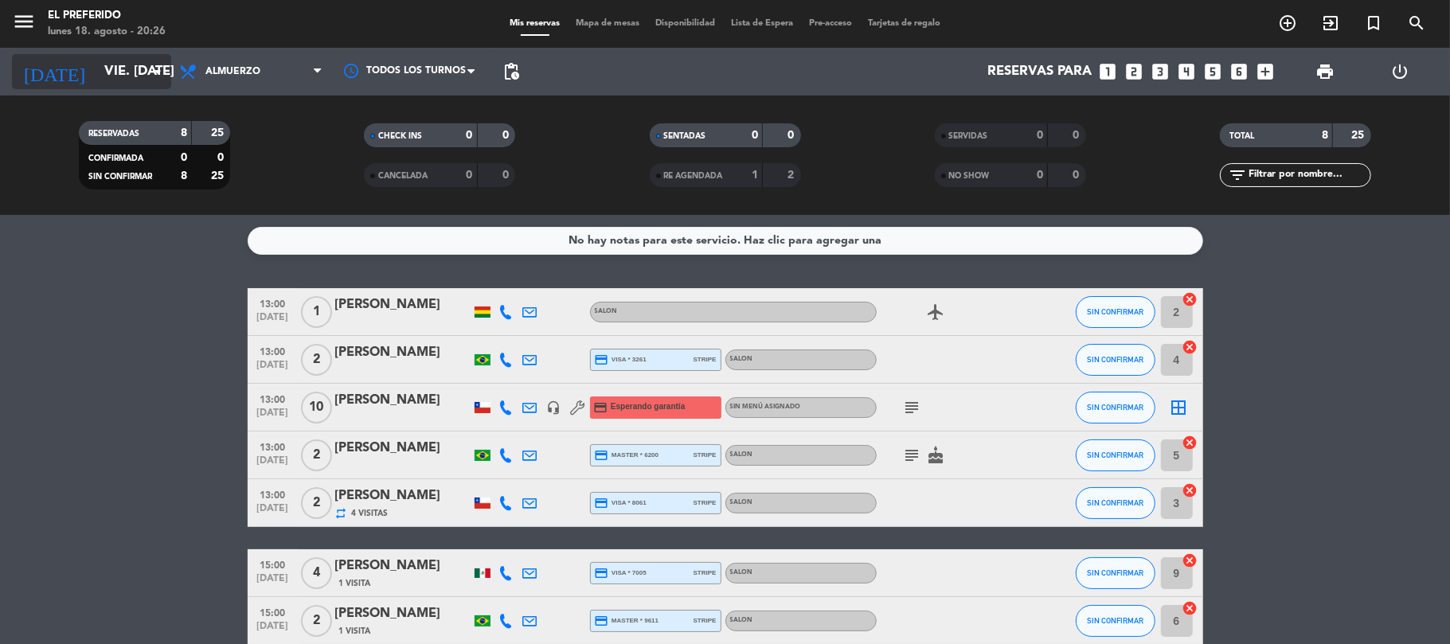
click at [119, 84] on input "vie. [DATE]" at bounding box center [182, 72] width 172 height 31
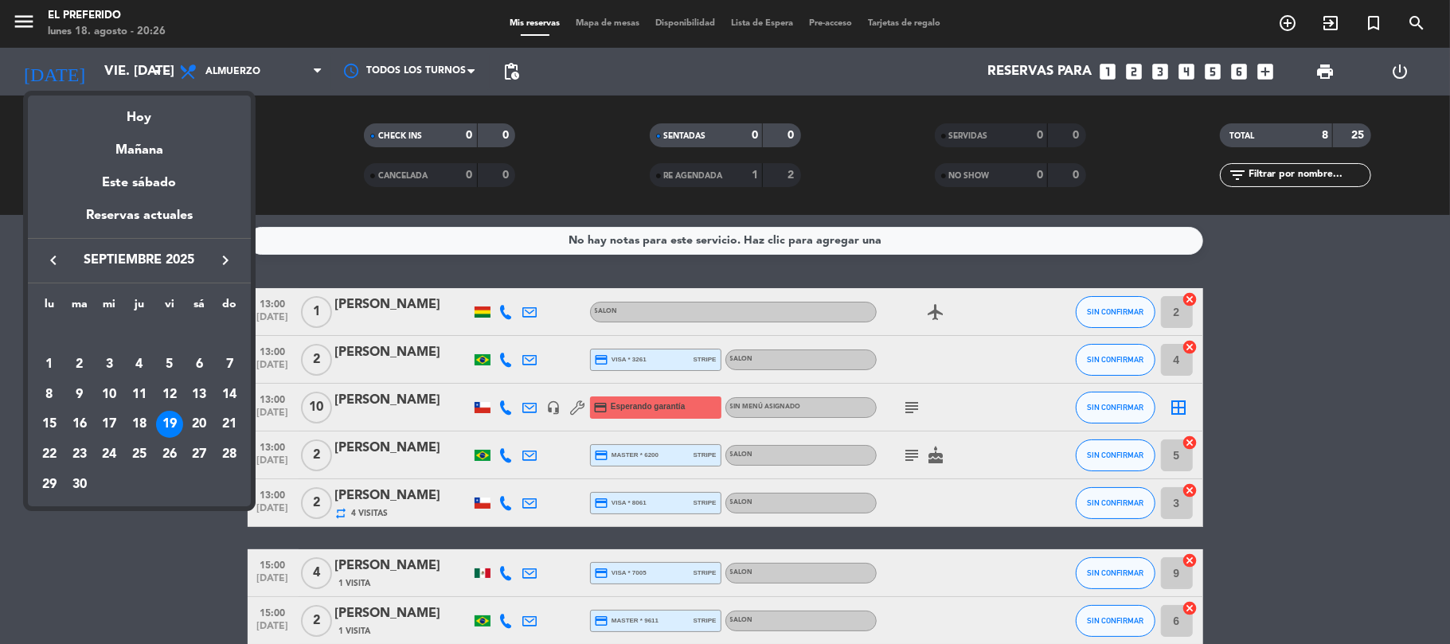
click at [59, 252] on icon "keyboard_arrow_left" at bounding box center [53, 260] width 19 height 19
click at [52, 412] on div "18" at bounding box center [49, 424] width 27 height 27
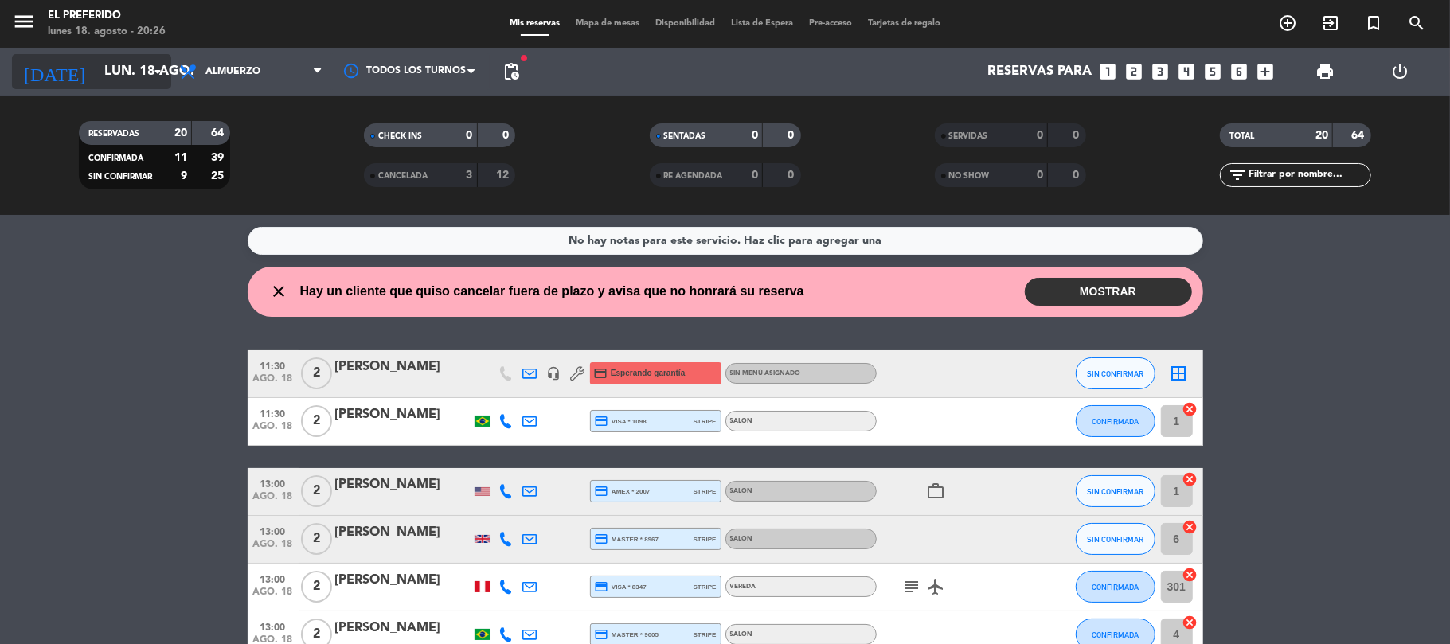
click at [132, 76] on input "lun. 18 ago." at bounding box center [182, 72] width 172 height 31
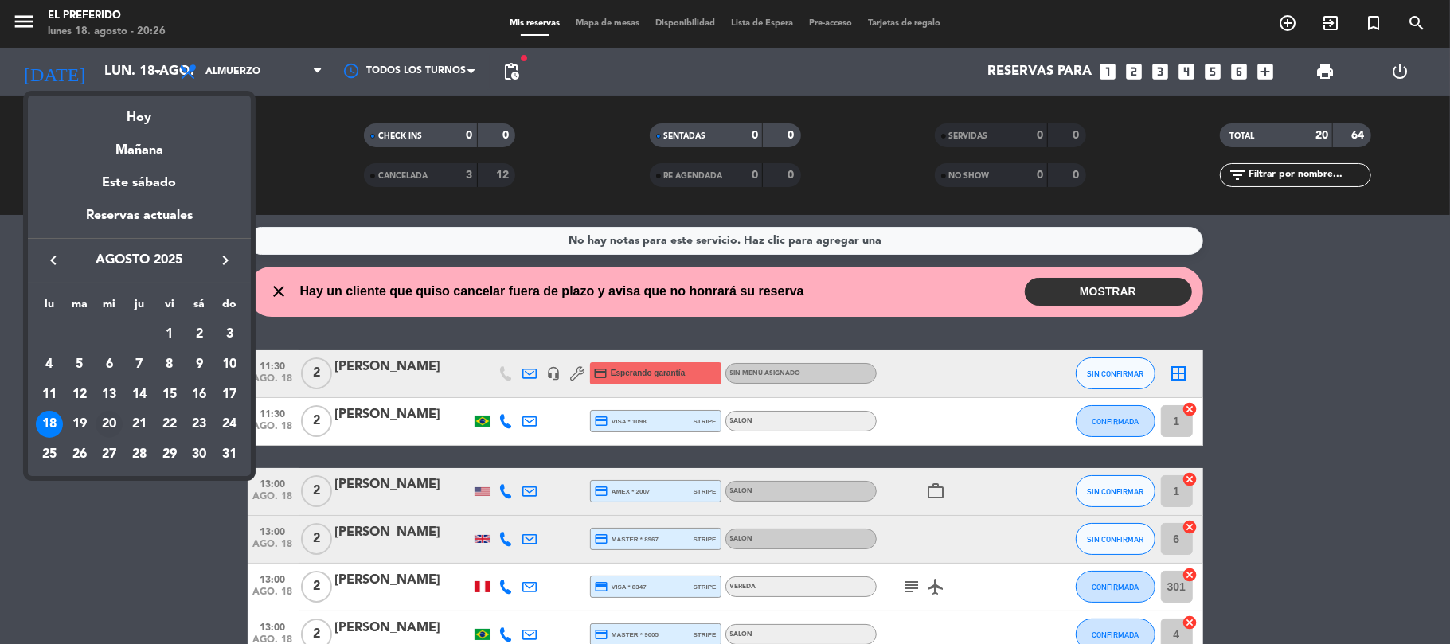
click at [115, 428] on div "20" at bounding box center [109, 424] width 27 height 27
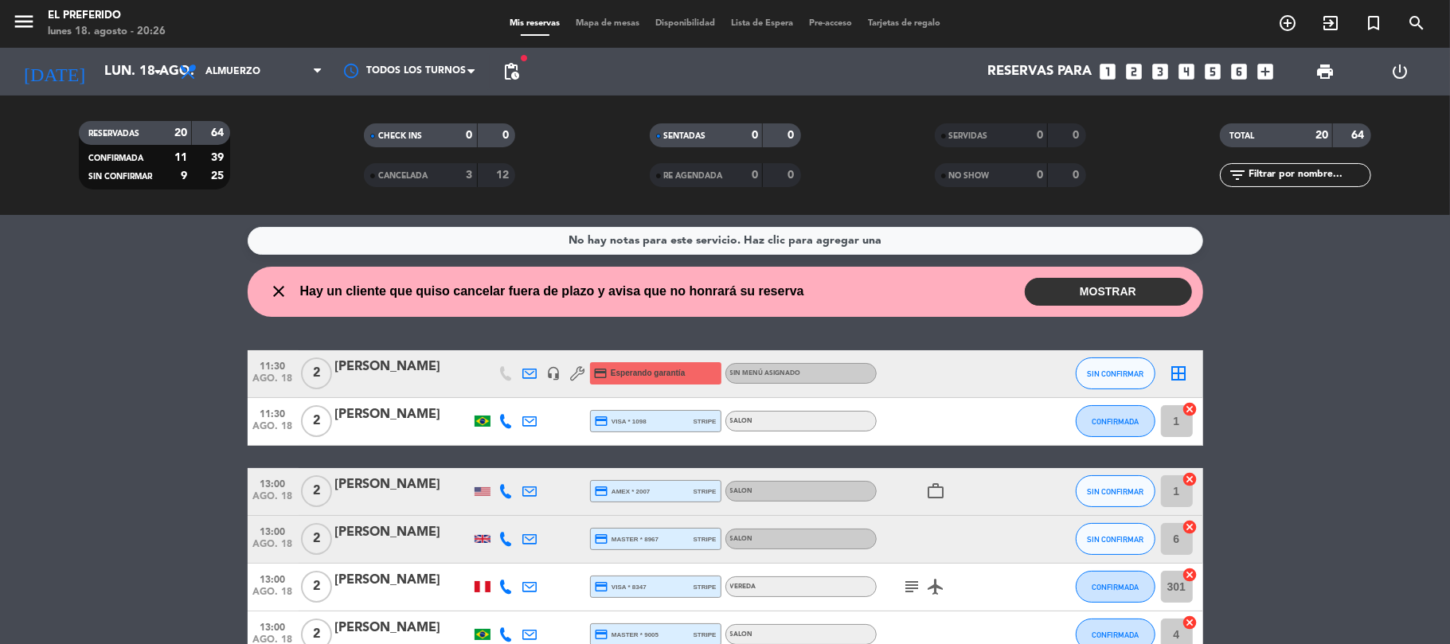
type input "mié. 20 ago."
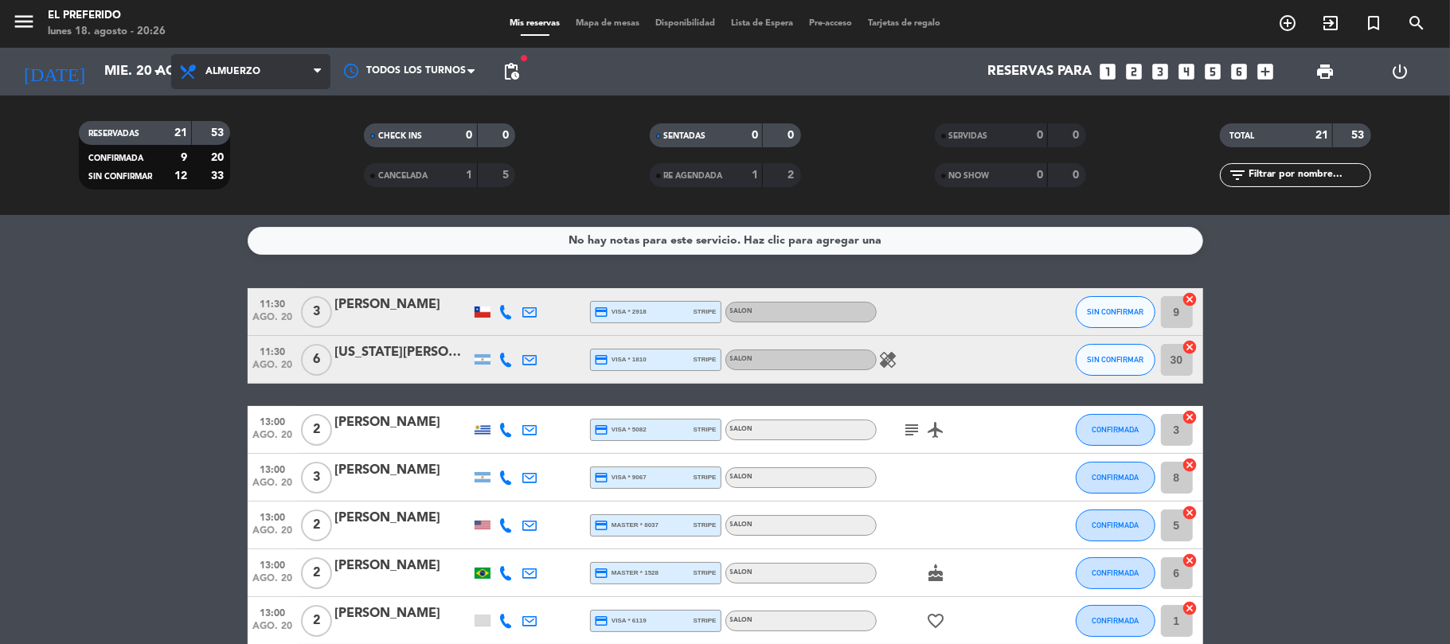
click at [256, 72] on span "Almuerzo" at bounding box center [232, 71] width 55 height 11
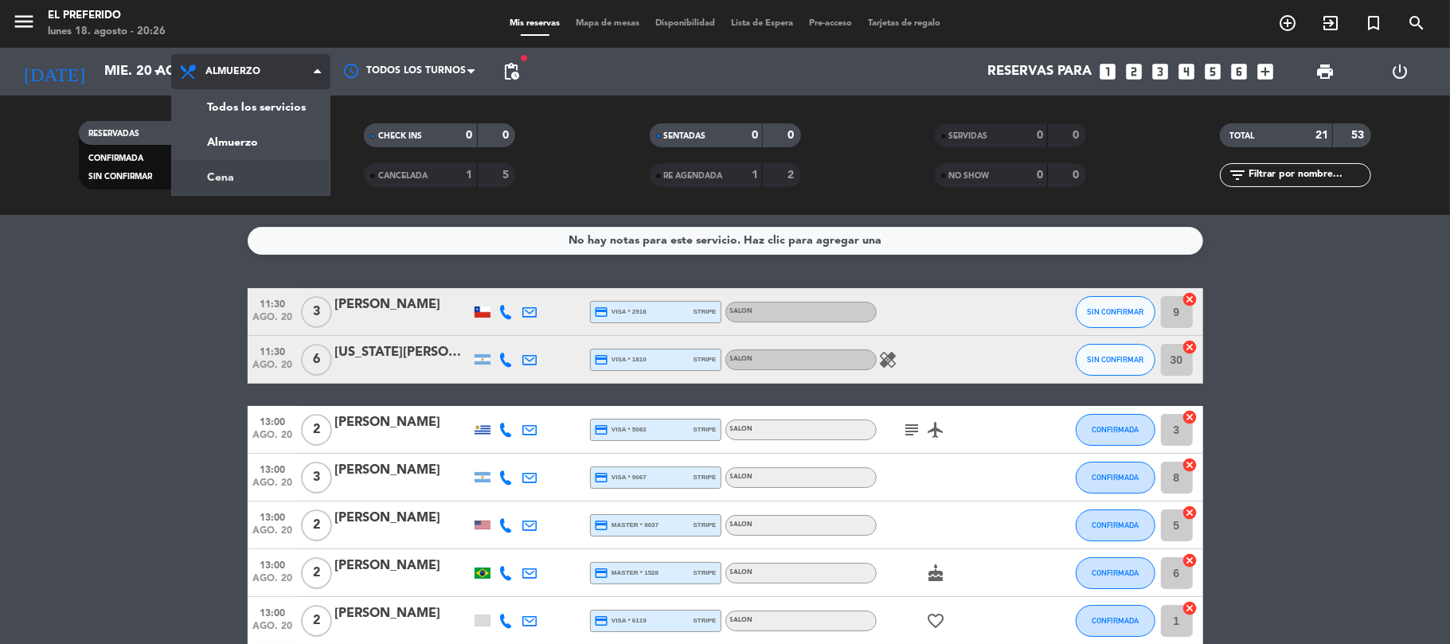
click at [234, 170] on div "menu El Preferido lunes 18. agosto - 20:26 Mis reservas Mapa de mesas Disponibi…" at bounding box center [725, 107] width 1450 height 215
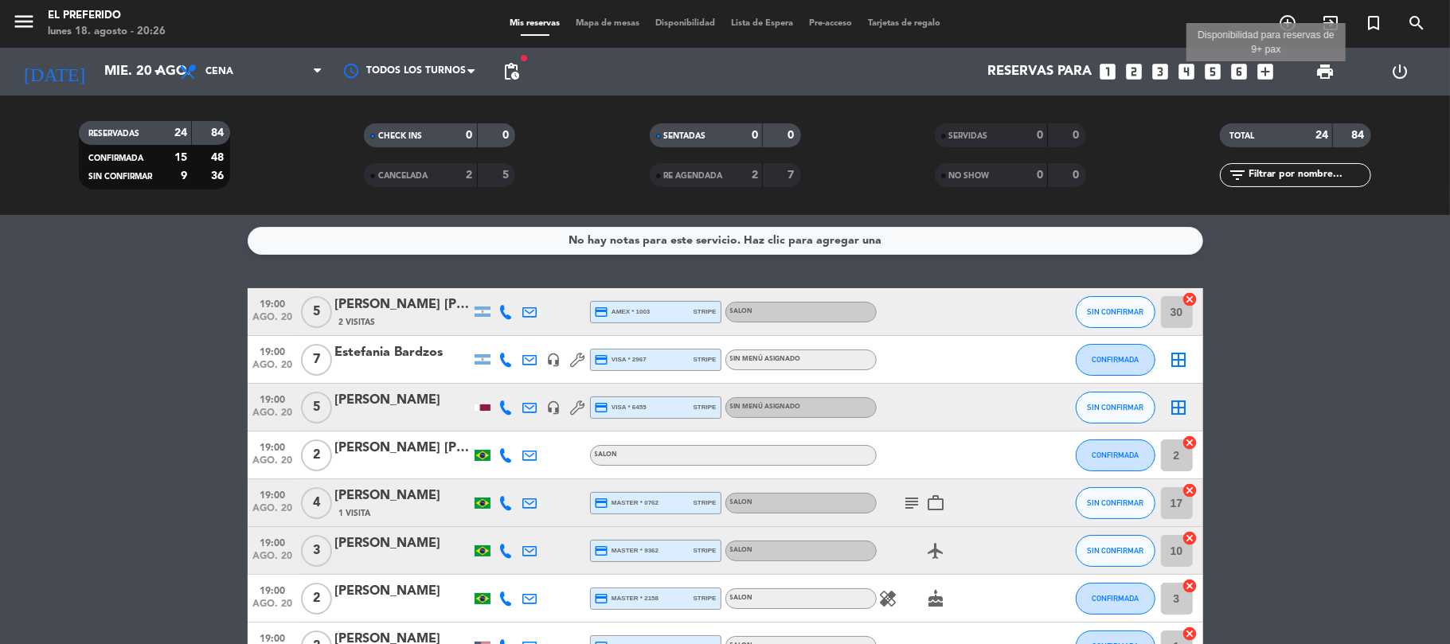
click at [1272, 62] on icon "add_box" at bounding box center [1266, 71] width 21 height 21
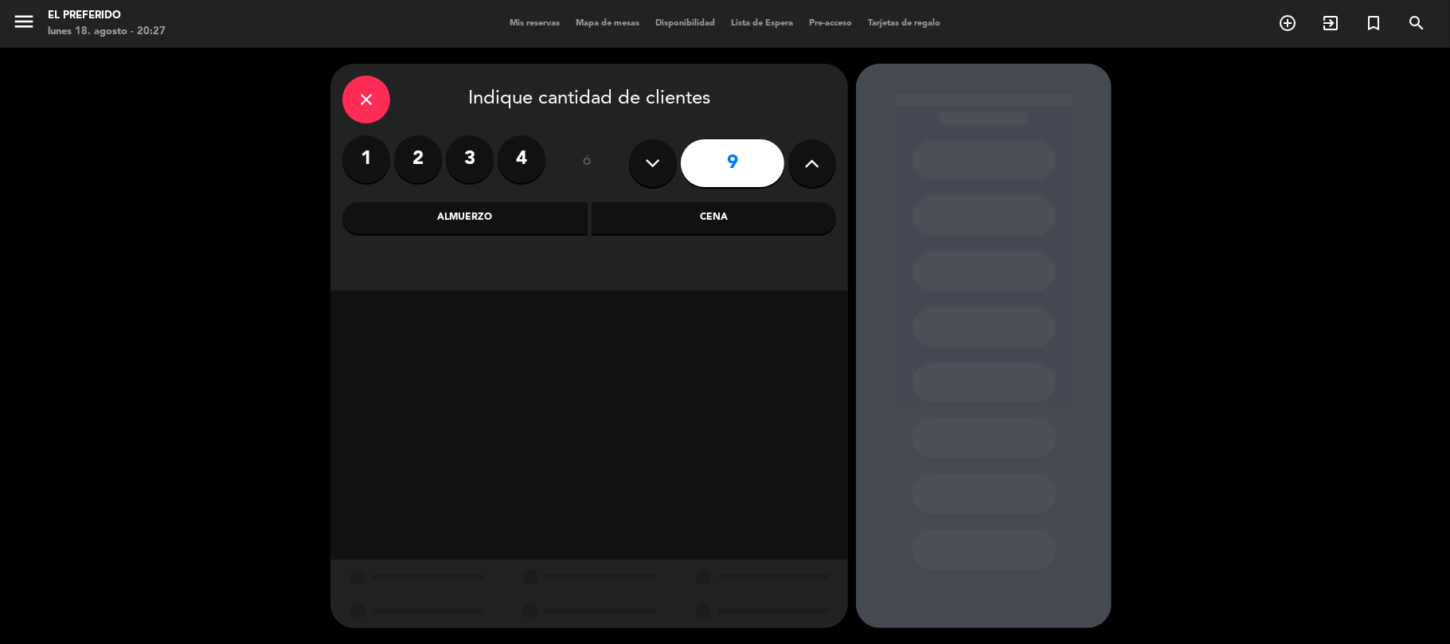
click at [642, 160] on button at bounding box center [653, 163] width 48 height 48
type input "8"
click at [674, 224] on div "Cena" at bounding box center [714, 218] width 245 height 32
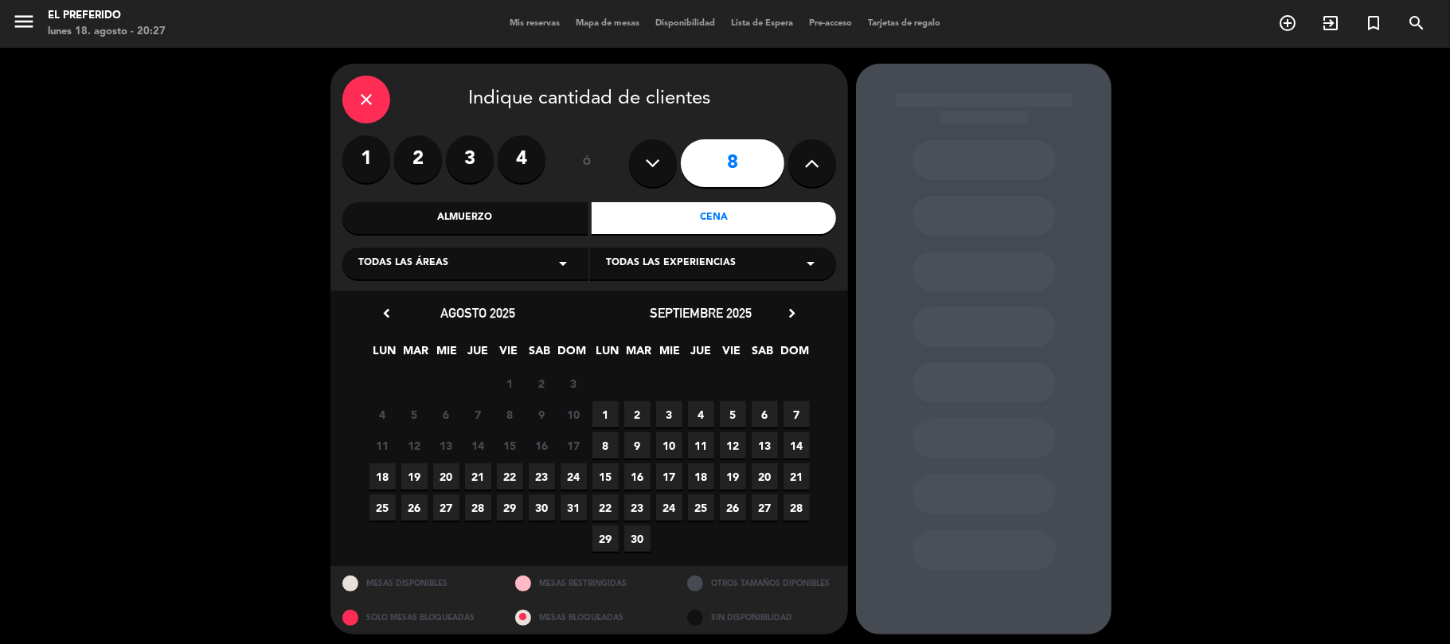
click at [443, 470] on span "20" at bounding box center [446, 477] width 26 height 26
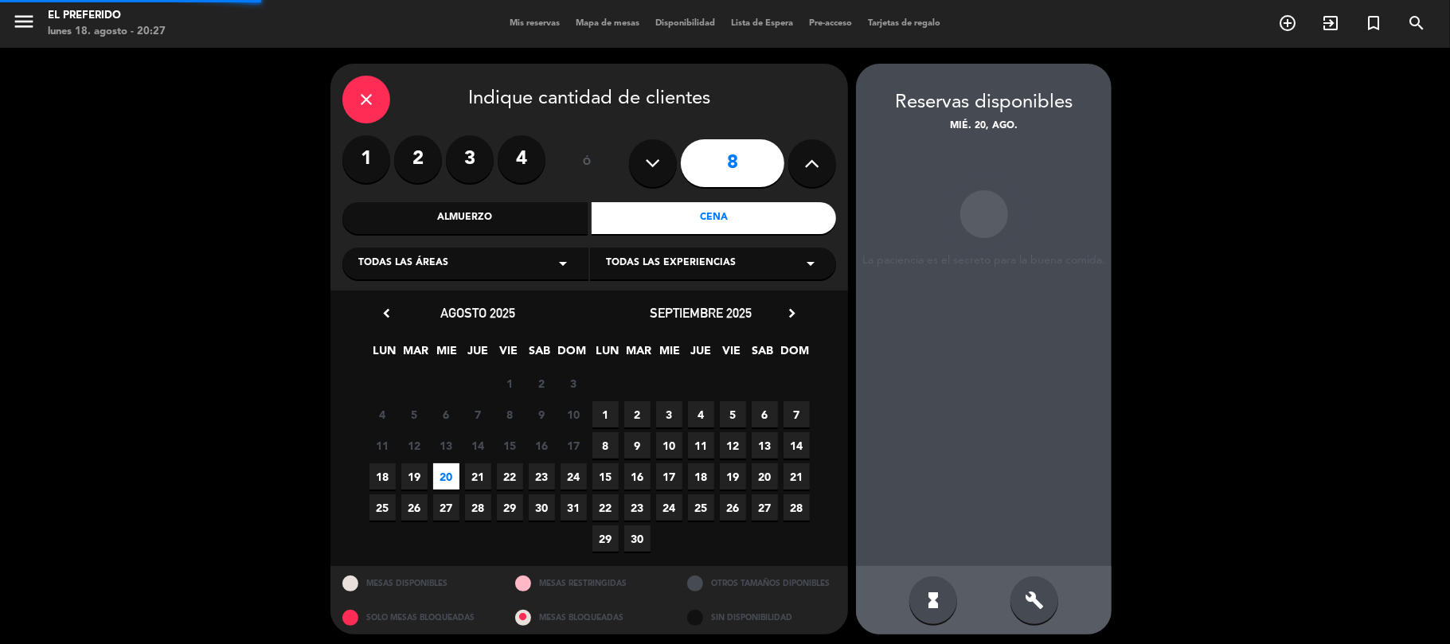
scroll to position [6, 0]
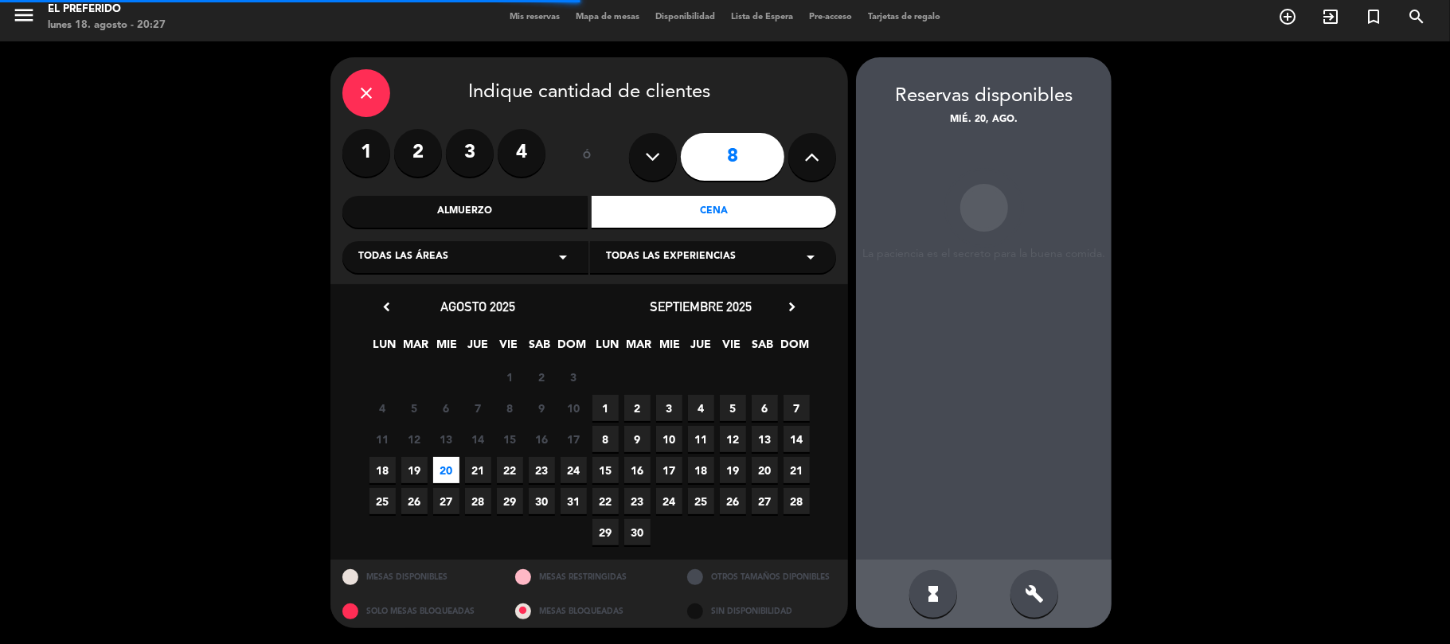
click at [1052, 602] on div "build" at bounding box center [1035, 594] width 48 height 48
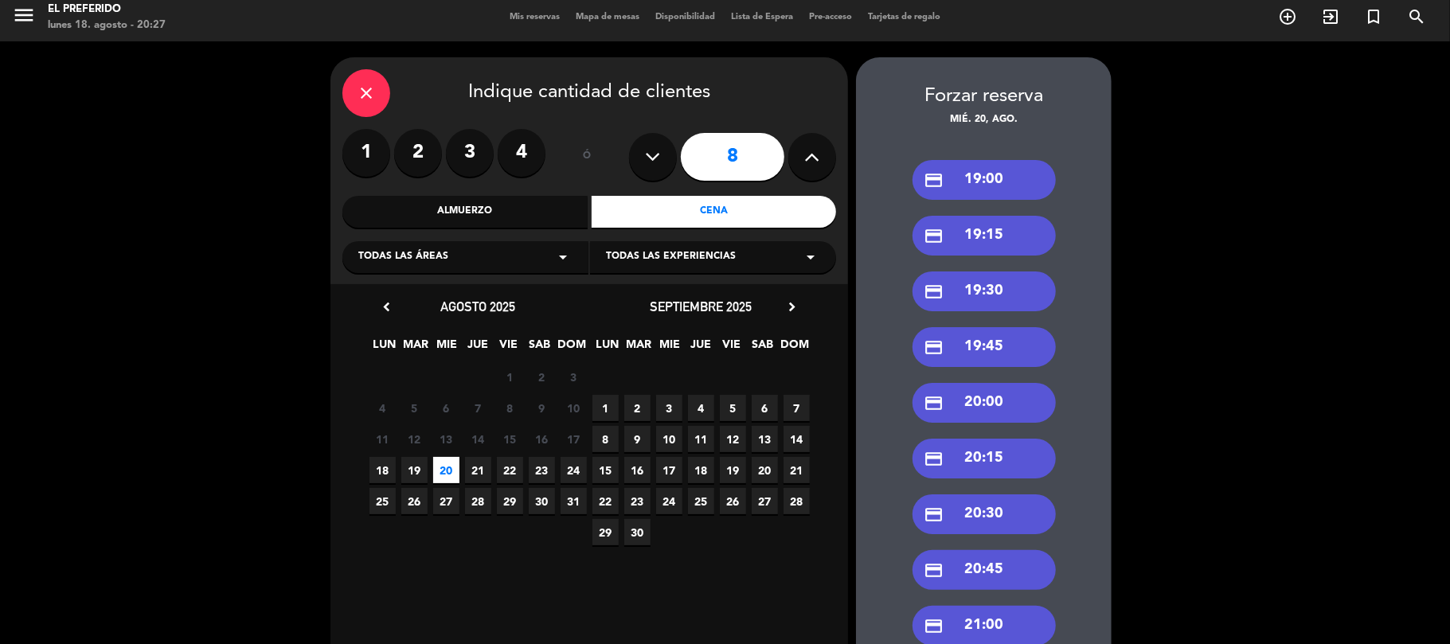
click at [1013, 405] on div "credit_card 20:00" at bounding box center [984, 403] width 143 height 40
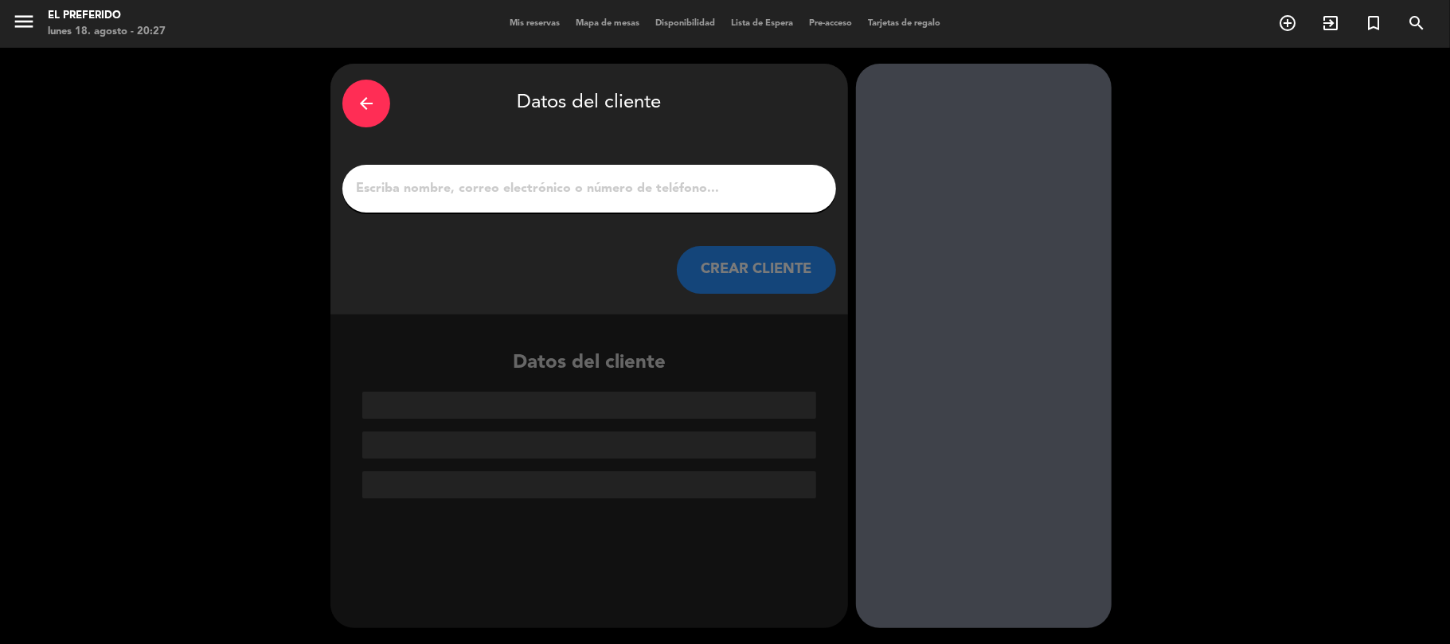
scroll to position [0, 0]
click at [564, 173] on div at bounding box center [589, 189] width 494 height 48
drag, startPoint x: 577, startPoint y: 196, endPoint x: 583, endPoint y: 169, distance: 27.8
click at [599, 179] on input "1" at bounding box center [589, 189] width 470 height 22
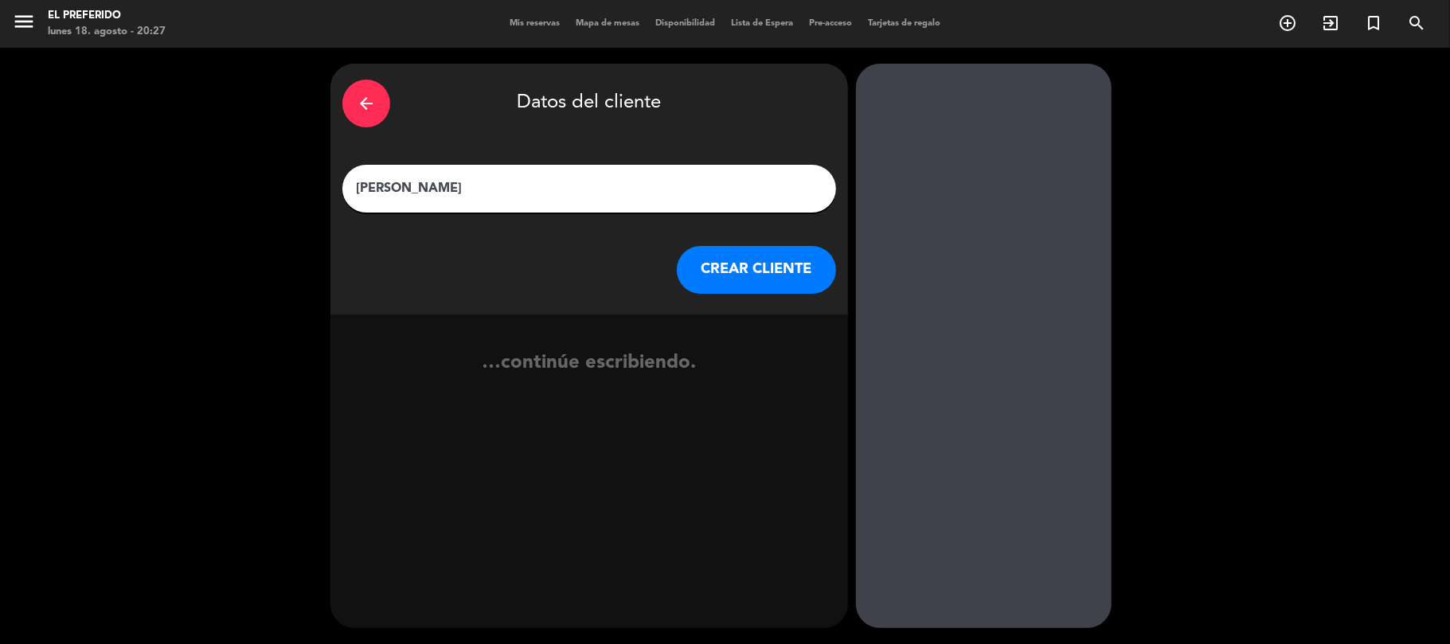
type input "[PERSON_NAME]"
click at [724, 277] on button "CREAR CLIENTE" at bounding box center [756, 270] width 159 height 48
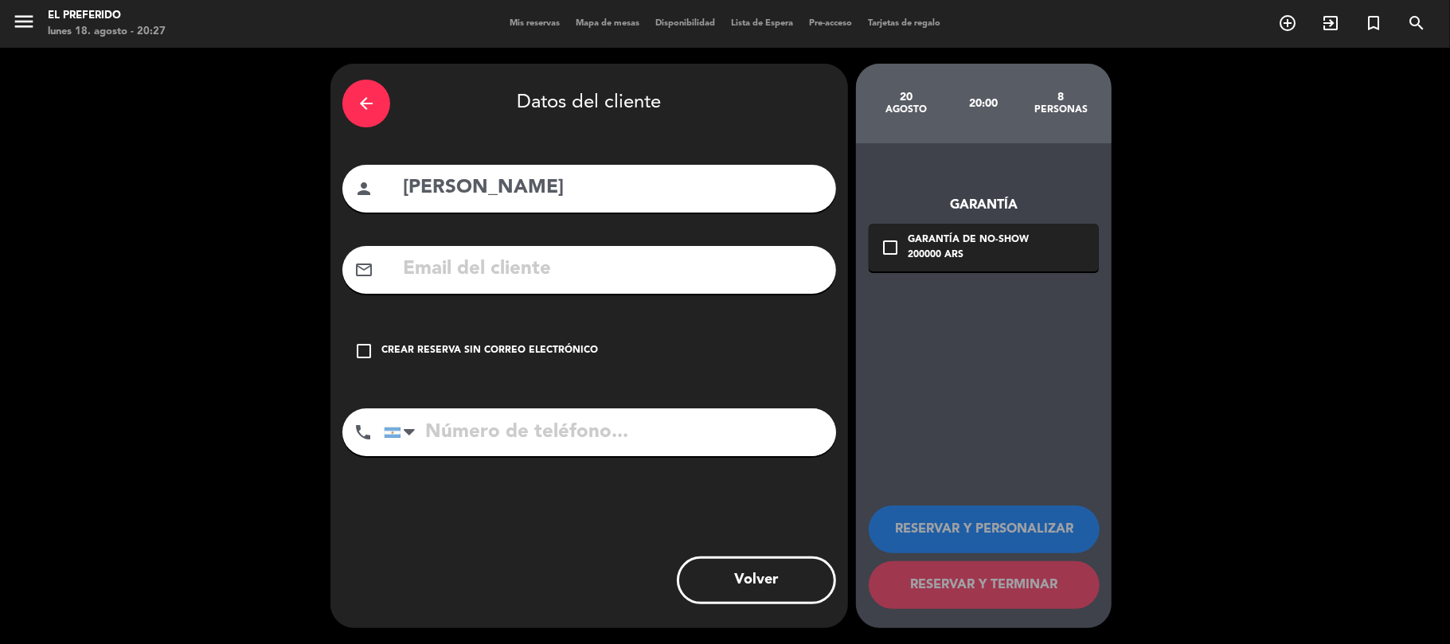
drag, startPoint x: 507, startPoint y: 192, endPoint x: 440, endPoint y: 182, distance: 67.6
click at [440, 182] on input "[PERSON_NAME]" at bounding box center [612, 188] width 423 height 33
type input "Leti"
click at [609, 266] on input "text" at bounding box center [612, 269] width 423 height 33
click at [608, 418] on input "tel" at bounding box center [610, 433] width 452 height 48
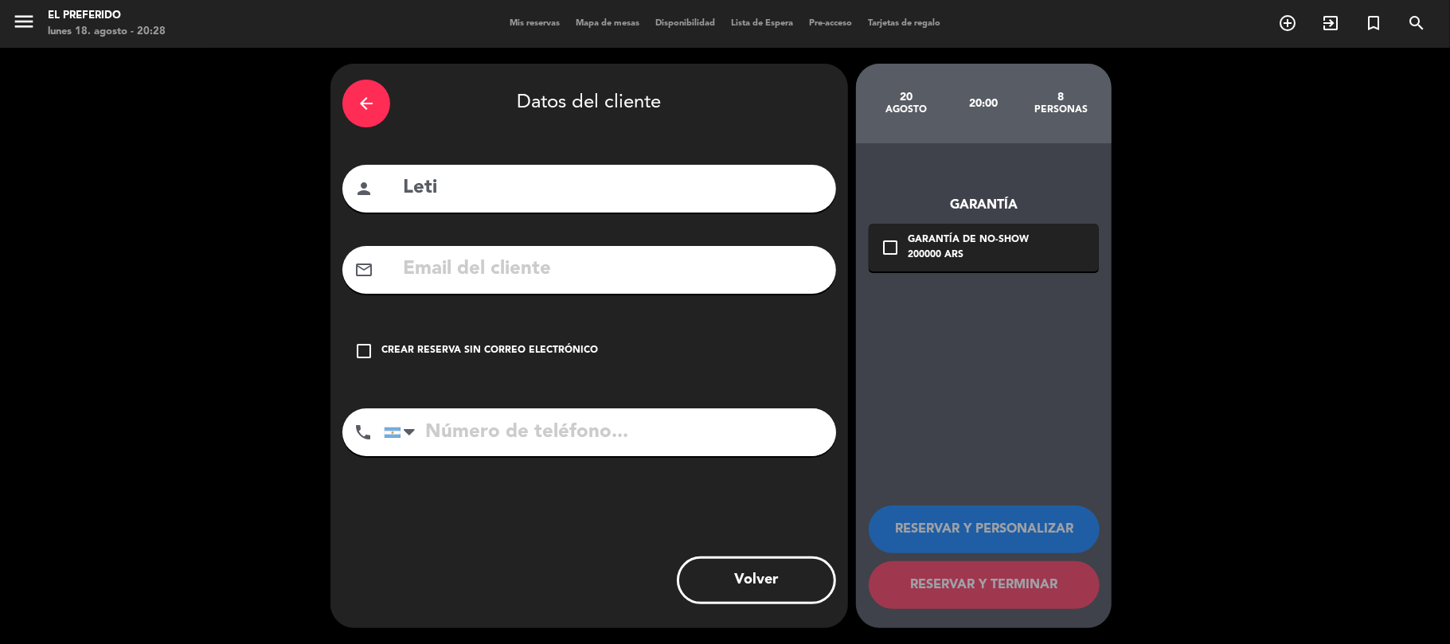
click at [360, 342] on icon "check_box_outline_blank" at bounding box center [363, 351] width 19 height 19
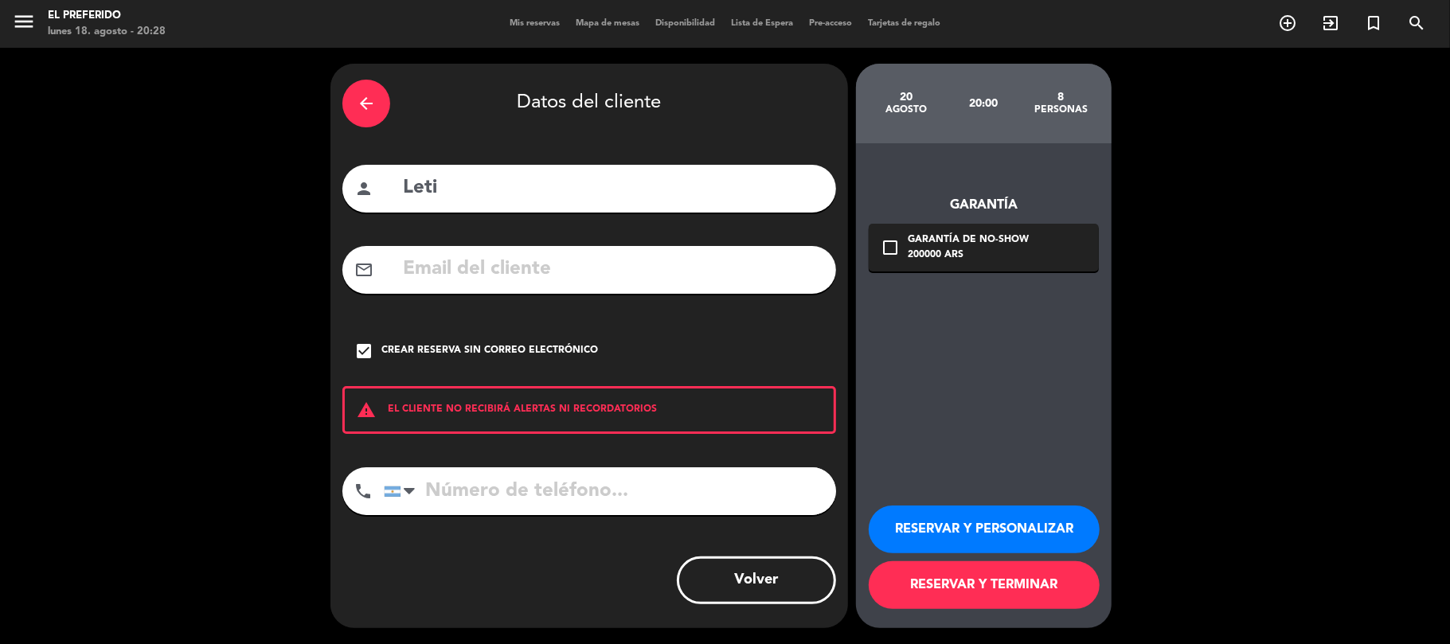
click at [984, 524] on button "RESERVAR Y PERSONALIZAR" at bounding box center [984, 530] width 231 height 48
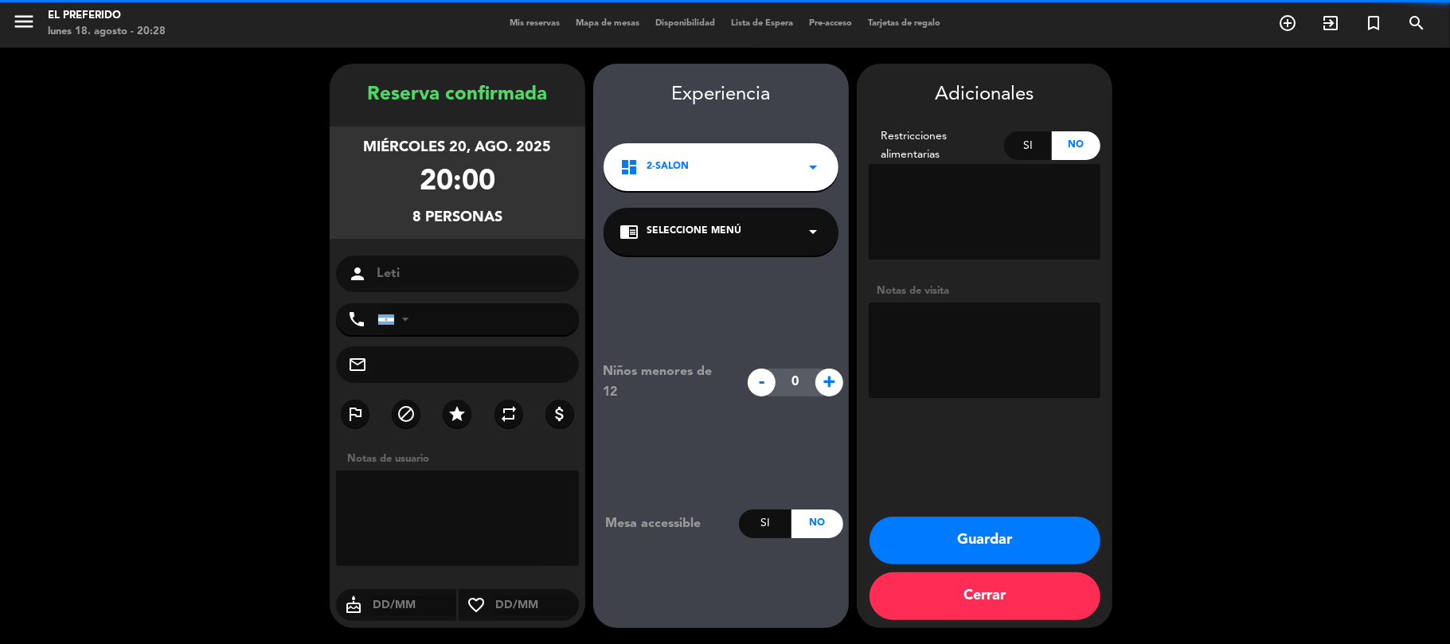
click at [982, 335] on textarea at bounding box center [985, 351] width 232 height 96
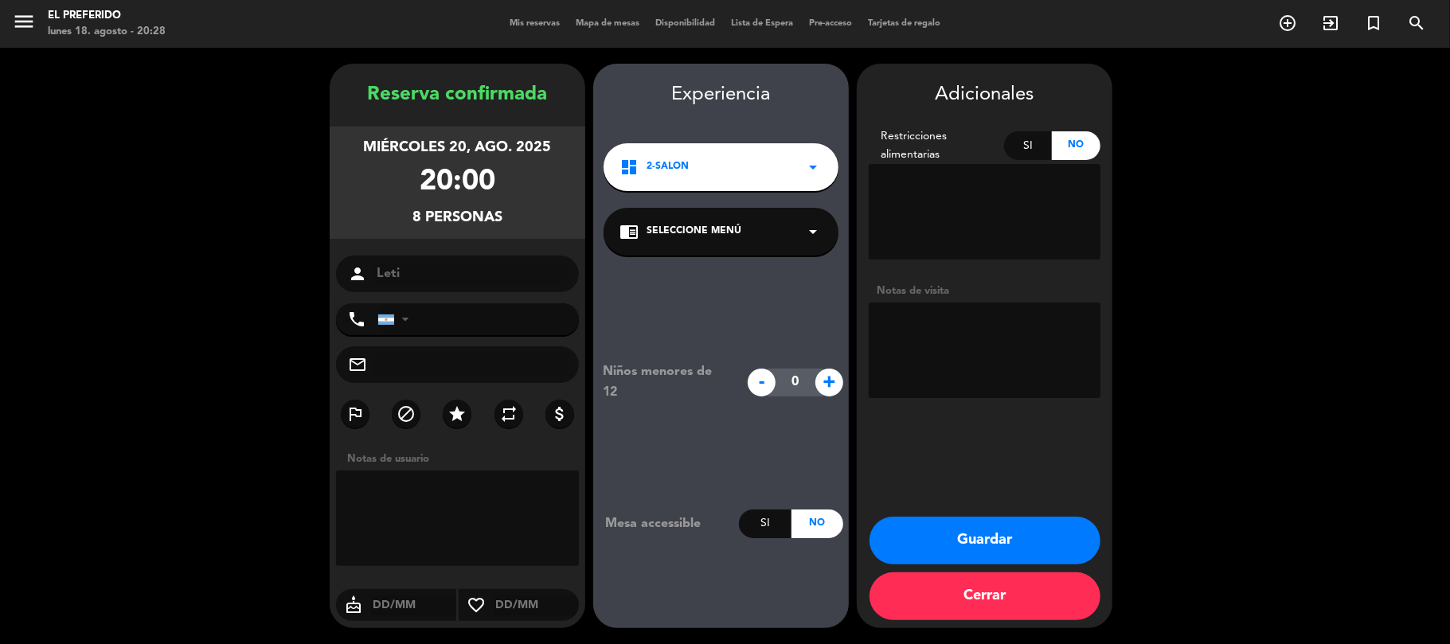
click at [975, 344] on textarea at bounding box center [985, 351] width 232 height 96
type textarea "PREFE, (GT)"
drag, startPoint x: 364, startPoint y: 86, endPoint x: 551, endPoint y: 230, distance: 236.2
click at [551, 230] on div "Reserva confirmada miércoles 20, ago. 2025 20:00 8 personas person Leti phone […" at bounding box center [458, 362] width 256 height 565
copy div "Reserva confirmada miércoles 20, ago. 2025 20:00 8 personas"
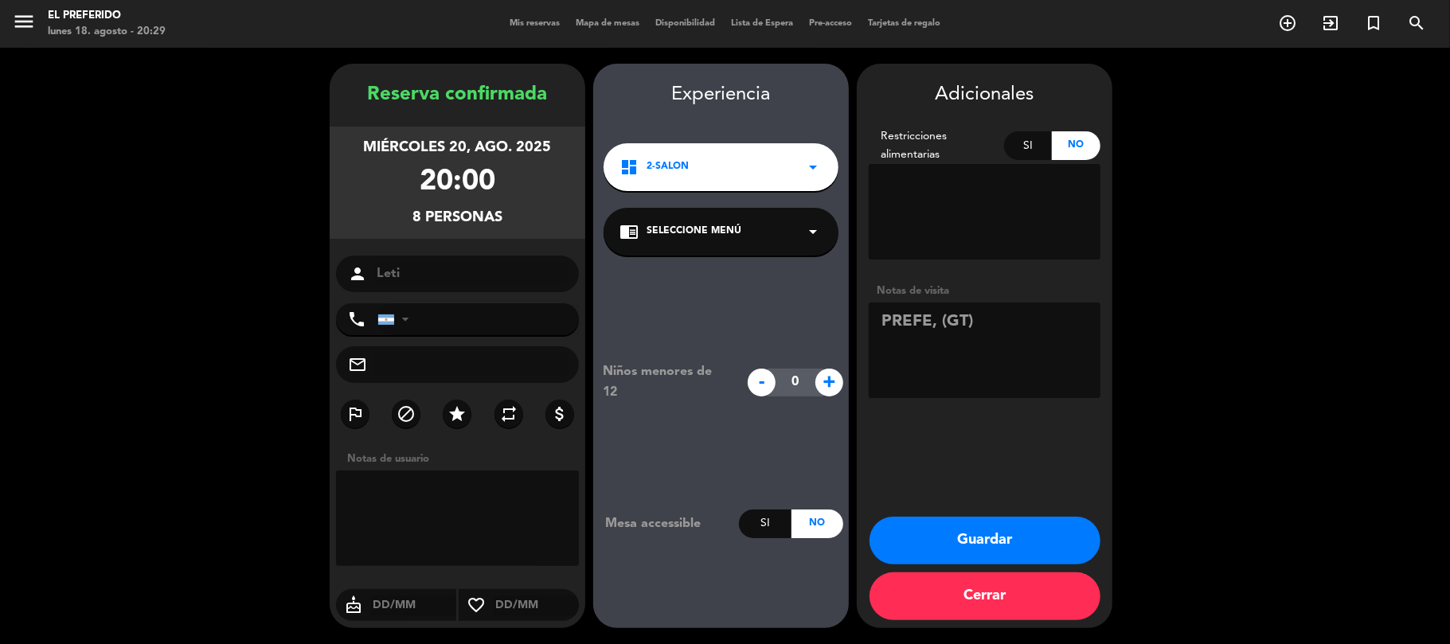
click at [946, 534] on button "Guardar" at bounding box center [985, 541] width 231 height 48
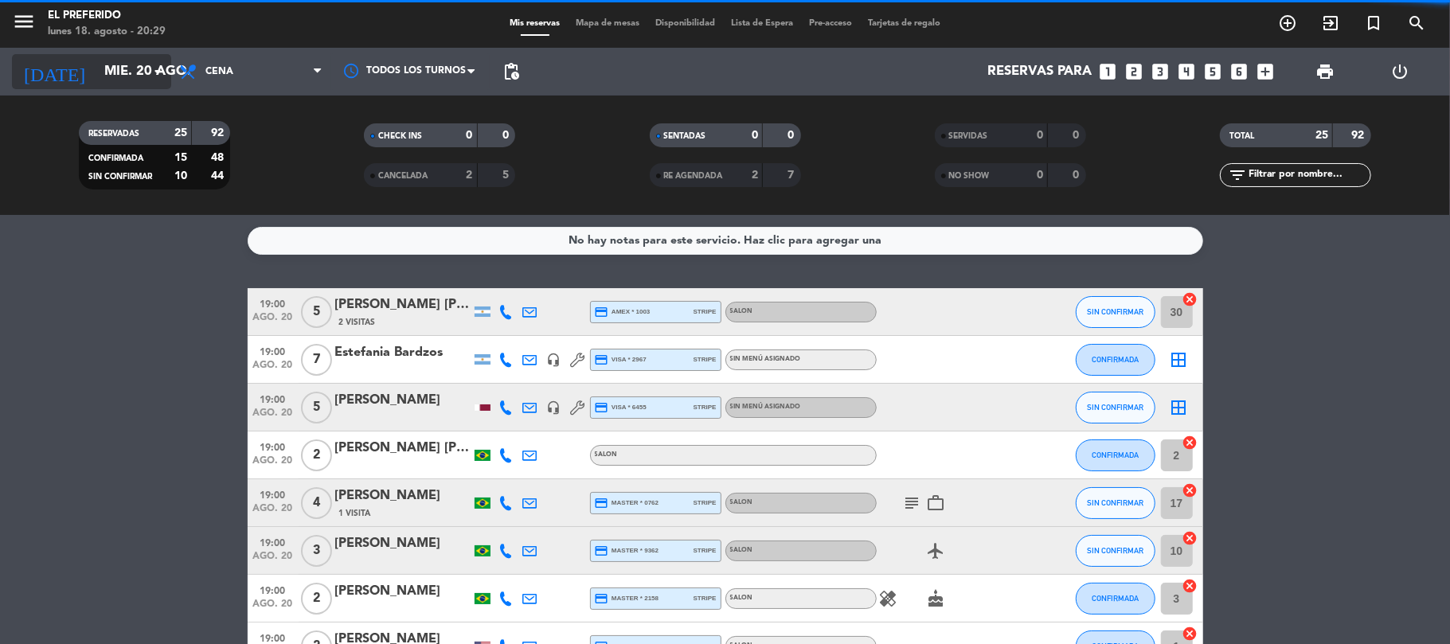
click at [99, 61] on input "mié. 20 ago." at bounding box center [182, 72] width 172 height 31
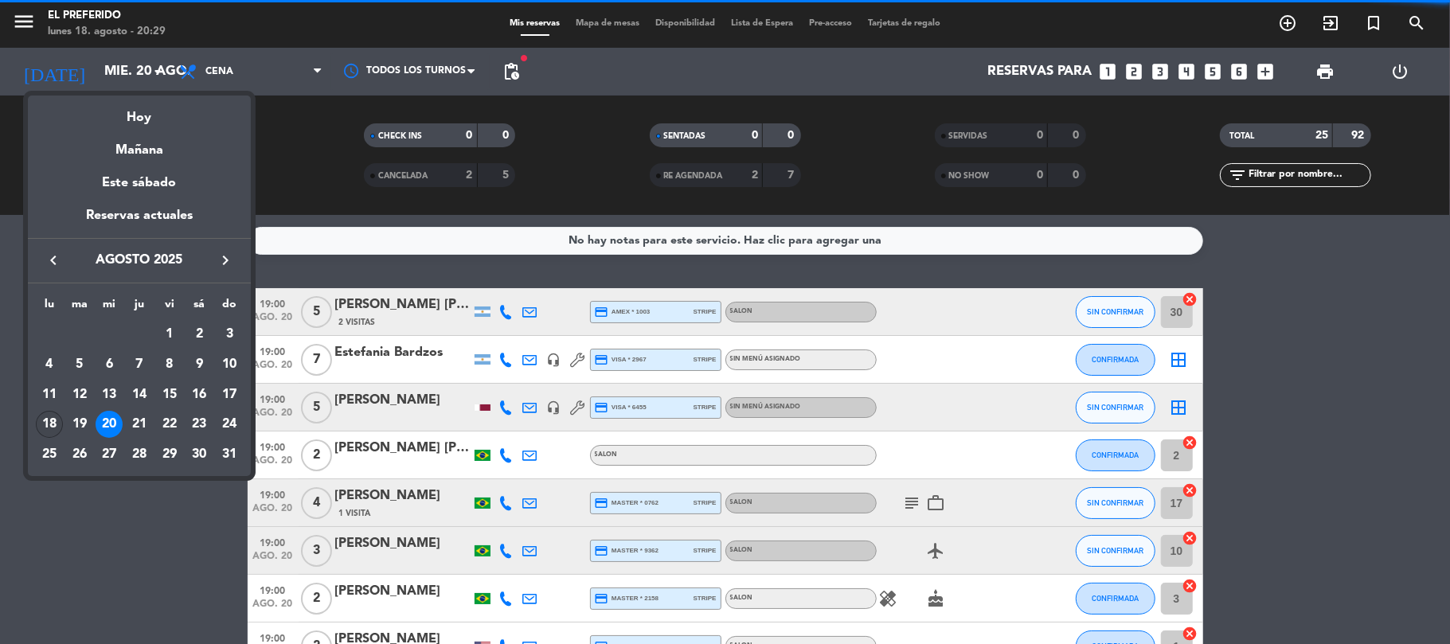
click at [43, 415] on div "18" at bounding box center [49, 424] width 27 height 27
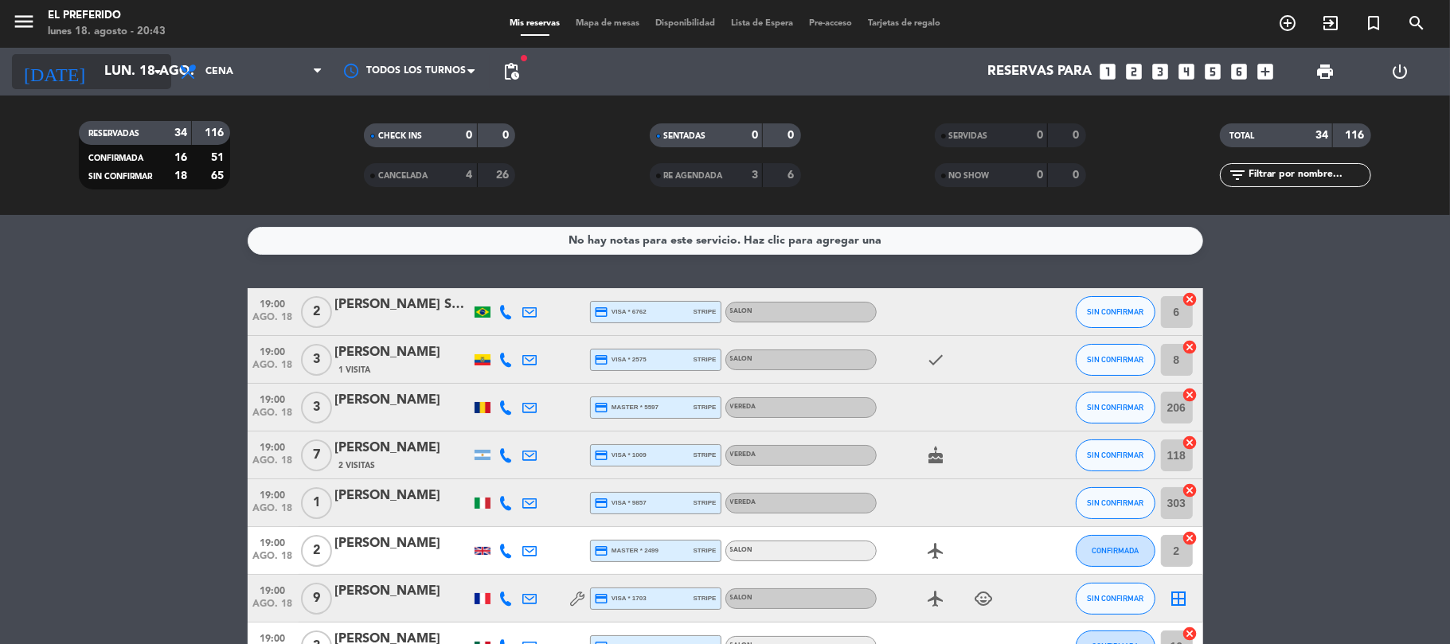
click at [147, 81] on input "lun. 18 ago." at bounding box center [182, 72] width 172 height 31
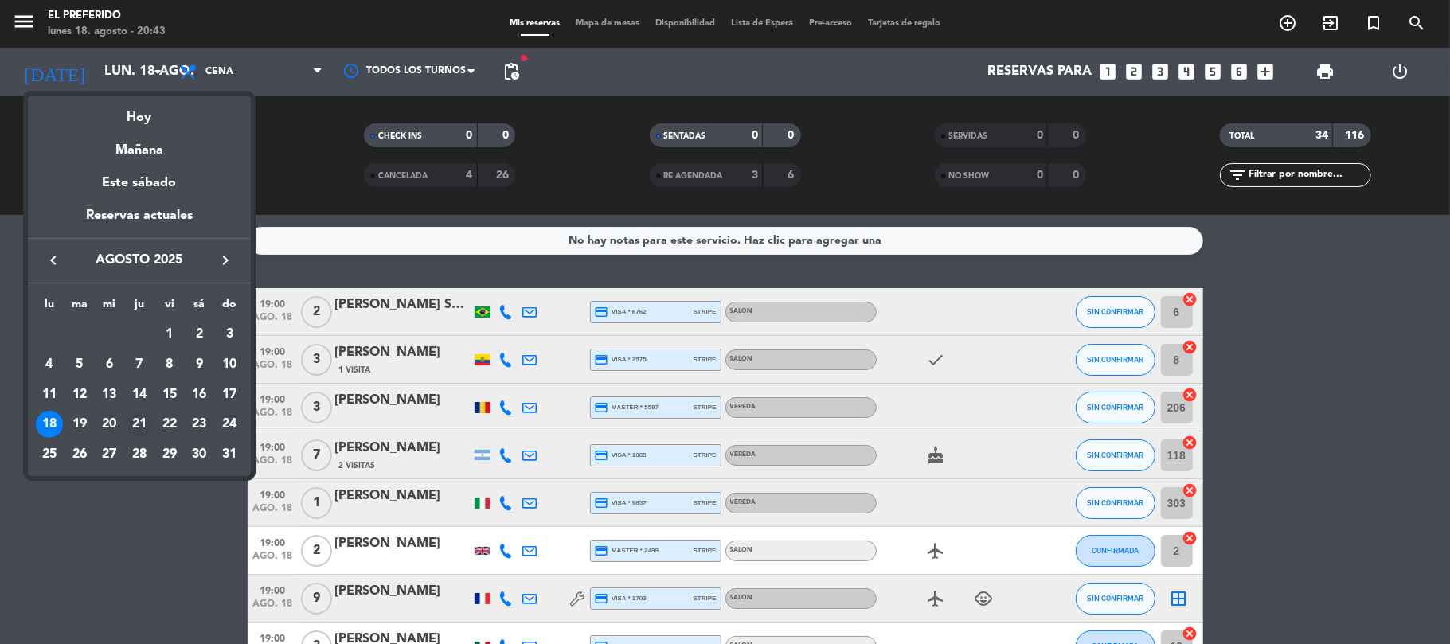
click at [138, 421] on div "21" at bounding box center [139, 424] width 27 height 27
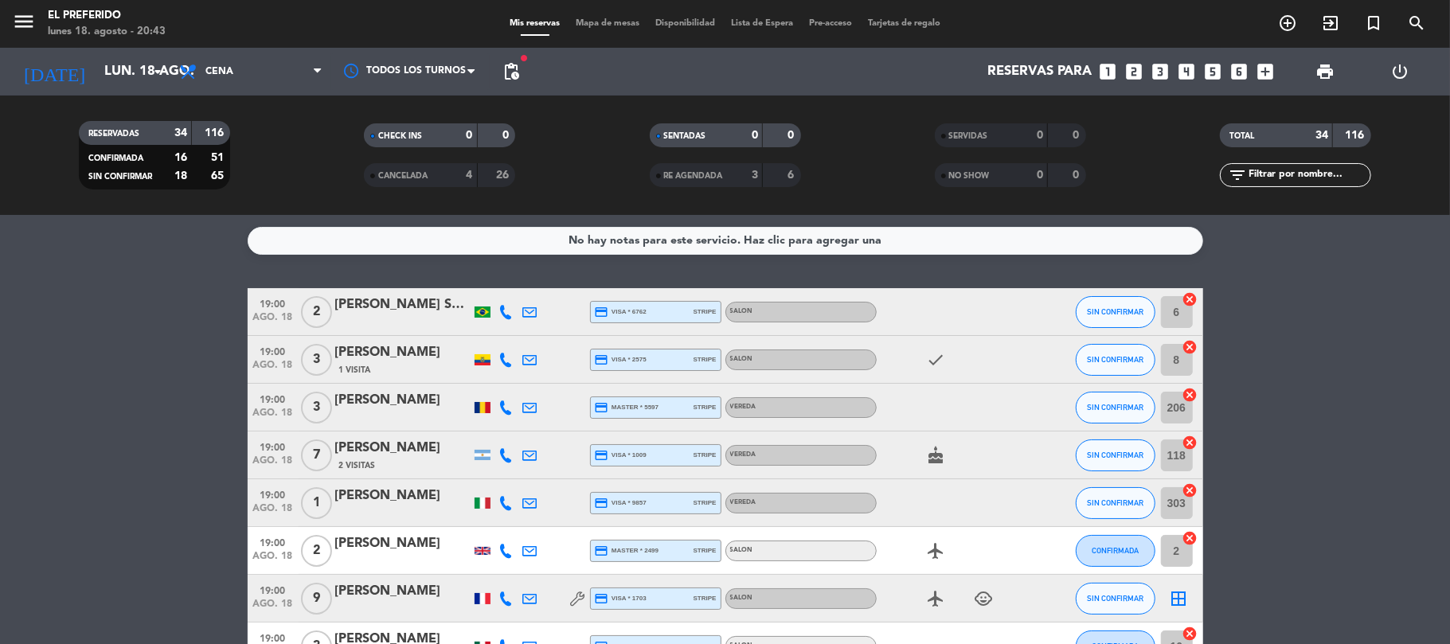
type input "jue. 21 ago."
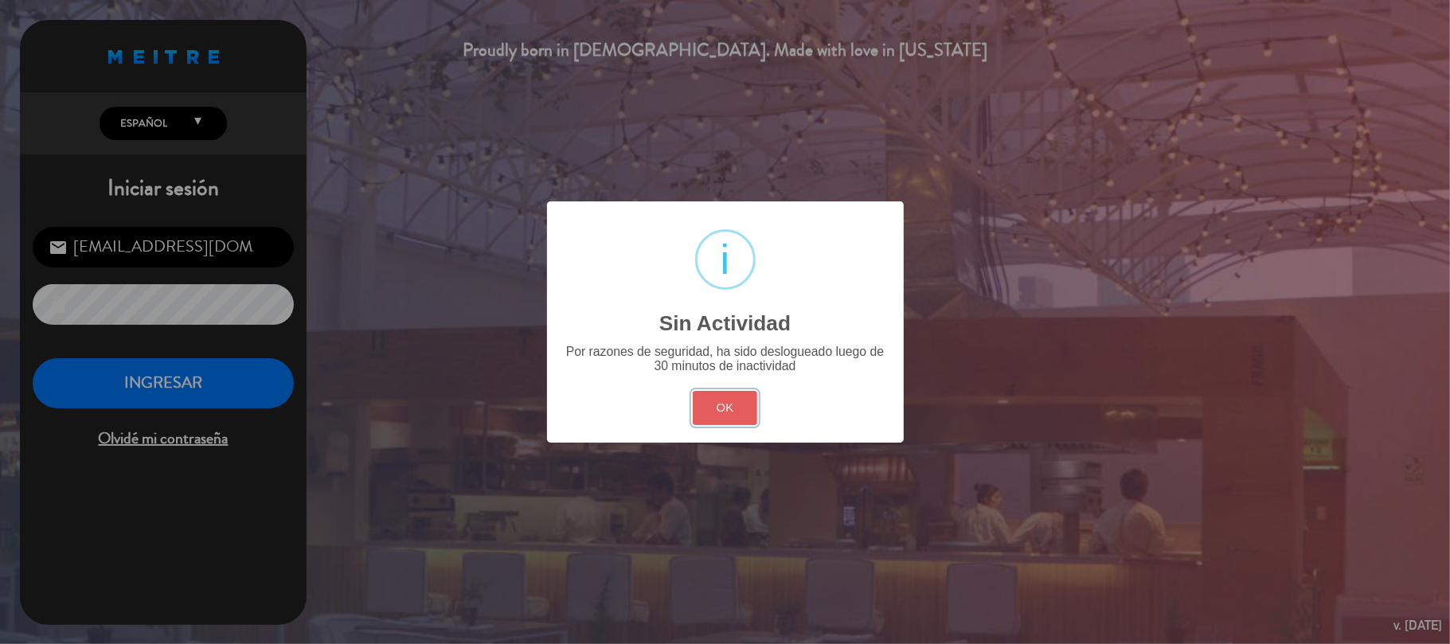
click at [722, 411] on button "OK" at bounding box center [725, 408] width 65 height 34
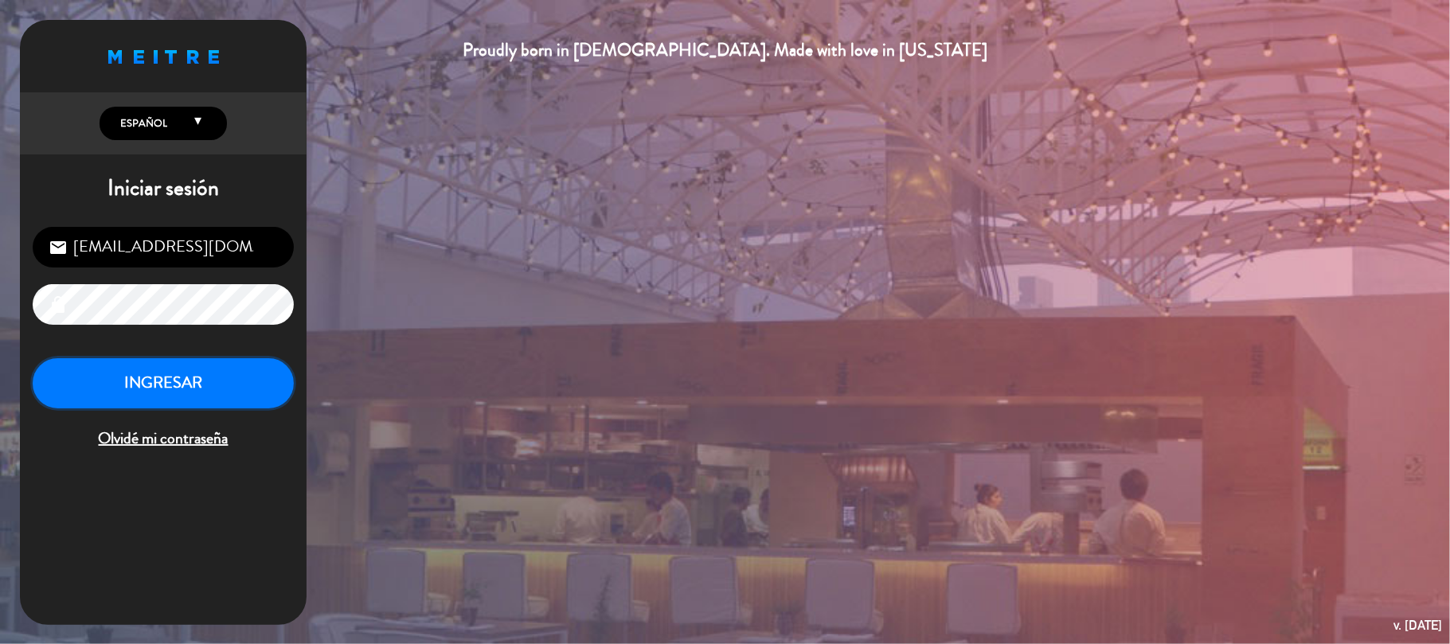
drag, startPoint x: 276, startPoint y: 360, endPoint x: 285, endPoint y: 363, distance: 10.1
click at [284, 363] on button "INGRESAR" at bounding box center [163, 383] width 261 height 50
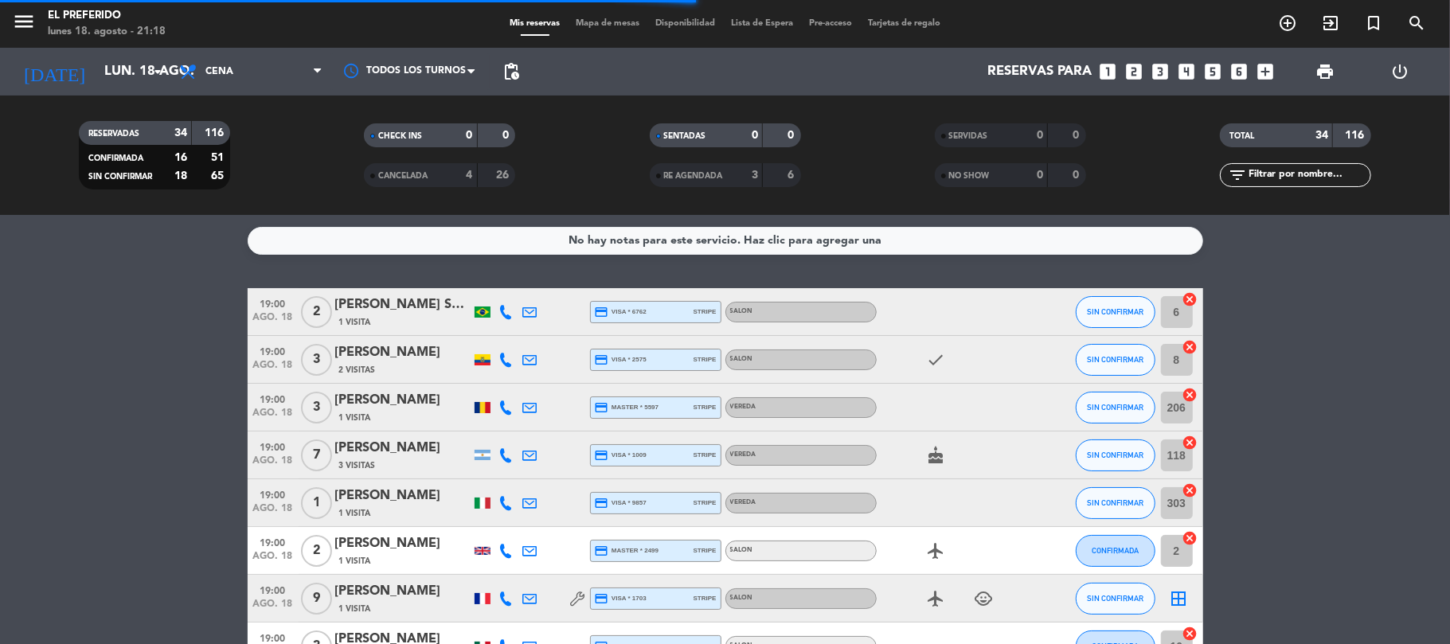
click at [514, 61] on span "pending_actions" at bounding box center [511, 72] width 32 height 32
click at [511, 83] on span "pending_actions" at bounding box center [511, 72] width 32 height 32
click at [520, 73] on span "pending_actions" at bounding box center [511, 71] width 19 height 19
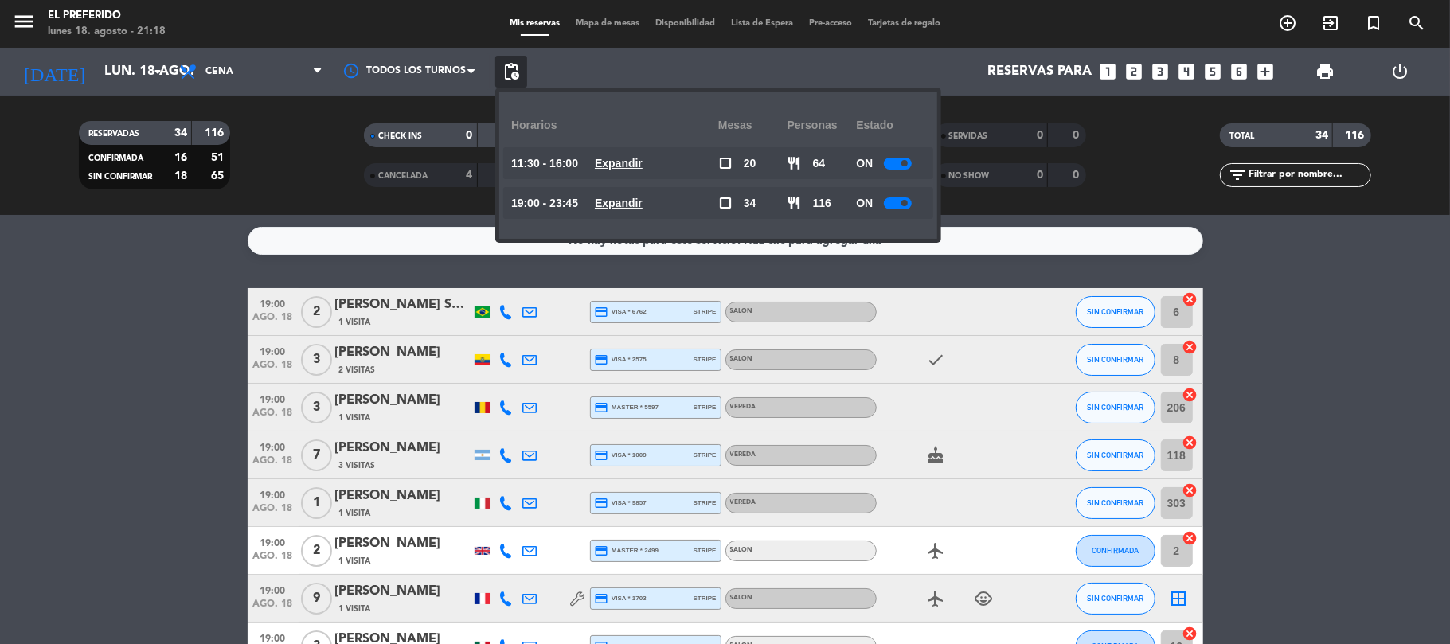
click at [643, 205] on u "Expandir" at bounding box center [619, 203] width 48 height 13
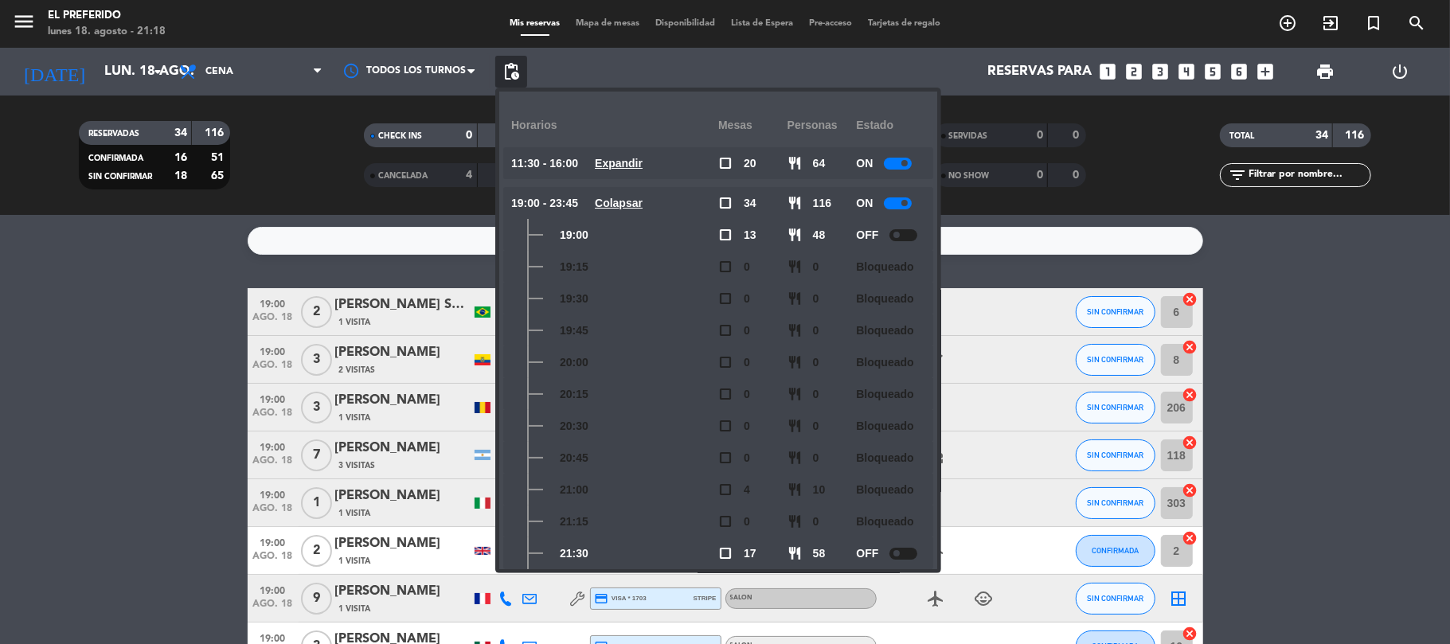
scroll to position [307, 0]
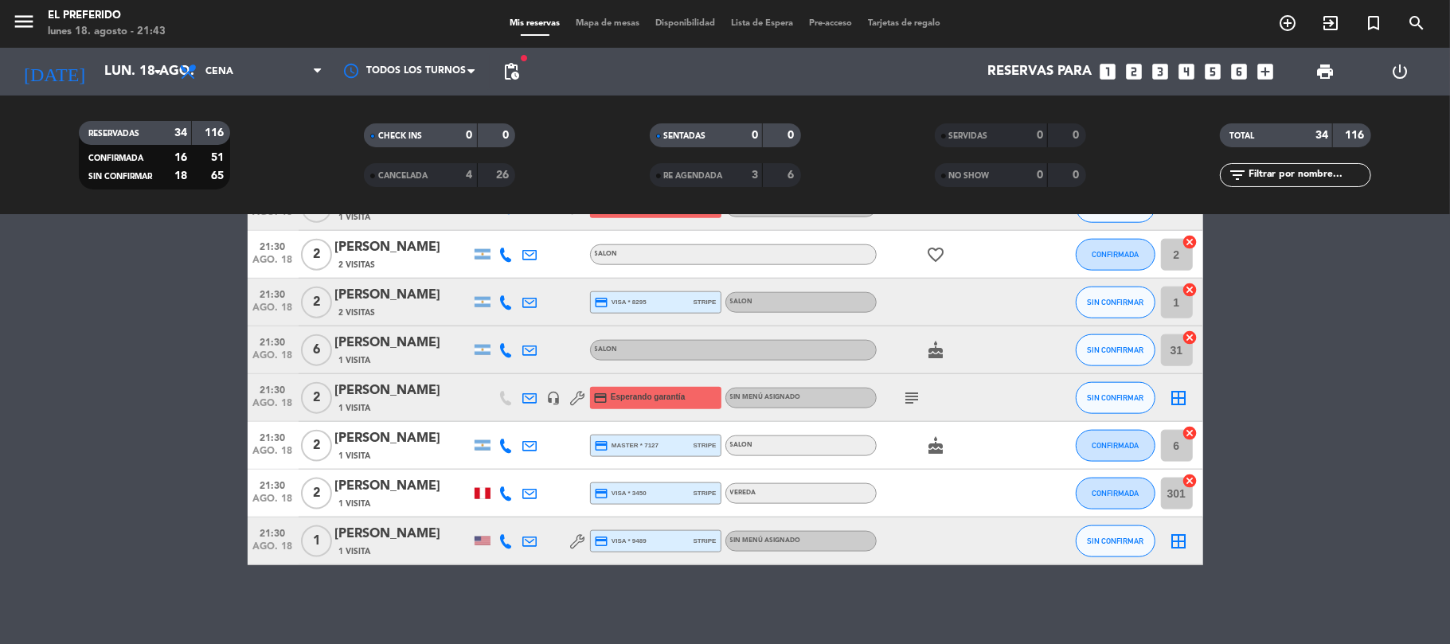
scroll to position [0, 0]
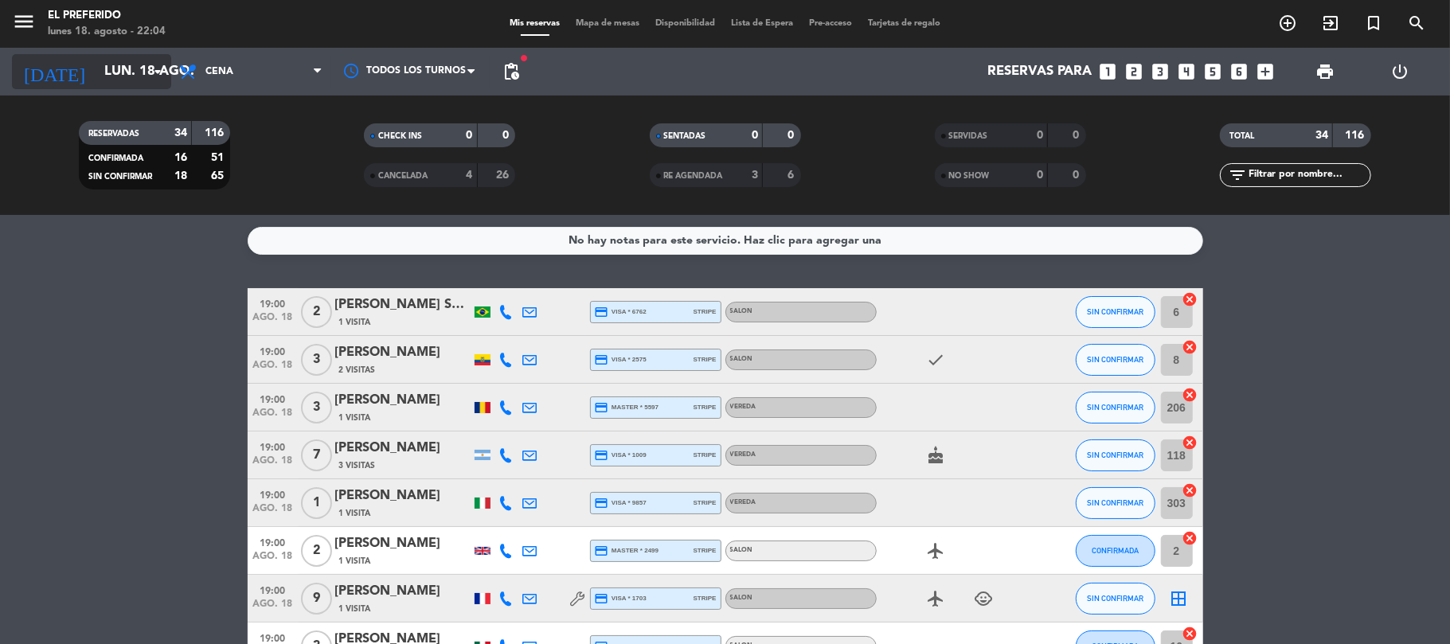
click at [104, 64] on input "lun. 18 ago." at bounding box center [182, 72] width 172 height 31
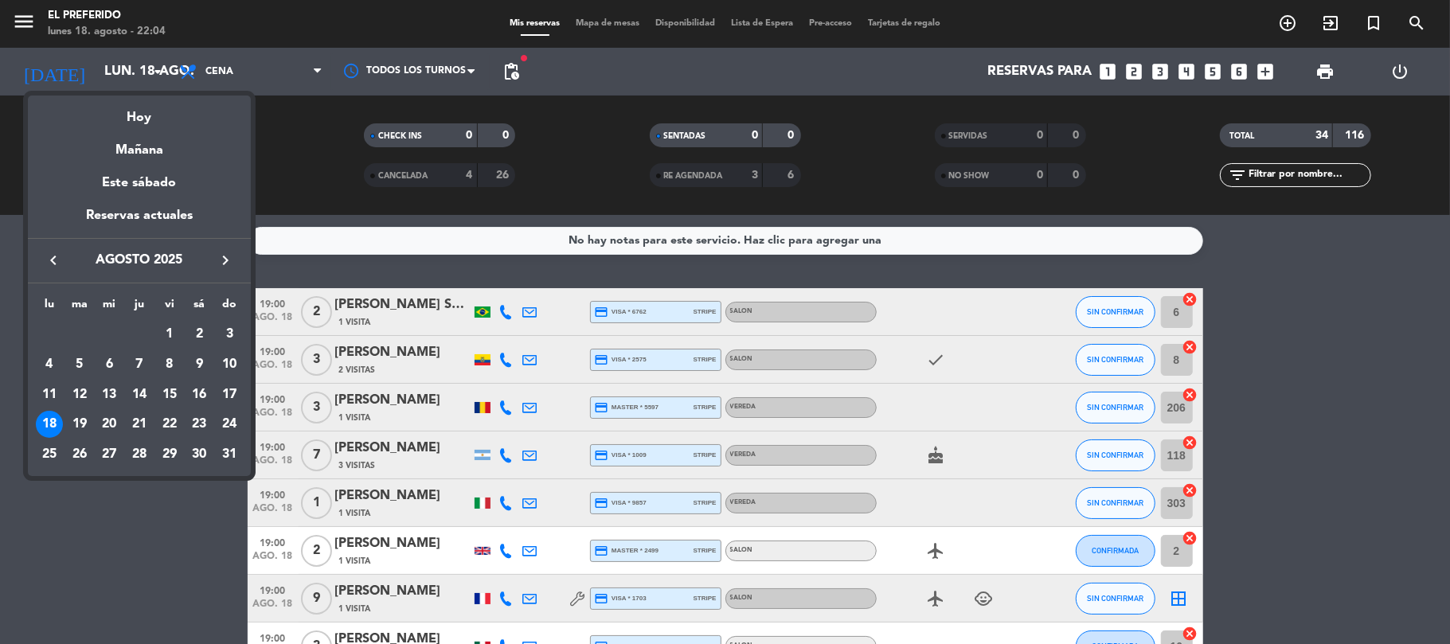
click at [233, 268] on div "keyboard_arrow_left agosto 2025 keyboard_arrow_right" at bounding box center [139, 260] width 223 height 45
click at [224, 272] on div "keyboard_arrow_left agosto 2025 keyboard_arrow_right" at bounding box center [139, 260] width 223 height 45
click at [225, 259] on icon "keyboard_arrow_right" at bounding box center [225, 260] width 19 height 19
click at [1268, 70] on div at bounding box center [725, 322] width 1450 height 644
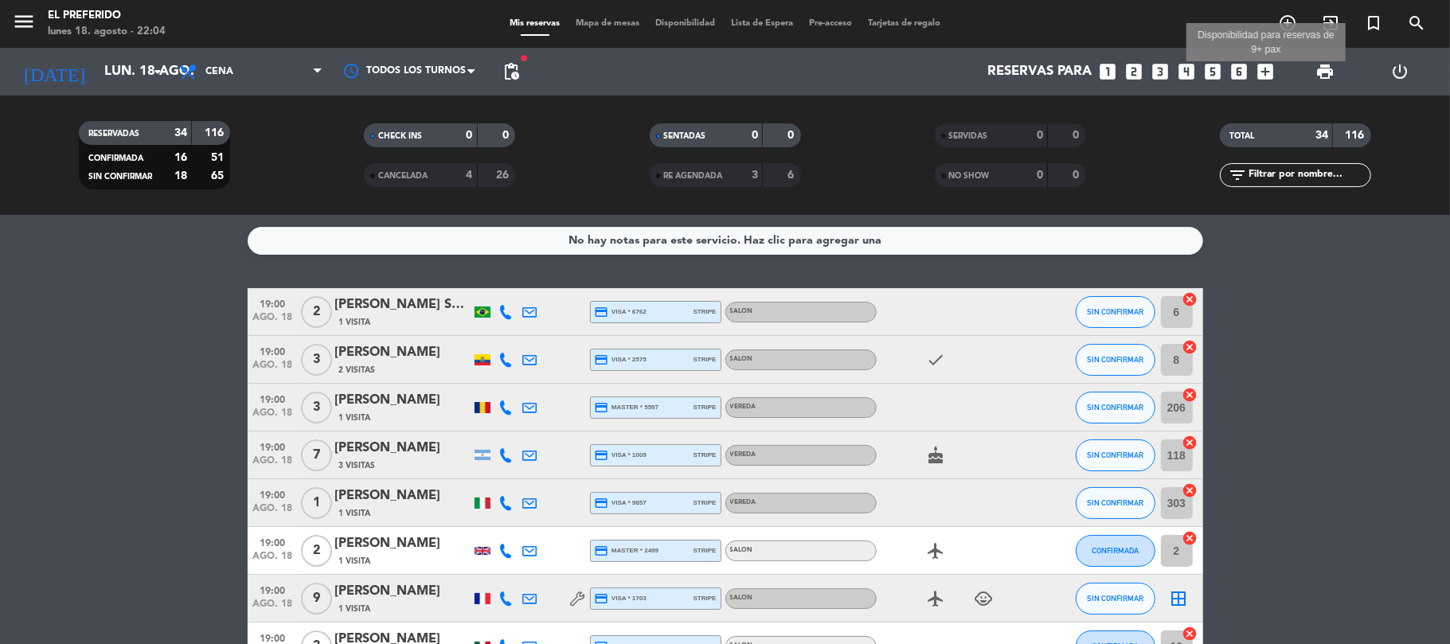
click at [1266, 70] on icon "add_box" at bounding box center [1266, 71] width 21 height 21
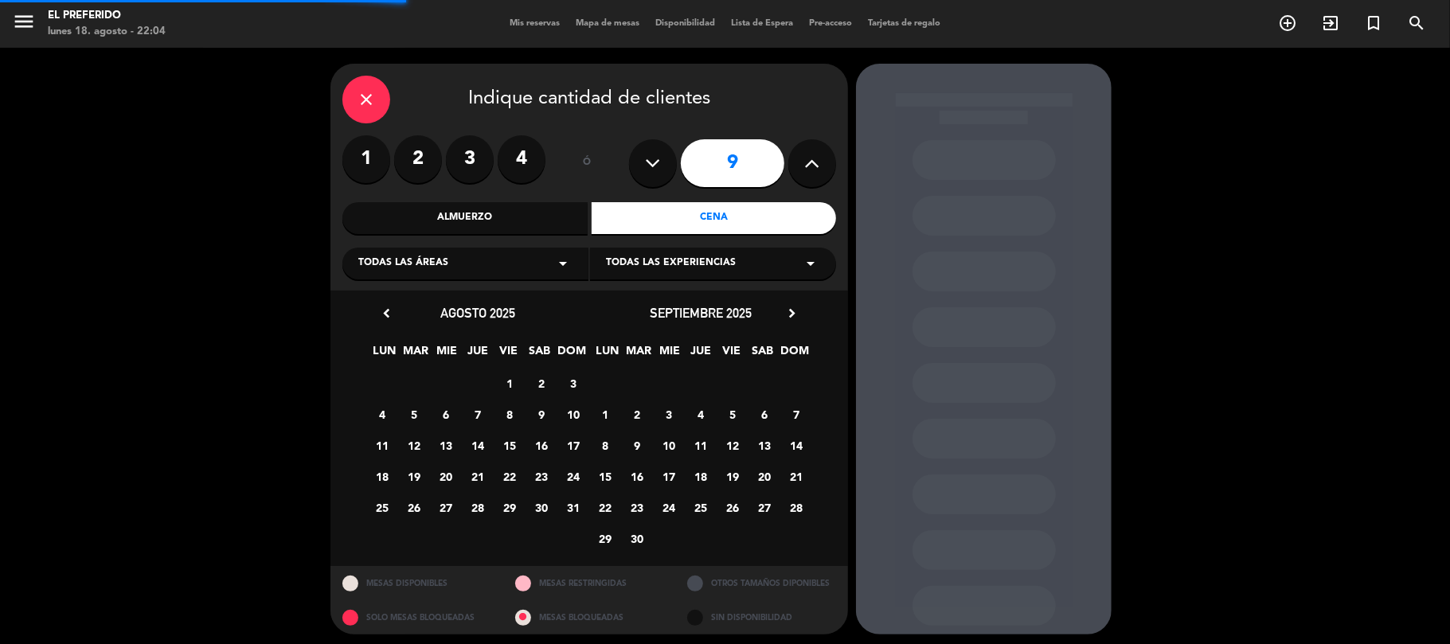
click at [809, 151] on icon at bounding box center [812, 163] width 15 height 24
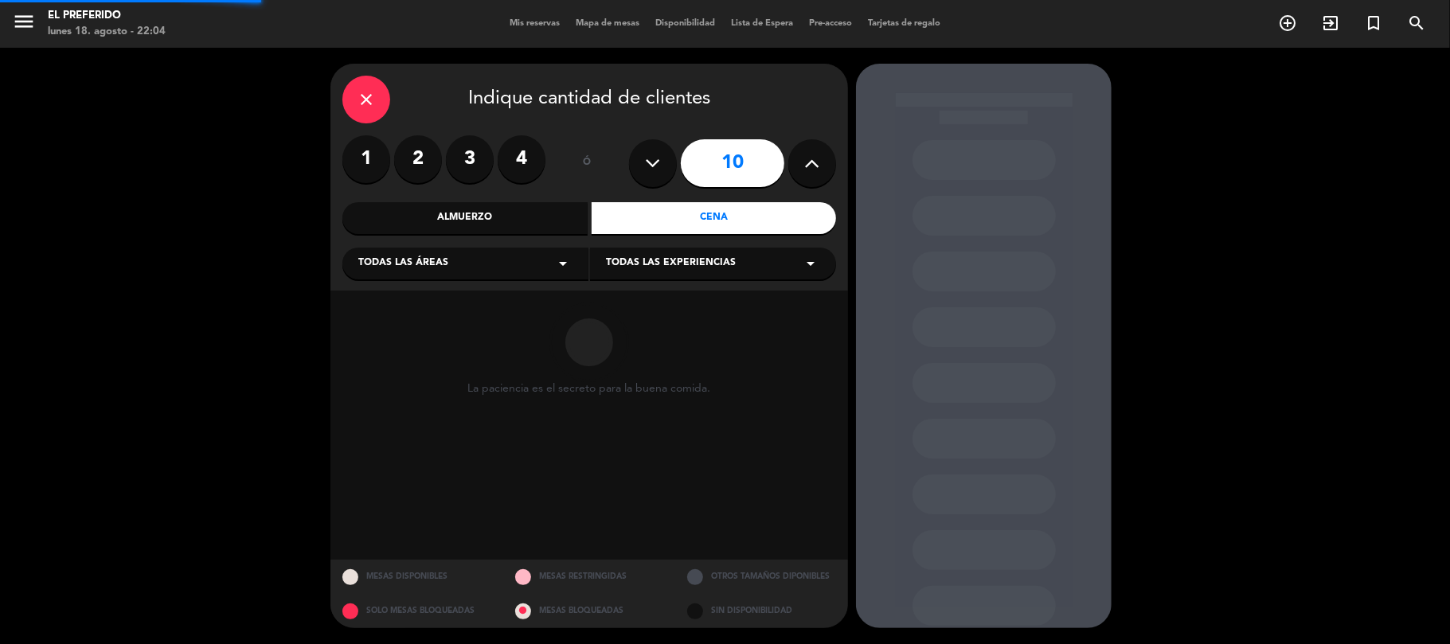
click at [809, 151] on icon at bounding box center [812, 163] width 15 height 24
type input "11"
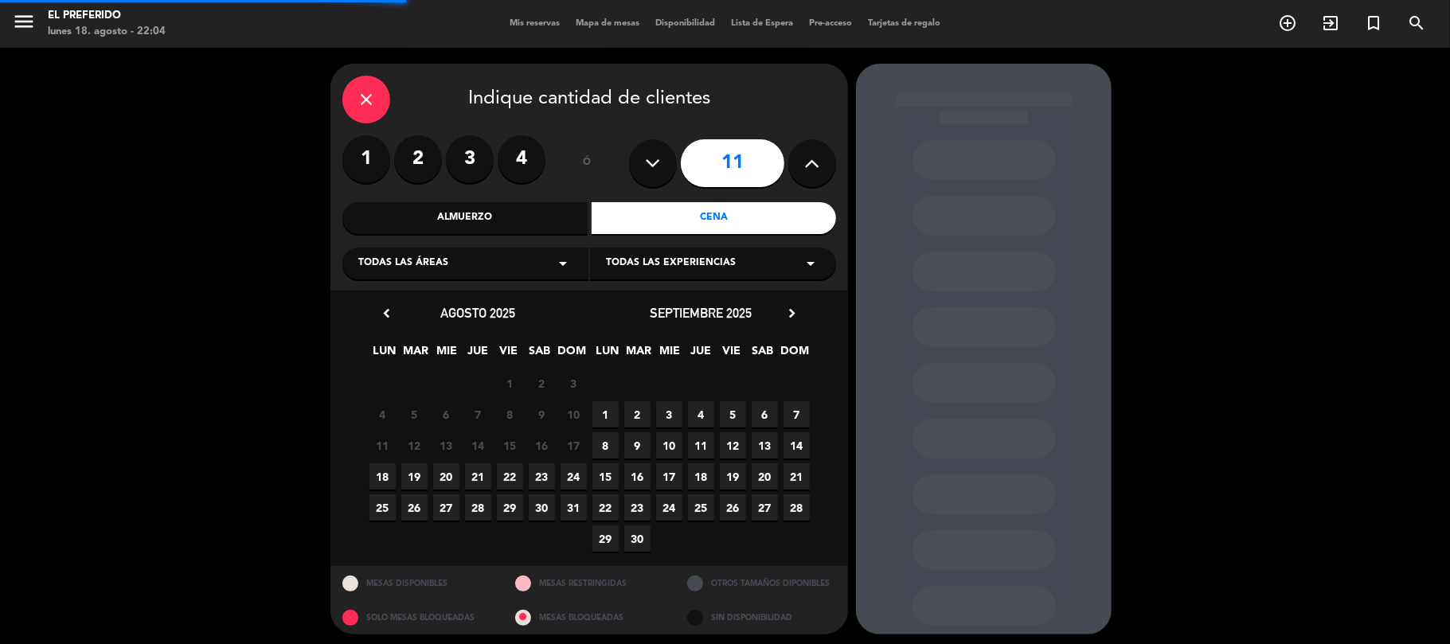
click at [494, 212] on div "Almuerzo" at bounding box center [464, 218] width 245 height 32
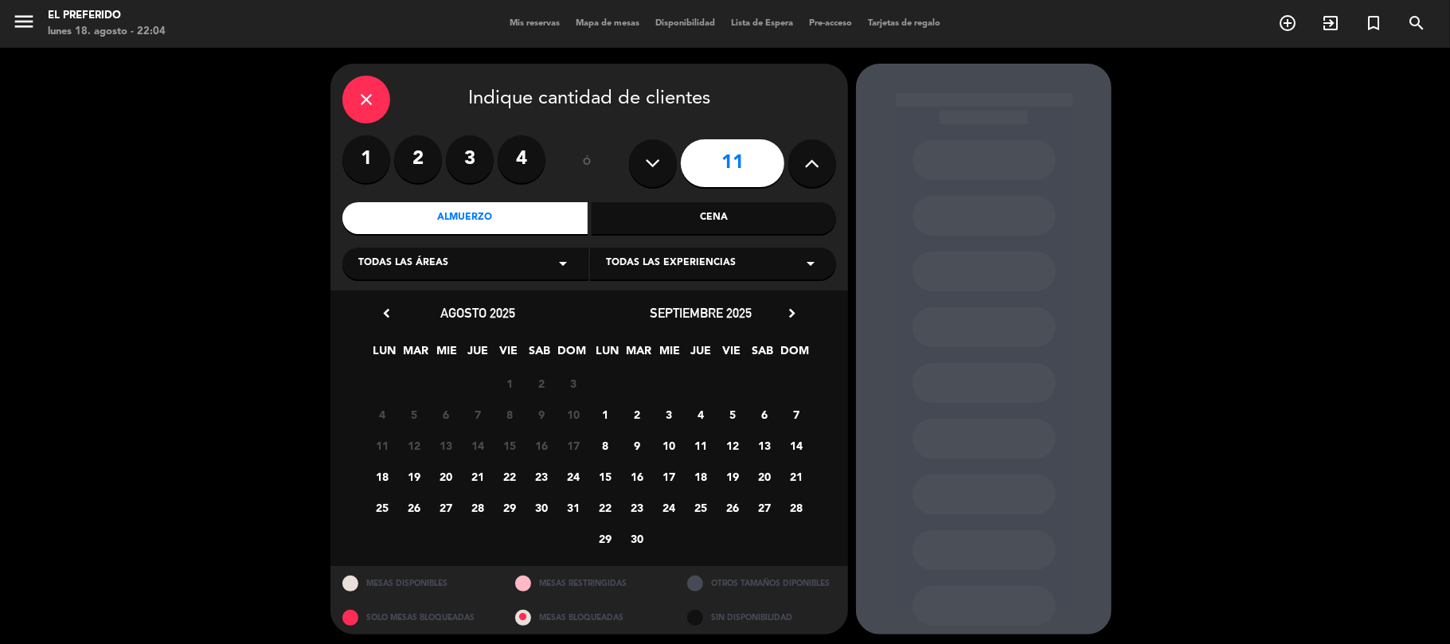
click at [794, 309] on icon "chevron_right" at bounding box center [792, 313] width 17 height 17
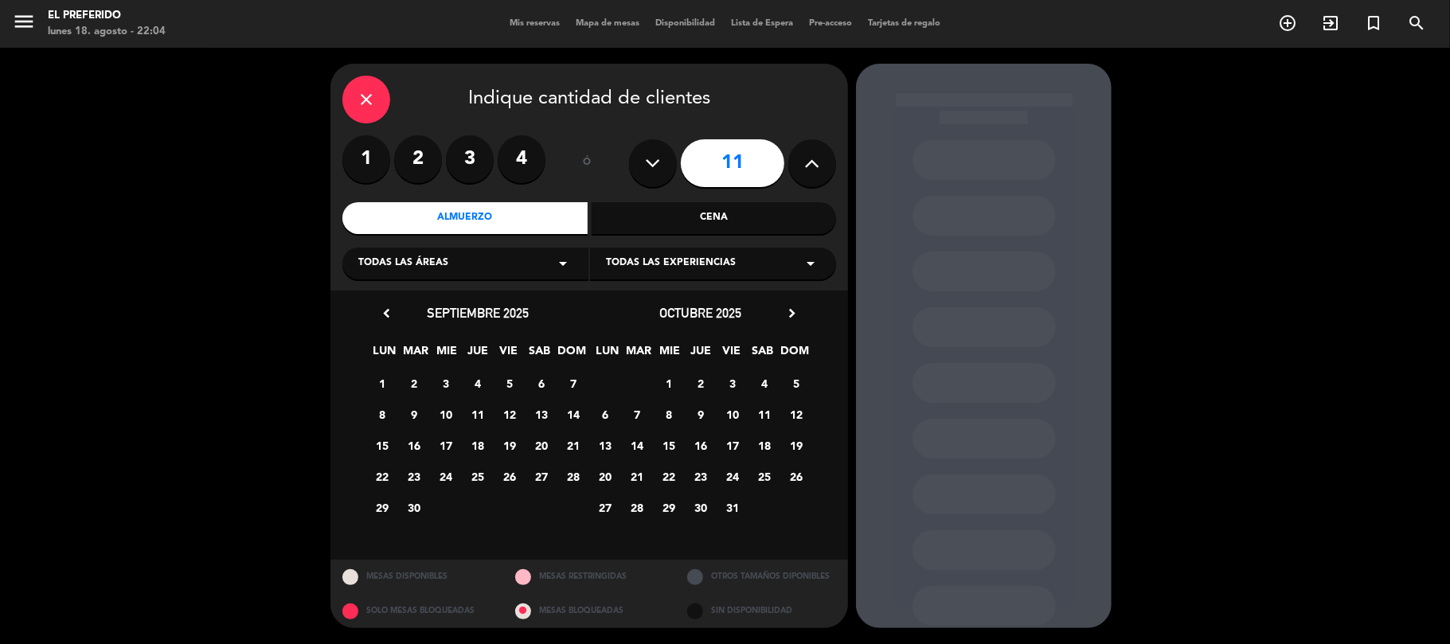
click at [801, 378] on span "5" at bounding box center [797, 383] width 26 height 26
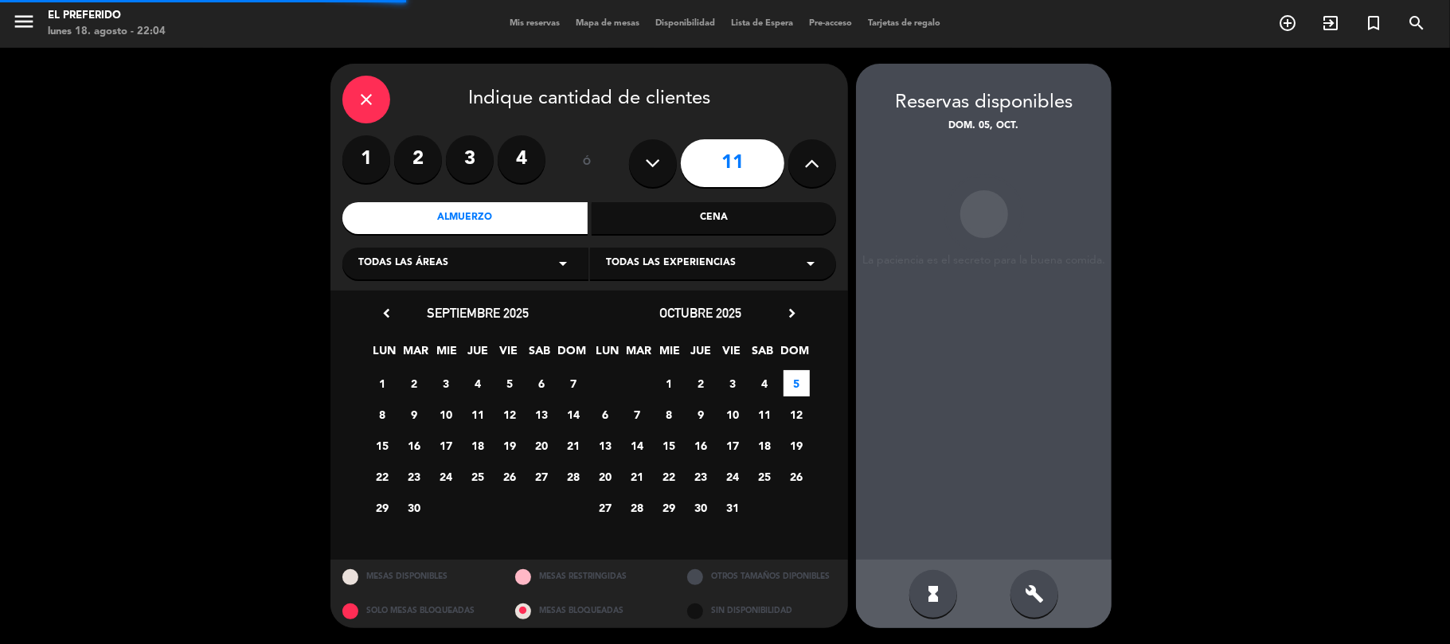
click at [1045, 584] on div "build" at bounding box center [1035, 594] width 48 height 48
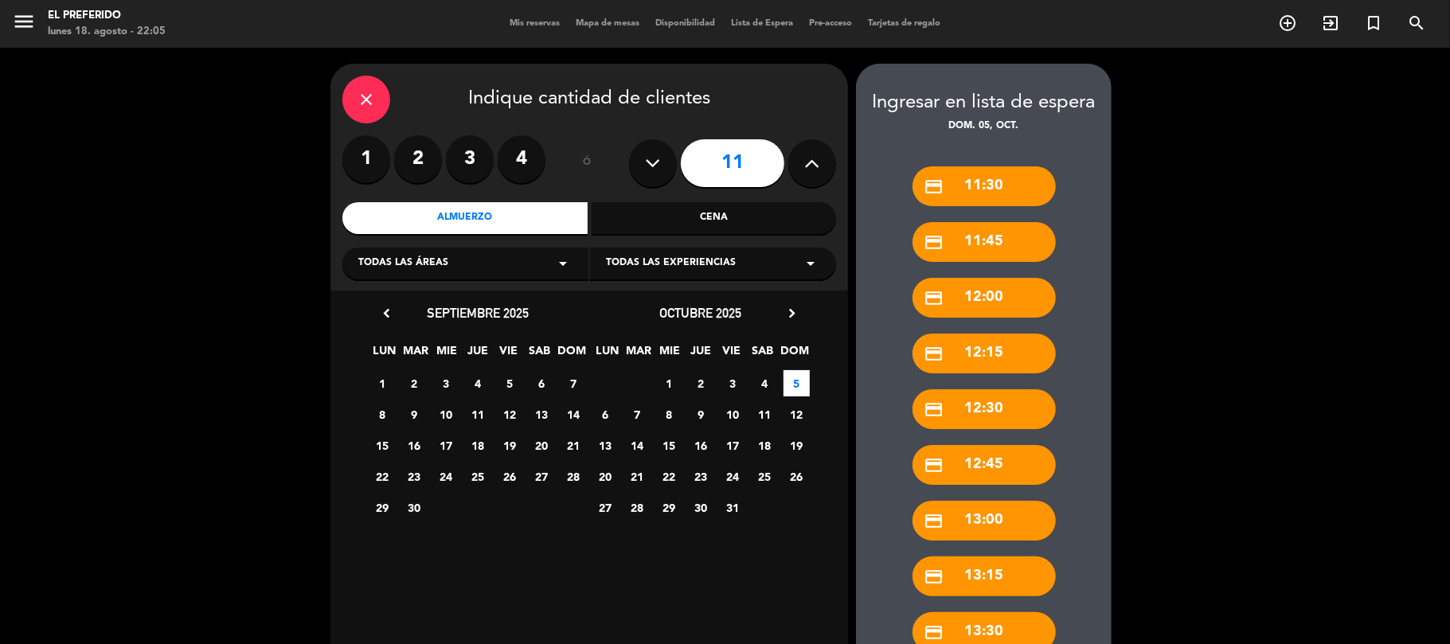
click at [348, 93] on div "close" at bounding box center [366, 100] width 48 height 48
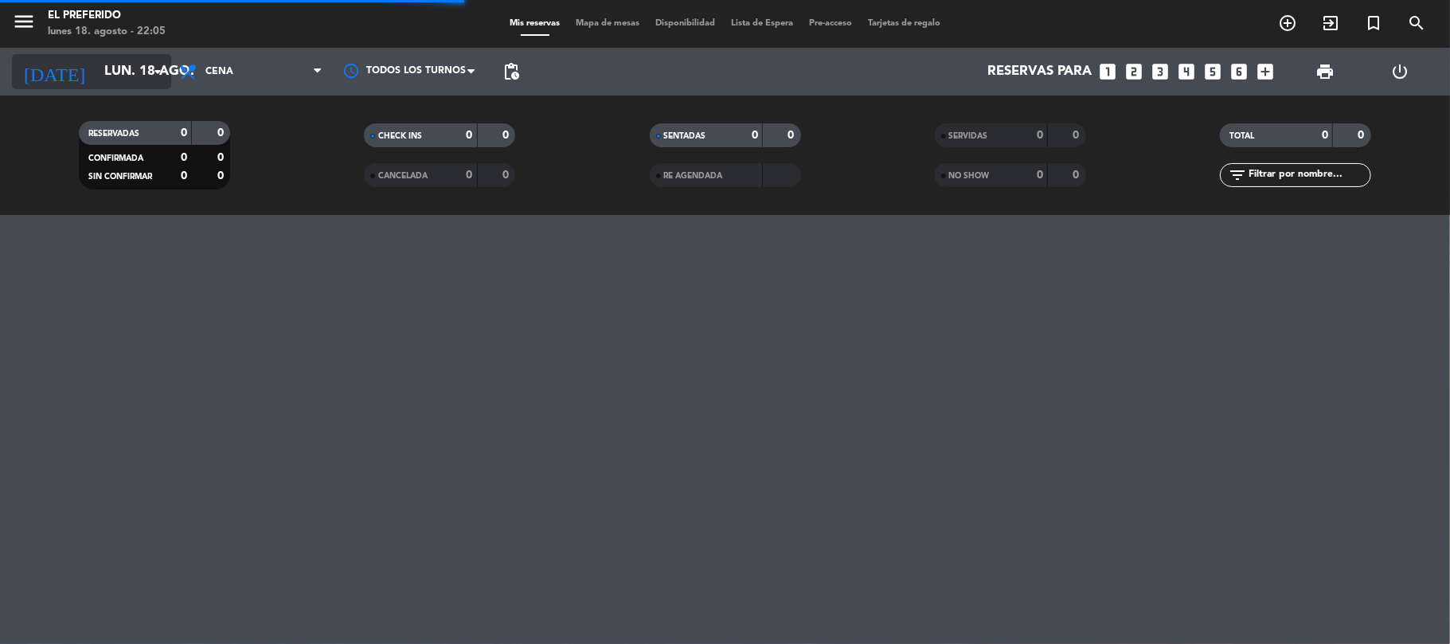
click at [110, 61] on input "lun. 18 ago." at bounding box center [182, 72] width 172 height 31
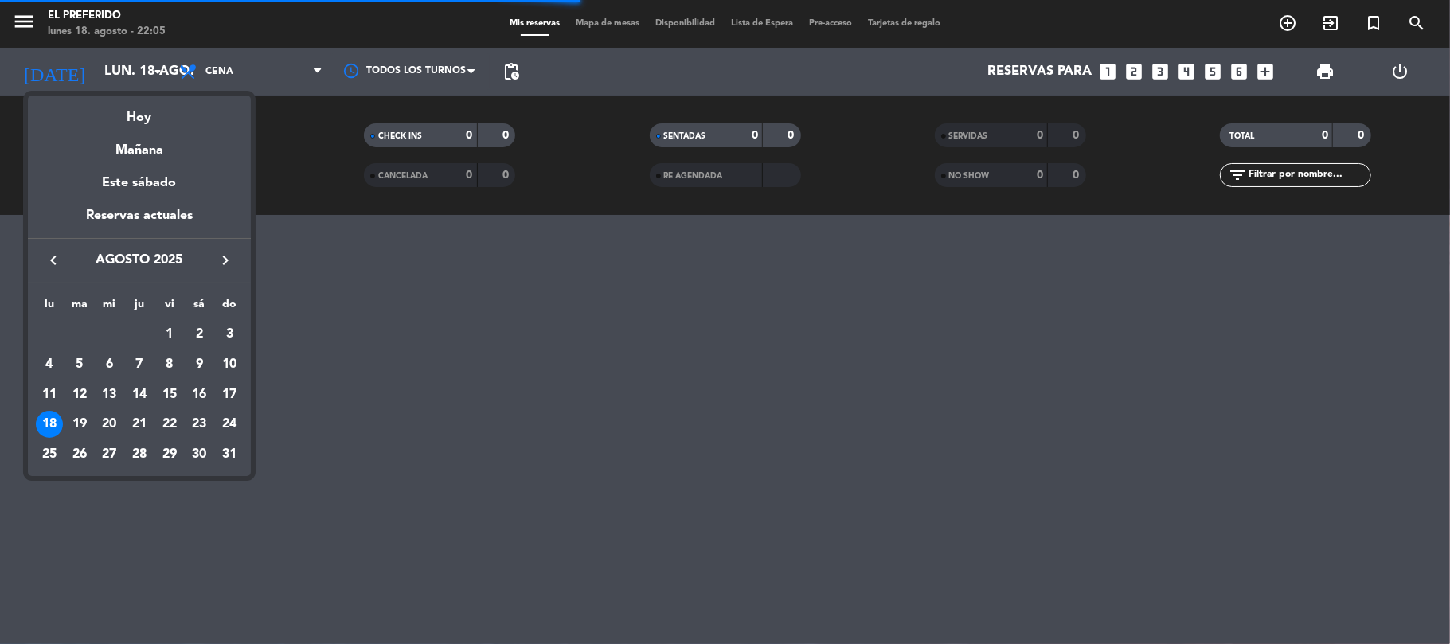
click at [218, 252] on icon "keyboard_arrow_right" at bounding box center [225, 260] width 19 height 19
click at [221, 256] on icon "keyboard_arrow_right" at bounding box center [225, 260] width 19 height 19
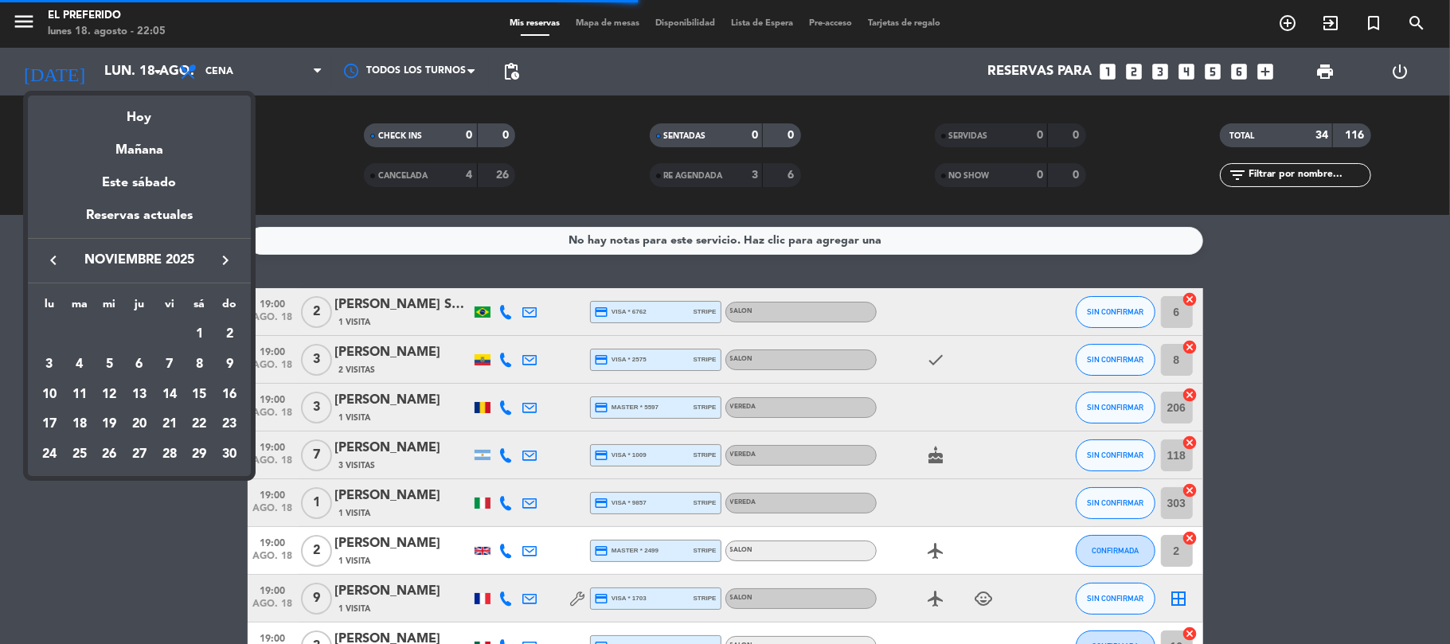
click at [37, 247] on div "keyboard_arrow_left noviembre 2025 keyboard_arrow_right" at bounding box center [139, 260] width 223 height 45
click at [51, 256] on icon "keyboard_arrow_left" at bounding box center [53, 260] width 19 height 19
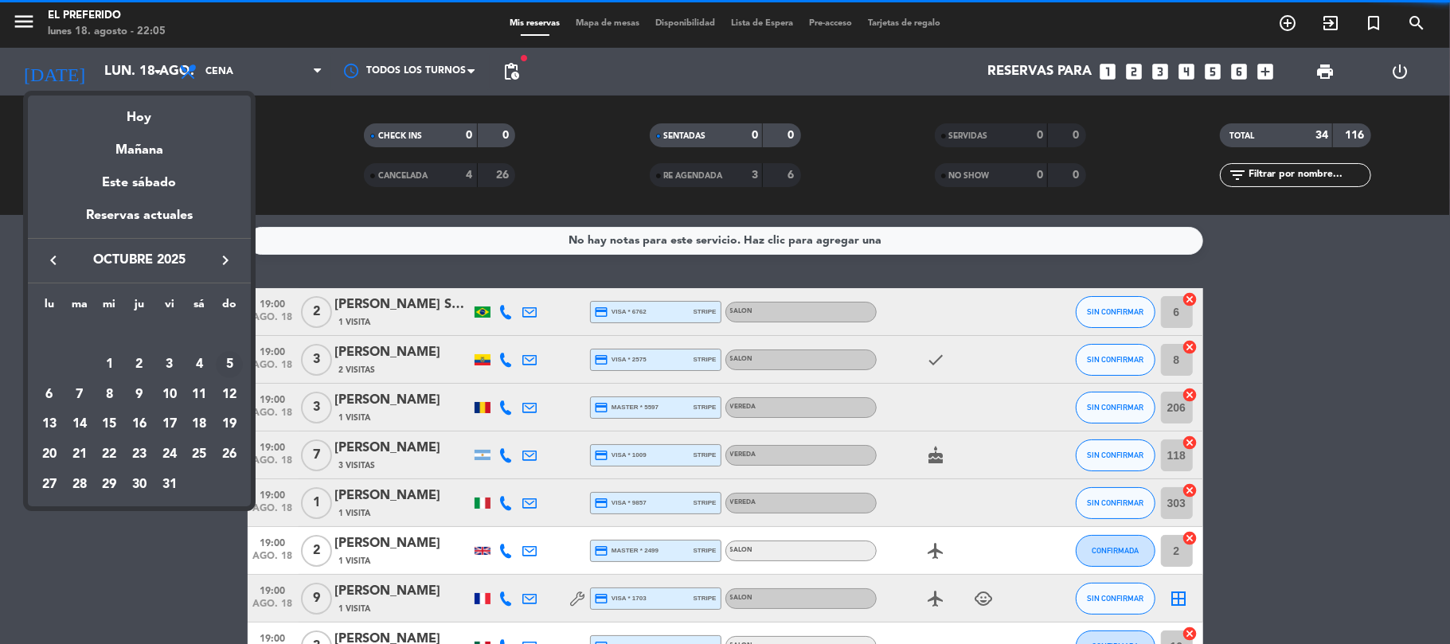
click at [226, 362] on div "5" at bounding box center [229, 364] width 27 height 27
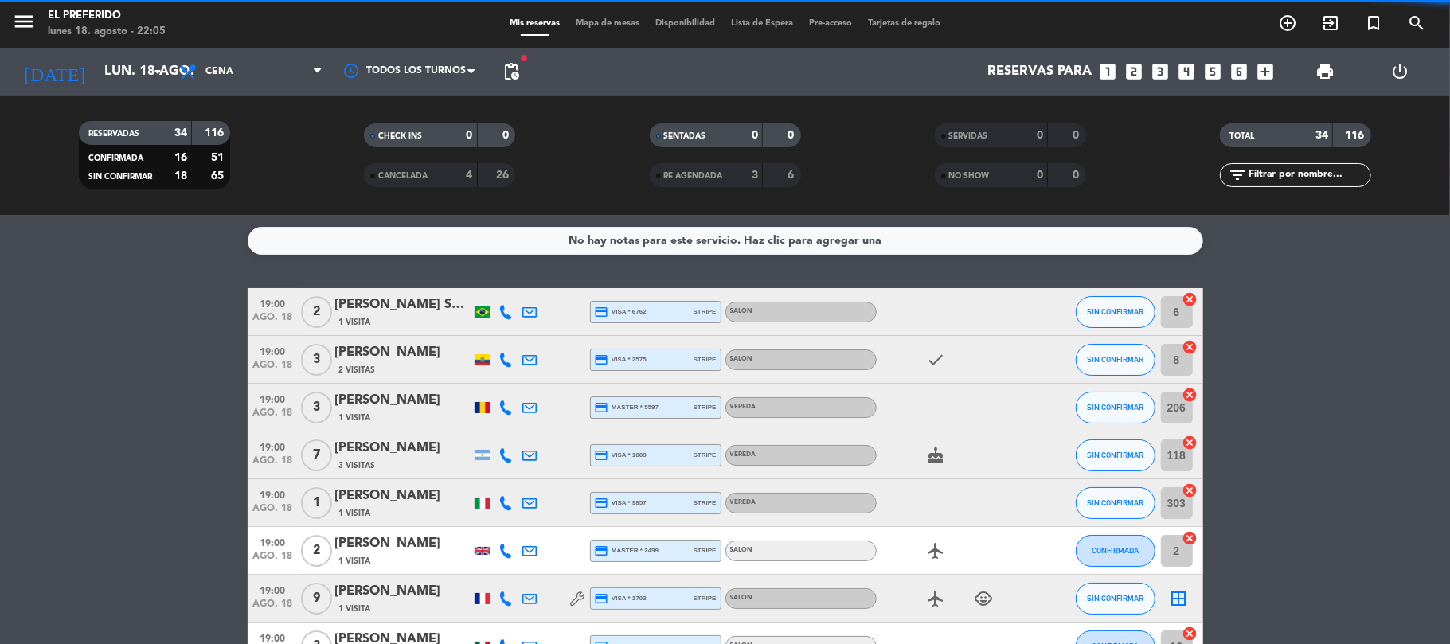
type input "dom. [DATE]"
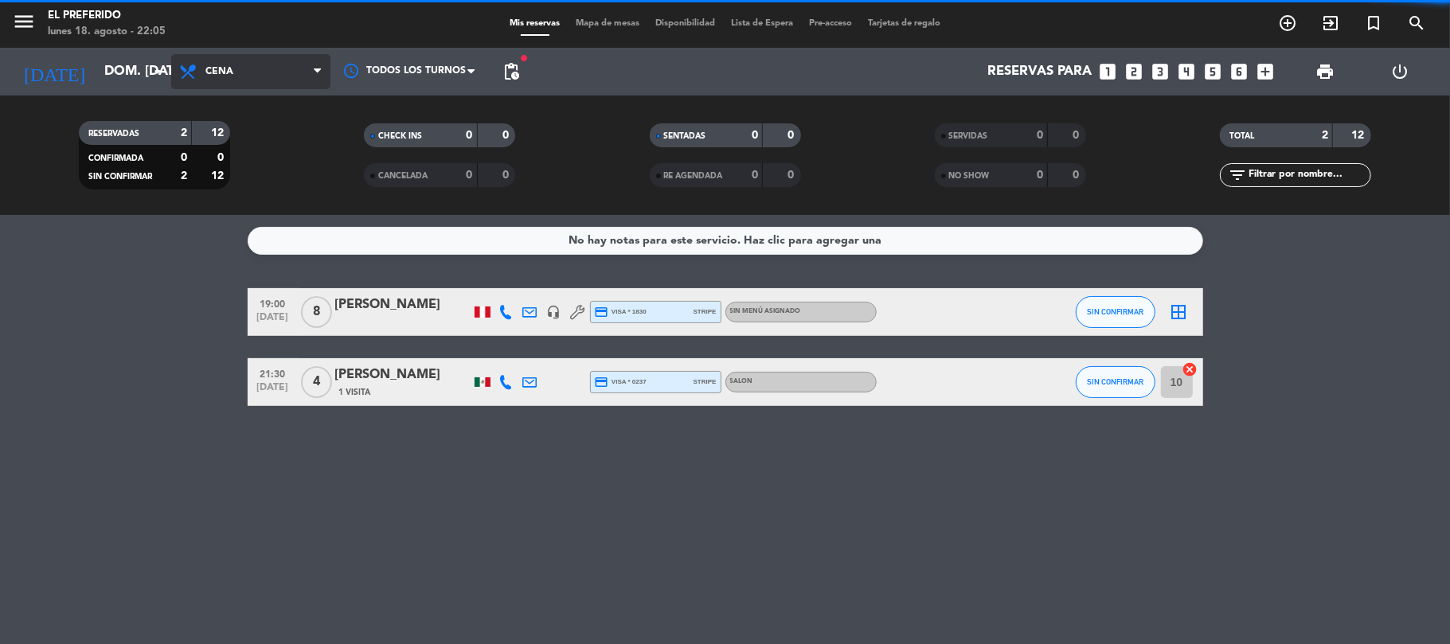
click at [319, 70] on icon at bounding box center [317, 71] width 7 height 13
click at [259, 137] on div "menu El Preferido lunes 18. agosto - 22:05 Mis reservas Mapa de mesas Disponibi…" at bounding box center [725, 107] width 1450 height 215
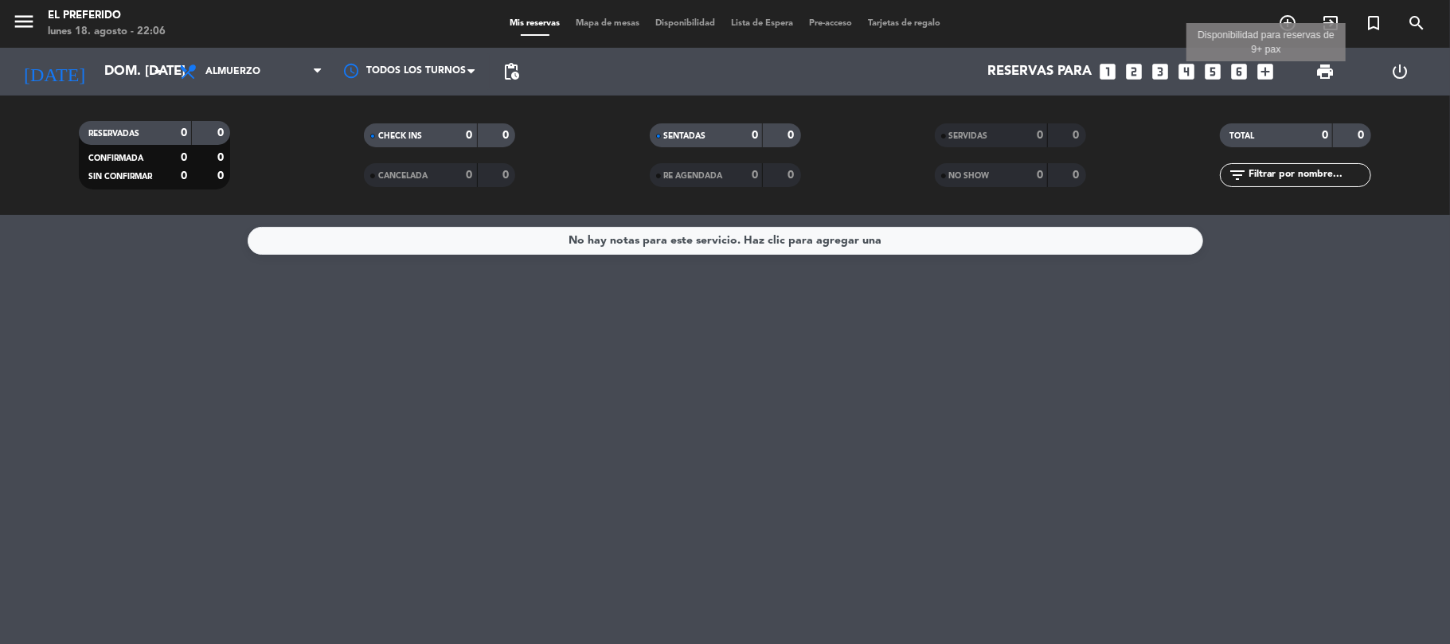
click at [1266, 71] on icon "add_box" at bounding box center [1266, 71] width 21 height 21
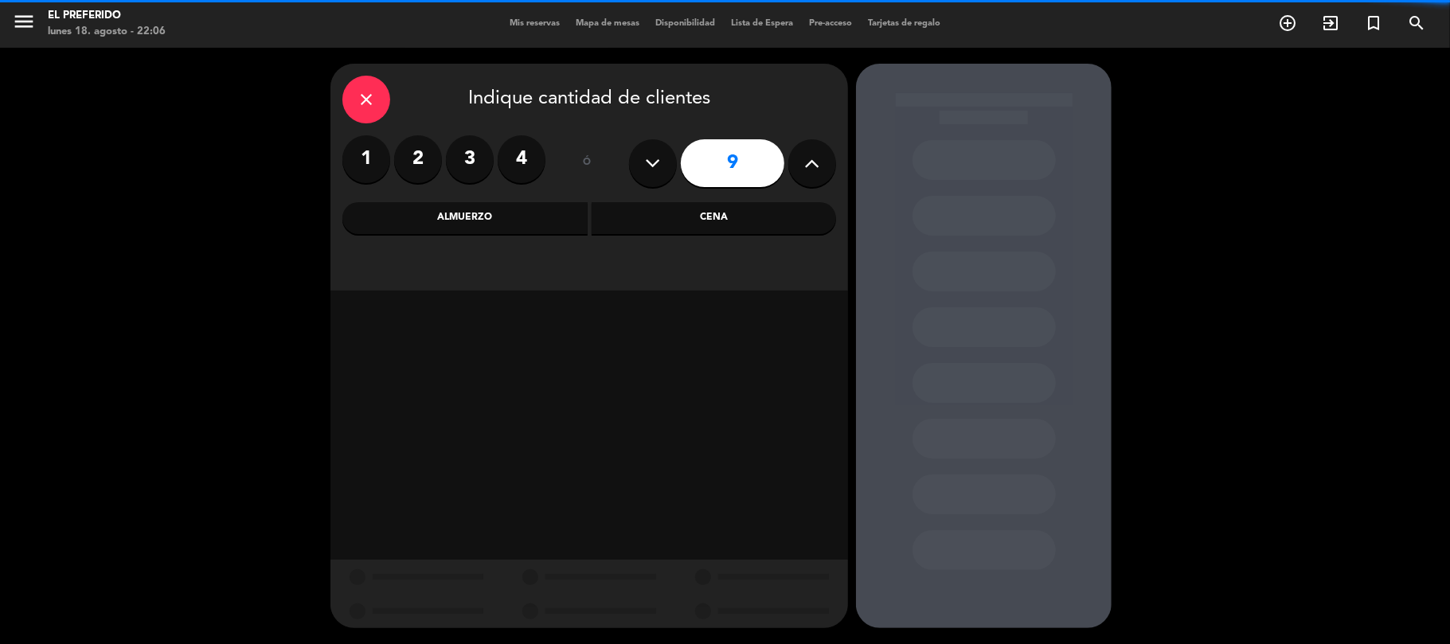
click at [819, 162] on icon at bounding box center [812, 163] width 15 height 24
type input "11"
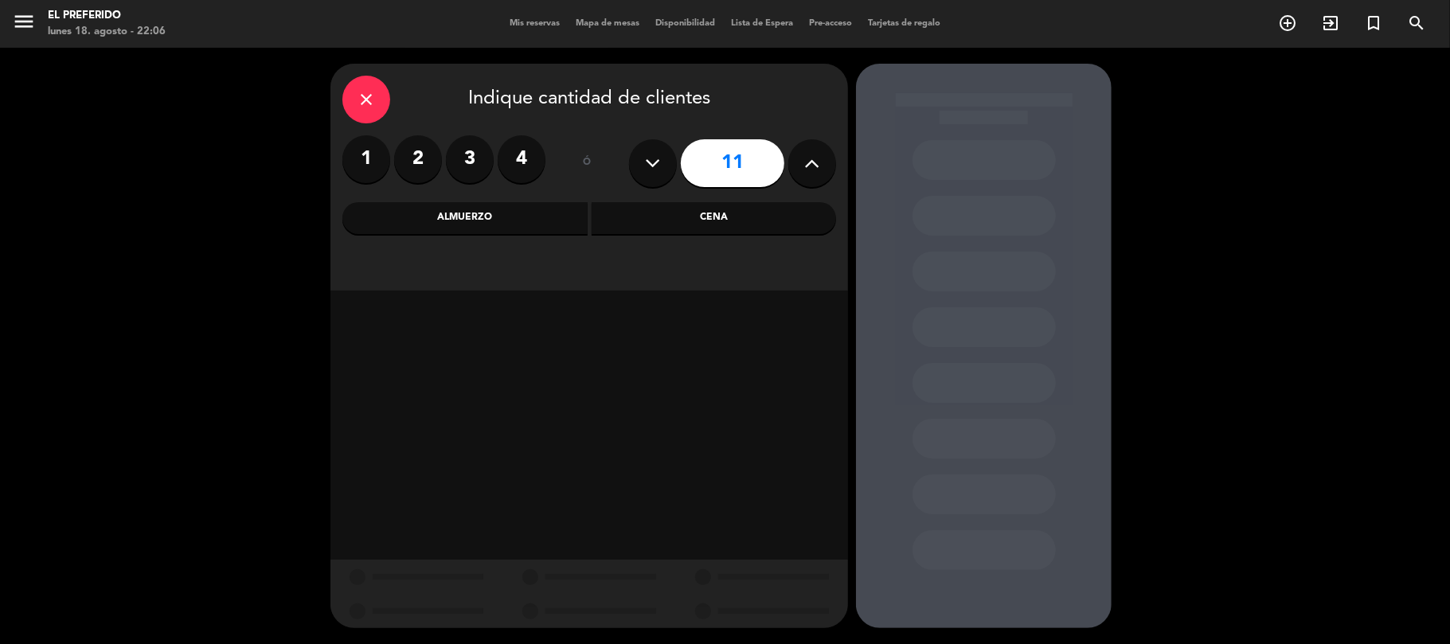
click at [471, 221] on div "Almuerzo" at bounding box center [464, 218] width 245 height 32
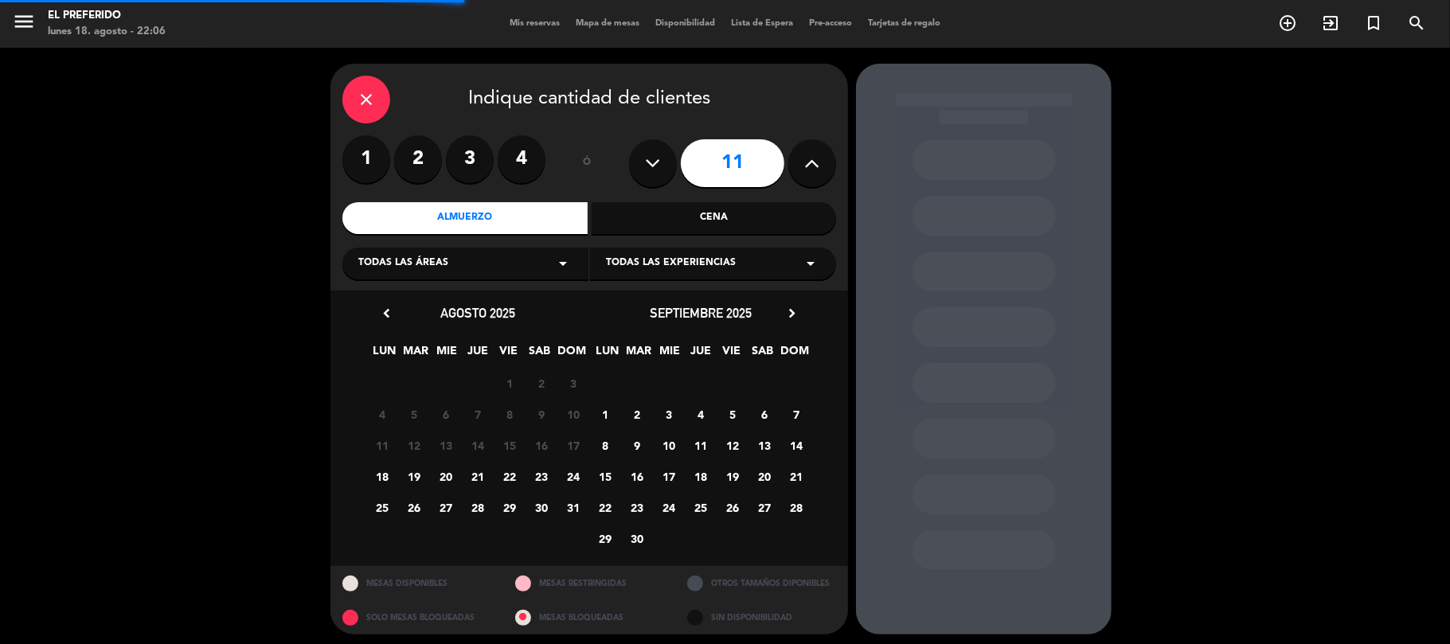
click at [784, 311] on icon "chevron_right" at bounding box center [792, 313] width 17 height 17
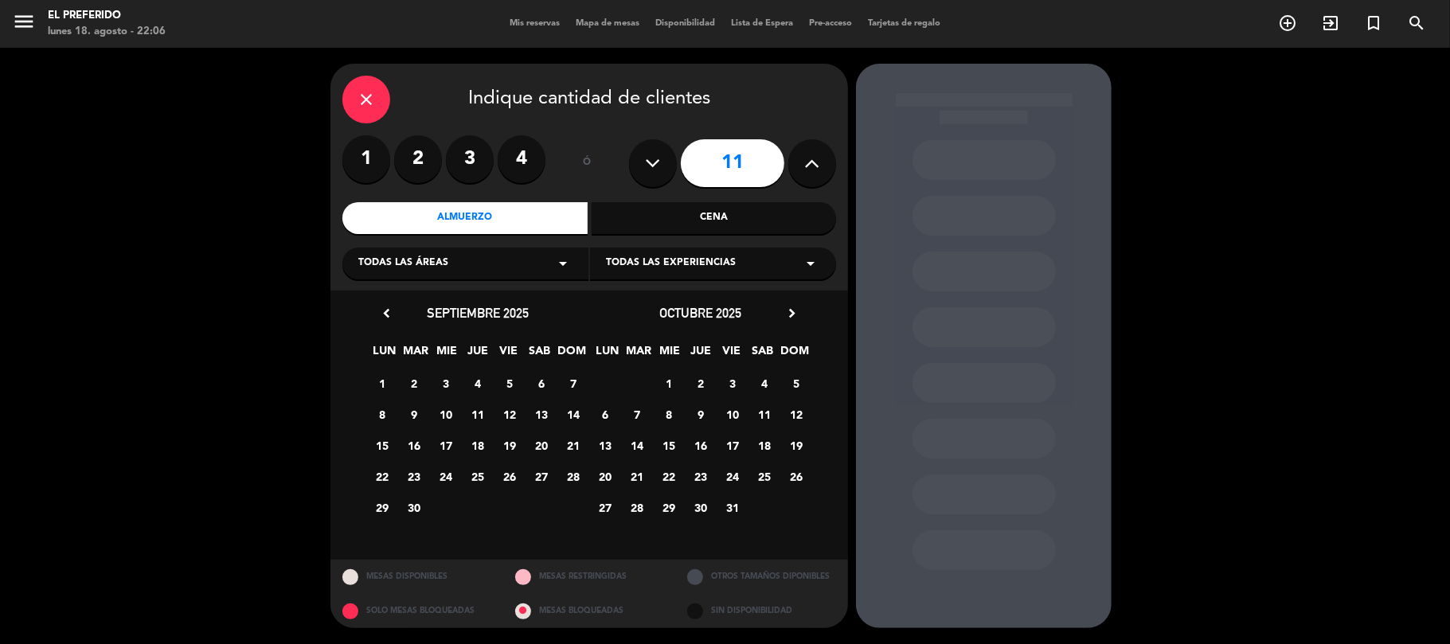
click at [803, 376] on span "5" at bounding box center [797, 383] width 26 height 26
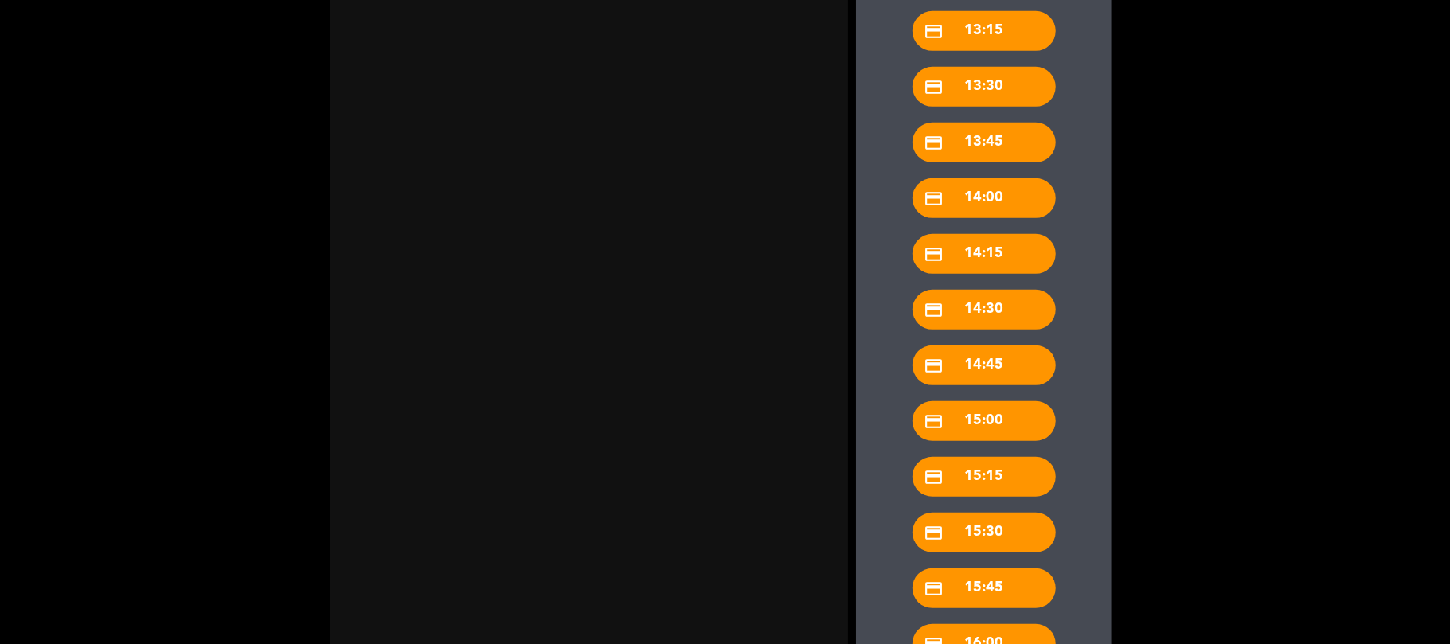
scroll to position [666, 0]
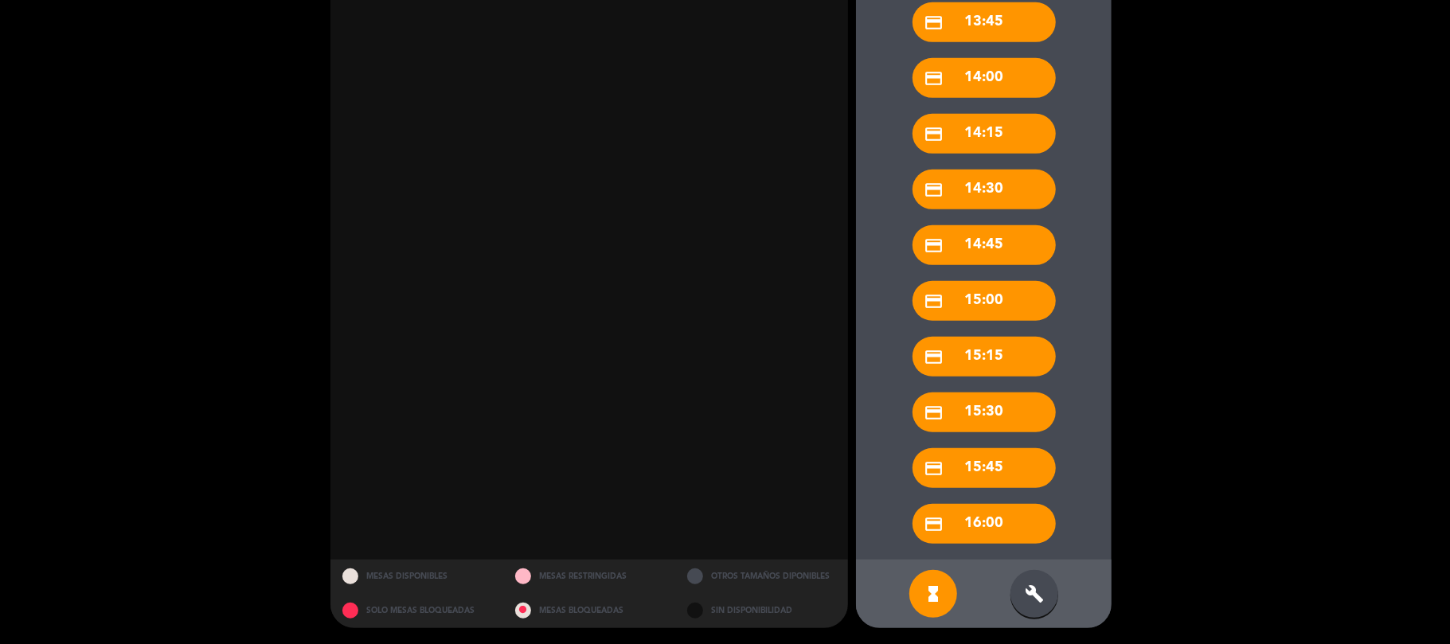
click at [1049, 600] on div "build" at bounding box center [1035, 594] width 48 height 48
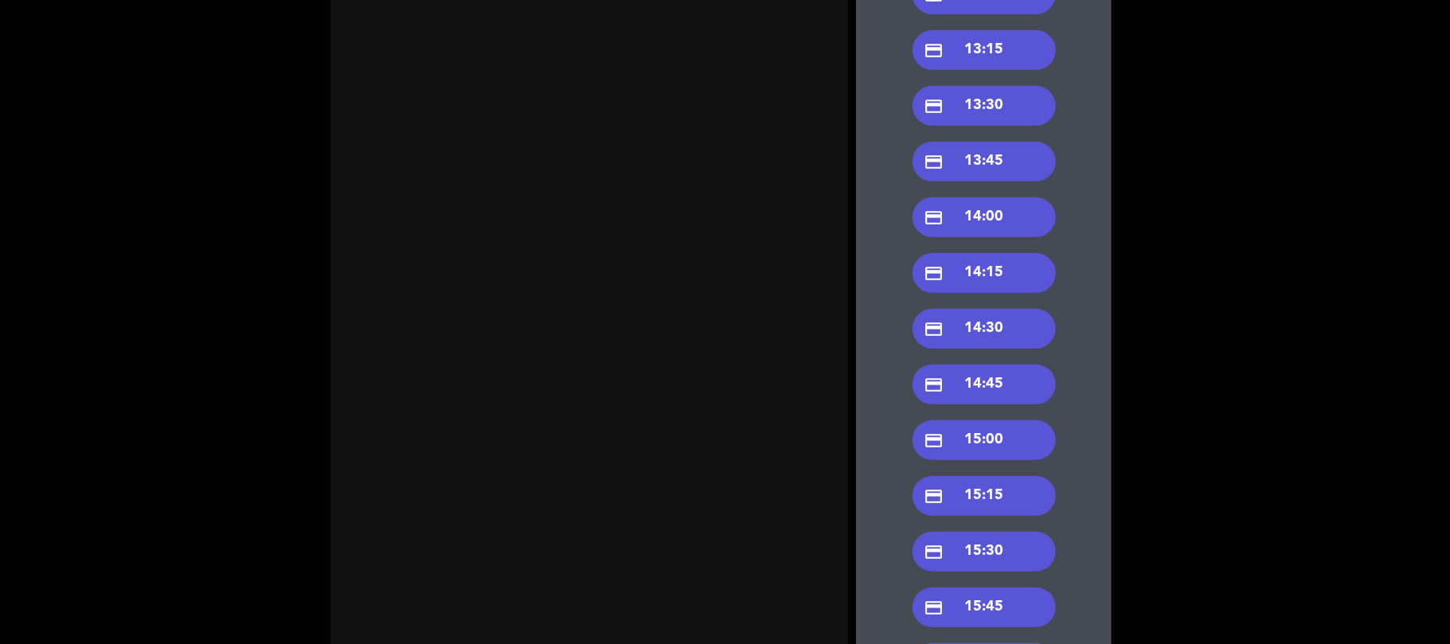
scroll to position [530, 0]
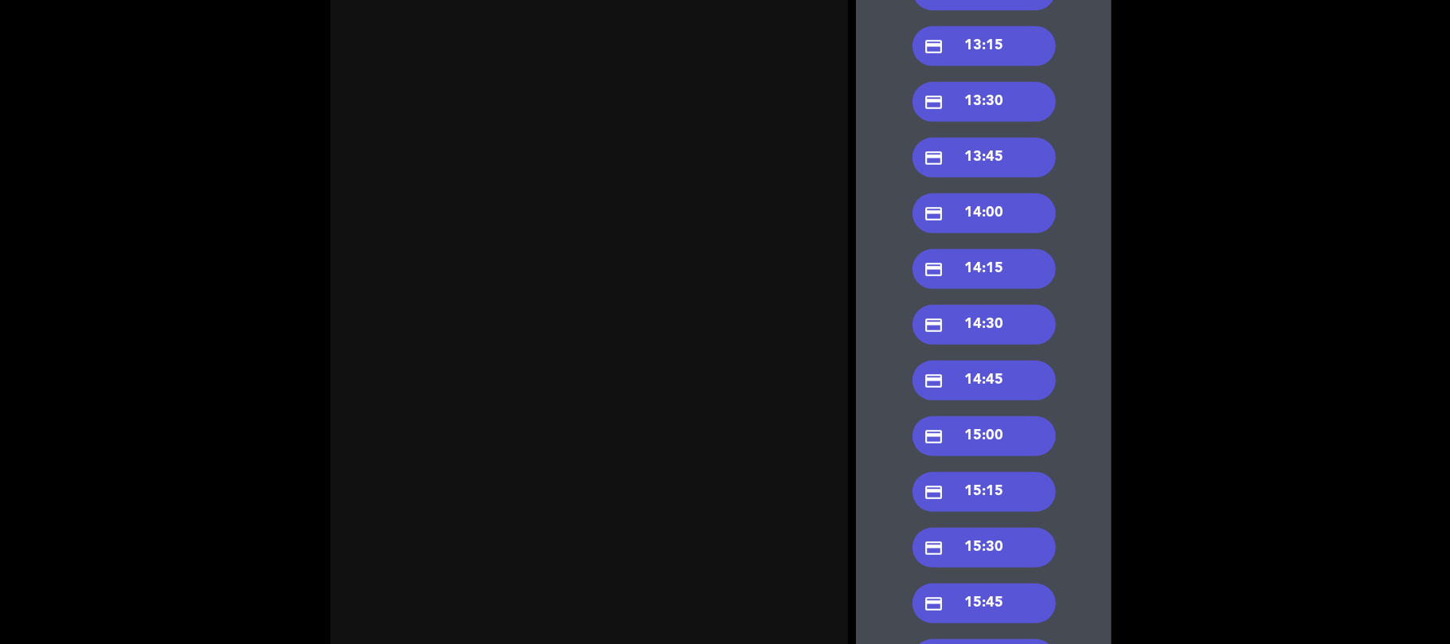
click at [984, 434] on div "credit_card 15:00" at bounding box center [984, 437] width 143 height 40
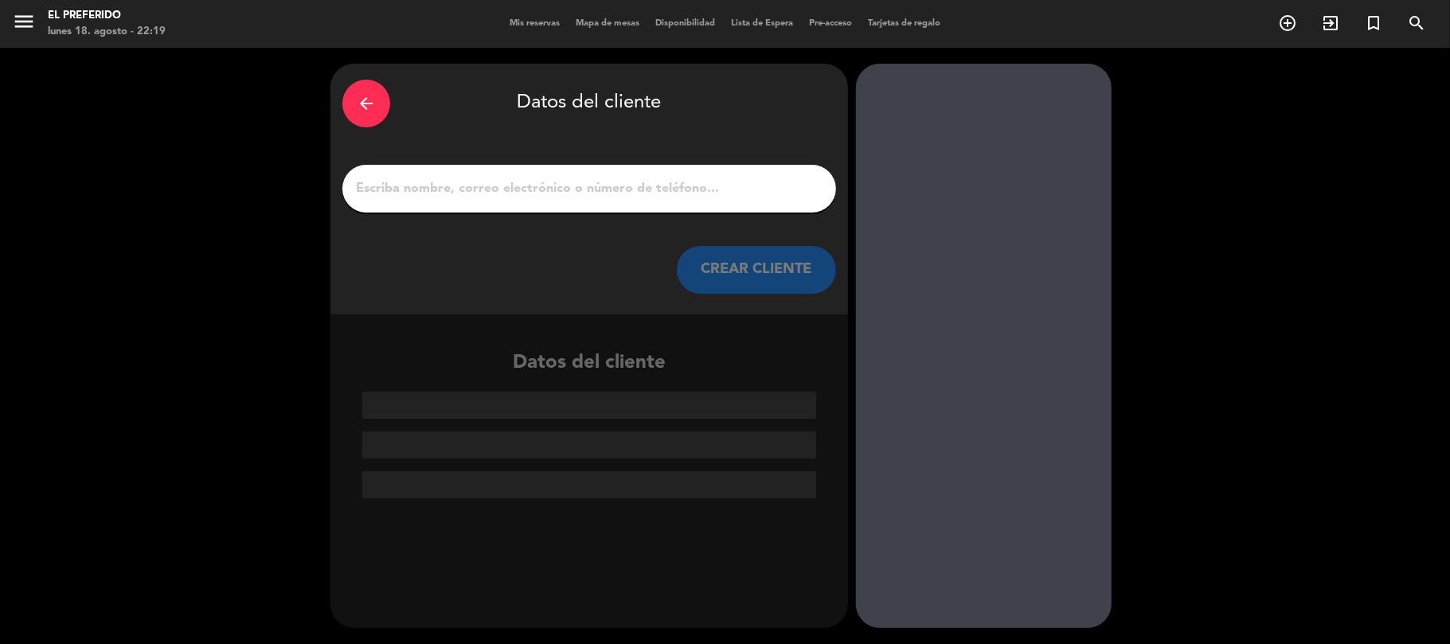
scroll to position [0, 0]
click at [558, 189] on input "1" at bounding box center [589, 189] width 470 height 22
paste input "[PERSON_NAME]"
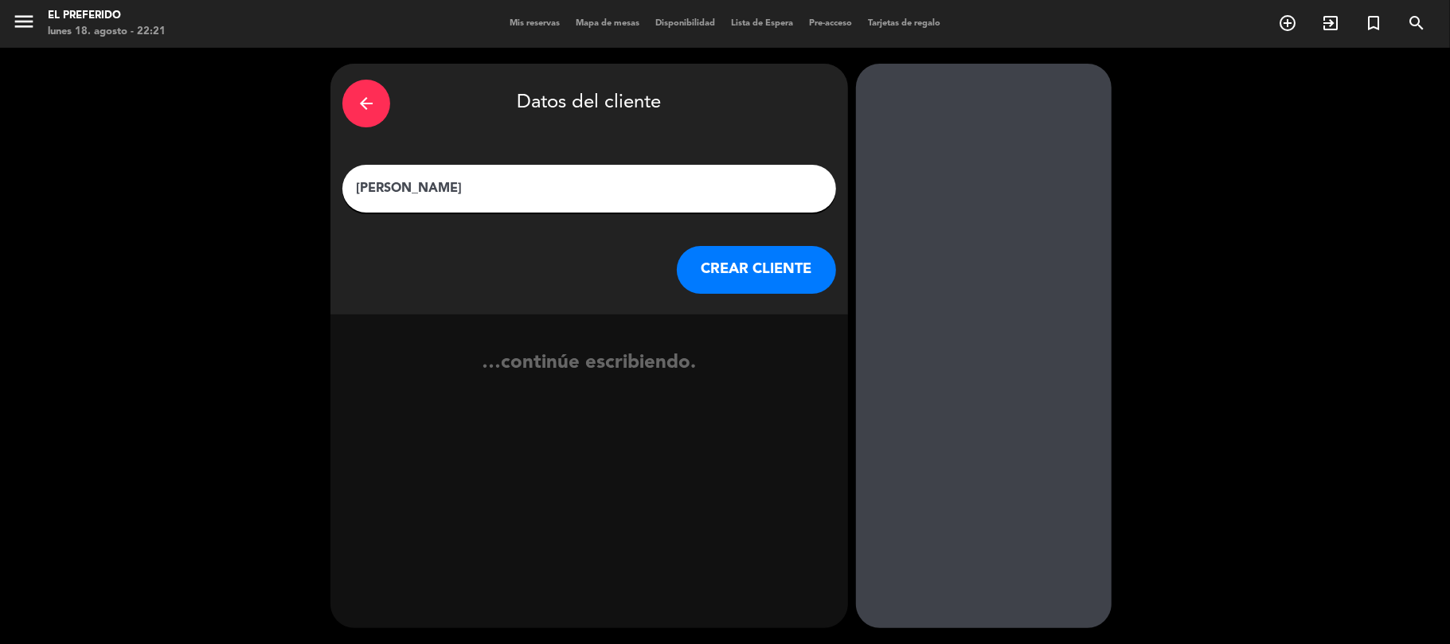
click at [424, 195] on input "[PERSON_NAME]" at bounding box center [589, 189] width 470 height 22
type input "[PERSON_NAME]"
click at [747, 276] on button "CREAR CLIENTE" at bounding box center [756, 270] width 159 height 48
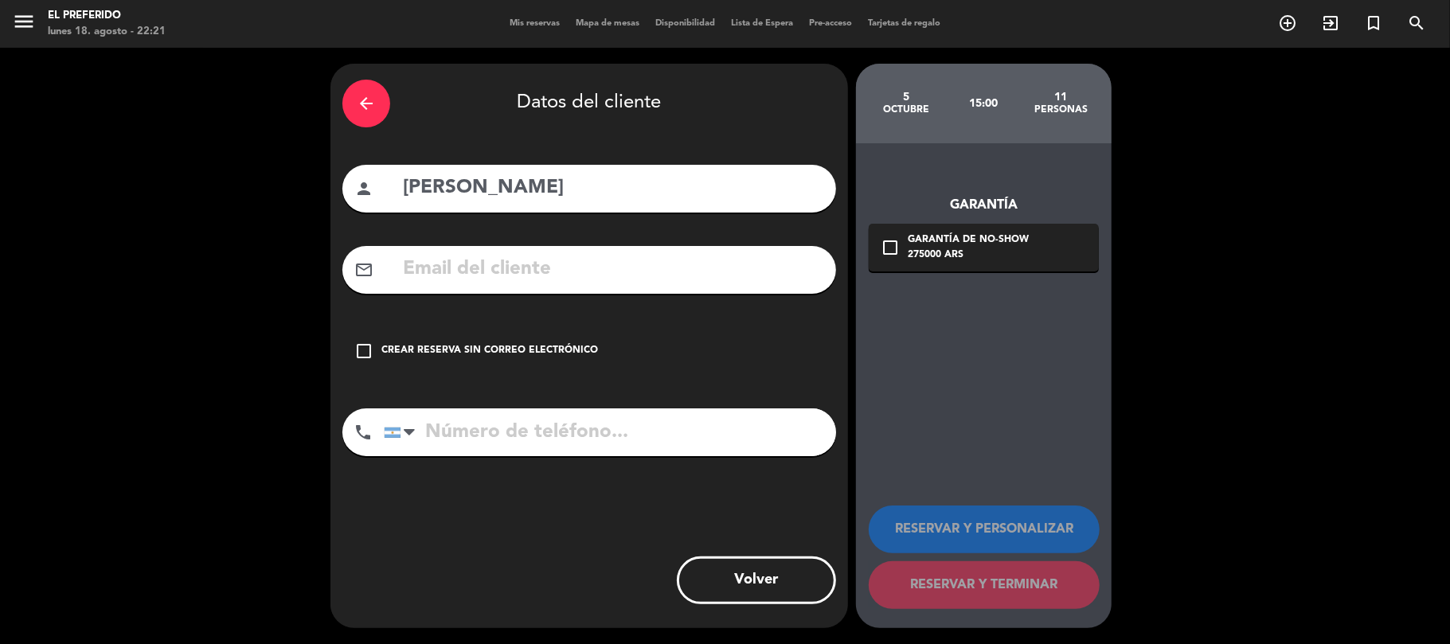
click at [740, 277] on input "text" at bounding box center [612, 269] width 423 height 33
paste input "[EMAIL_ADDRESS][DOMAIN_NAME]"
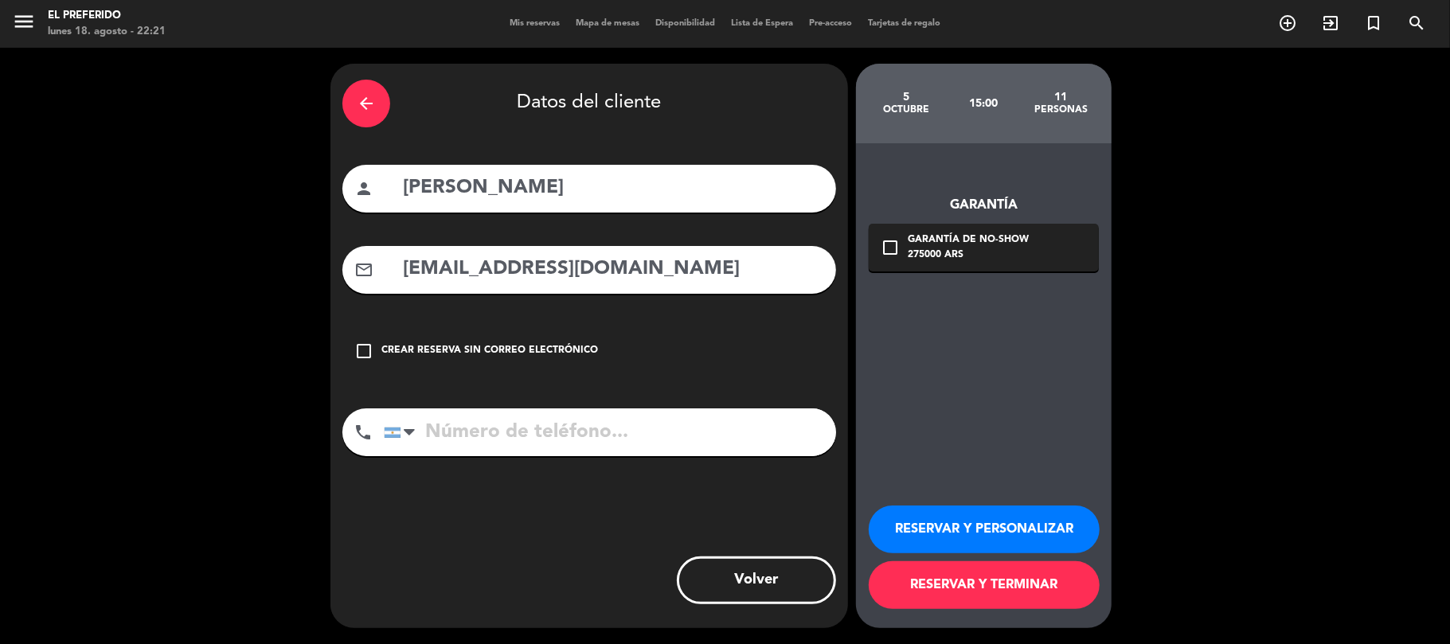
type input "[EMAIL_ADDRESS][DOMAIN_NAME]"
click at [514, 446] on input "tel" at bounding box center [610, 433] width 452 height 48
paste input "[PHONE_NUMBER]"
type input "[PHONE_NUMBER]"
click at [902, 239] on div "check_box_outline_blank Garantía de no-show 275000 ARS" at bounding box center [984, 248] width 230 height 48
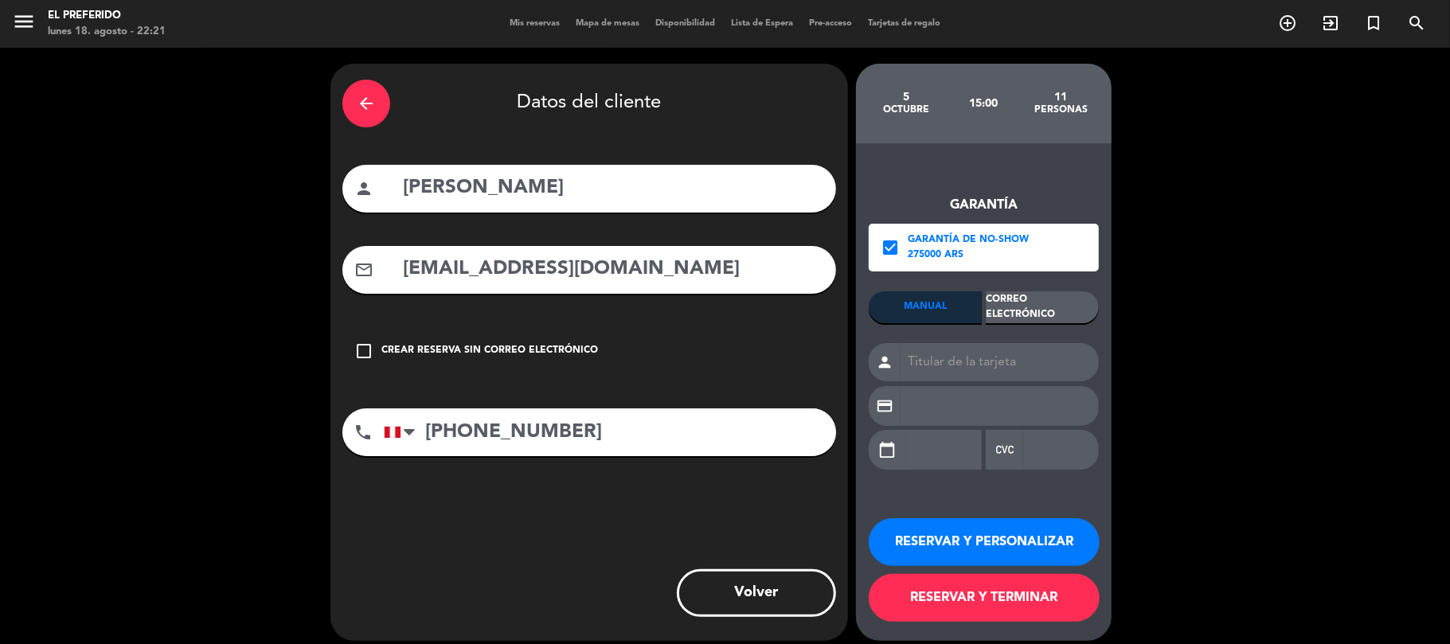
click at [1008, 299] on div "Correo Electrónico" at bounding box center [1042, 307] width 113 height 32
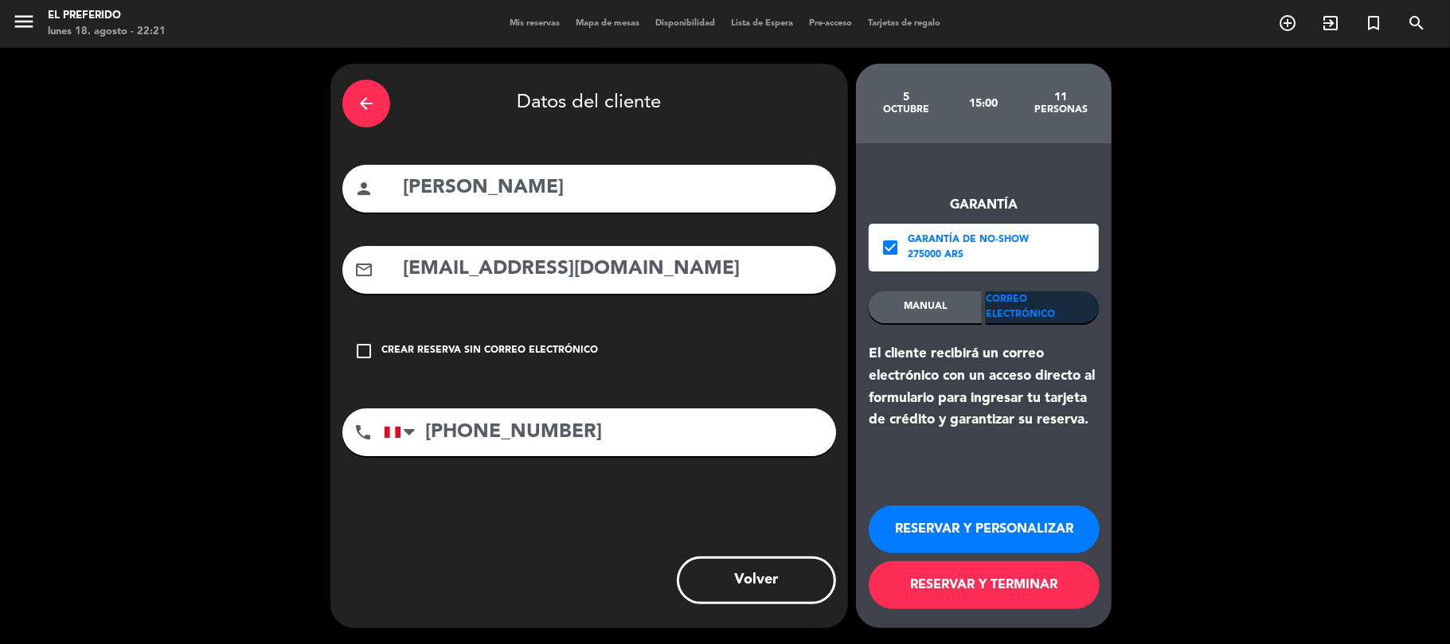
click at [921, 533] on button "RESERVAR Y PERSONALIZAR" at bounding box center [984, 530] width 231 height 48
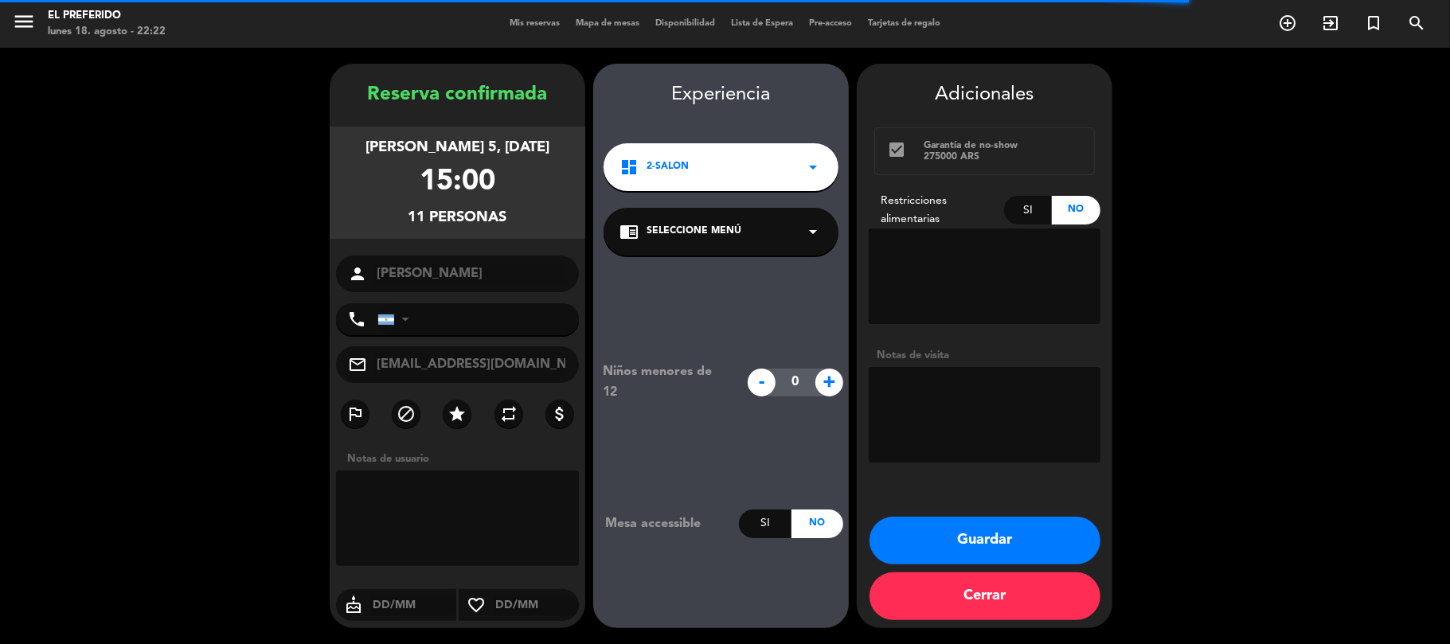
type input "[PHONE_NUMBER]"
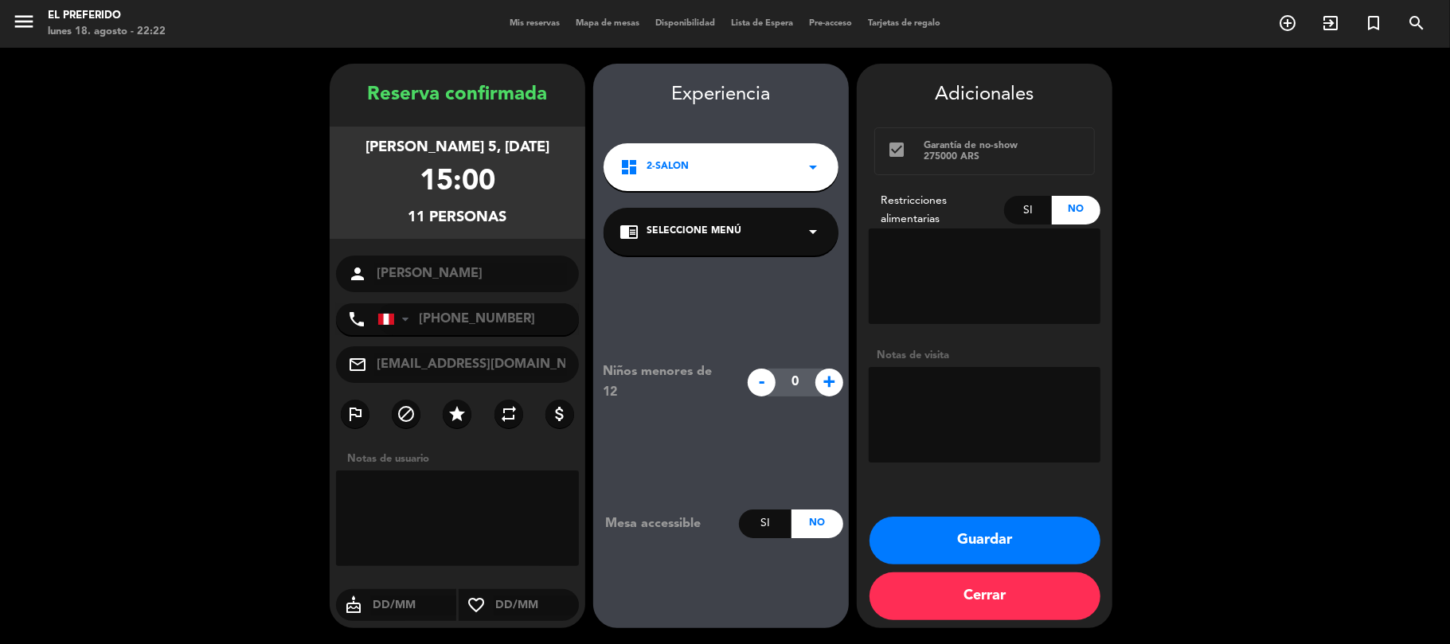
click at [911, 524] on button "Guardar" at bounding box center [985, 541] width 231 height 48
